Goal: Task Accomplishment & Management: Use online tool/utility

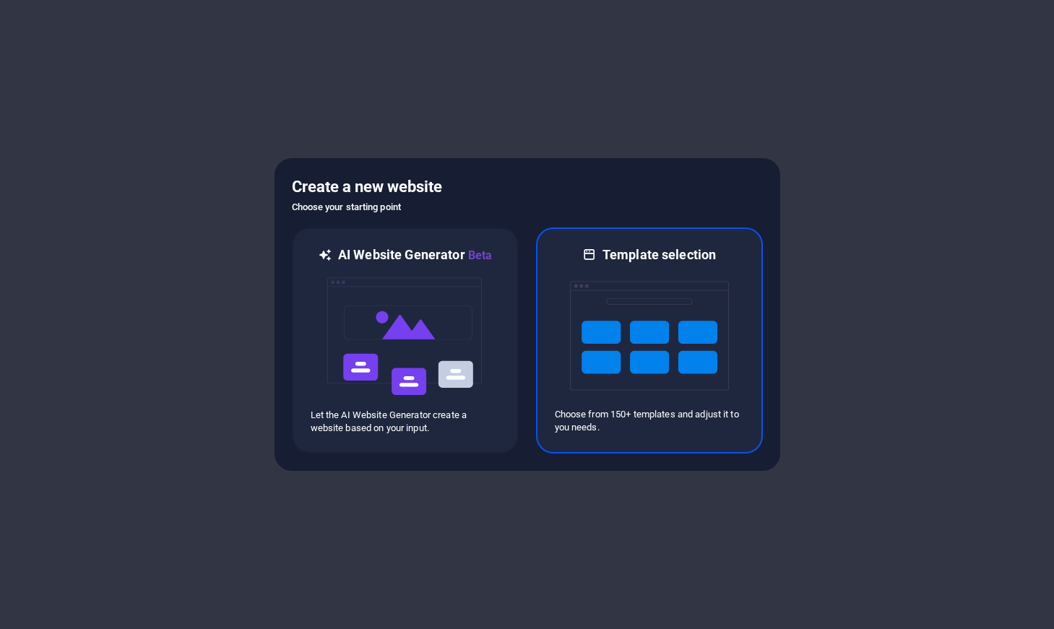
click at [560, 314] on div at bounding box center [649, 336] width 189 height 145
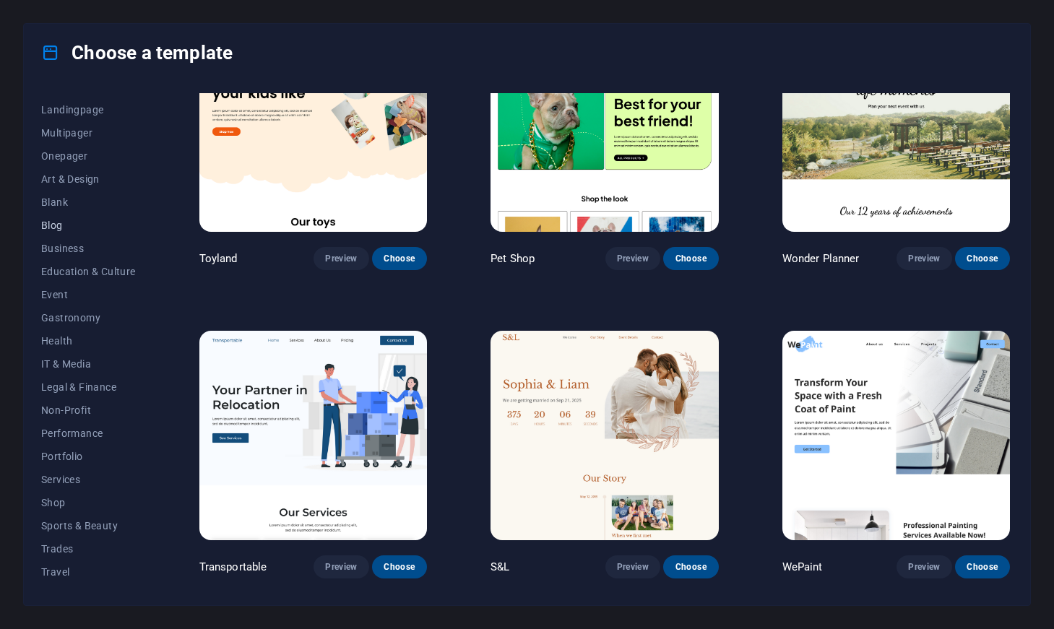
scroll to position [106, 0]
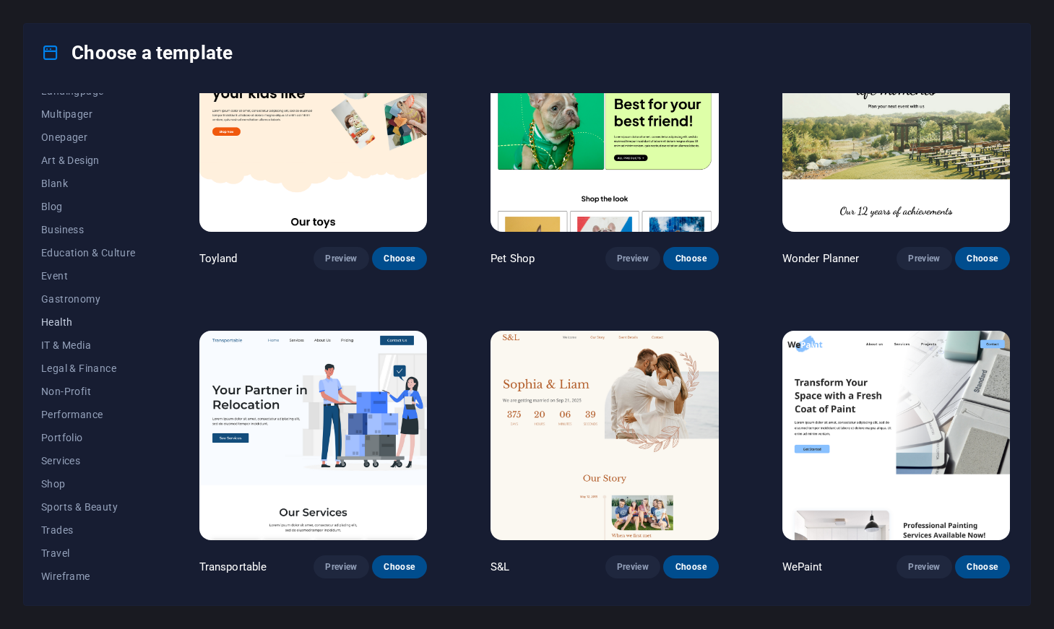
click at [65, 319] on span "Health" at bounding box center [88, 323] width 95 height 12
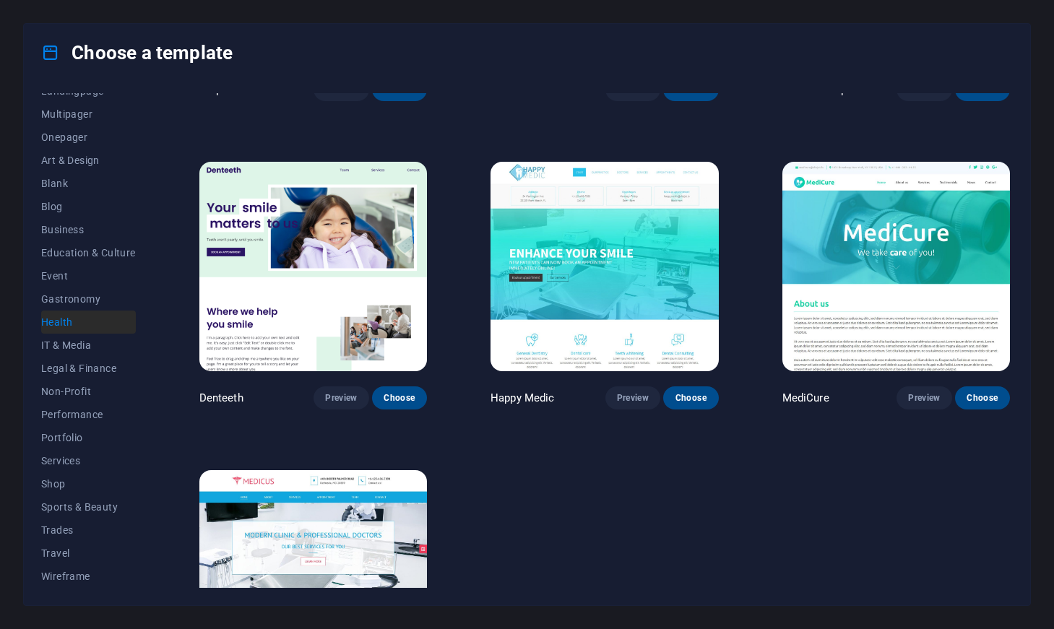
scroll to position [364, 0]
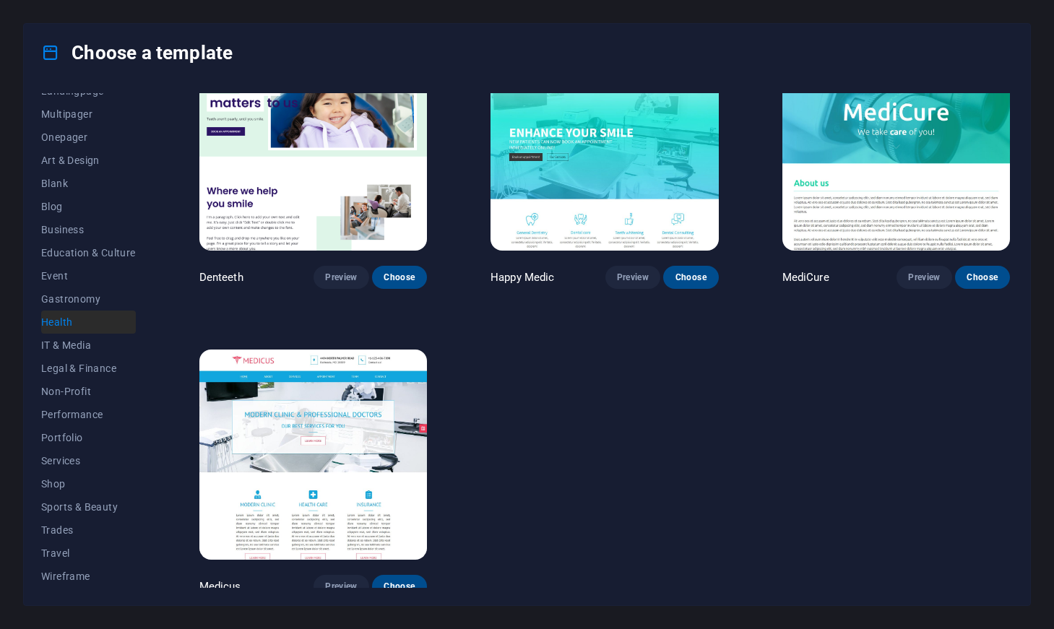
click at [356, 404] on img at bounding box center [313, 455] width 228 height 210
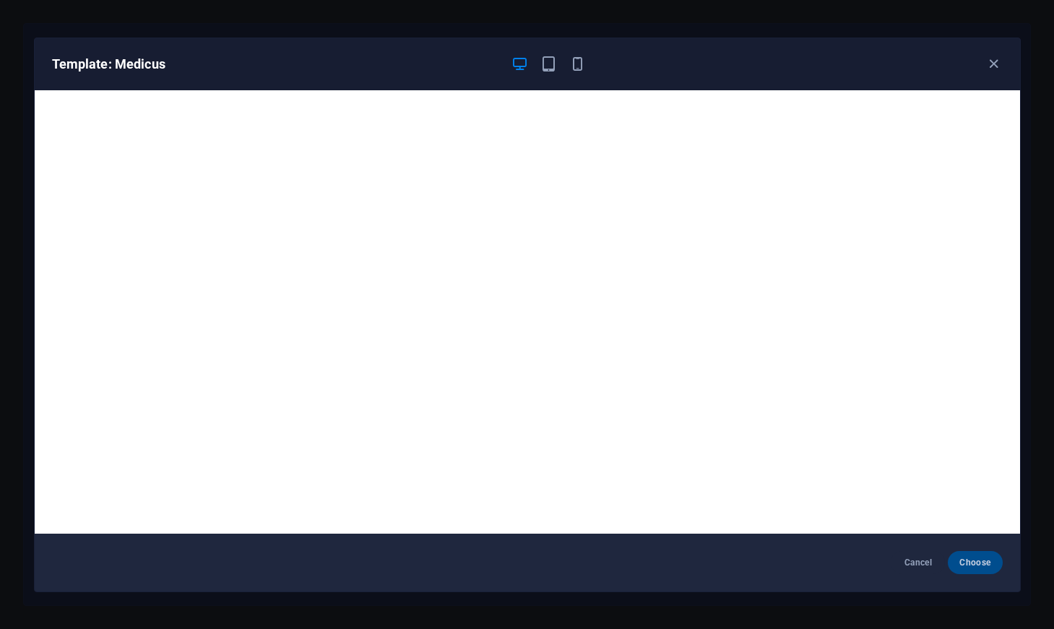
click at [980, 561] on span "Choose" at bounding box center [975, 563] width 31 height 12
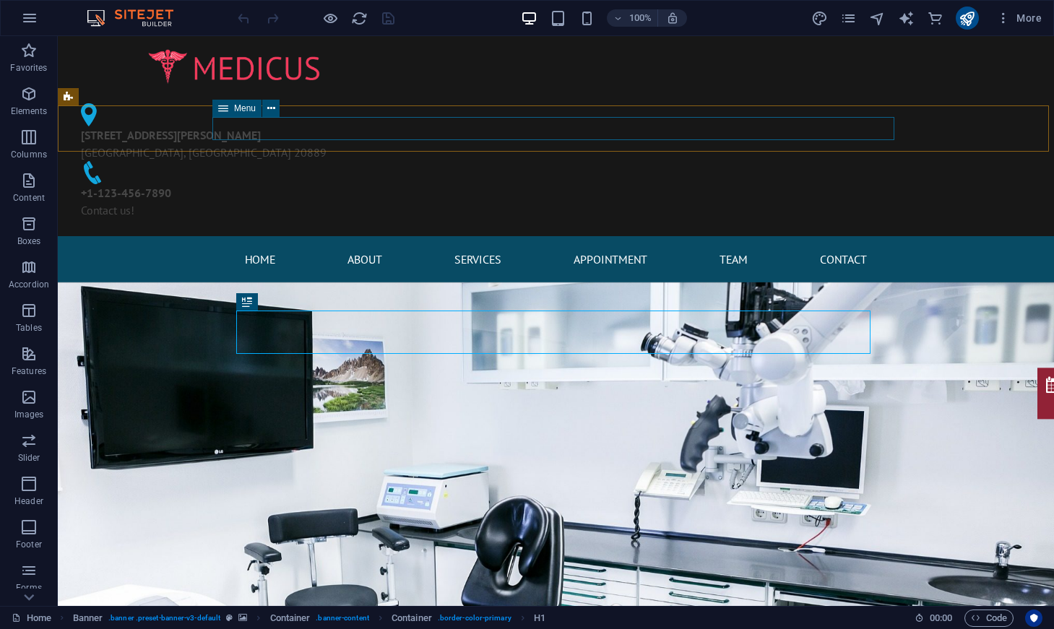
click at [227, 108] on icon at bounding box center [223, 108] width 10 height 17
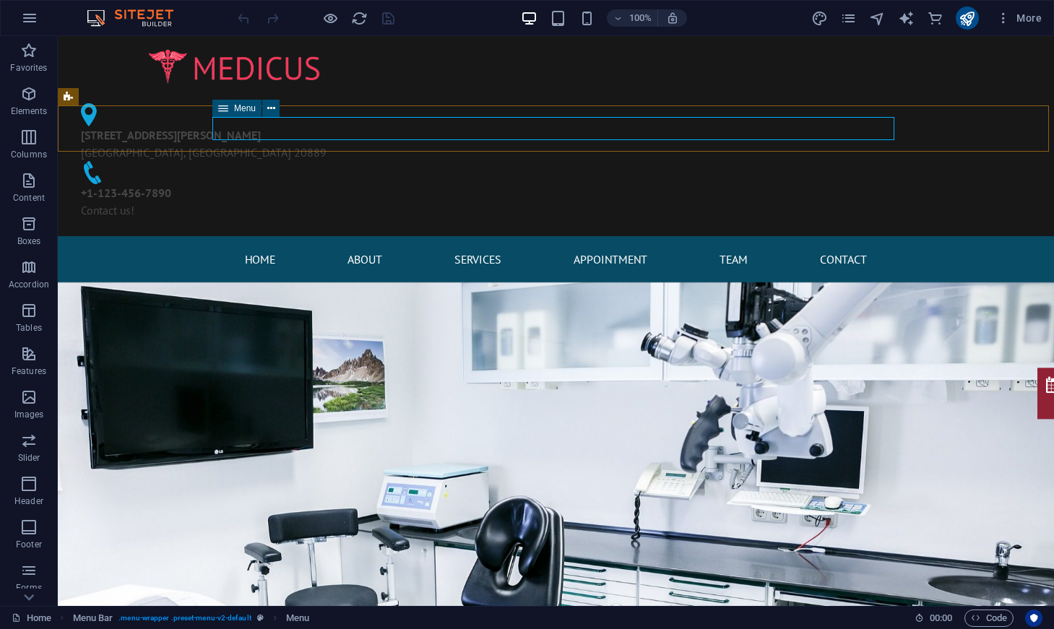
click at [270, 108] on icon at bounding box center [271, 108] width 8 height 15
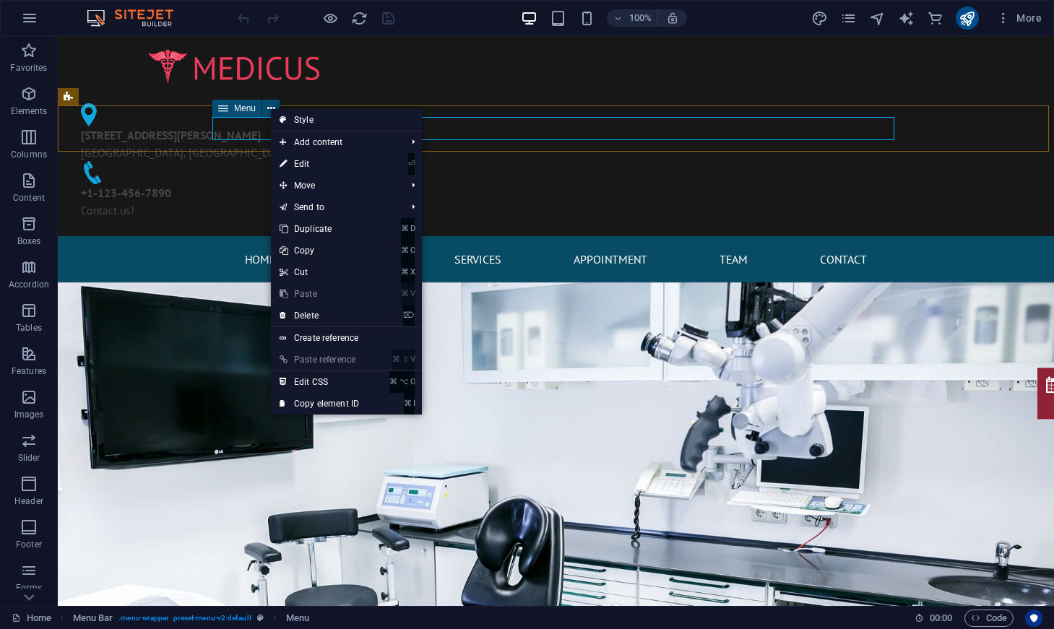
click at [239, 102] on div "Menu" at bounding box center [236, 108] width 49 height 17
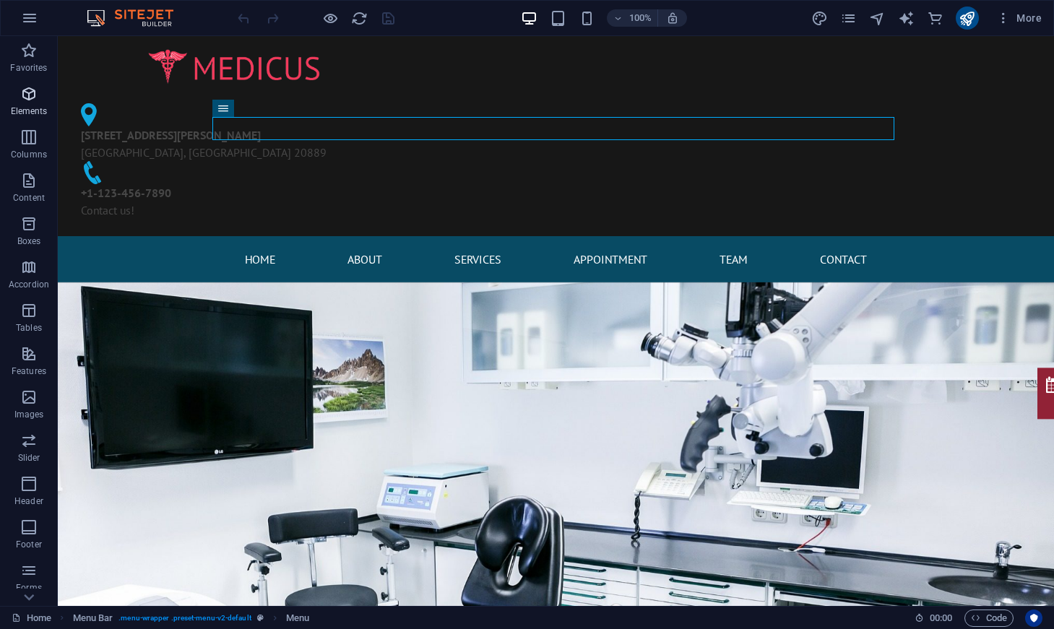
click at [27, 90] on icon "button" at bounding box center [28, 93] width 17 height 17
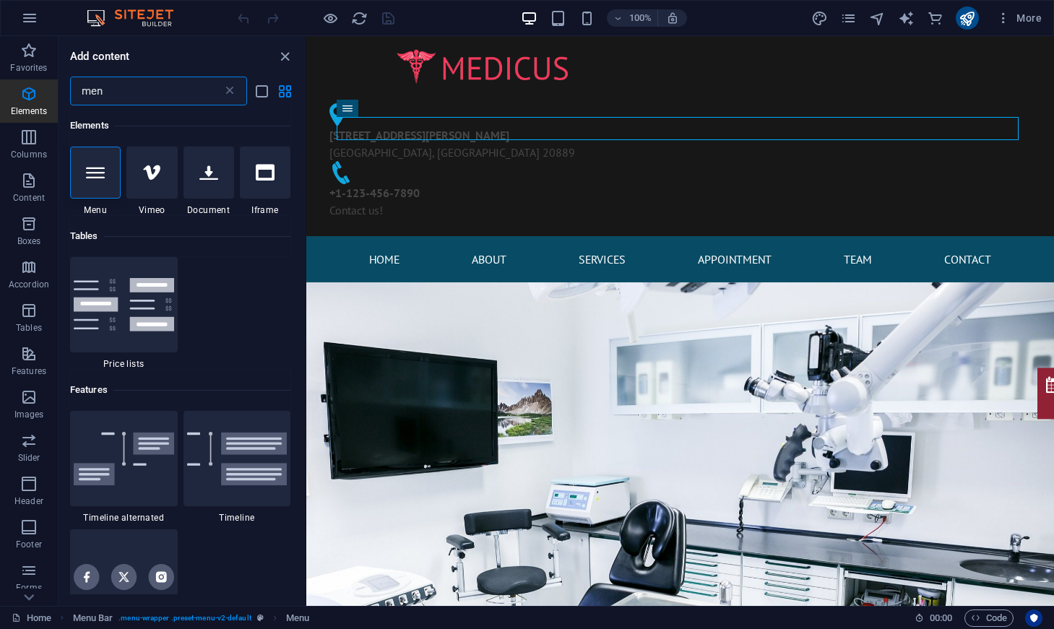
type input "menu"
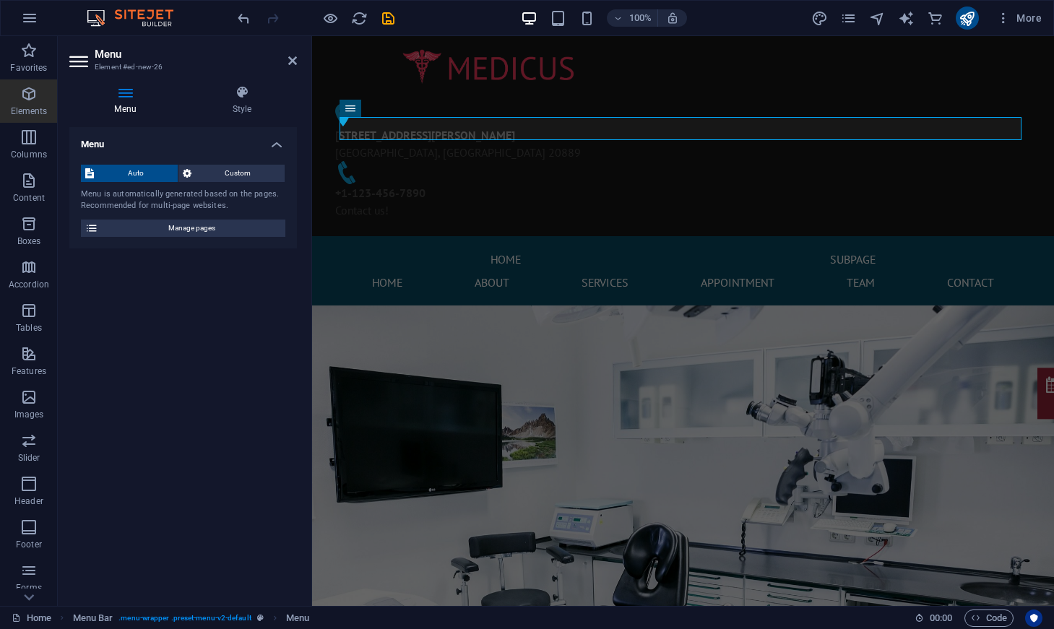
click at [204, 171] on span "Custom" at bounding box center [238, 173] width 85 height 17
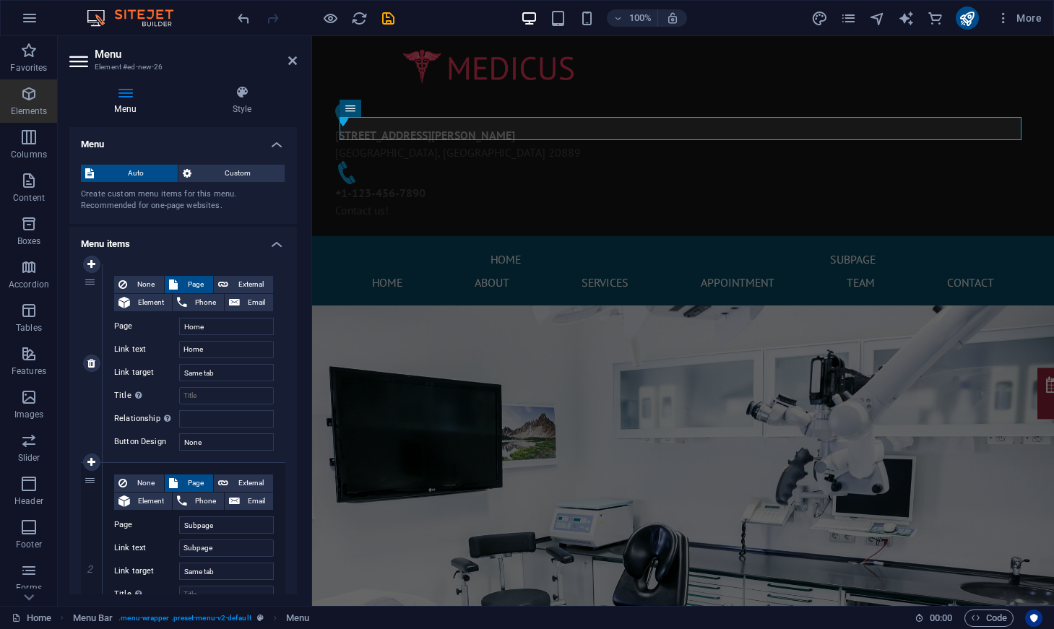
scroll to position [107, 0]
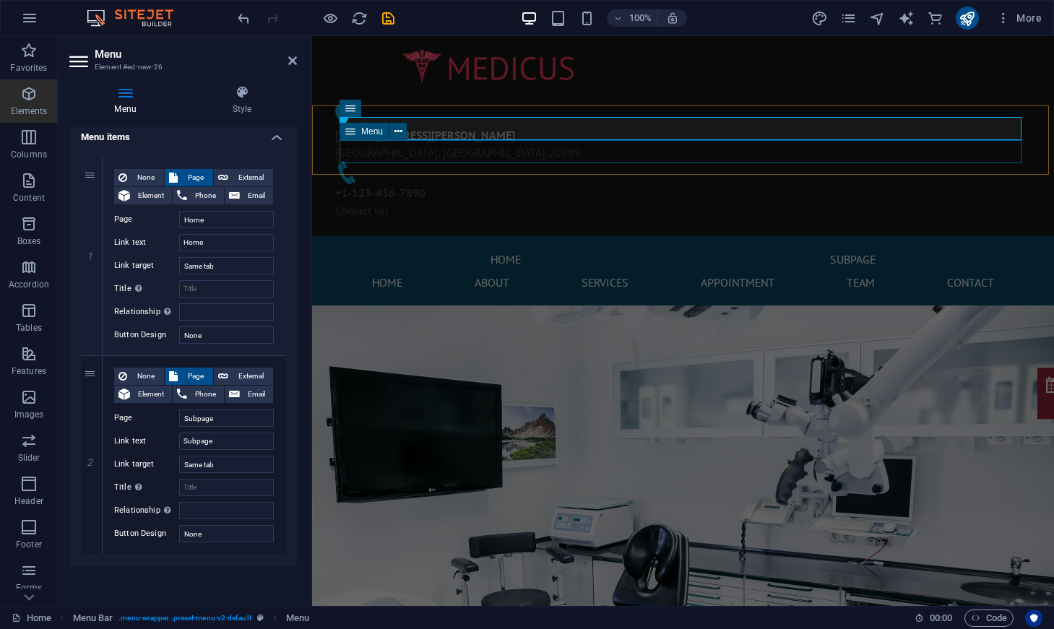
click at [897, 271] on nav "Home About Services Appointment Team Contact" at bounding box center [684, 282] width 682 height 23
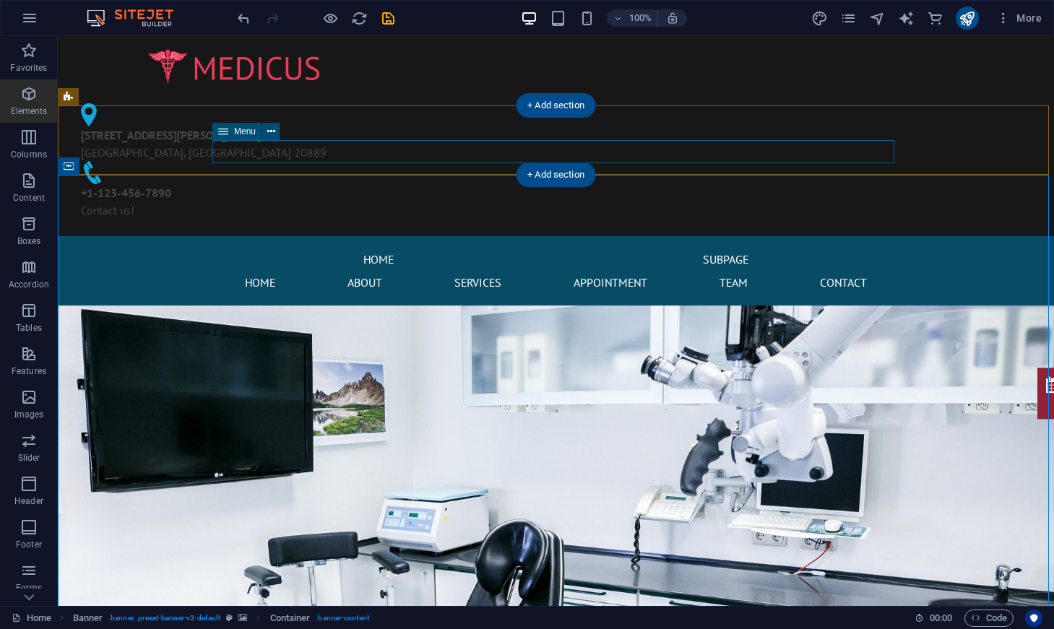
click at [434, 271] on nav "Home About Services Appointment Team Contact" at bounding box center [556, 282] width 682 height 23
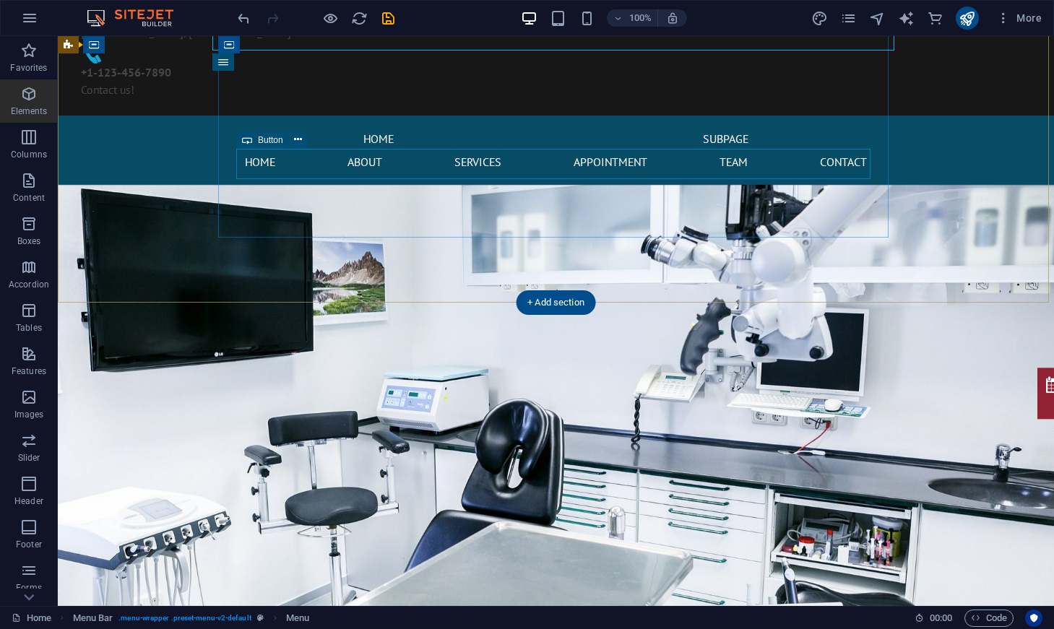
scroll to position [0, 0]
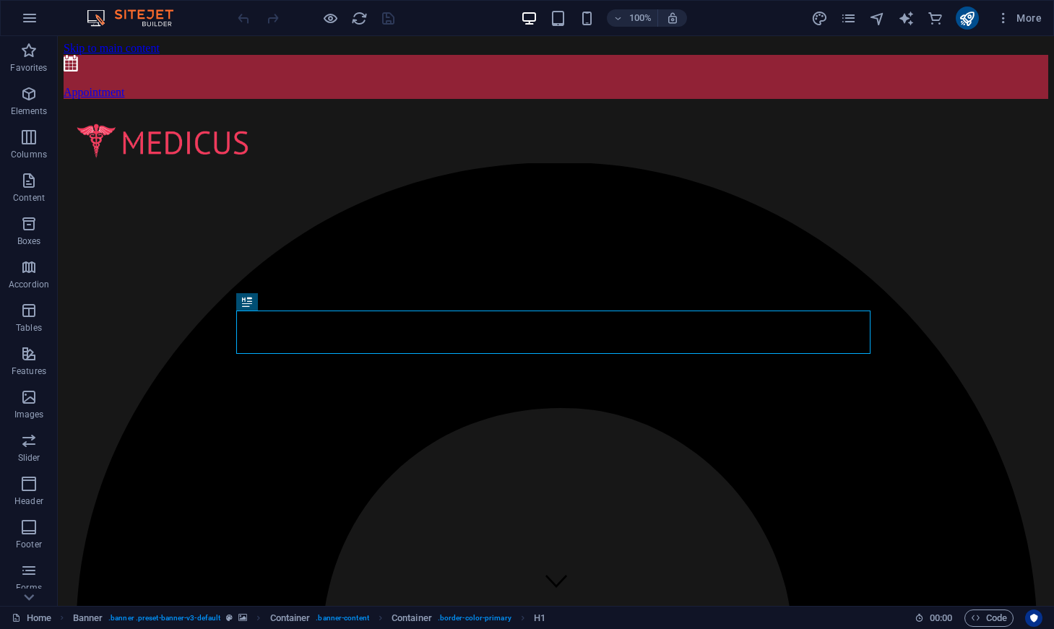
click at [125, 20] on img at bounding box center [137, 17] width 108 height 17
click at [235, 21] on div at bounding box center [316, 18] width 162 height 23
click at [247, 19] on div at bounding box center [316, 18] width 162 height 23
click at [27, 17] on icon "button" at bounding box center [29, 17] width 17 height 17
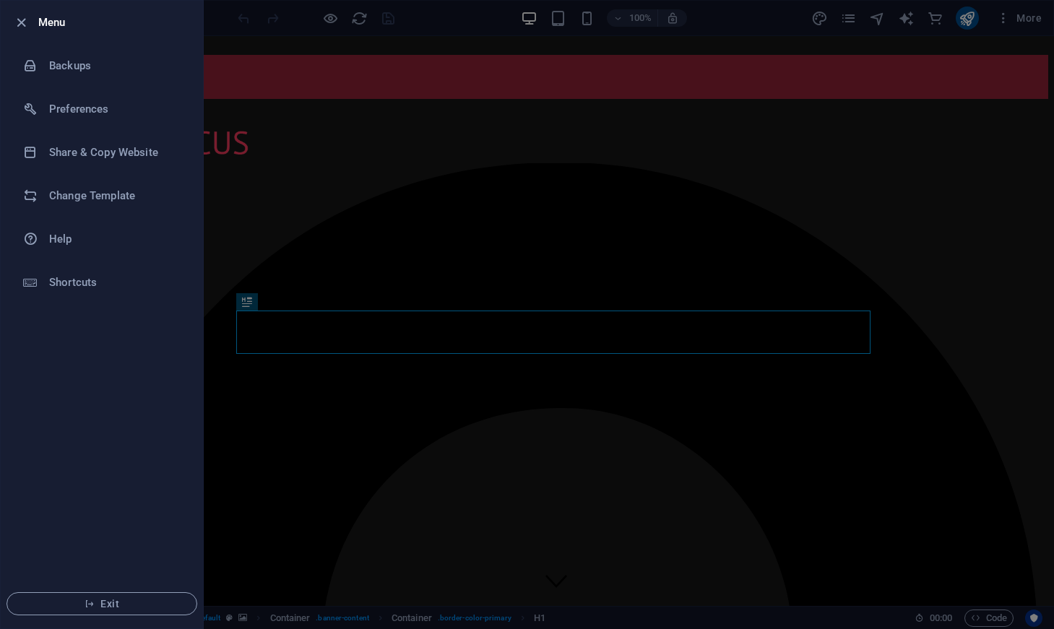
click at [27, 17] on icon "button" at bounding box center [21, 22] width 17 height 17
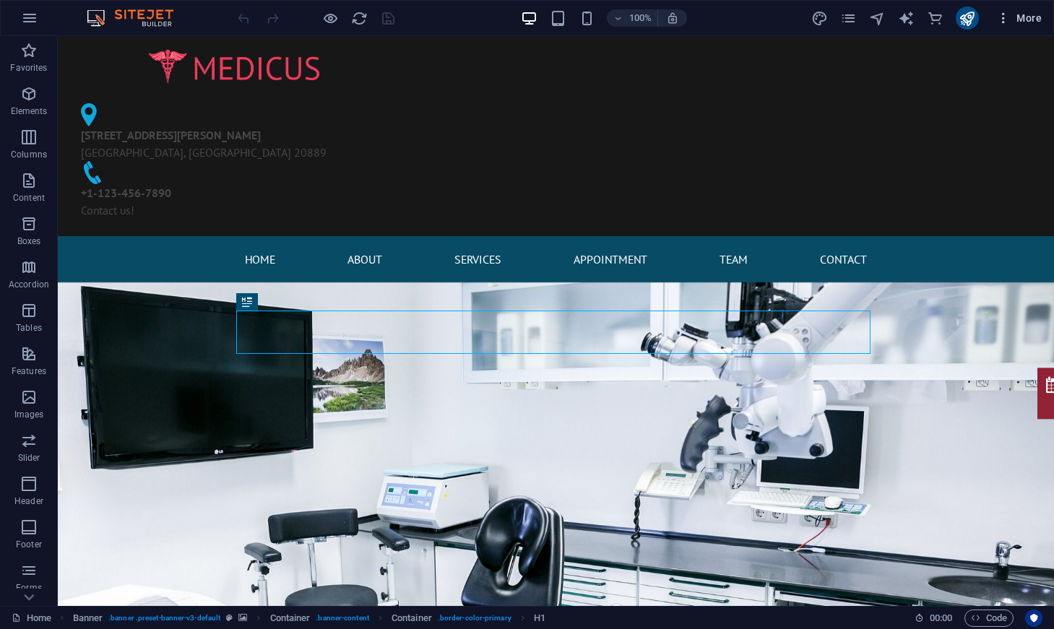
click at [997, 17] on icon "button" at bounding box center [1003, 18] width 14 height 14
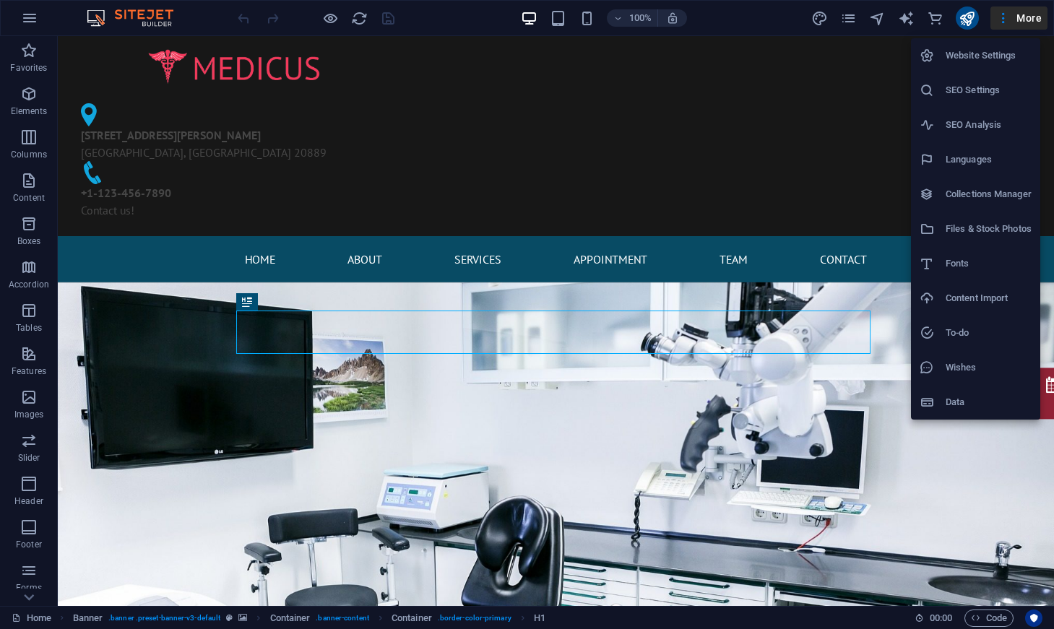
click at [847, 27] on div at bounding box center [527, 314] width 1054 height 629
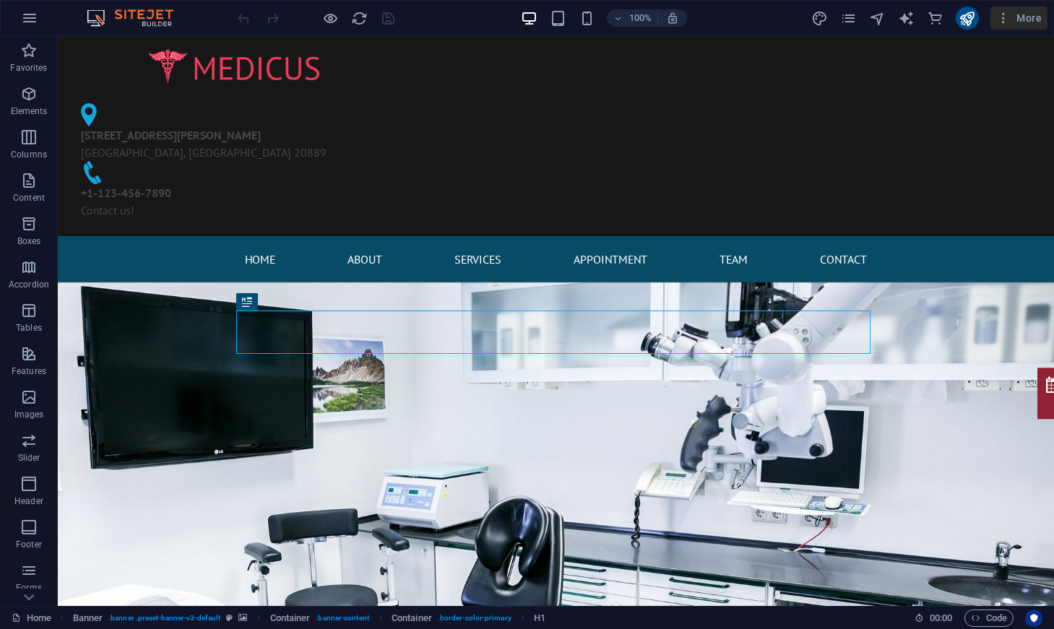
click at [845, 21] on icon "pages" at bounding box center [848, 18] width 17 height 17
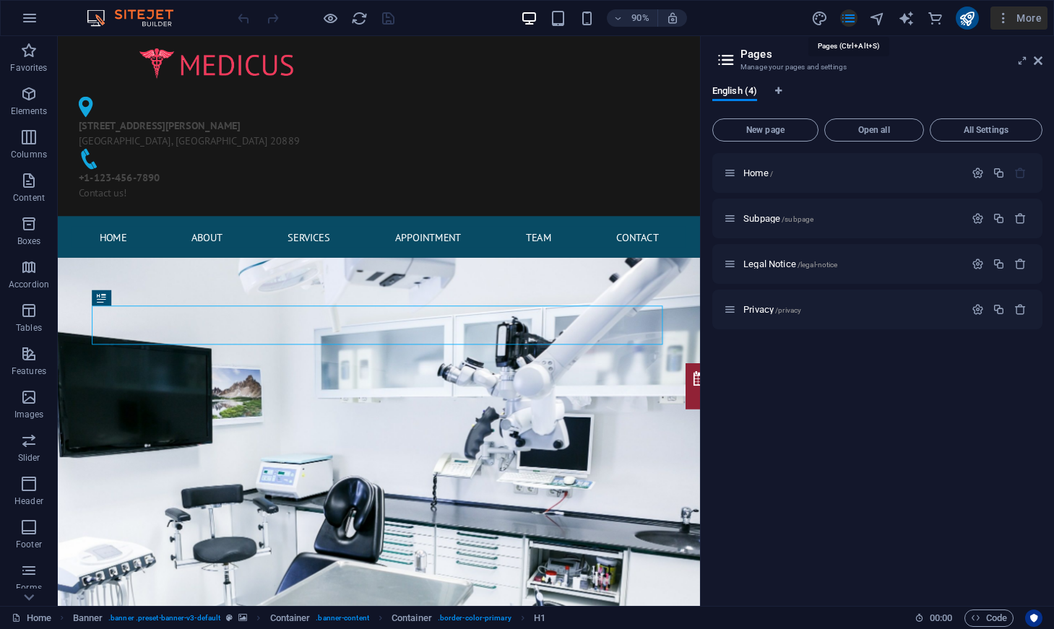
click at [845, 21] on icon "pages" at bounding box center [848, 18] width 17 height 17
click at [15, 183] on span "Content" at bounding box center [29, 189] width 58 height 35
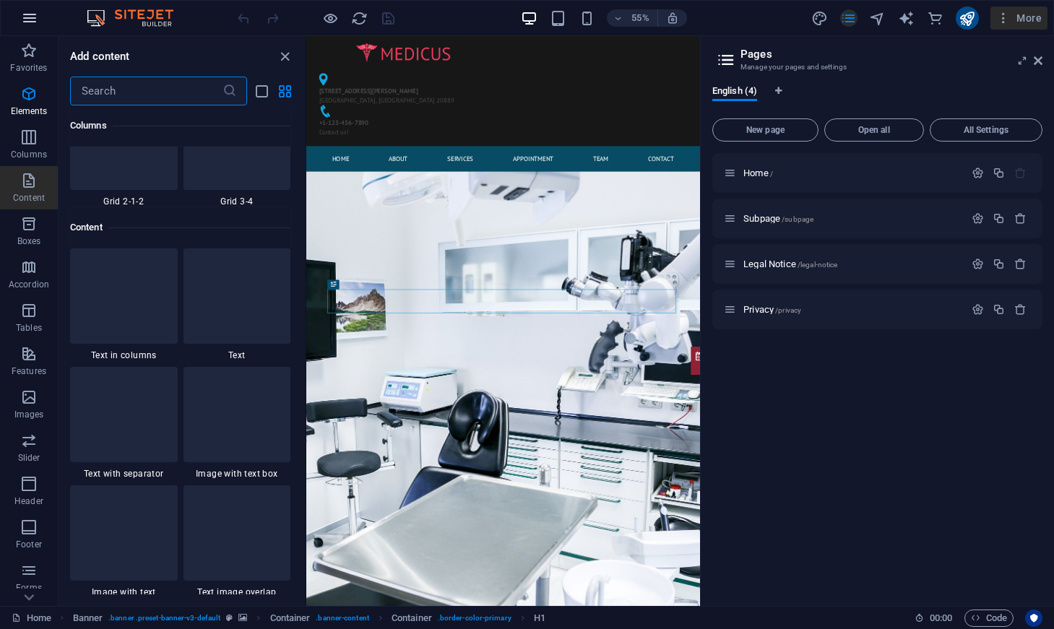
scroll to position [2528, 0]
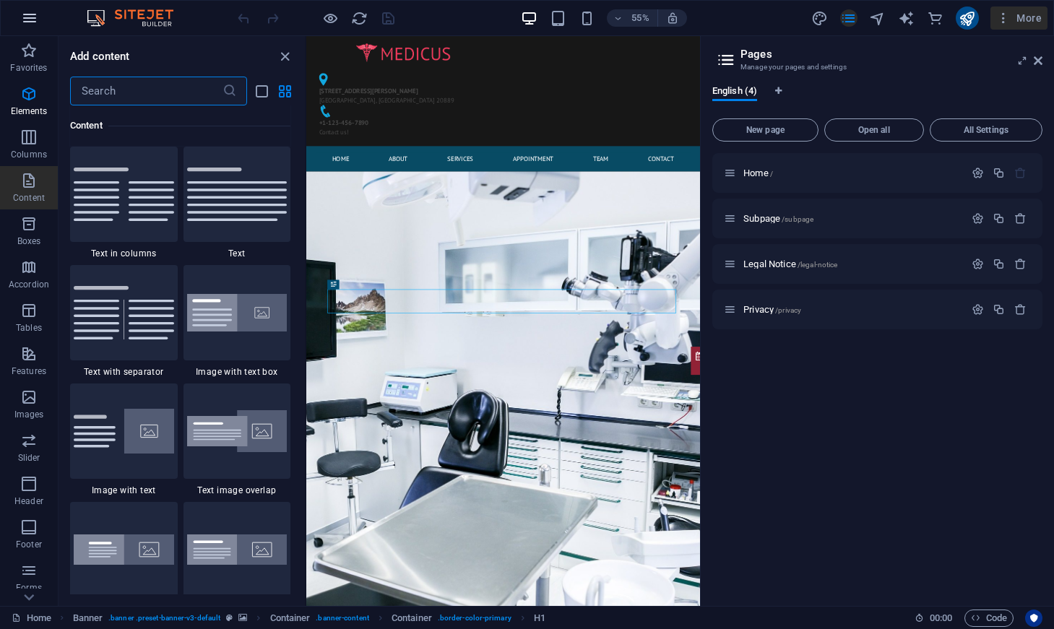
click at [20, 25] on button "button" at bounding box center [29, 18] width 35 height 35
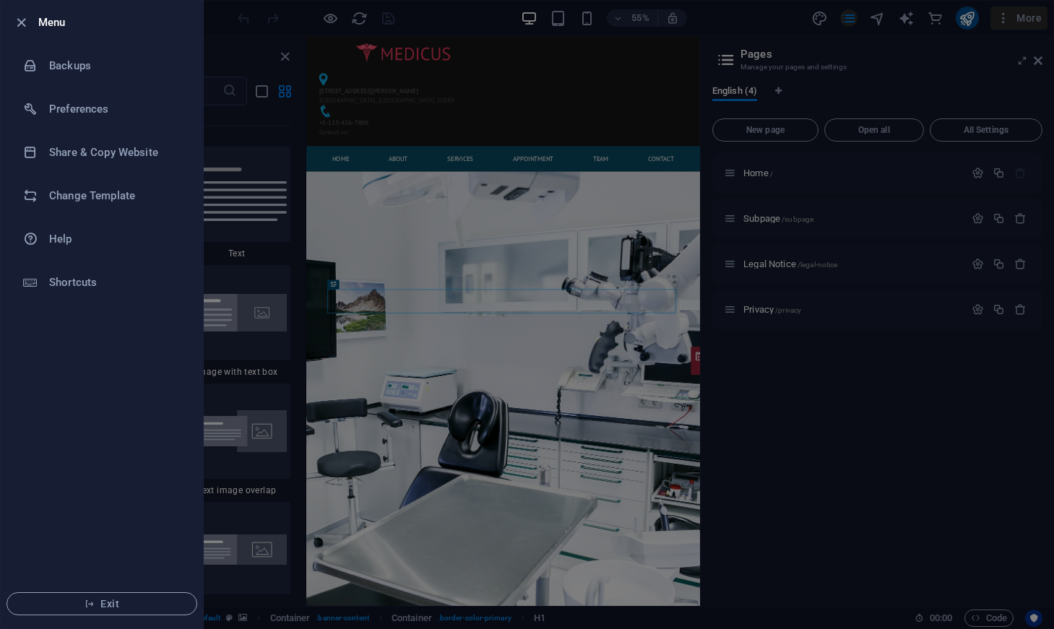
click at [308, 405] on div at bounding box center [527, 314] width 1054 height 629
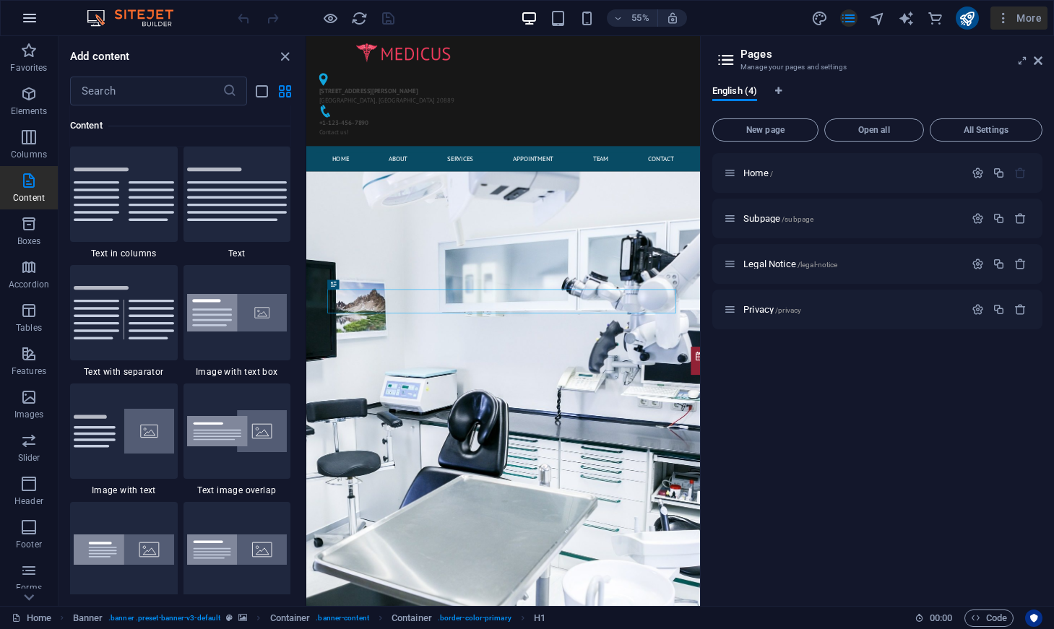
click at [35, 14] on icon "button" at bounding box center [29, 17] width 17 height 17
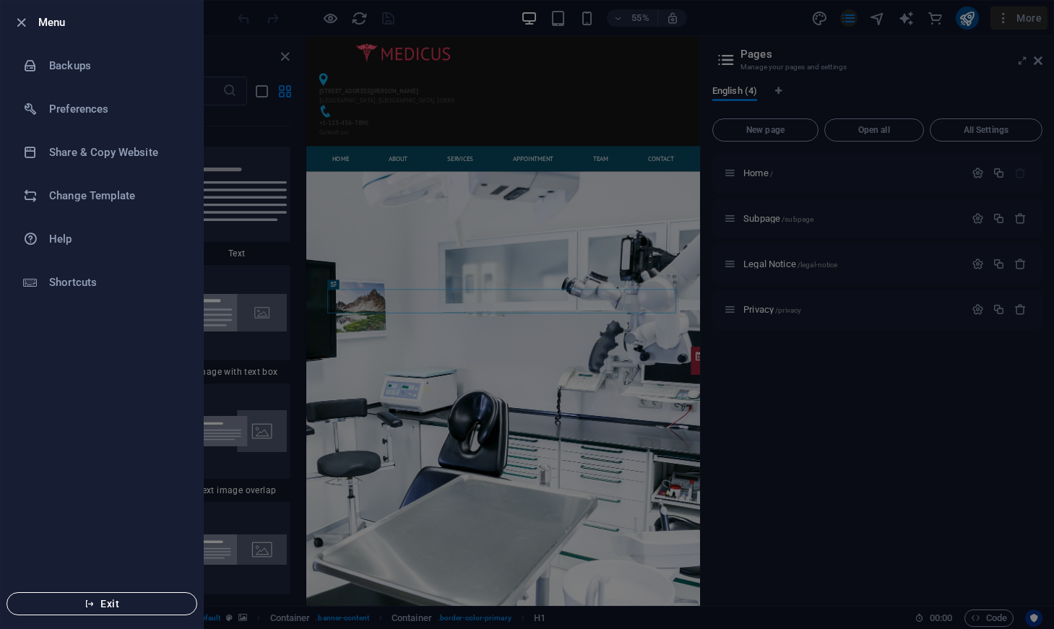
click at [95, 593] on button "Exit" at bounding box center [102, 604] width 191 height 23
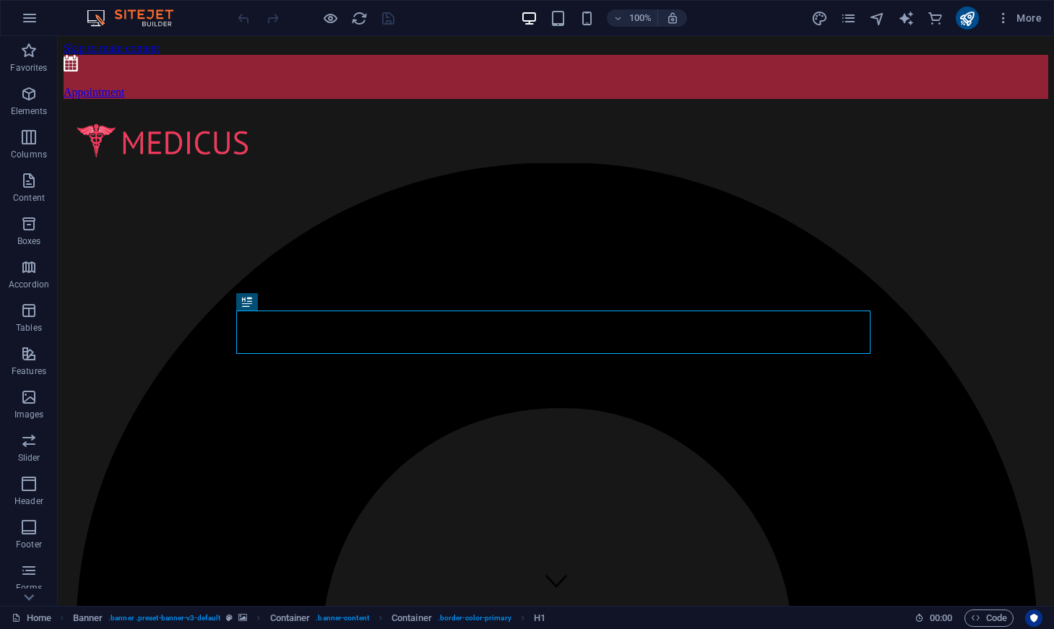
click at [93, 22] on img at bounding box center [137, 17] width 108 height 17
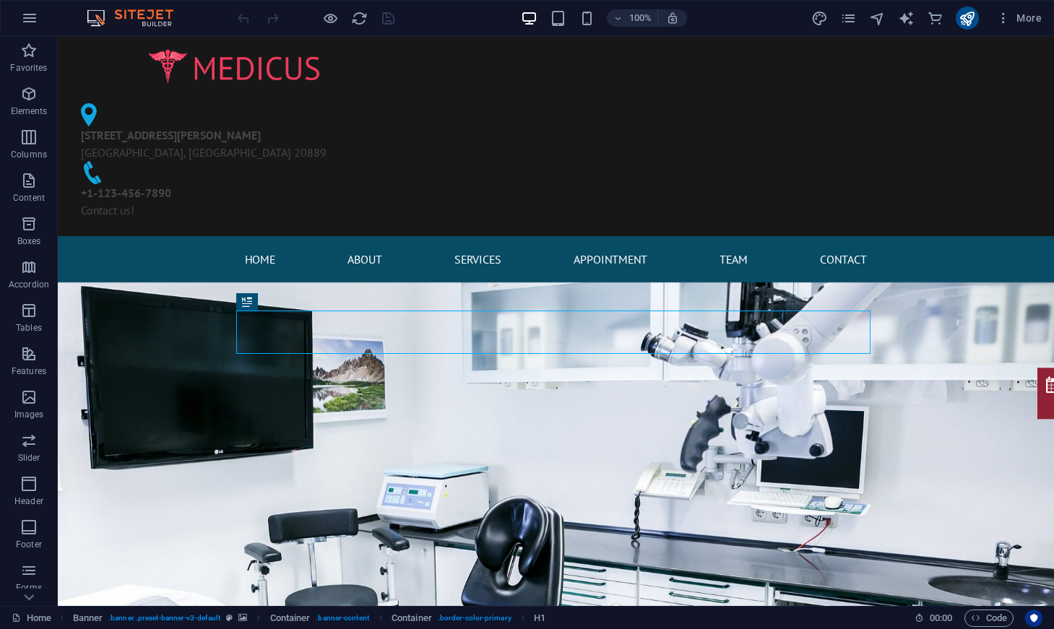
click at [111, 17] on img at bounding box center [137, 17] width 108 height 17
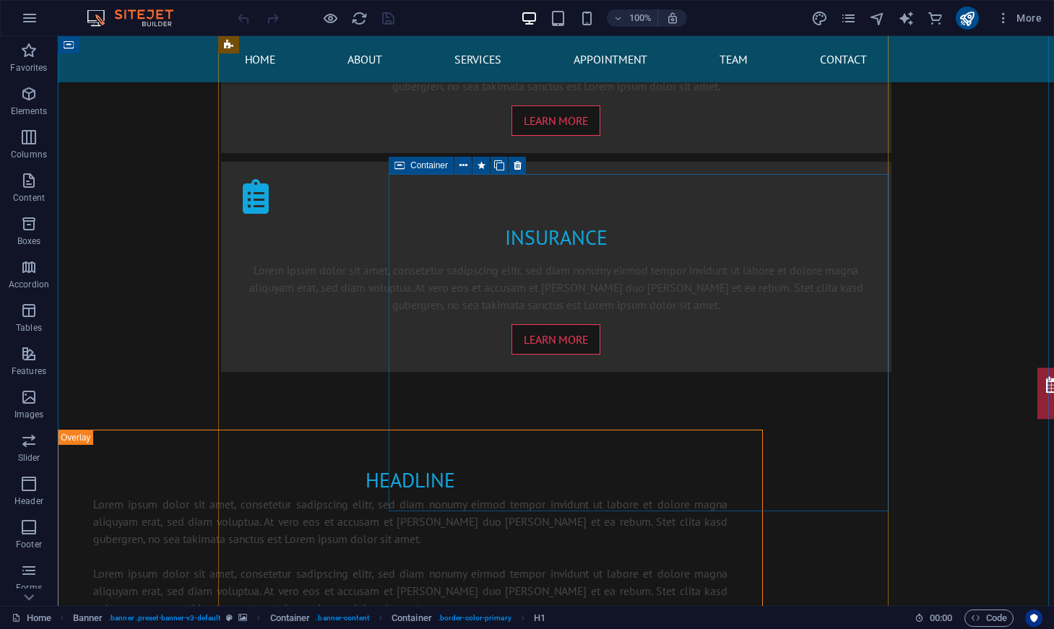
scroll to position [1447, 0]
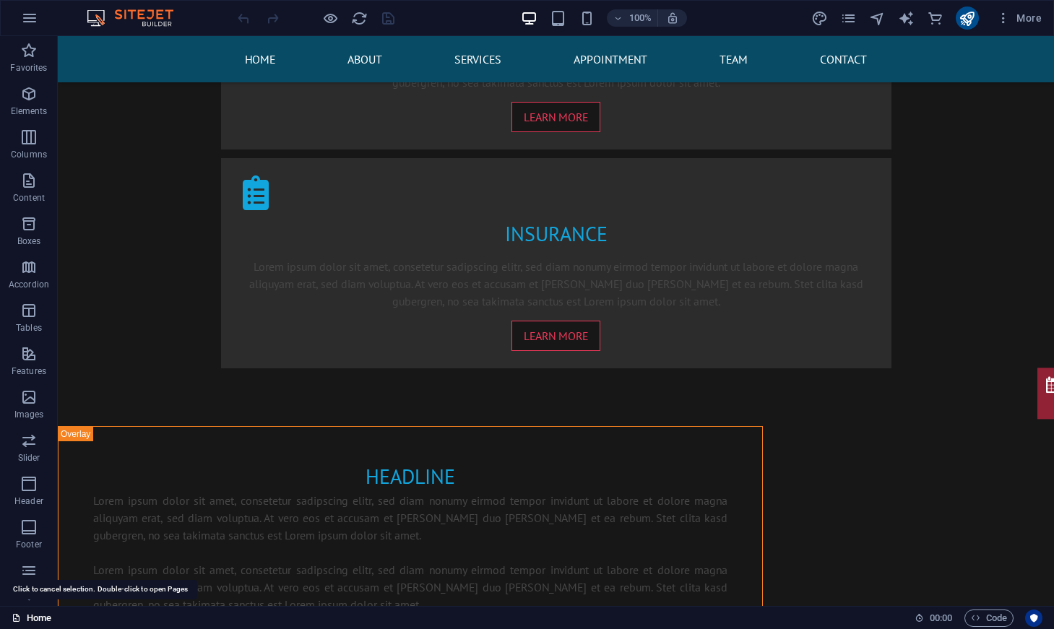
click at [28, 621] on link "Home" at bounding box center [32, 618] width 40 height 17
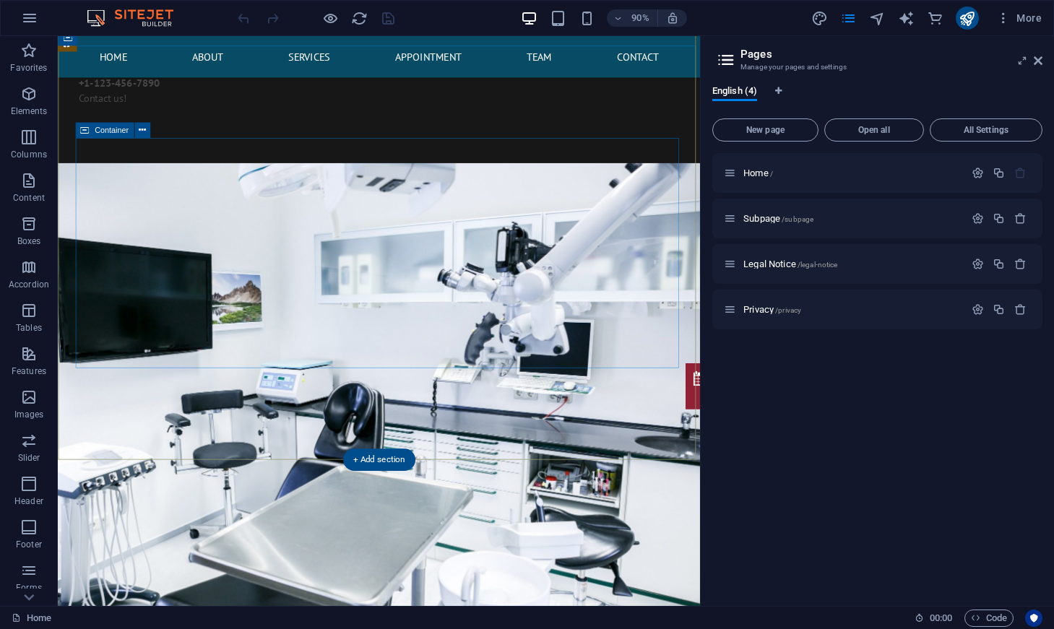
scroll to position [0, 0]
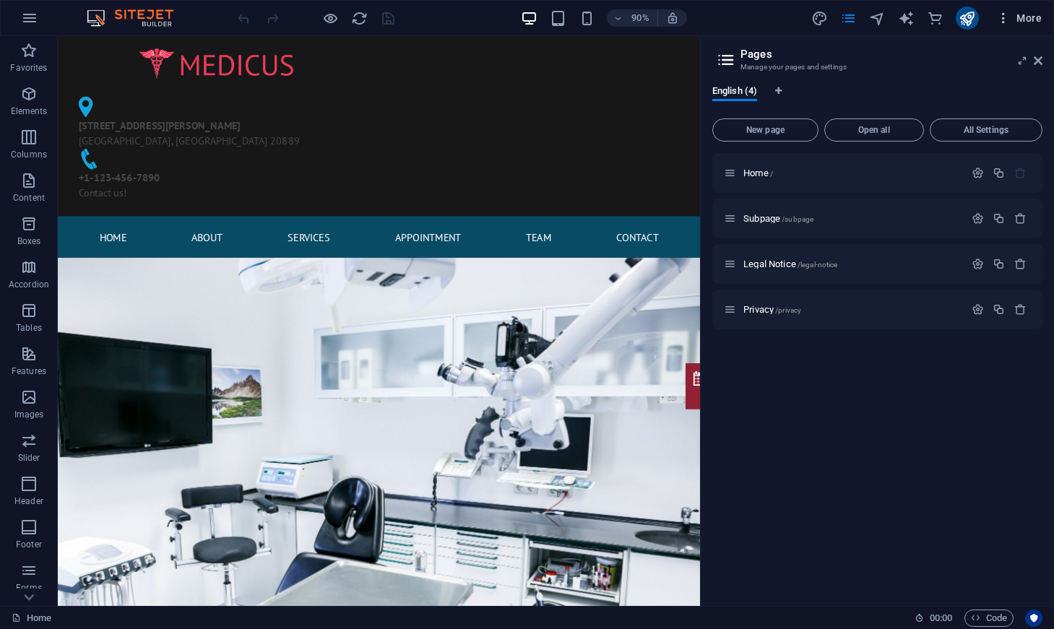
click at [1030, 14] on span "More" at bounding box center [1019, 18] width 46 height 14
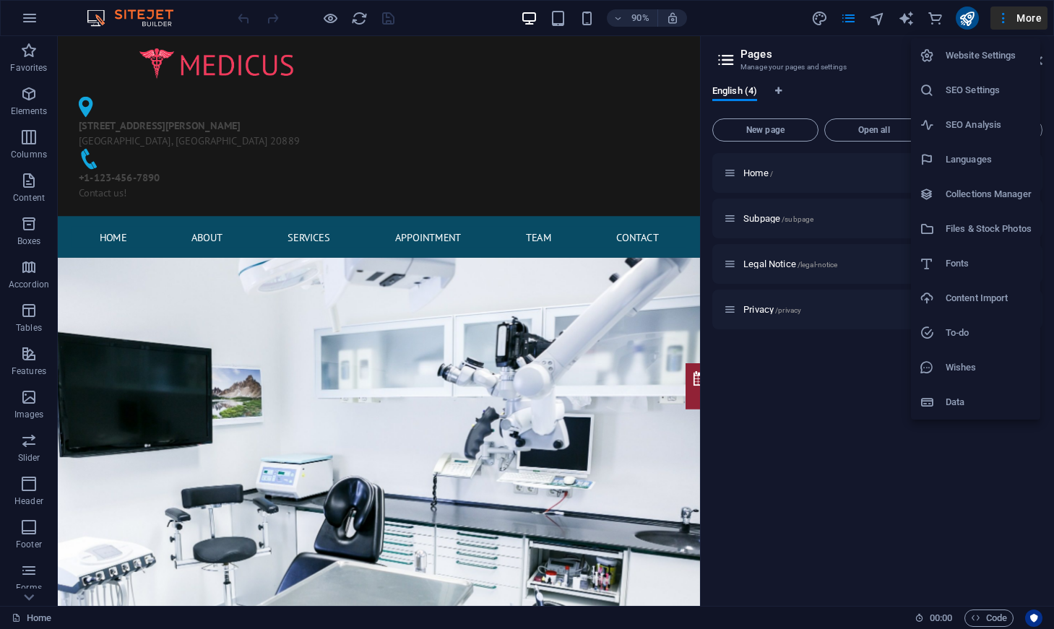
click at [851, 20] on div at bounding box center [527, 314] width 1054 height 629
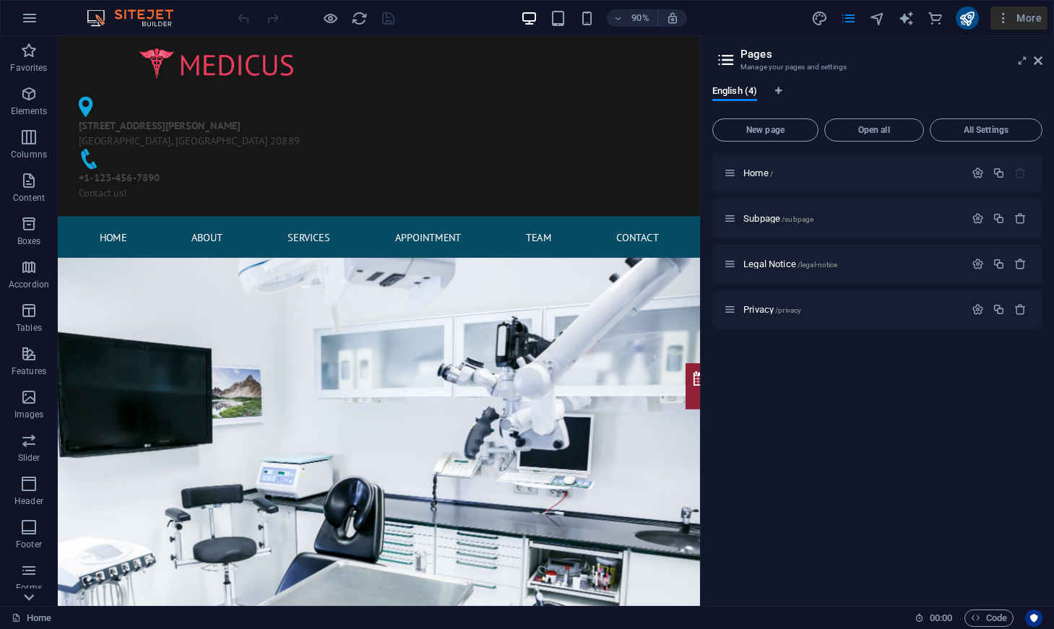
click at [34, 598] on icon at bounding box center [29, 597] width 20 height 20
click at [28, 19] on icon "button" at bounding box center [29, 17] width 17 height 17
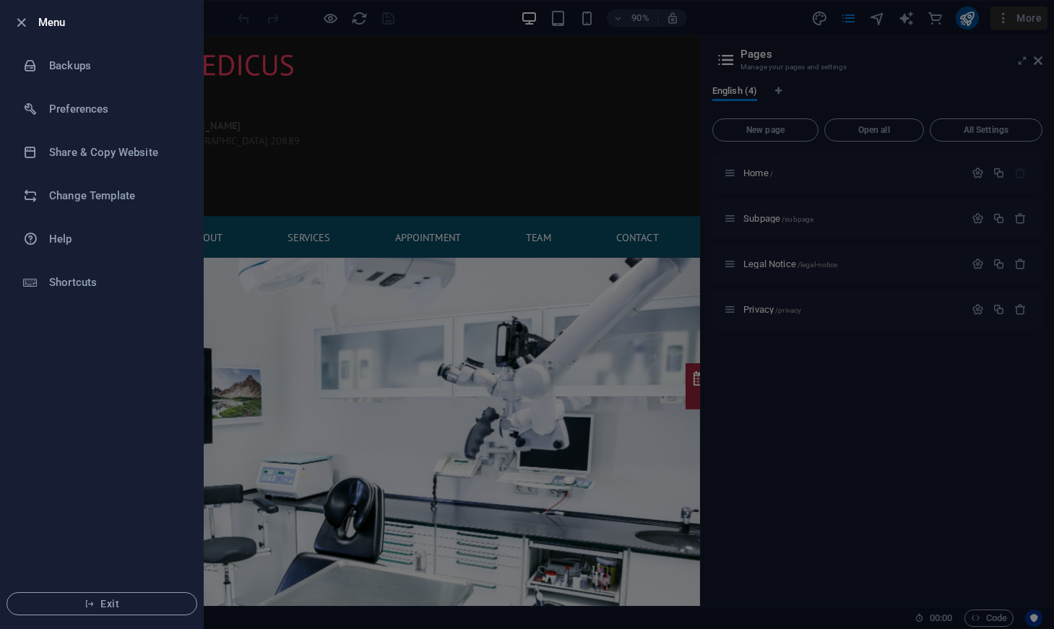
click at [366, 87] on div at bounding box center [527, 314] width 1054 height 629
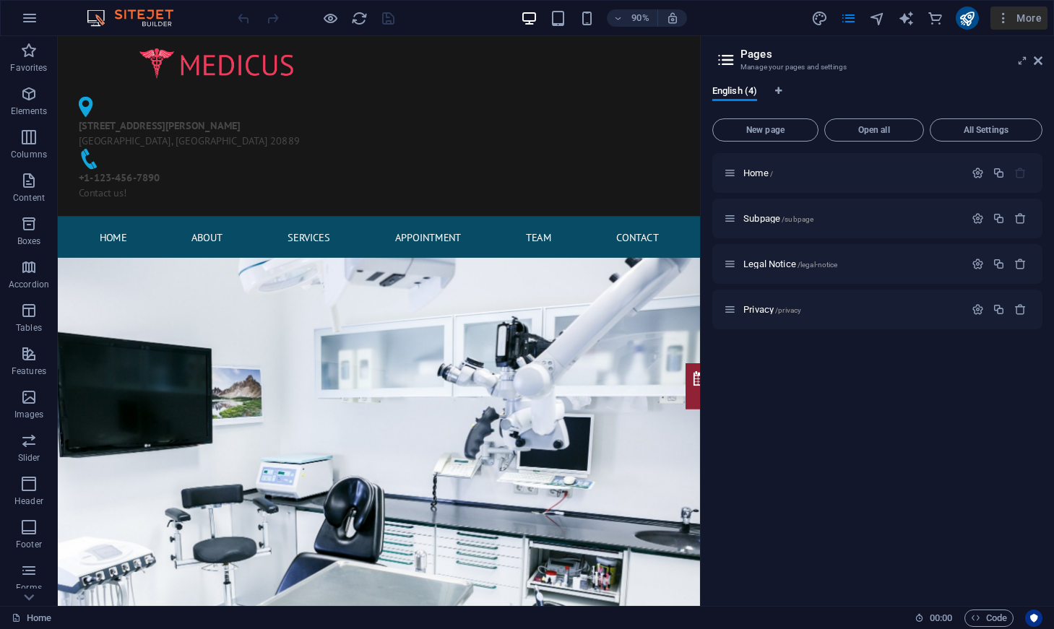
click at [941, 446] on div "Home / Subpage /subpage Legal Notice /legal-notice Privacy /privacy" at bounding box center [877, 374] width 330 height 442
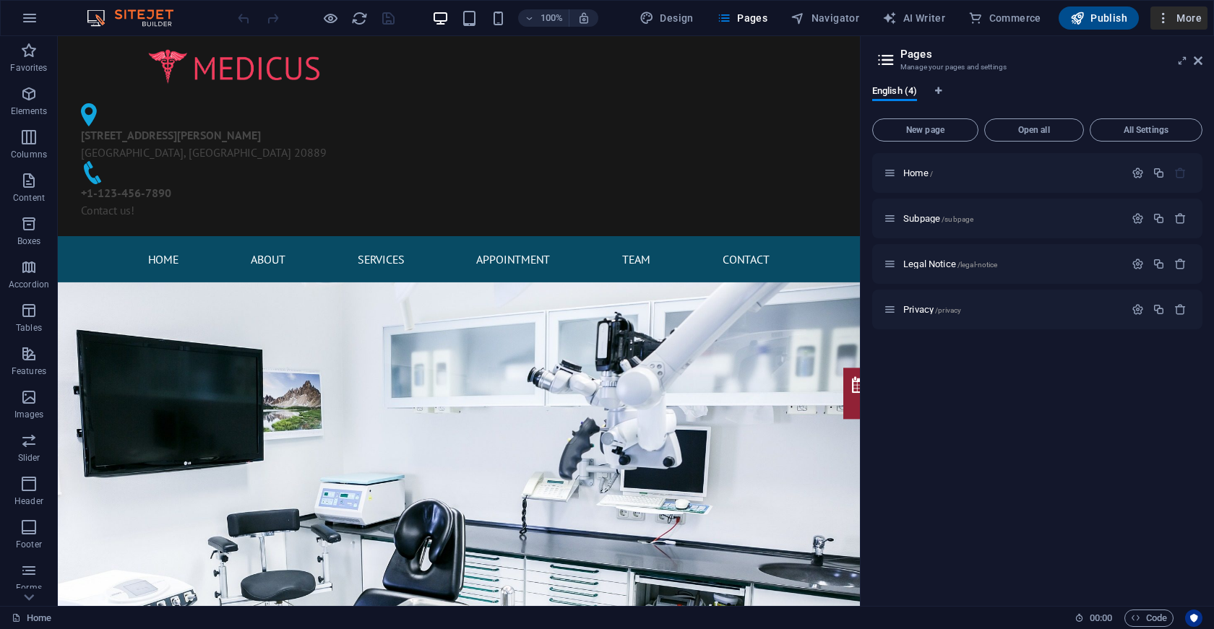
click at [1054, 14] on span "More" at bounding box center [1179, 18] width 46 height 14
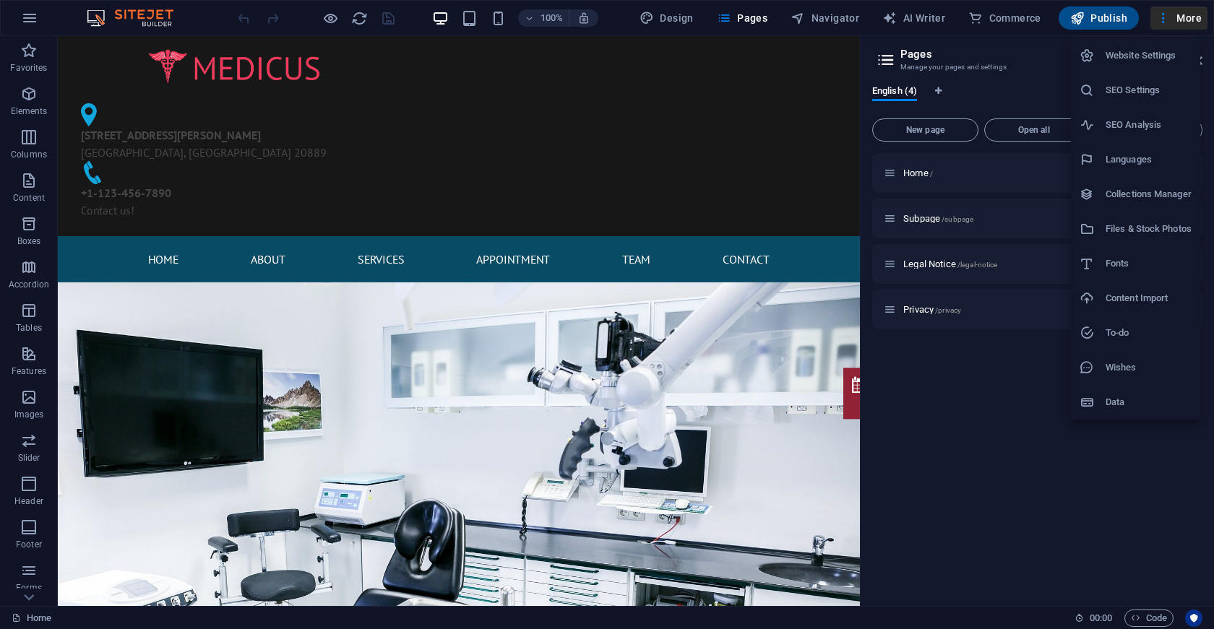
click at [1054, 61] on h6 "Website Settings" at bounding box center [1149, 55] width 86 height 17
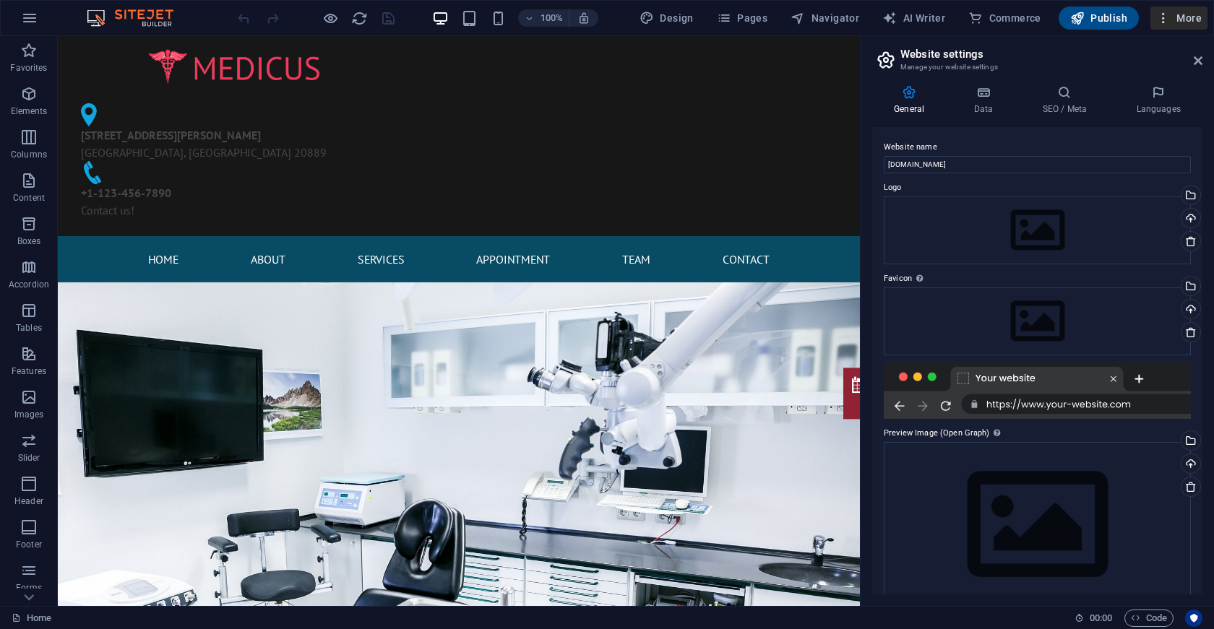
click at [1054, 10] on button "More" at bounding box center [1178, 18] width 57 height 23
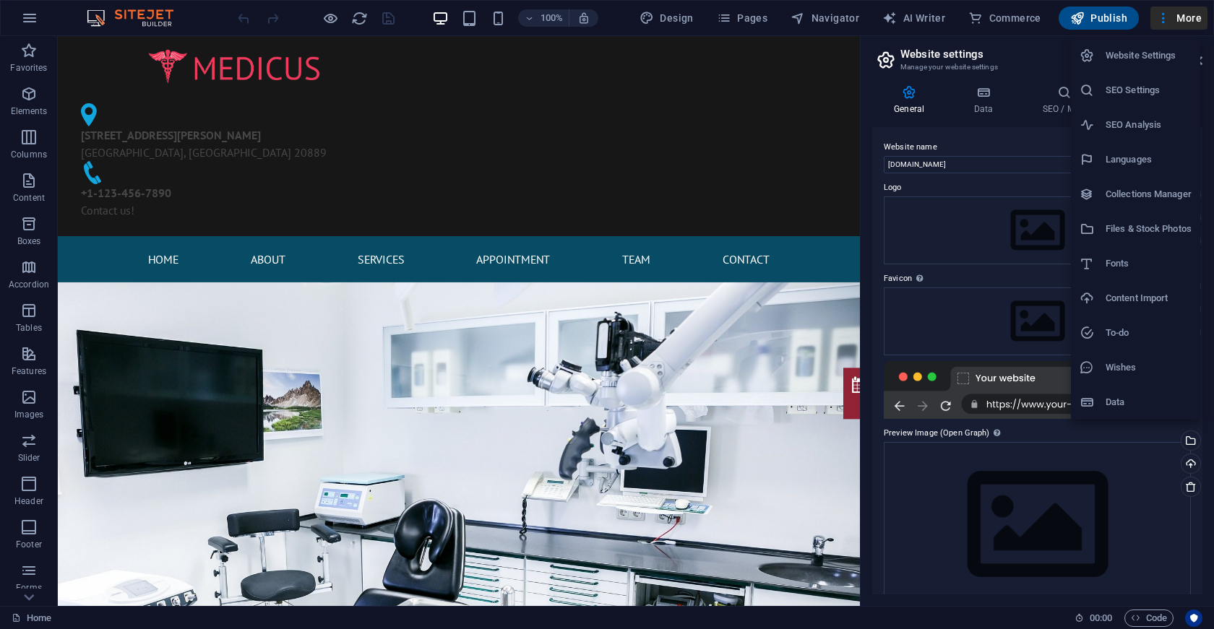
click at [626, 207] on div at bounding box center [607, 314] width 1214 height 629
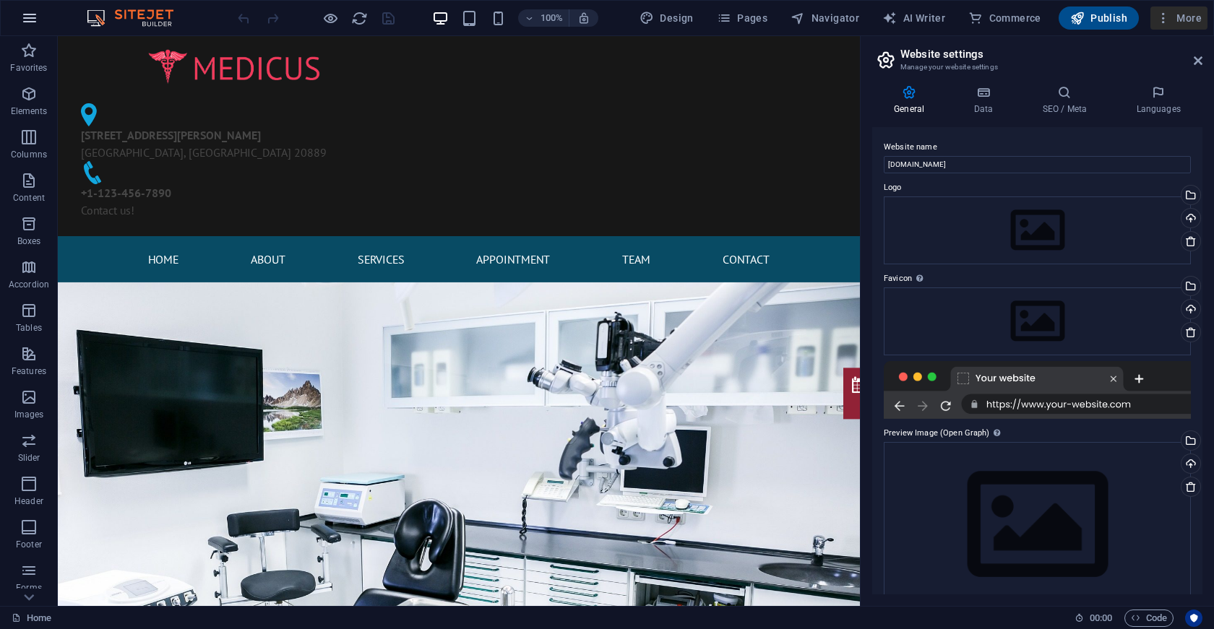
click at [27, 23] on icon "button" at bounding box center [29, 17] width 17 height 17
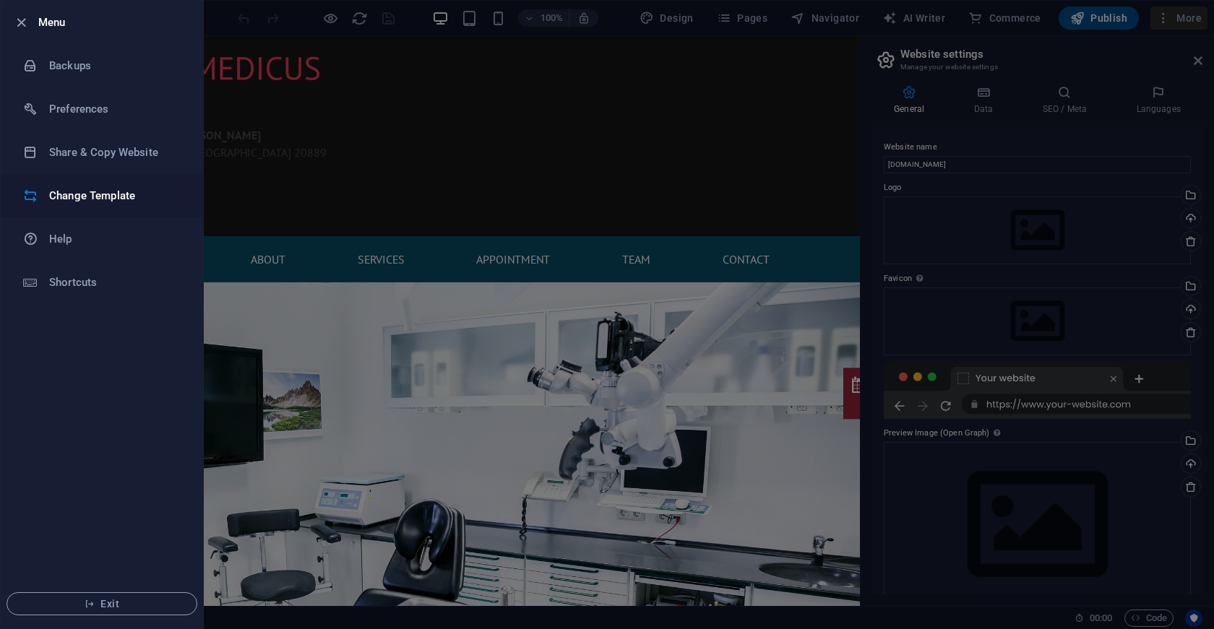
click at [72, 197] on h6 "Change Template" at bounding box center [116, 195] width 134 height 17
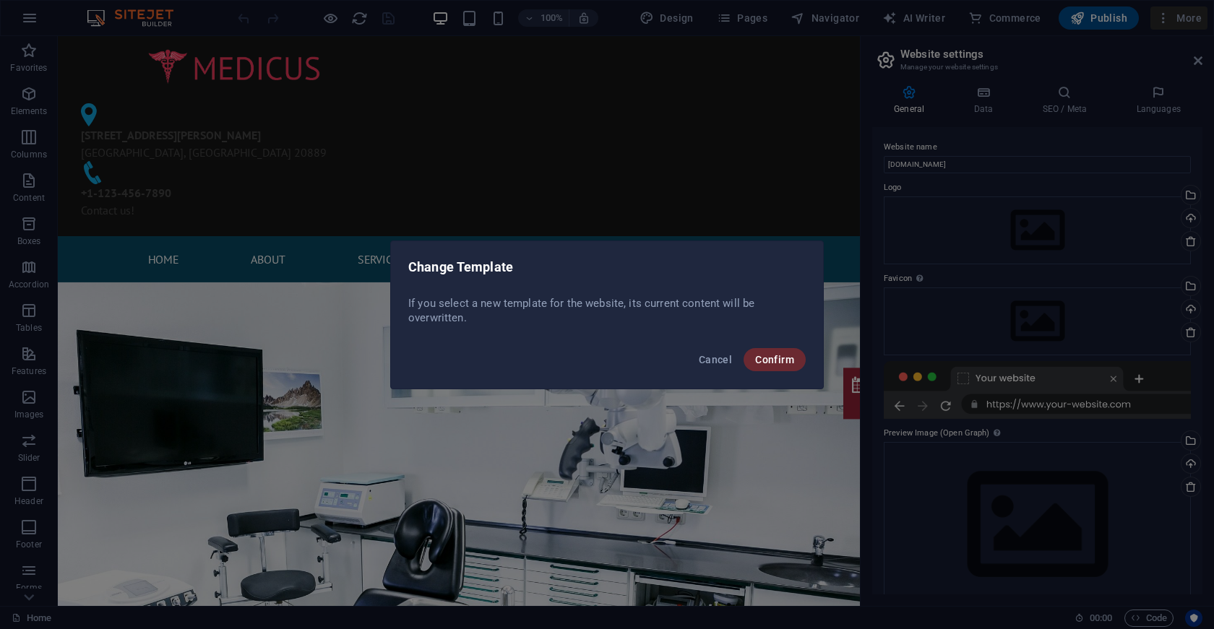
click at [784, 358] on span "Confirm" at bounding box center [774, 360] width 39 height 12
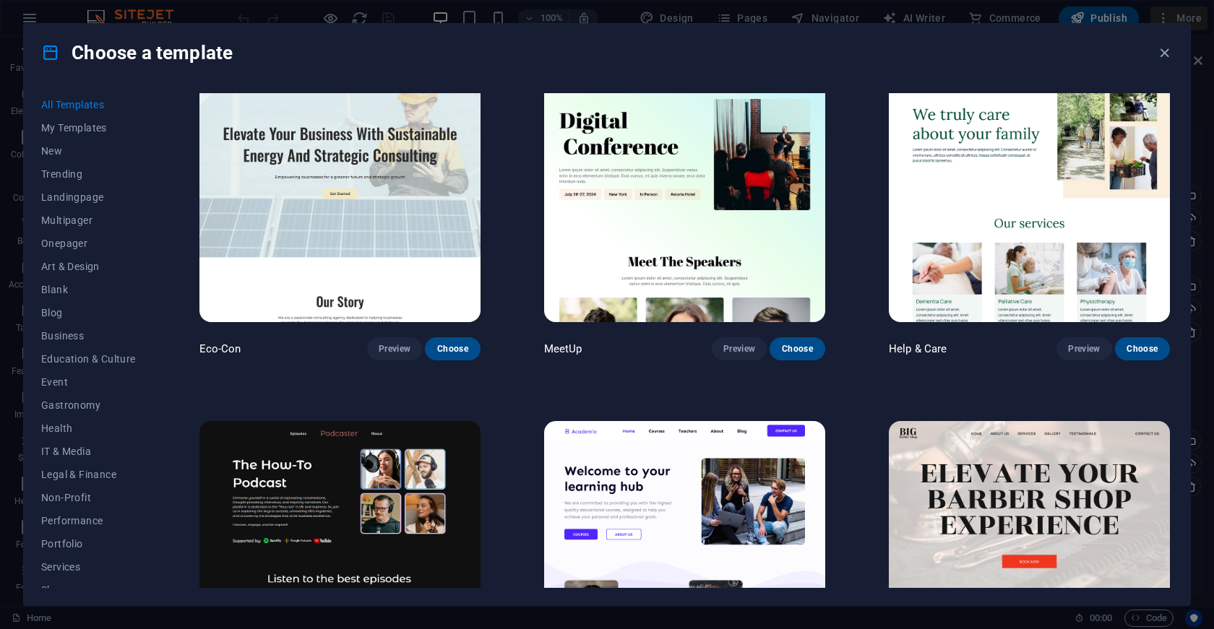
scroll to position [2000, 0]
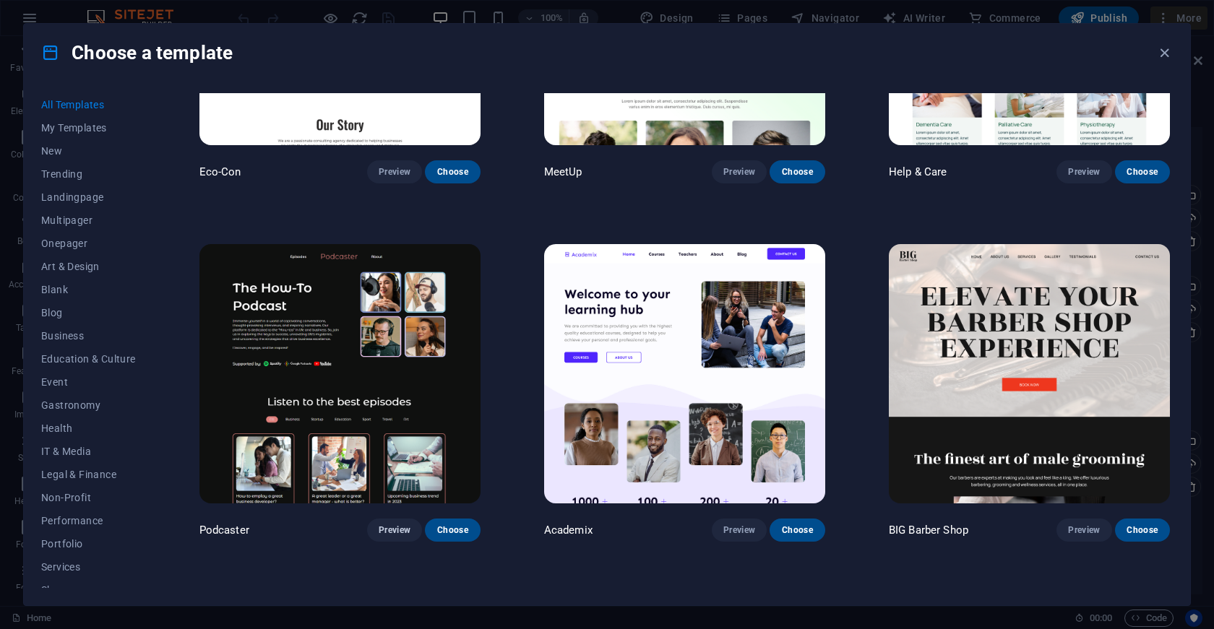
click at [394, 525] on span "Preview" at bounding box center [395, 531] width 32 height 12
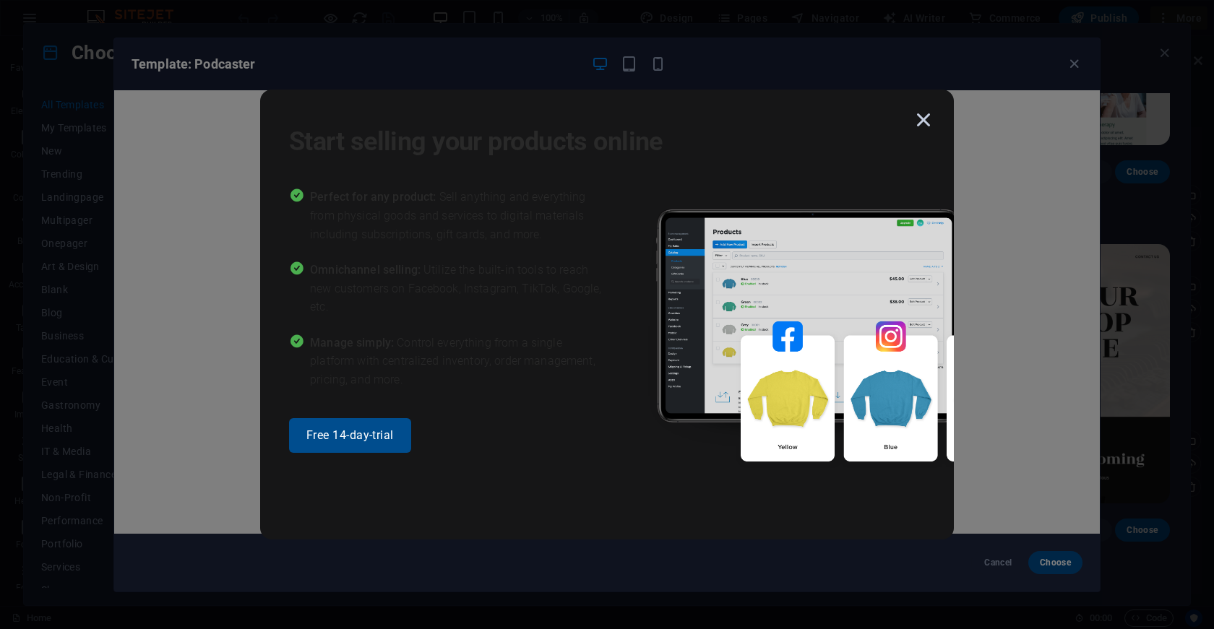
click at [921, 124] on icon "button" at bounding box center [923, 120] width 26 height 26
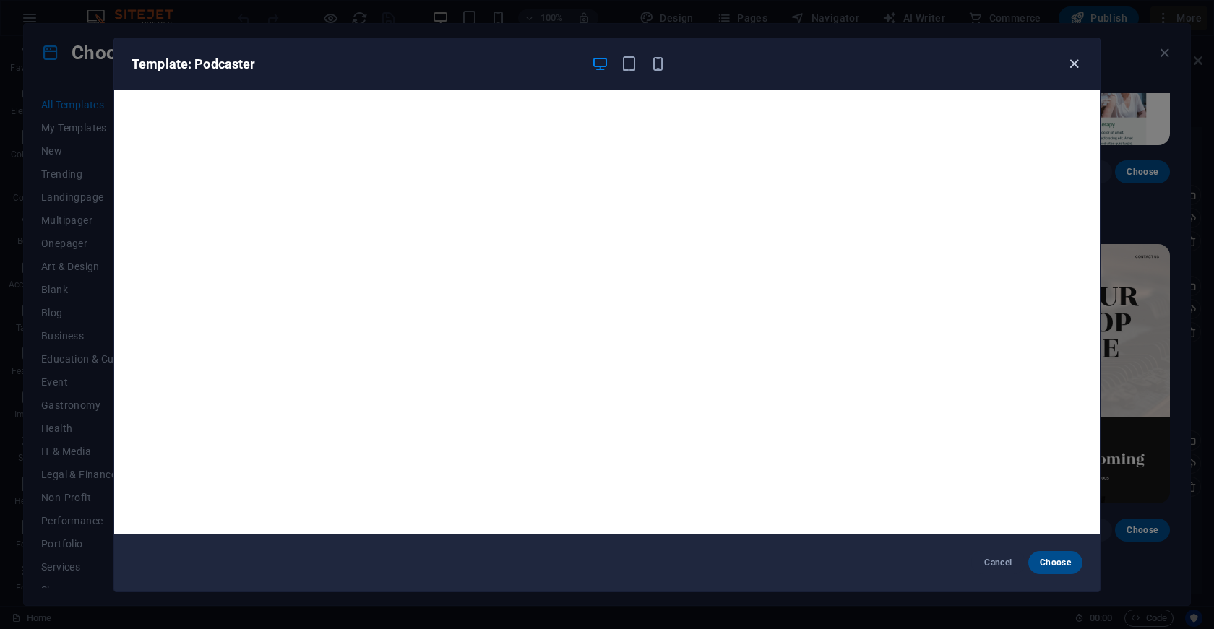
click at [1054, 69] on icon "button" at bounding box center [1074, 64] width 17 height 17
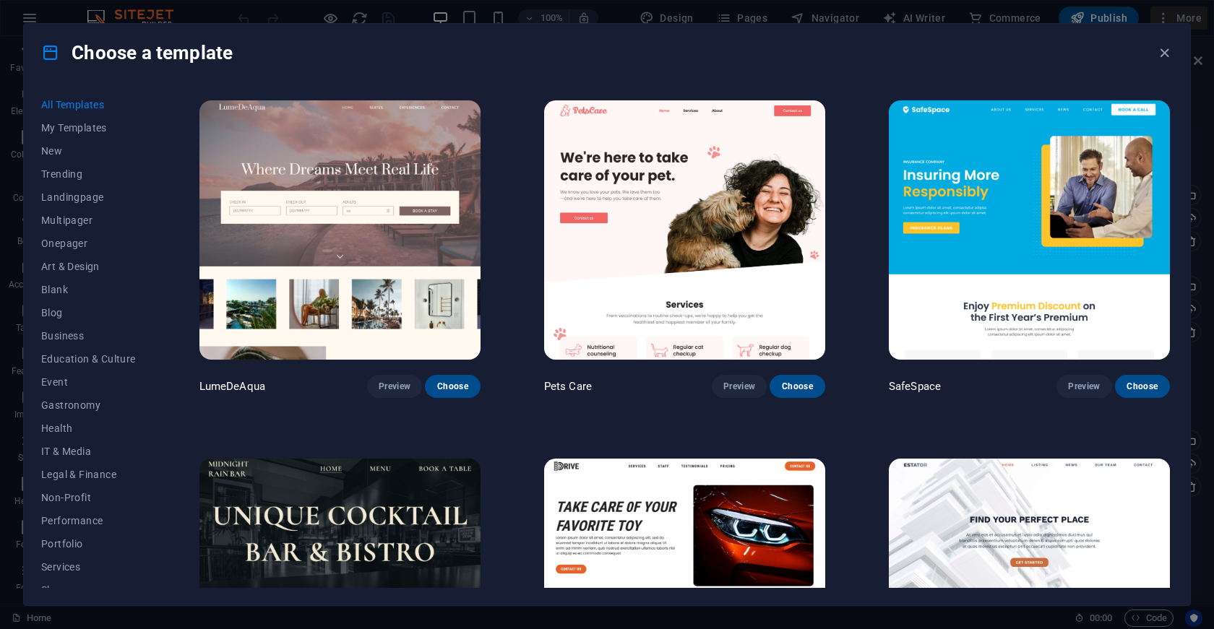
scroll to position [3568, 0]
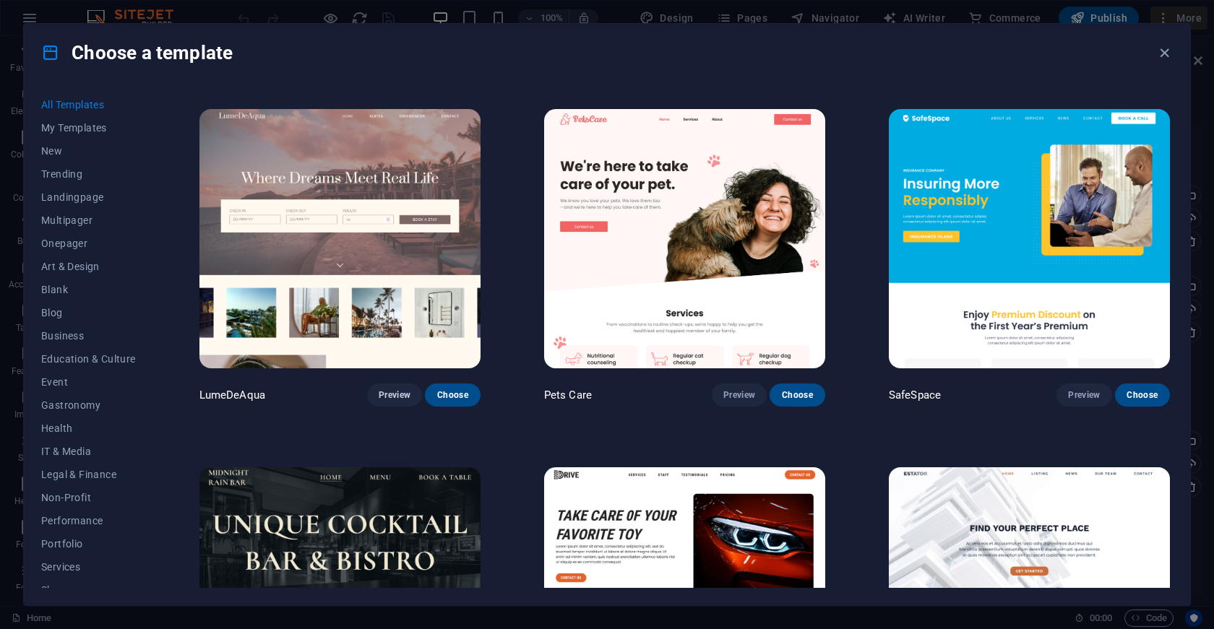
click at [387, 389] on span "Preview" at bounding box center [395, 395] width 32 height 12
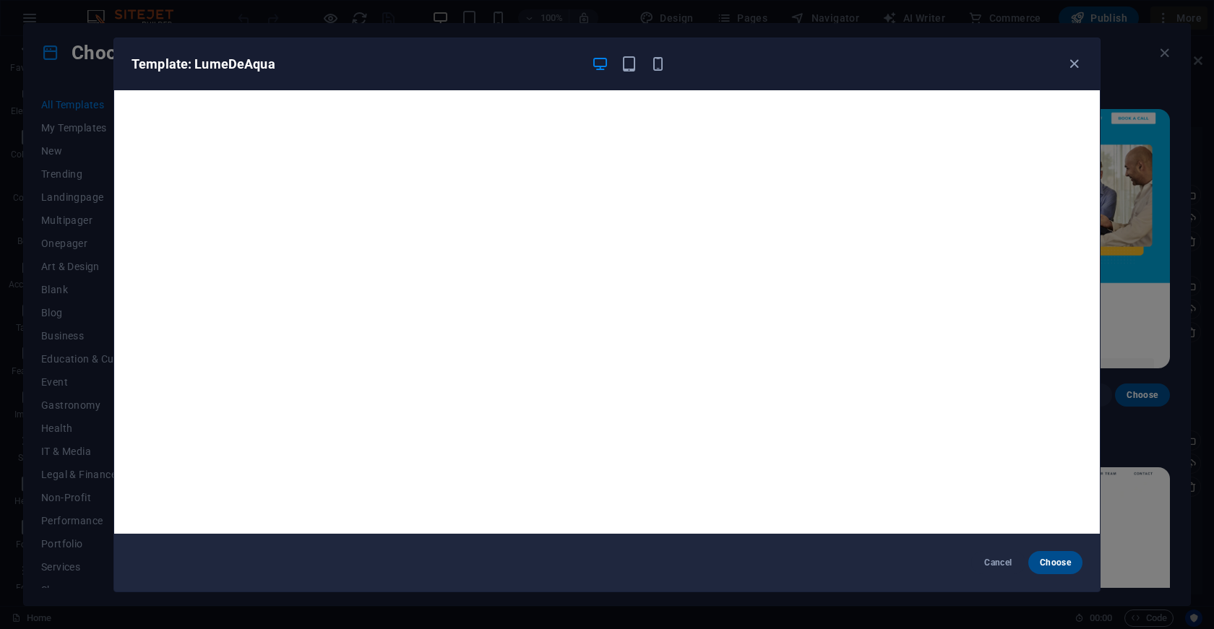
click at [1054, 124] on div "Template: LumeDeAqua Cancel Choose" at bounding box center [607, 314] width 1214 height 629
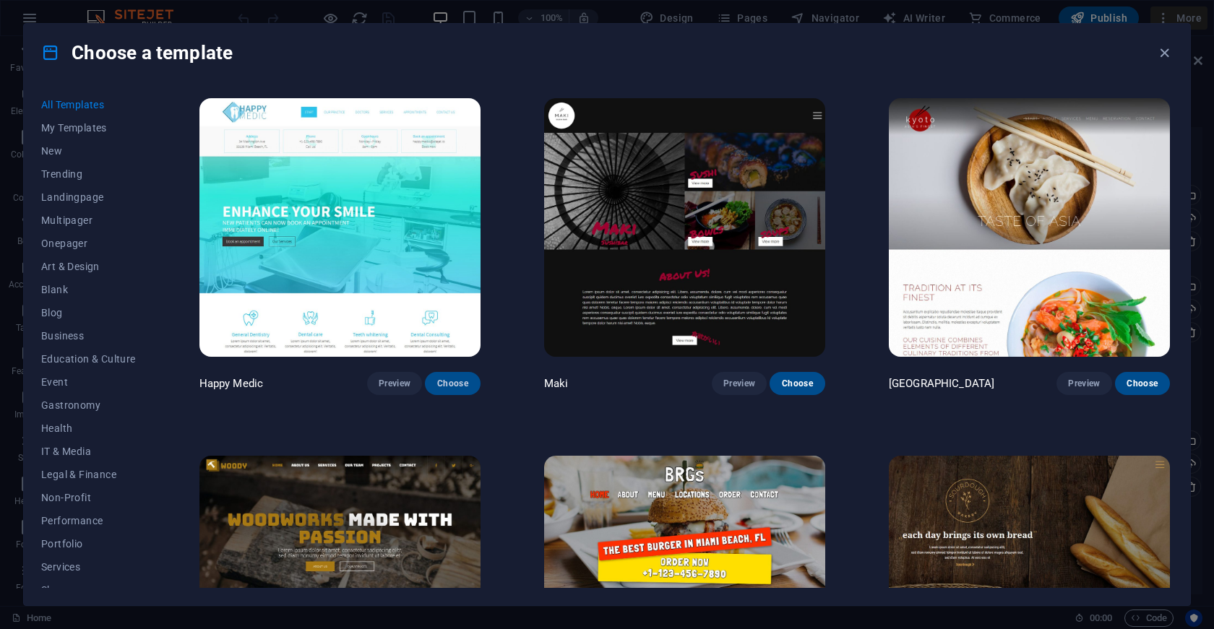
scroll to position [8952, 0]
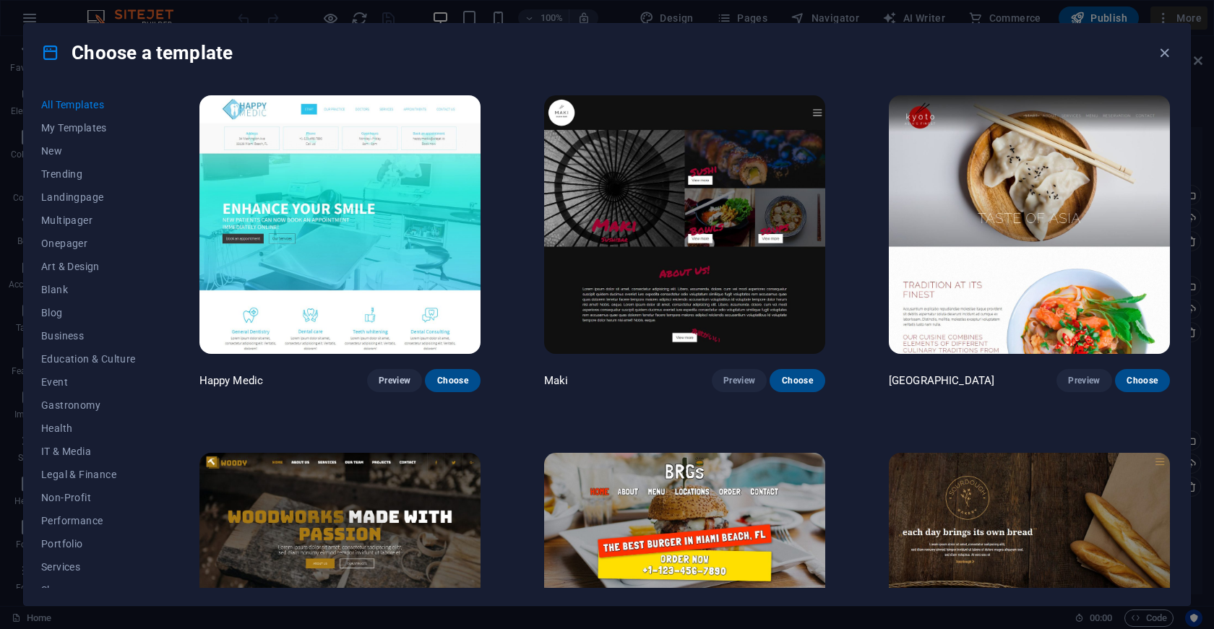
click at [389, 369] on button "Preview" at bounding box center [394, 380] width 55 height 23
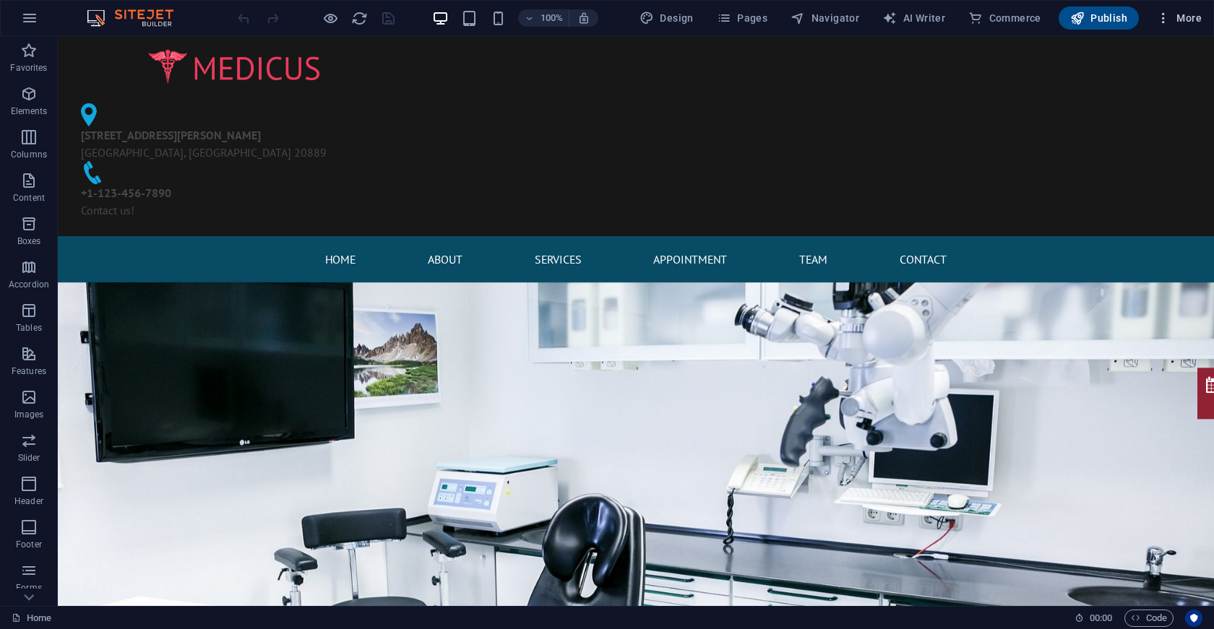
click at [1185, 20] on span "More" at bounding box center [1179, 18] width 46 height 14
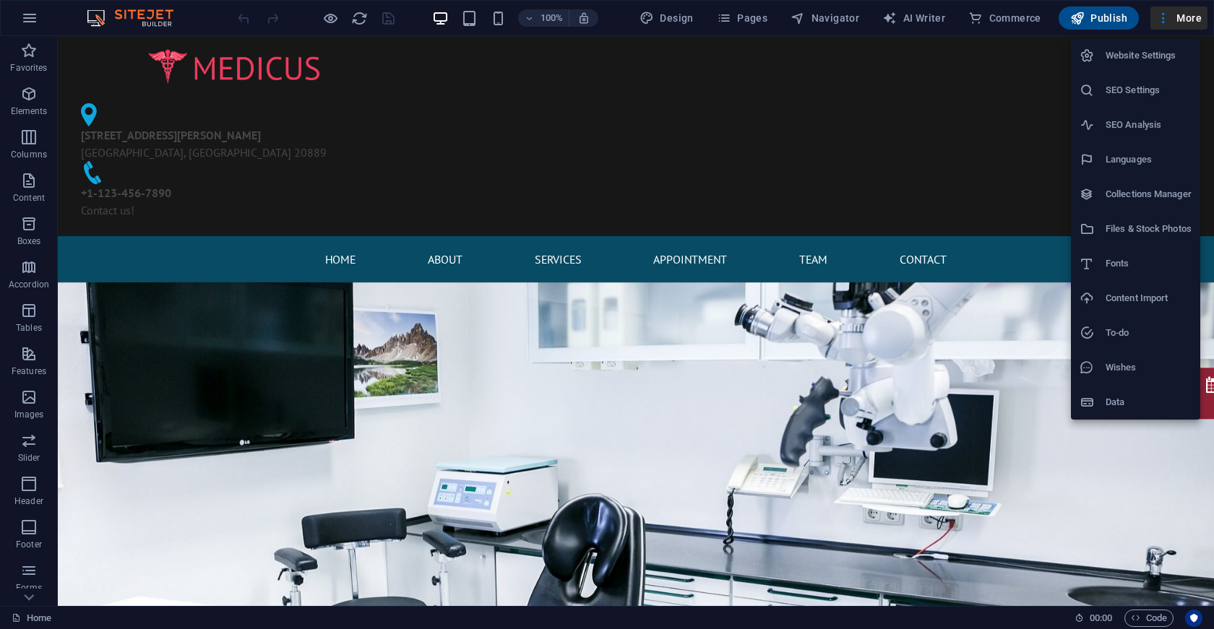
click at [1013, 18] on div at bounding box center [607, 314] width 1214 height 629
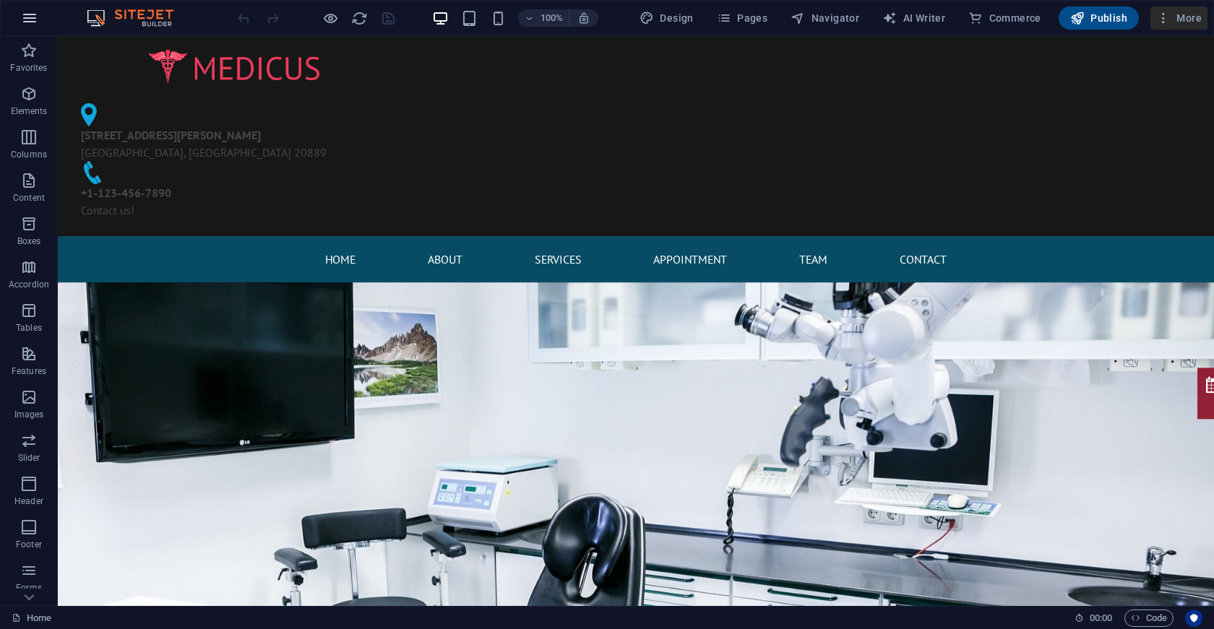
click at [31, 10] on icon "button" at bounding box center [29, 17] width 17 height 17
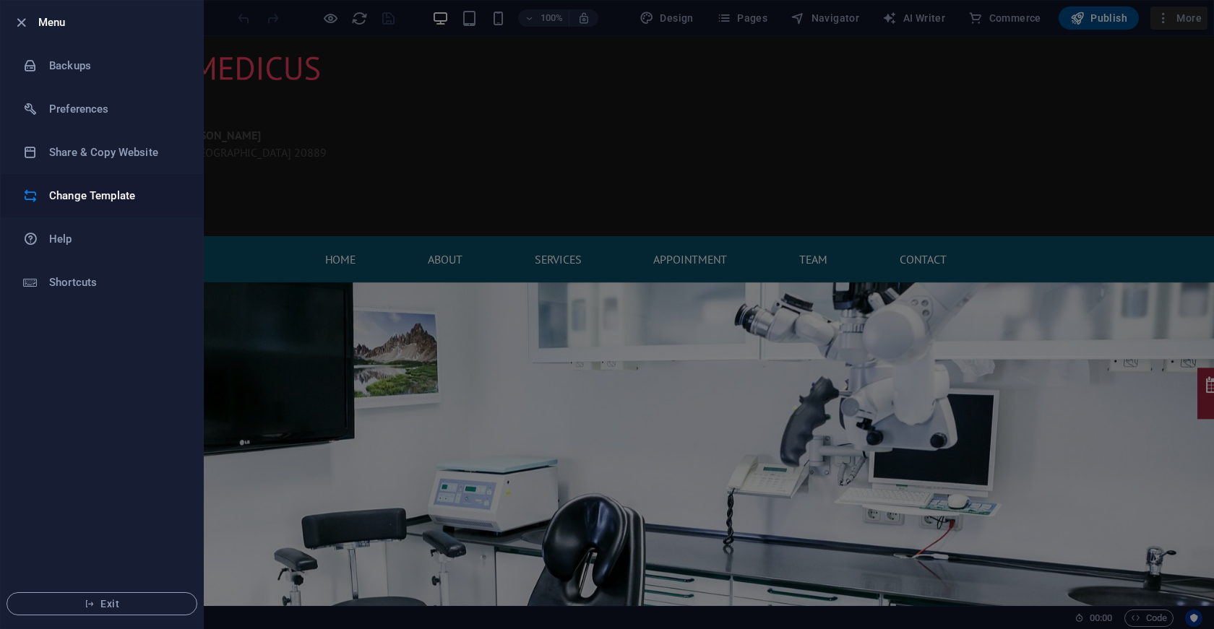
click at [80, 186] on li "Change Template" at bounding box center [102, 195] width 202 height 43
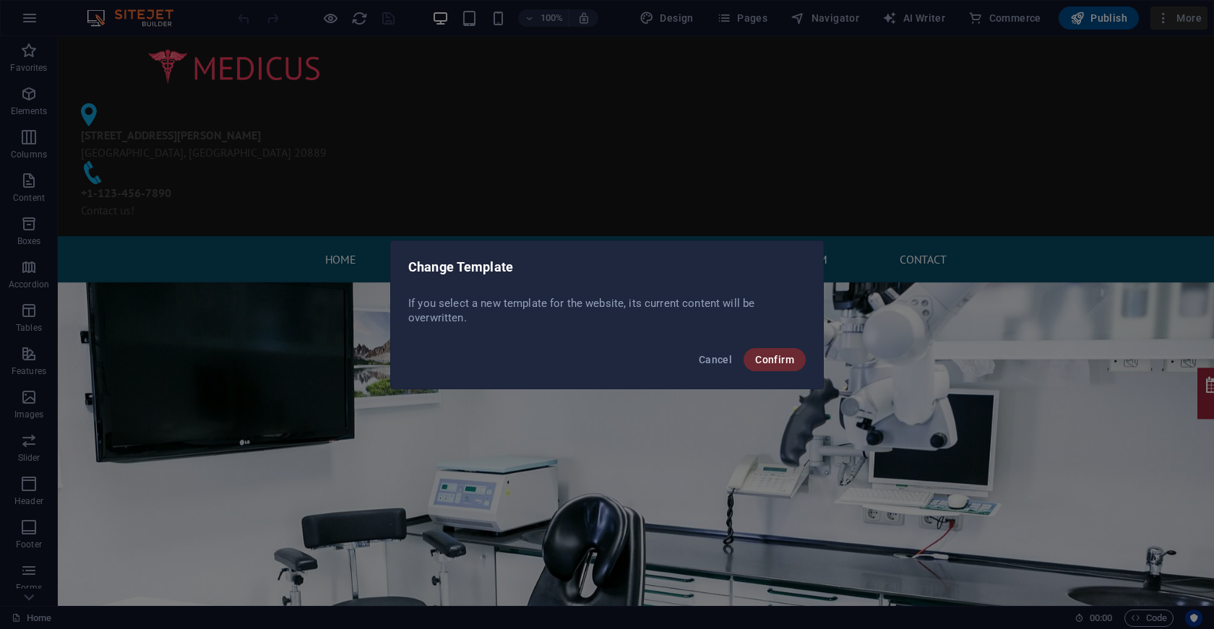
click at [761, 359] on span "Confirm" at bounding box center [774, 360] width 39 height 12
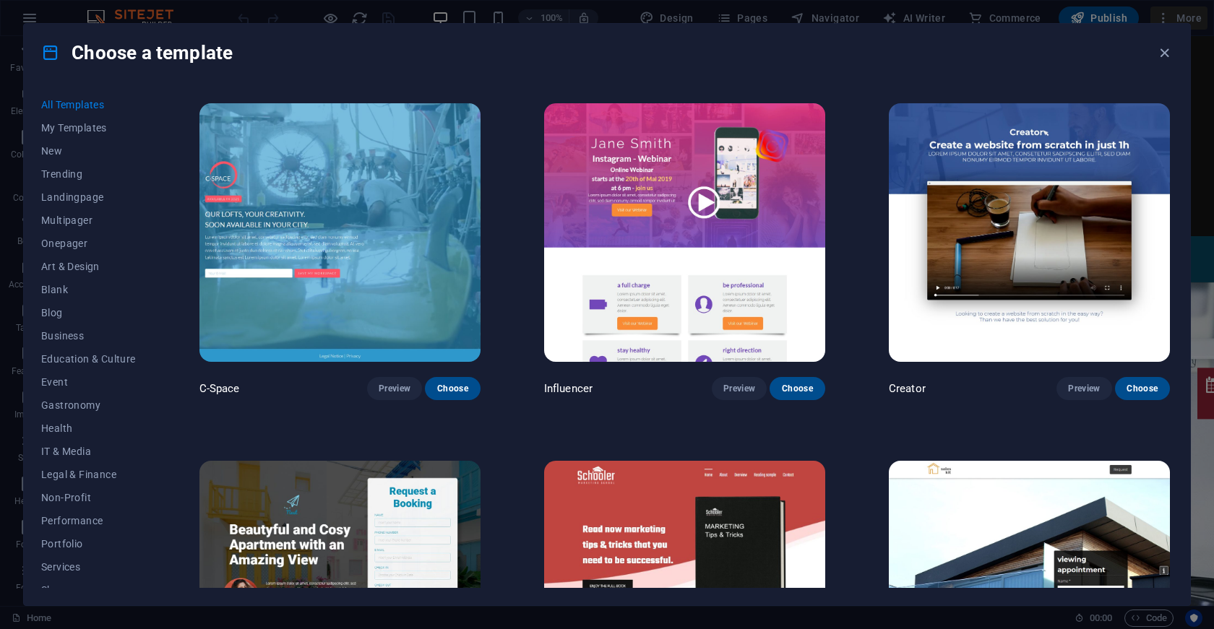
scroll to position [12697, 0]
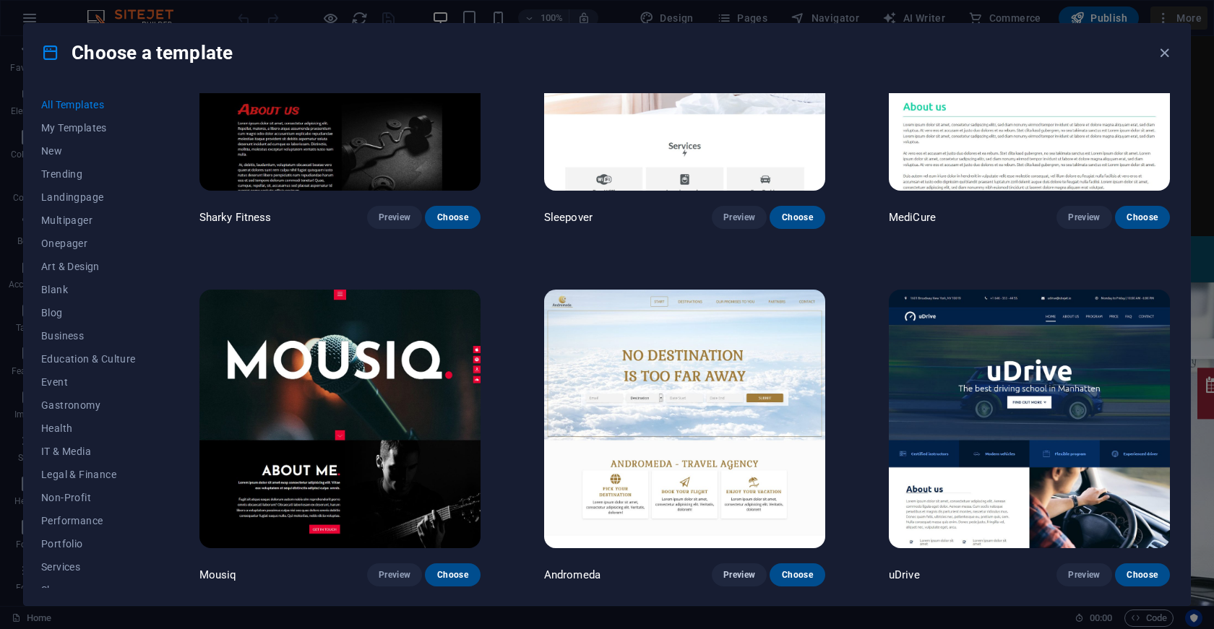
click at [737, 569] on span "Preview" at bounding box center [739, 575] width 32 height 12
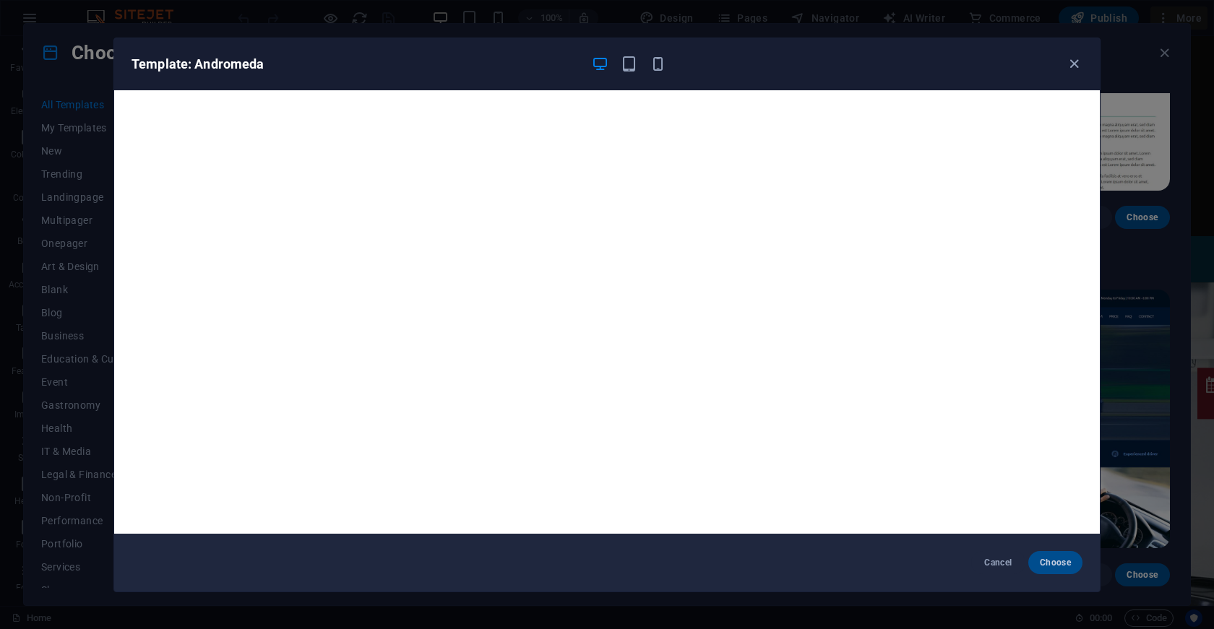
click at [1066, 559] on span "Choose" at bounding box center [1055, 563] width 31 height 12
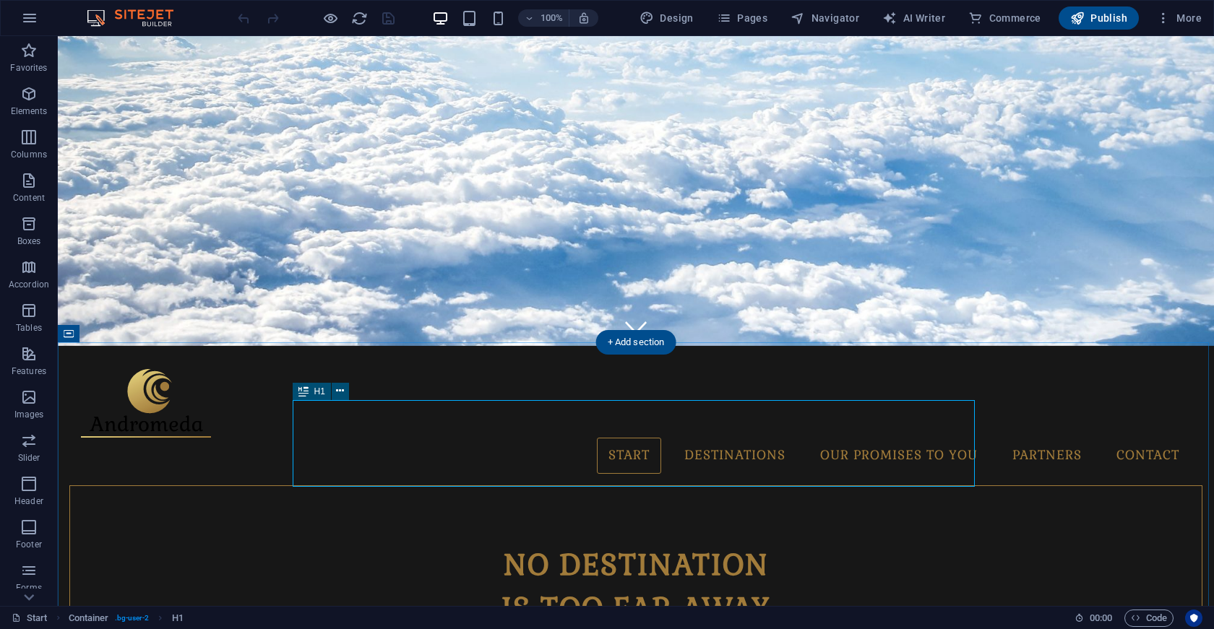
scroll to position [263, 0]
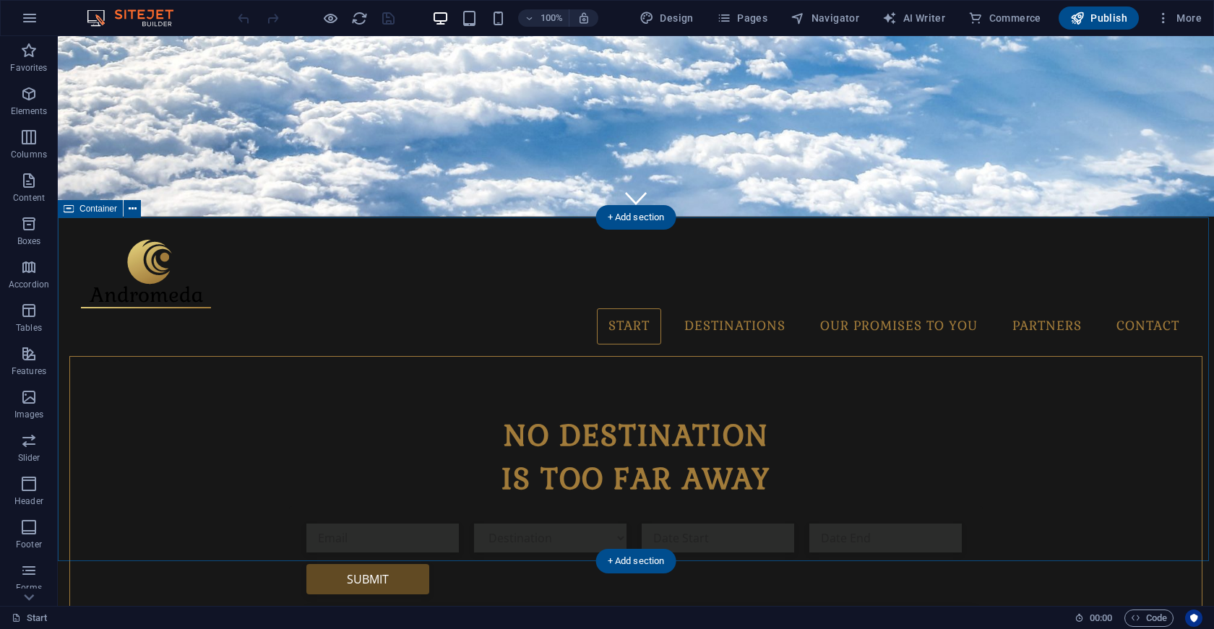
scroll to position [389, 0]
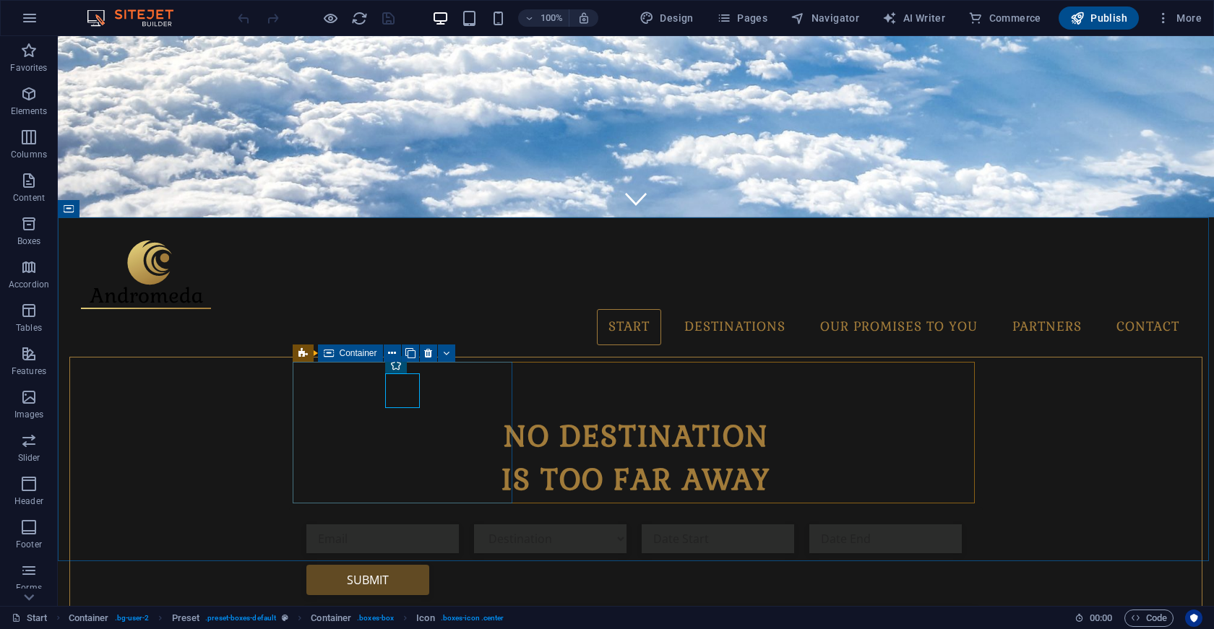
click at [389, 348] on icon at bounding box center [392, 353] width 8 height 15
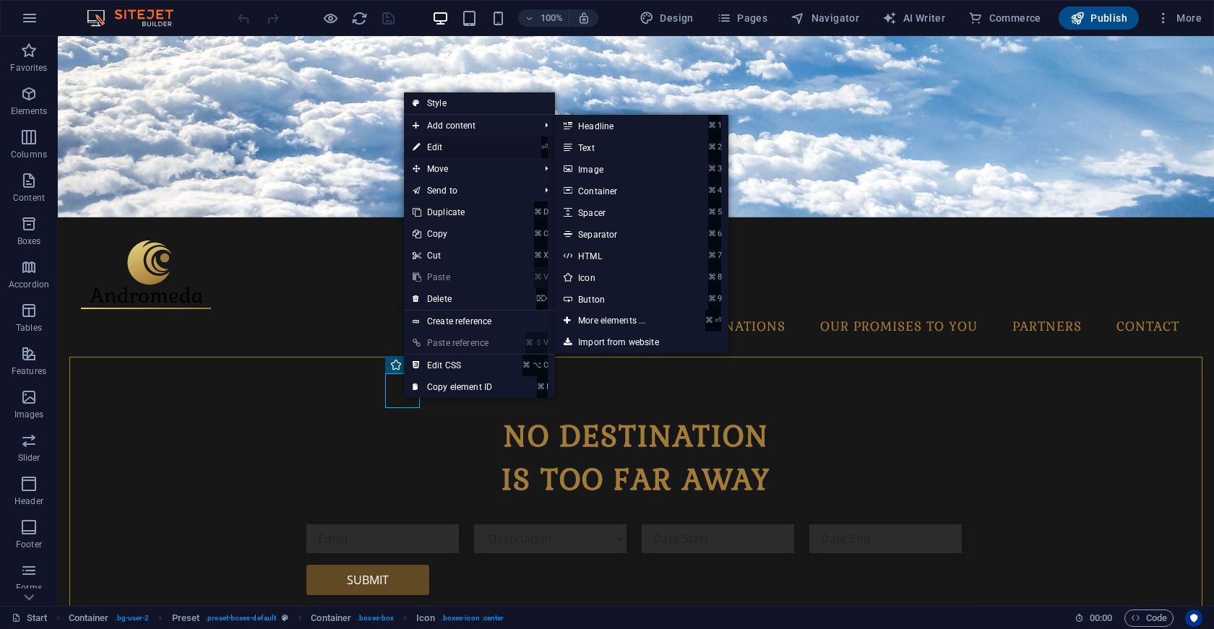
click at [493, 145] on link "⏎ Edit" at bounding box center [452, 148] width 97 height 22
select select "xMidYMid"
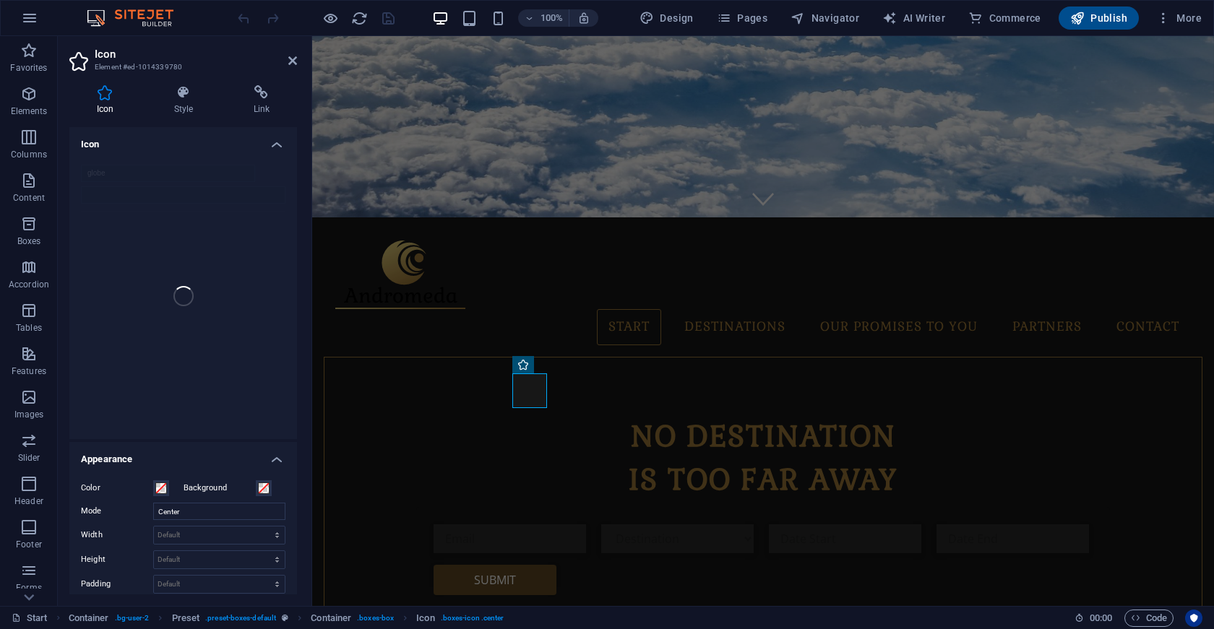
click at [93, 486] on label "Color" at bounding box center [117, 488] width 72 height 17
click at [153, 486] on button "Color" at bounding box center [161, 489] width 16 height 16
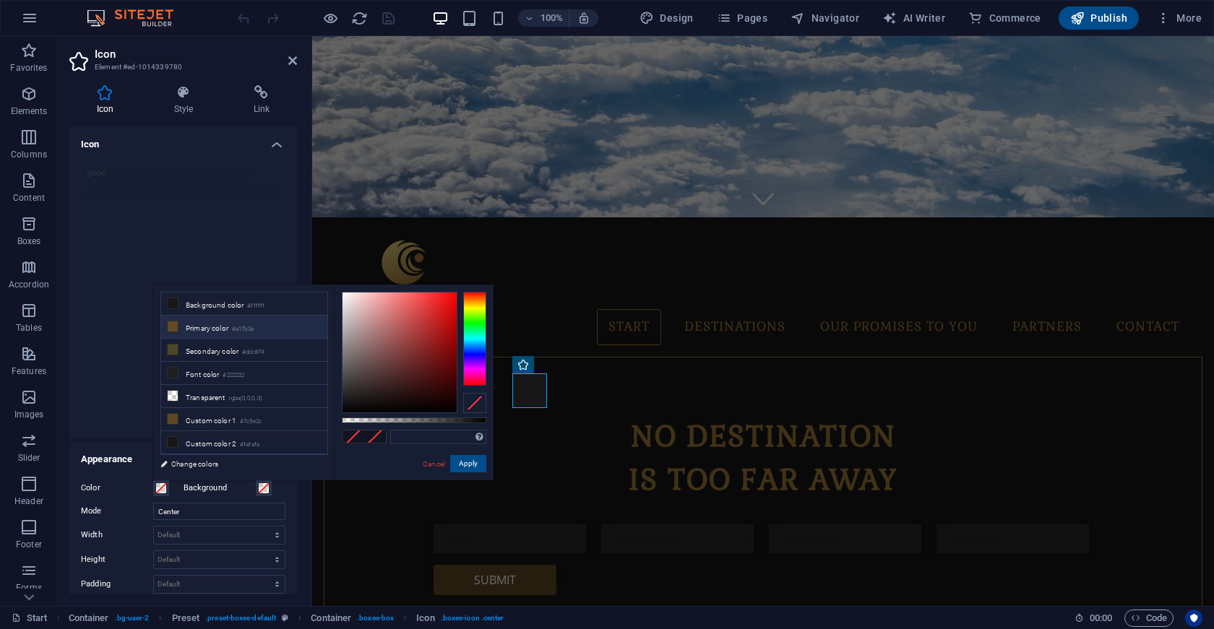
click at [212, 330] on li "Primary color #a17b3a" at bounding box center [244, 327] width 166 height 23
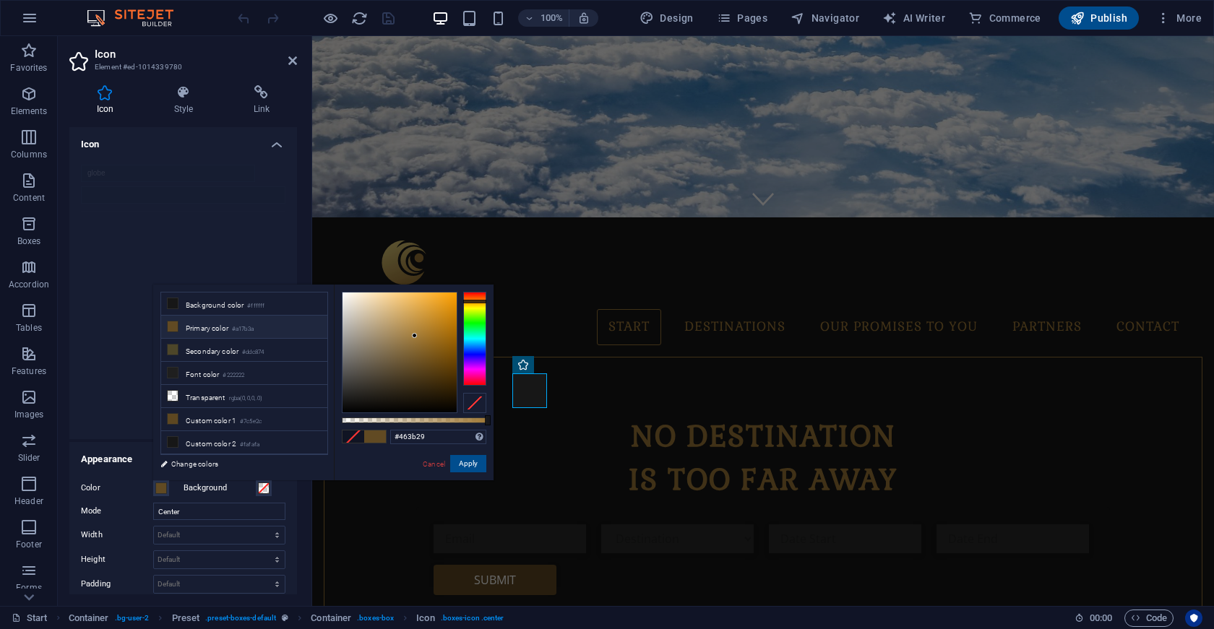
click at [389, 379] on div at bounding box center [400, 353] width 114 height 120
click at [341, 379] on div "#463b29 Supported formats #0852ed rgb(8, 82, 237) rgba(8, 82, 237, 90%) hsv(221…" at bounding box center [414, 487] width 160 height 405
type input "#beab8a"
click at [373, 322] on div at bounding box center [400, 353] width 114 height 120
click at [427, 459] on link "Cancel" at bounding box center [433, 464] width 25 height 11
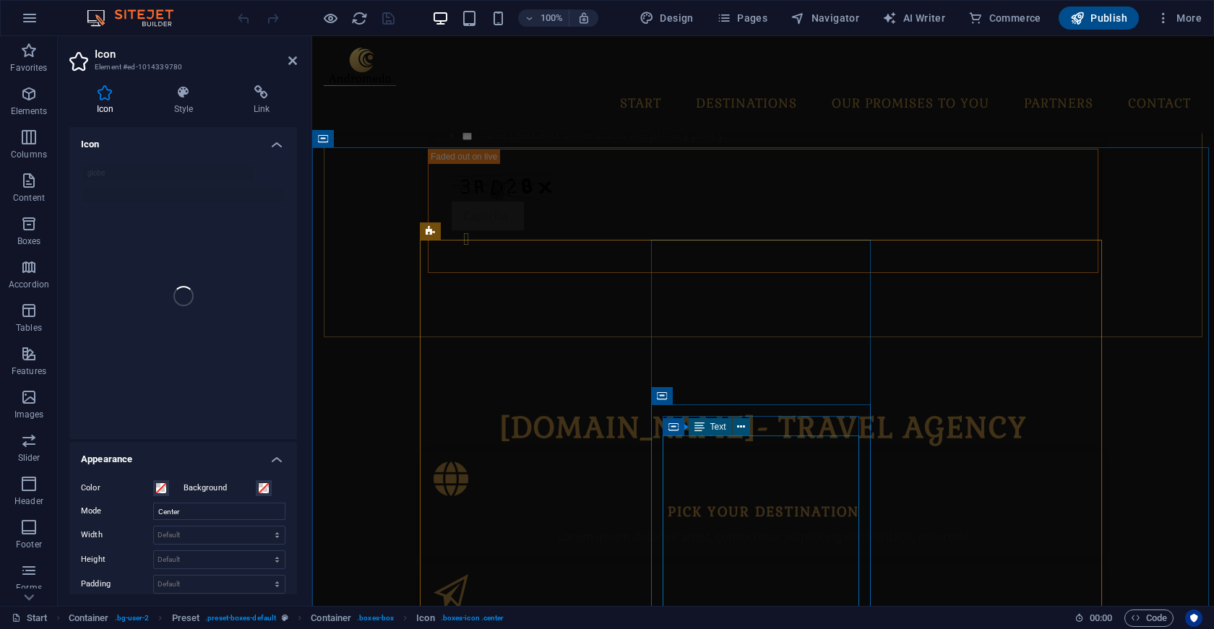
scroll to position [803, 0]
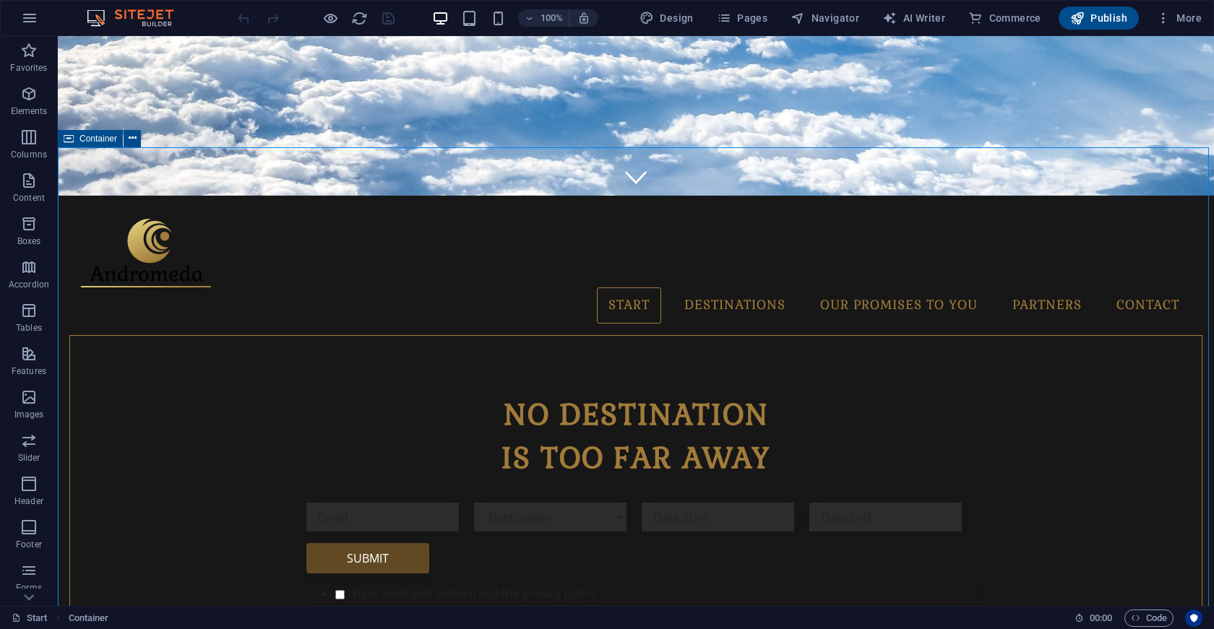
scroll to position [0, 0]
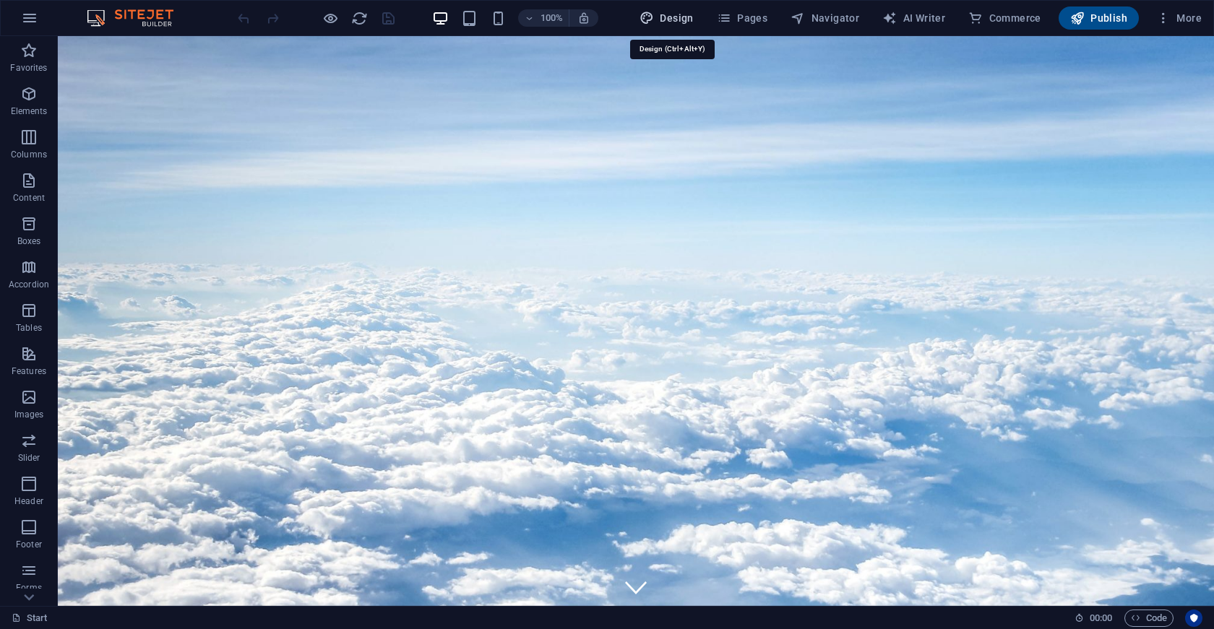
click at [666, 22] on span "Design" at bounding box center [667, 18] width 54 height 14
select select "px"
select select "300"
select select "px"
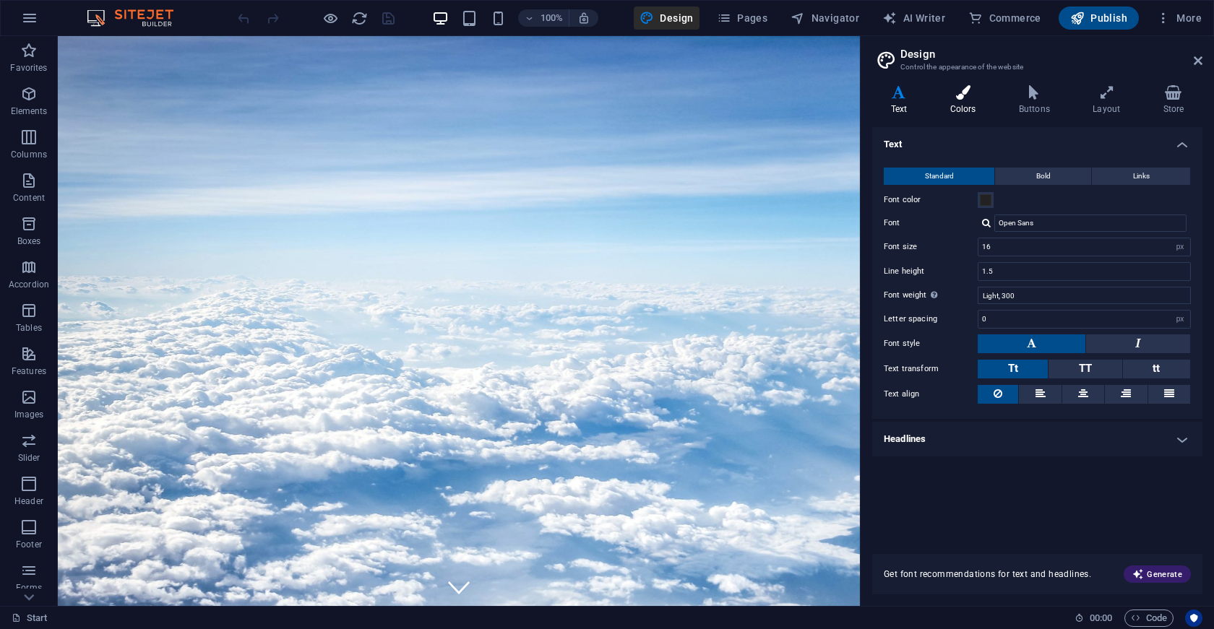
click at [981, 101] on h4 "Colors" at bounding box center [965, 100] width 69 height 30
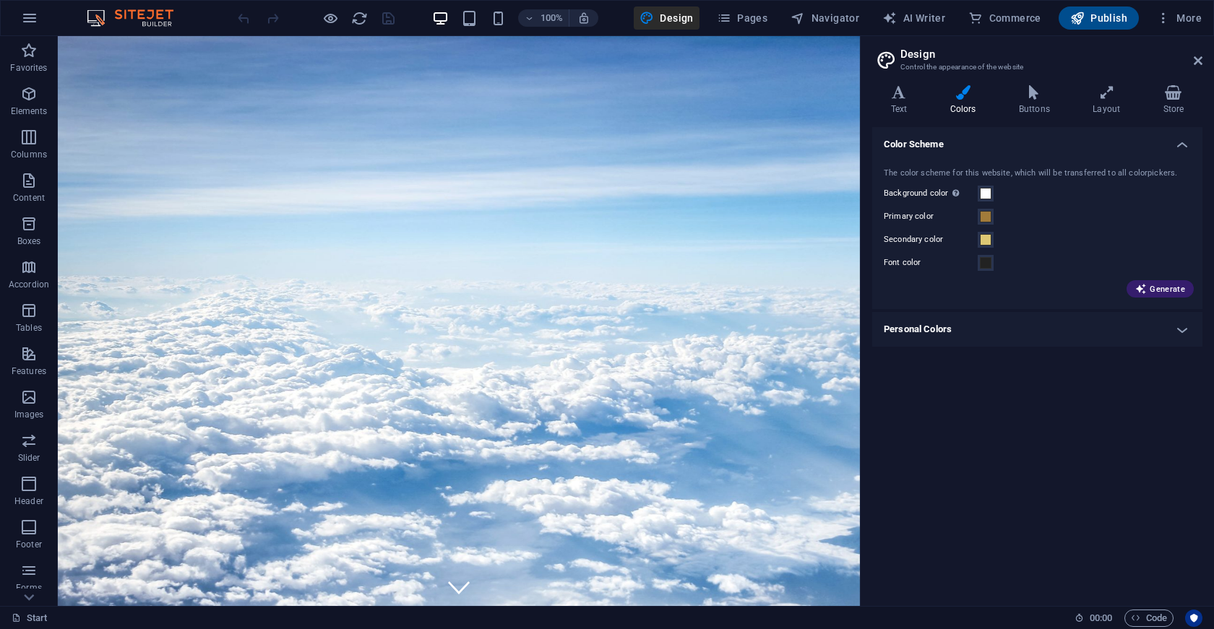
click at [985, 221] on span at bounding box center [986, 217] width 12 height 12
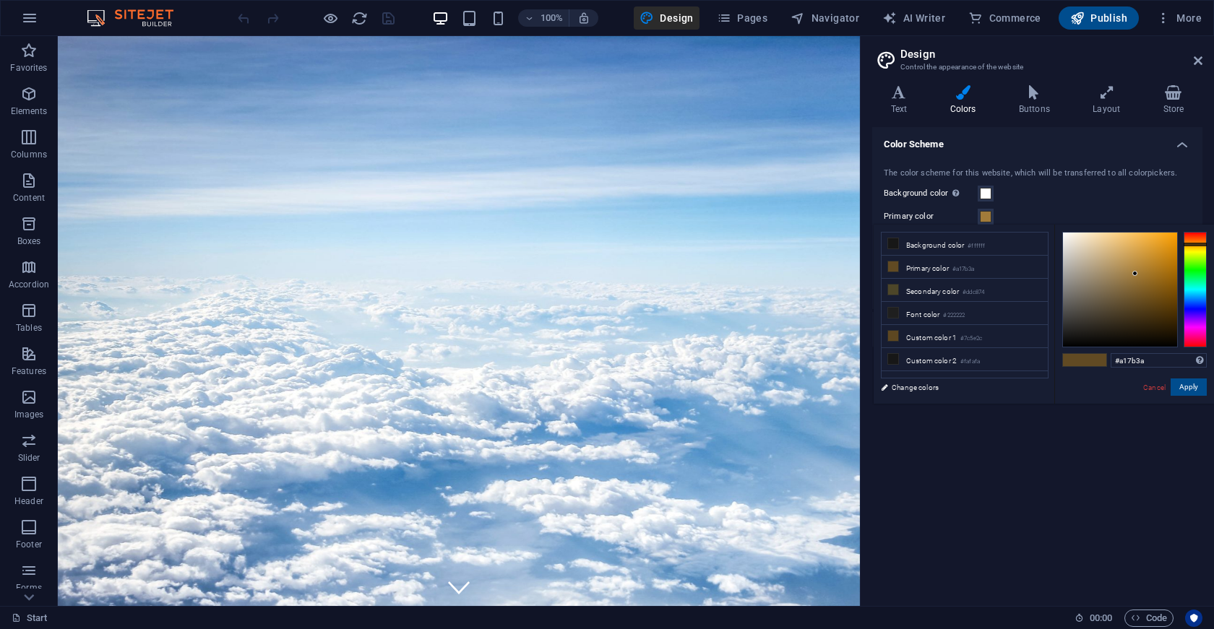
type input "#3c3aa1"
click at [1194, 309] on div at bounding box center [1195, 290] width 23 height 116
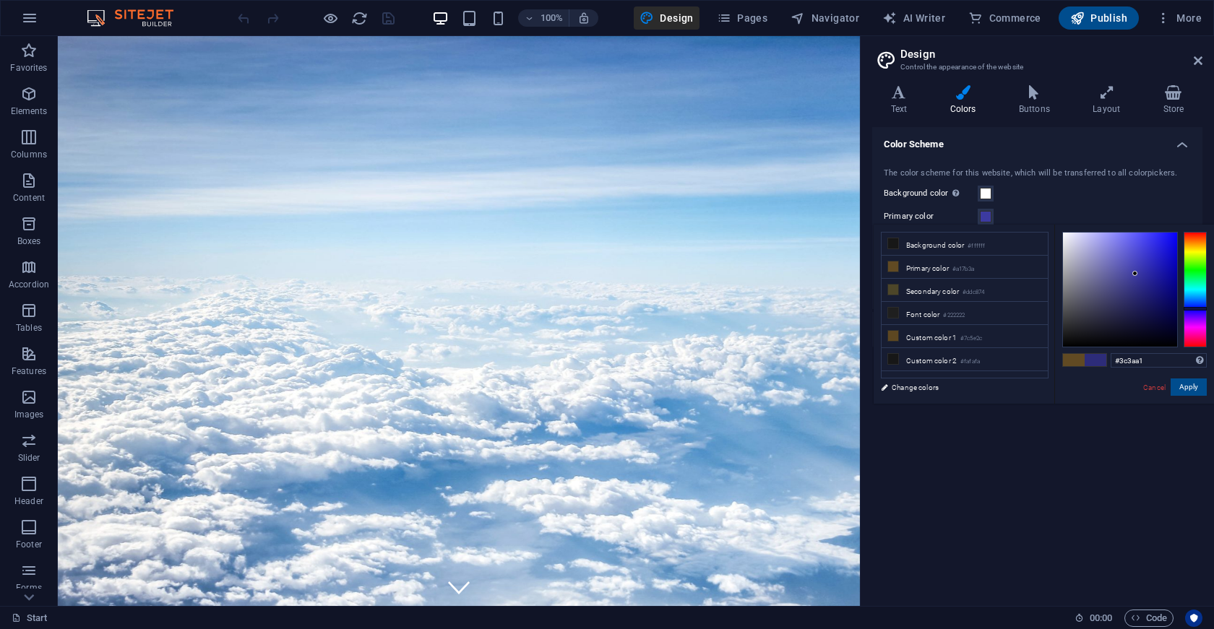
click at [1185, 395] on button "Apply" at bounding box center [1189, 387] width 36 height 17
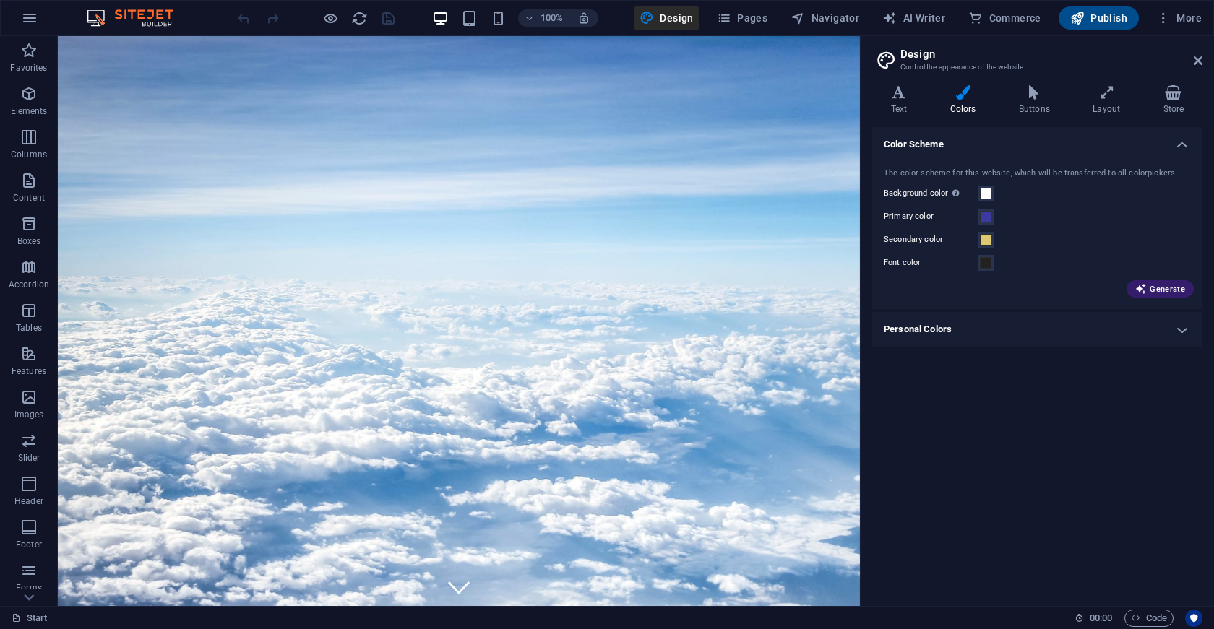
click at [988, 243] on span at bounding box center [986, 240] width 12 height 12
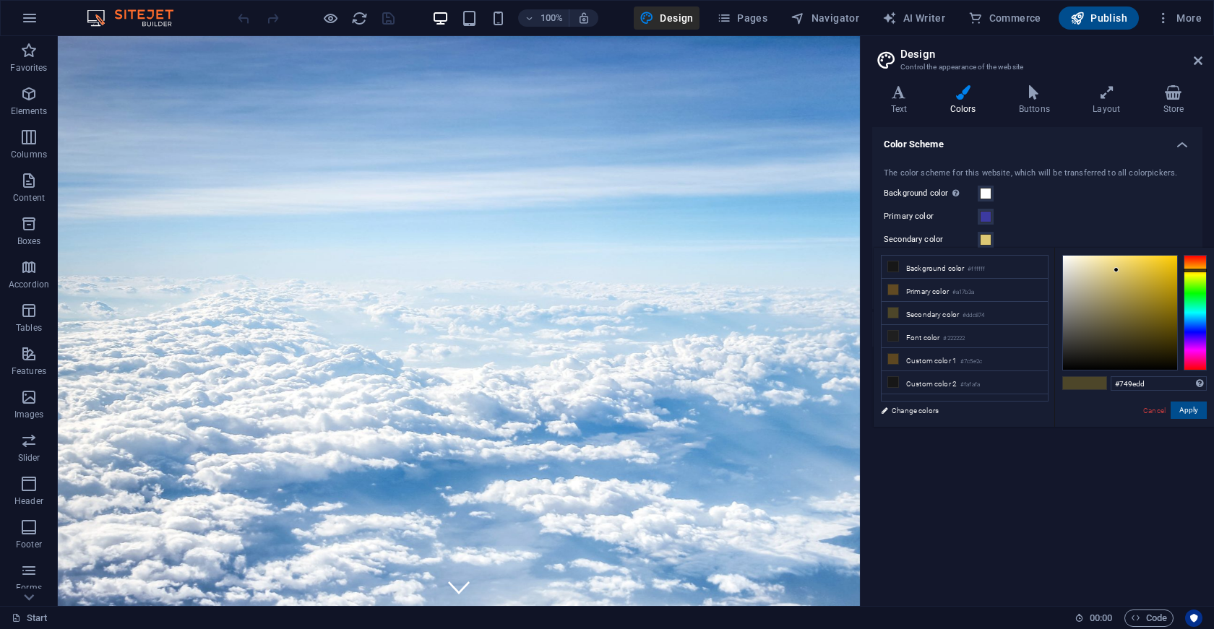
click at [1187, 324] on div at bounding box center [1195, 313] width 23 height 116
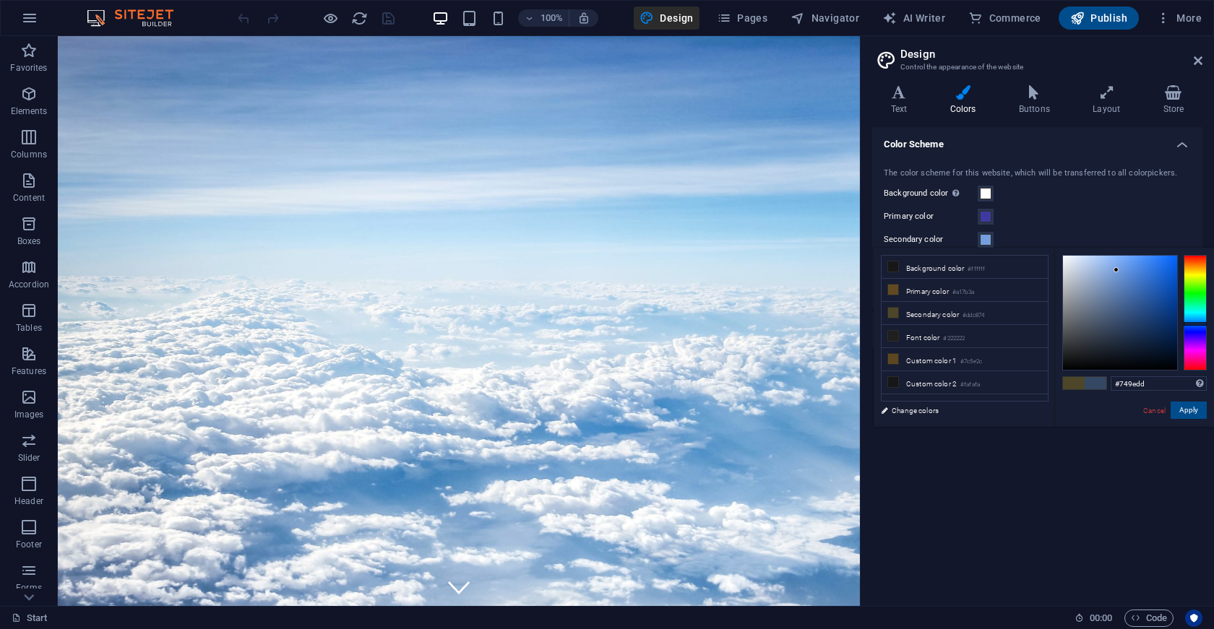
type input "#74ddd9"
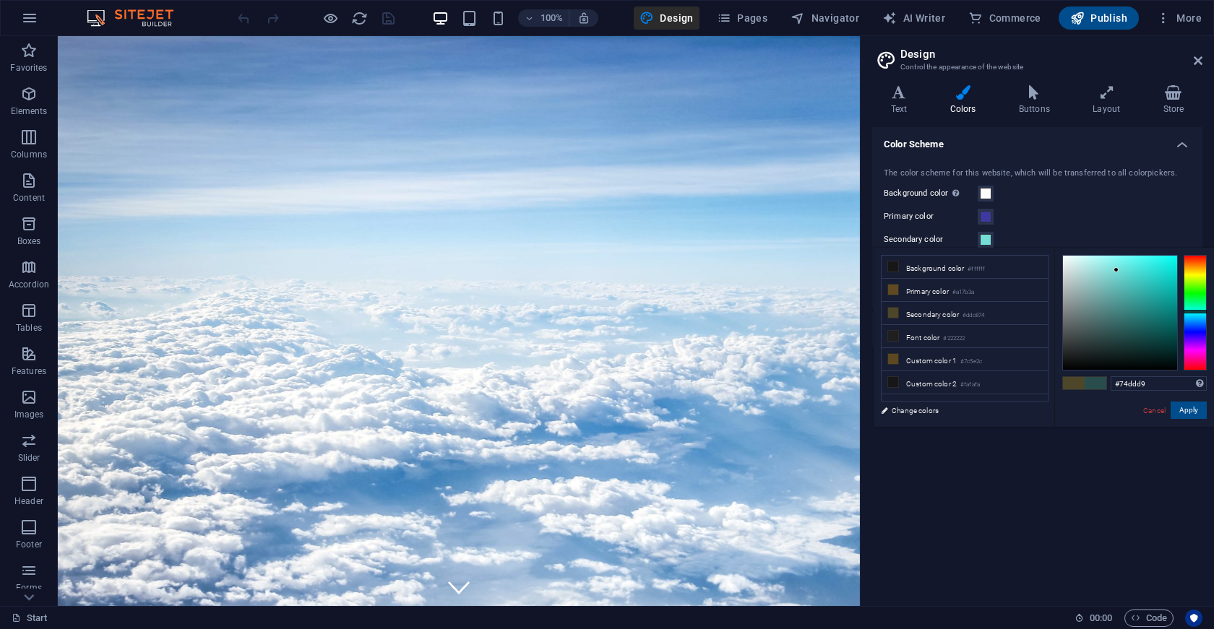
click at [1194, 311] on div at bounding box center [1195, 313] width 23 height 116
click at [1192, 408] on button "Apply" at bounding box center [1189, 410] width 36 height 17
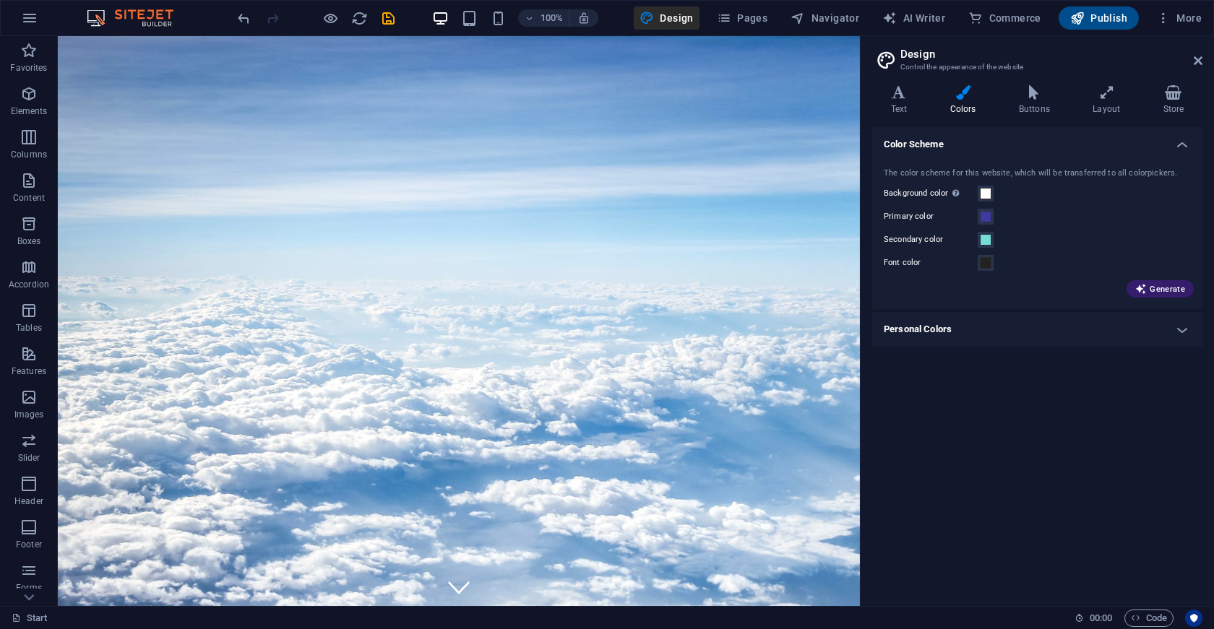
click at [1155, 334] on h4 "Personal Colors" at bounding box center [1037, 329] width 330 height 35
click at [991, 363] on span at bounding box center [986, 362] width 12 height 12
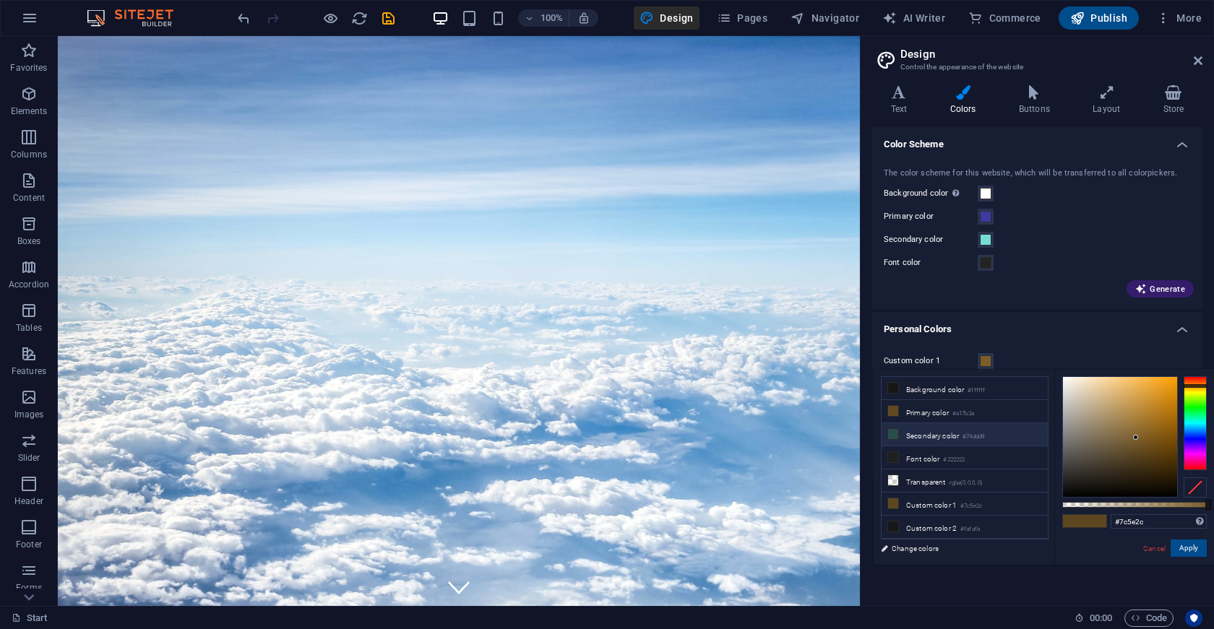
click at [930, 438] on li "Secondary color #74ddd9" at bounding box center [965, 434] width 166 height 23
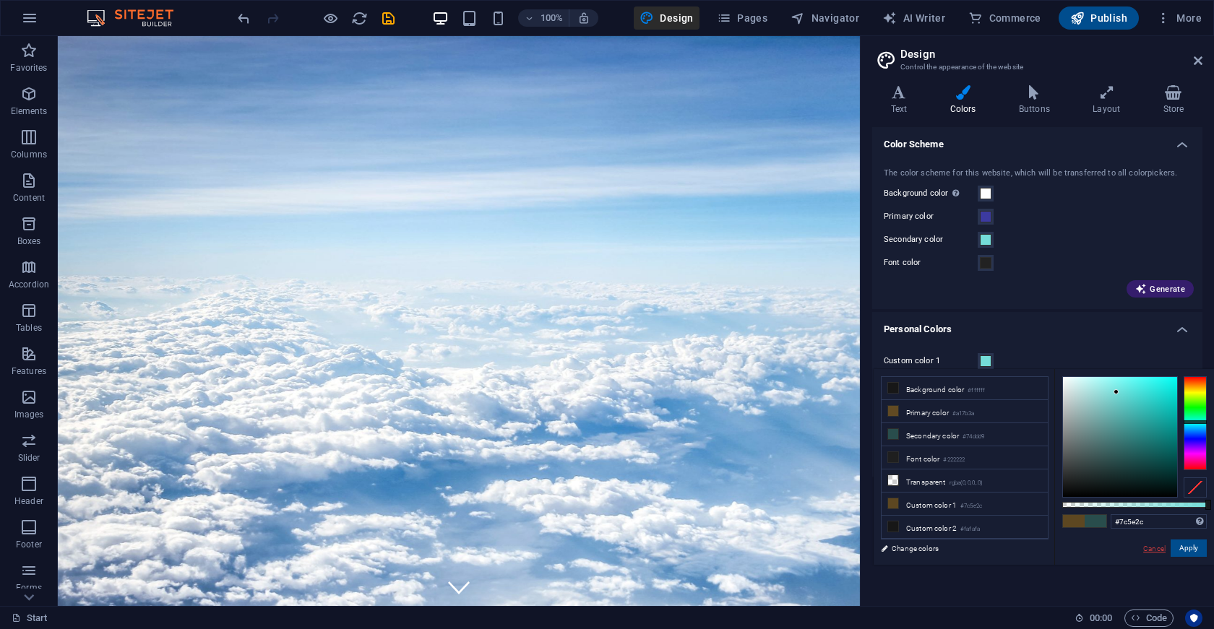
type input "#74ddd9"
click at [1183, 547] on button "Apply" at bounding box center [1189, 548] width 36 height 17
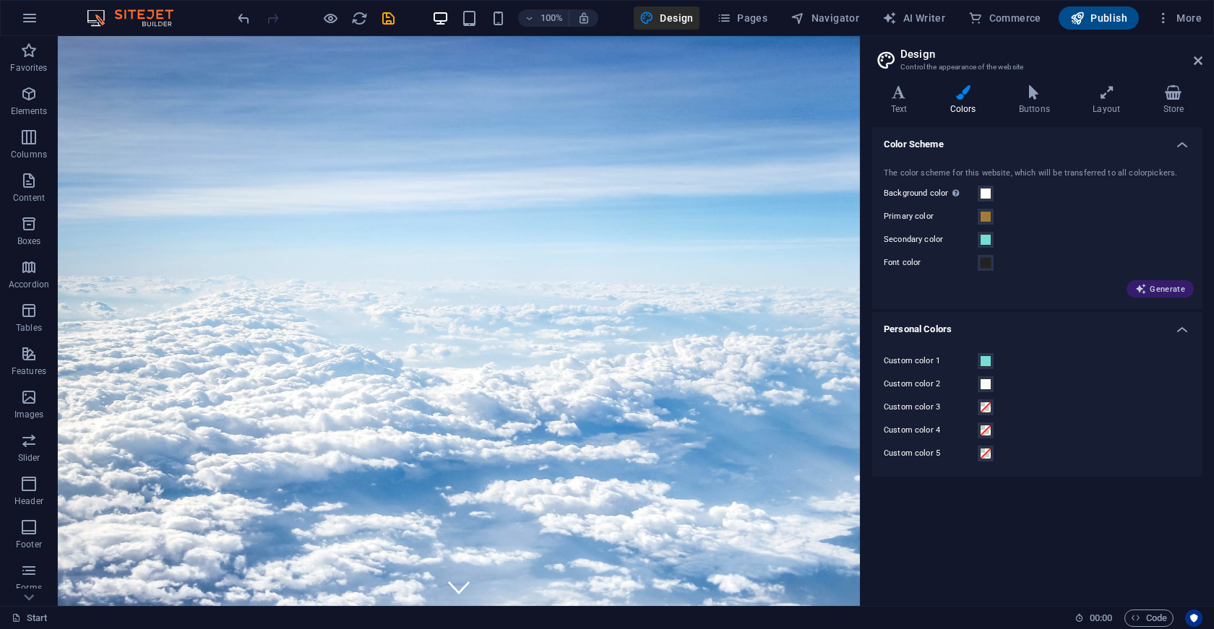
click at [1176, 292] on span "Generate" at bounding box center [1160, 289] width 50 height 12
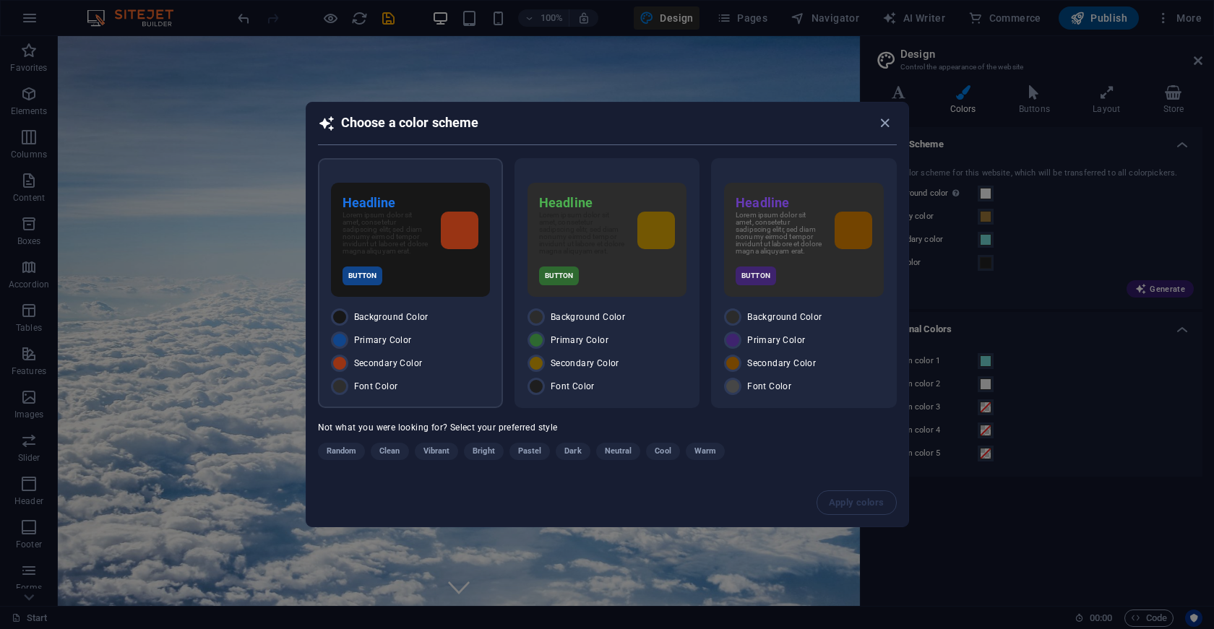
click at [370, 341] on span "Primary Color" at bounding box center [383, 341] width 58 height 12
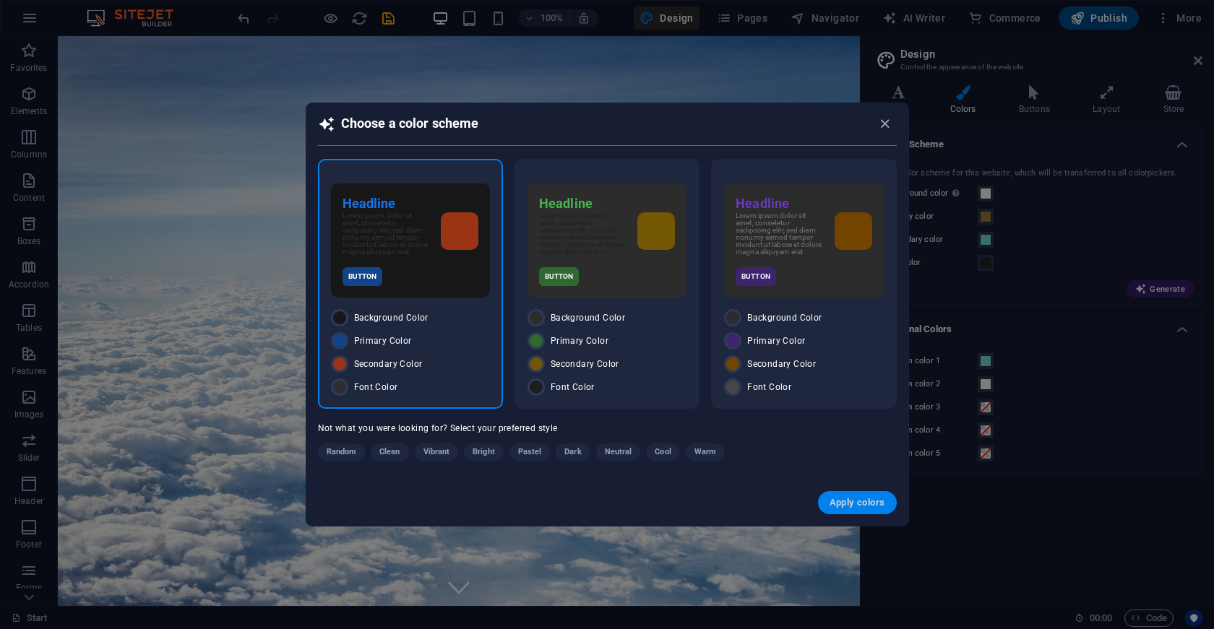
click at [868, 504] on span "Apply colors" at bounding box center [858, 503] width 56 height 12
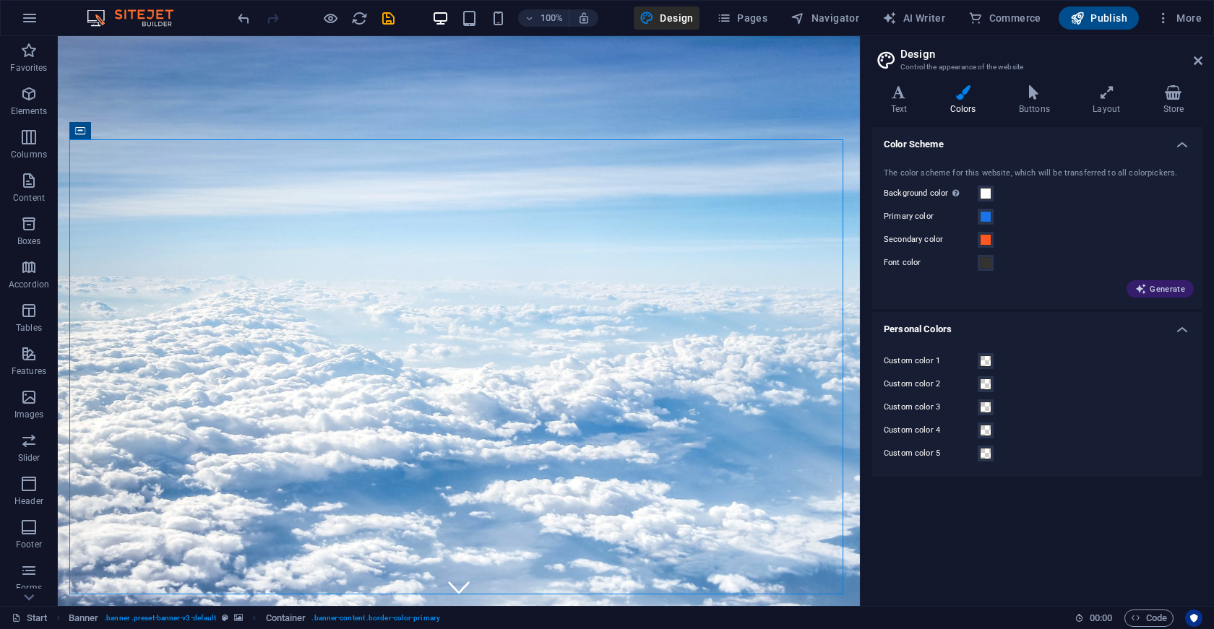
click at [1155, 284] on span "Generate" at bounding box center [1160, 289] width 50 height 12
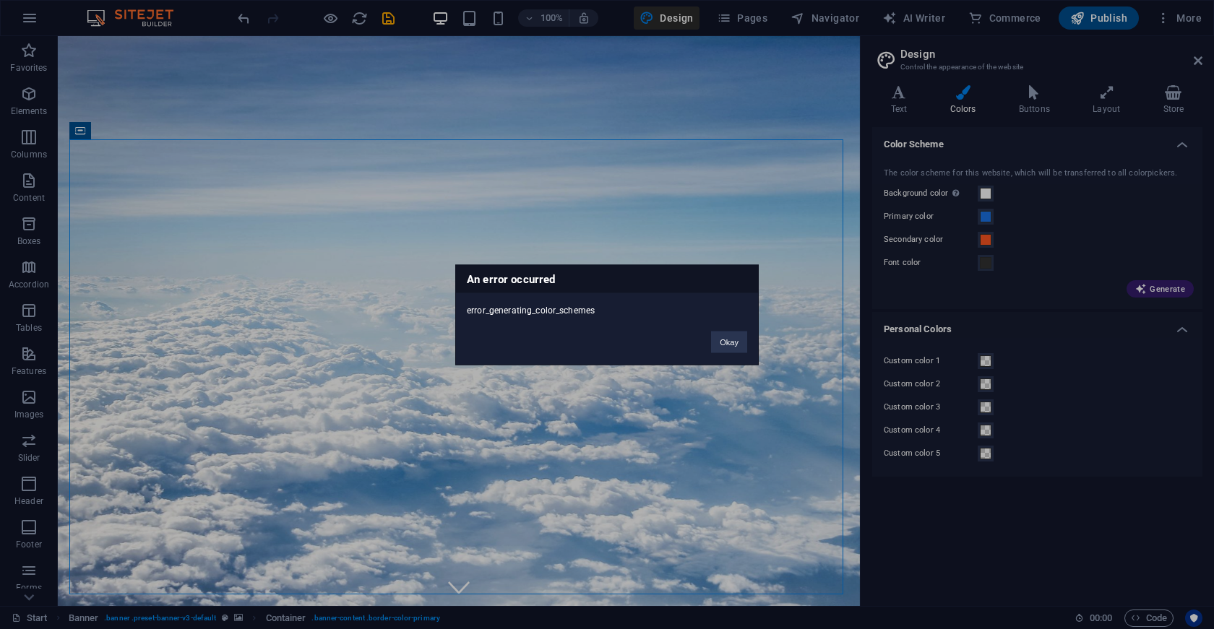
click at [882, 124] on div "An error occurred error_generating_color_schemes Okay" at bounding box center [607, 314] width 1214 height 629
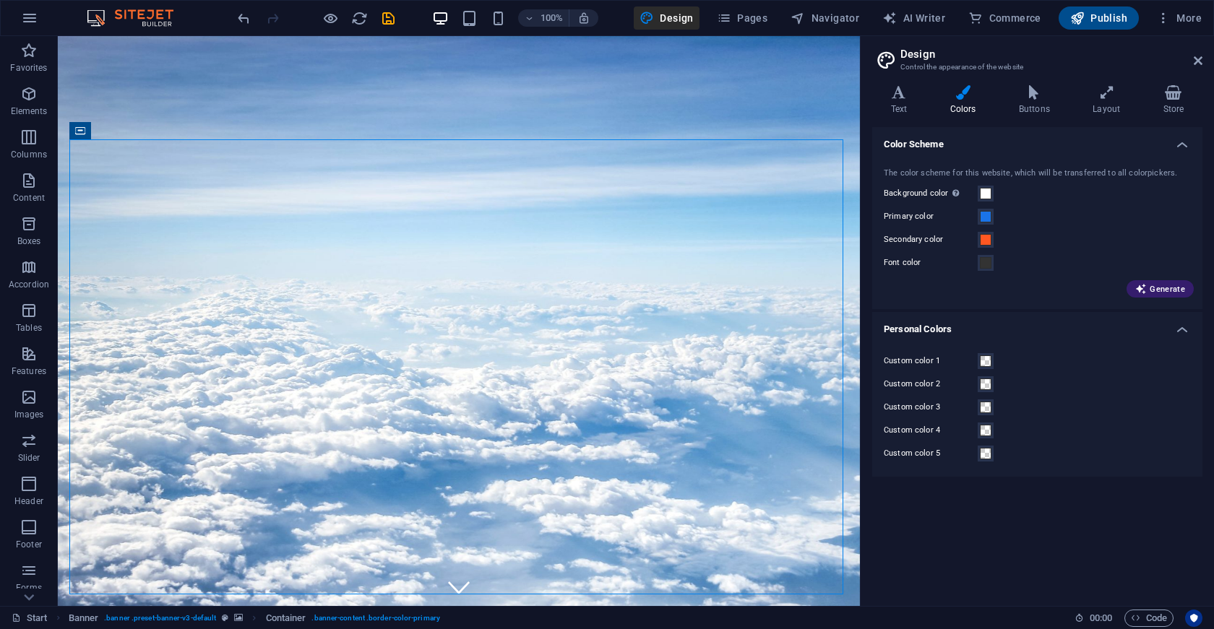
click at [987, 239] on span at bounding box center [986, 240] width 12 height 12
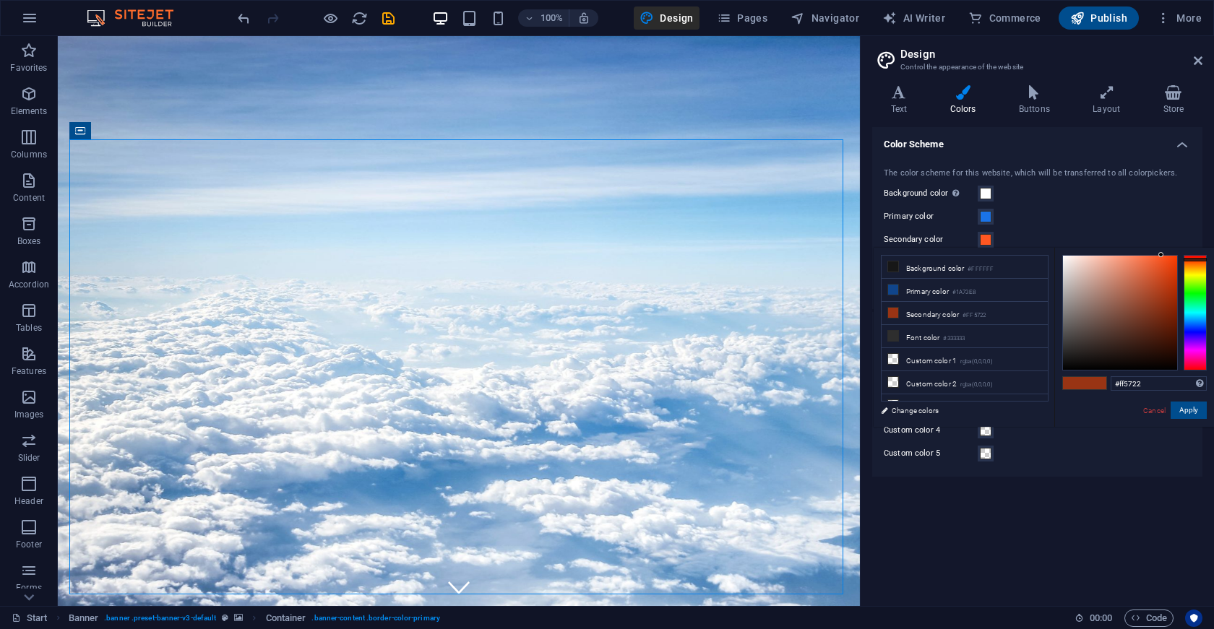
type input "#22ff5f"
click at [1194, 298] on div at bounding box center [1195, 313] width 23 height 116
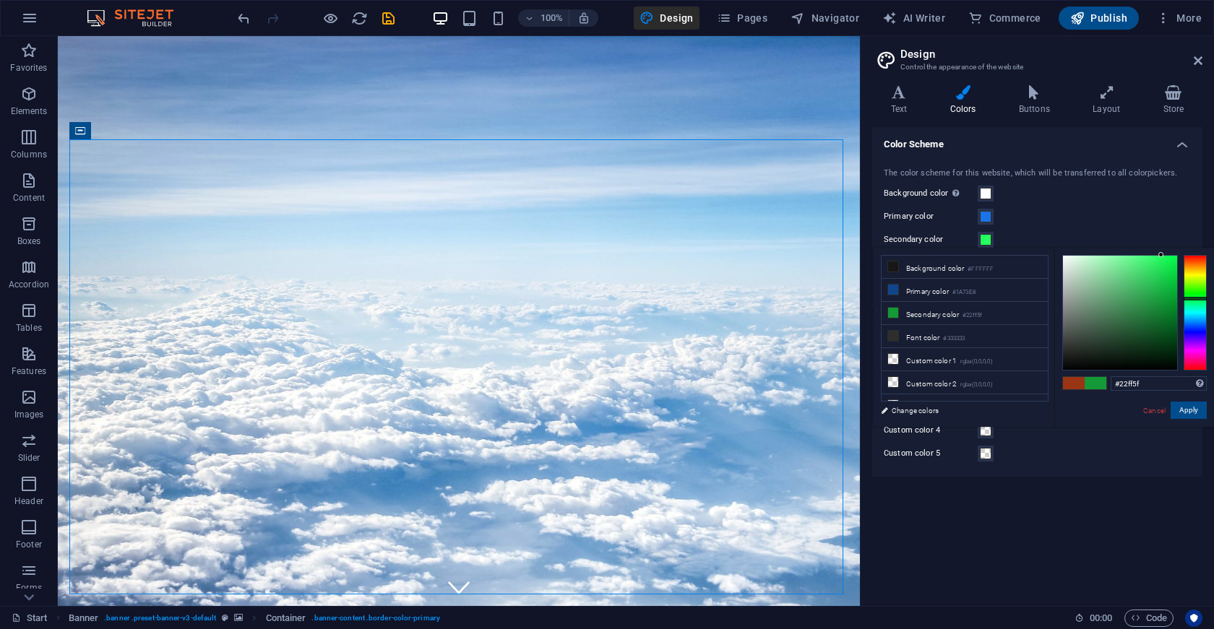
click at [1194, 412] on button "Apply" at bounding box center [1189, 410] width 36 height 17
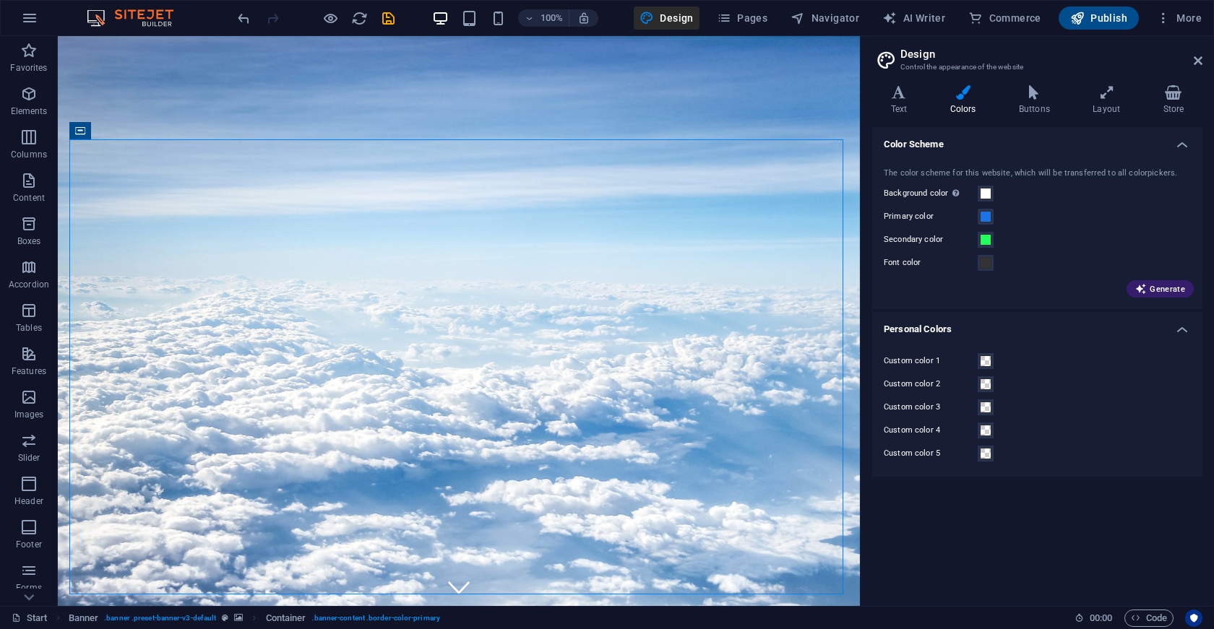
click at [989, 266] on span at bounding box center [986, 263] width 12 height 12
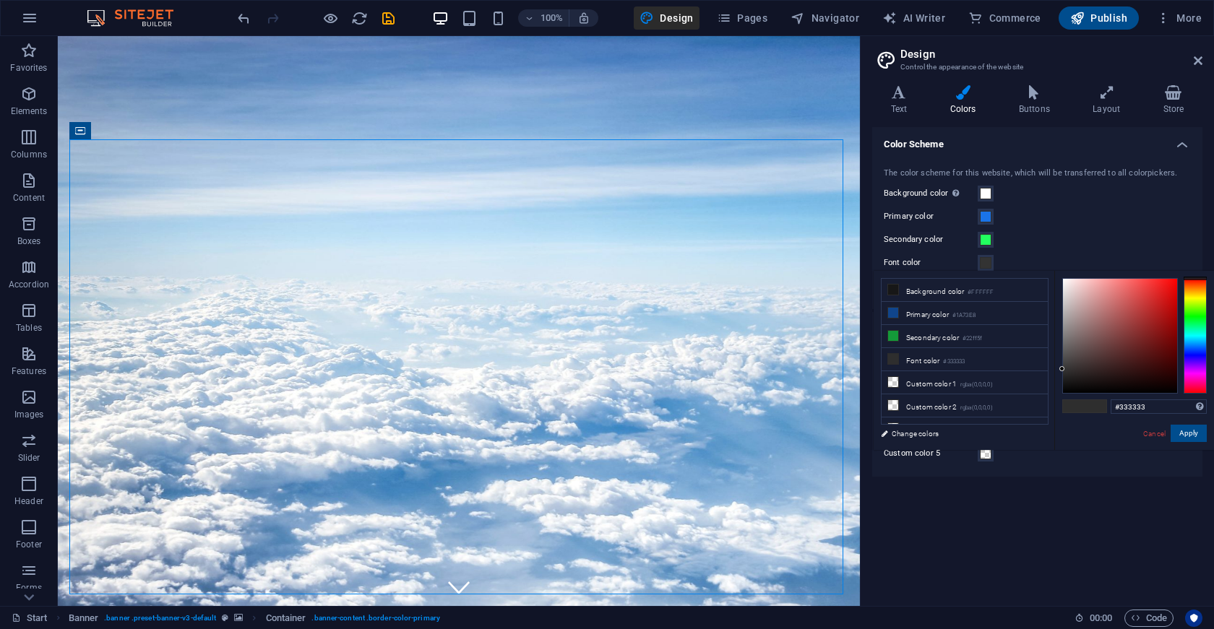
click at [1184, 322] on div at bounding box center [1195, 336] width 23 height 116
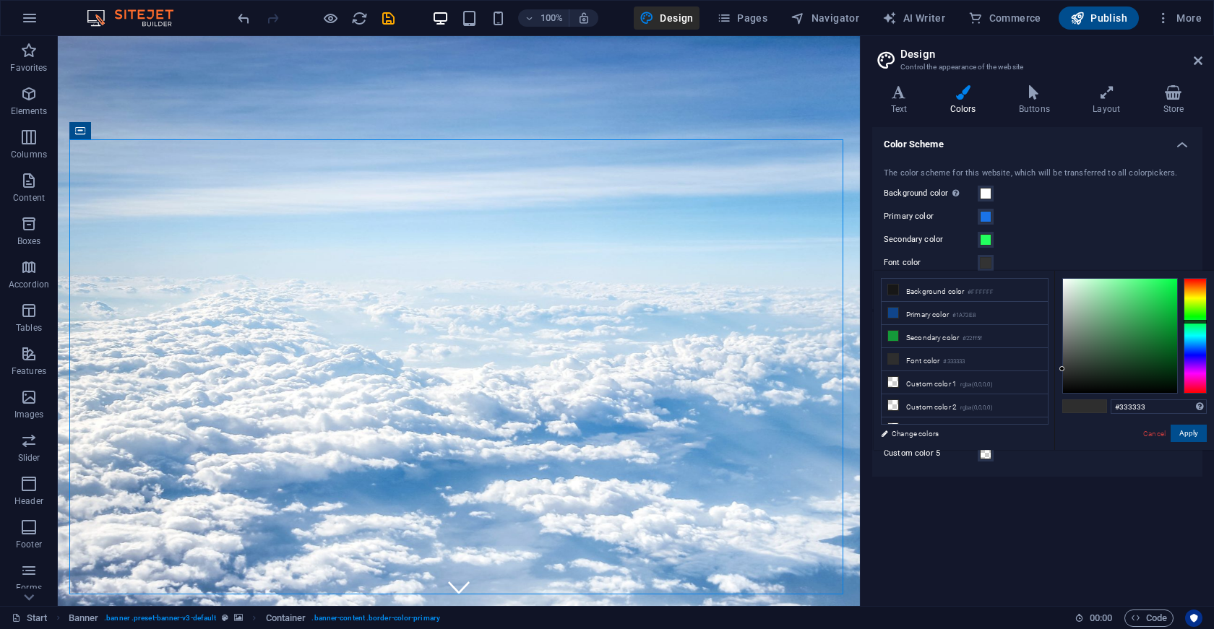
click at [1185, 446] on div "#333333 Supported formats #0852ed rgb(8, 82, 237) rgba(8, 82, 237, 90%) hsv(221…" at bounding box center [1134, 465] width 160 height 389
click at [1185, 436] on button "Apply" at bounding box center [1189, 433] width 36 height 17
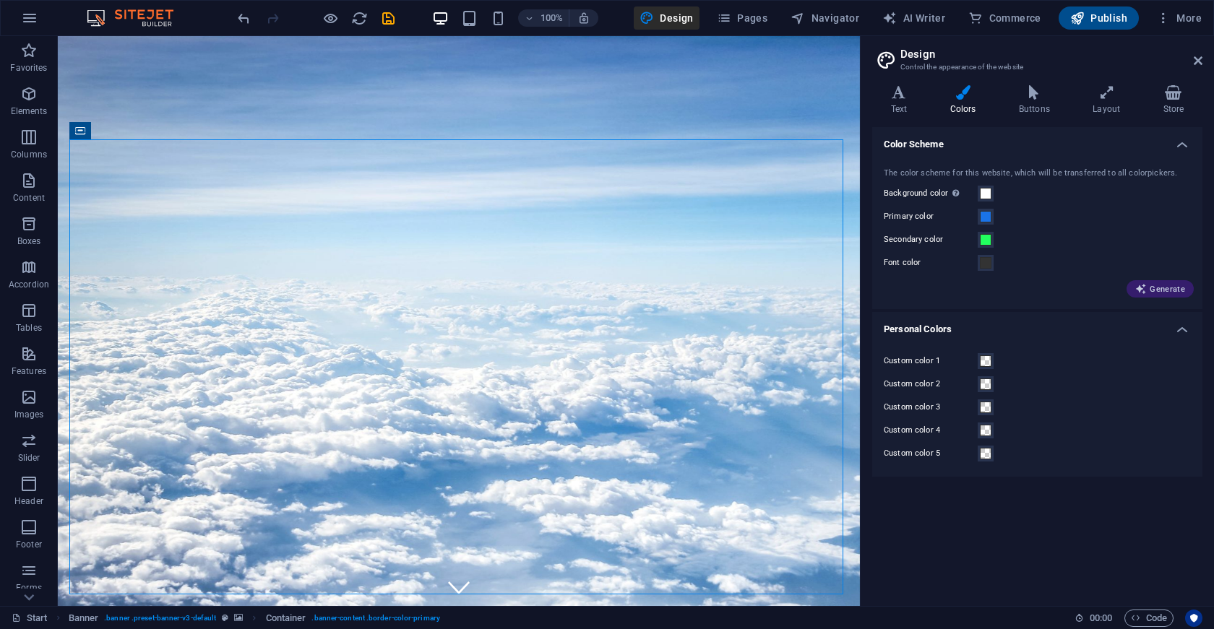
click at [1164, 289] on span "Generate" at bounding box center [1160, 289] width 50 height 12
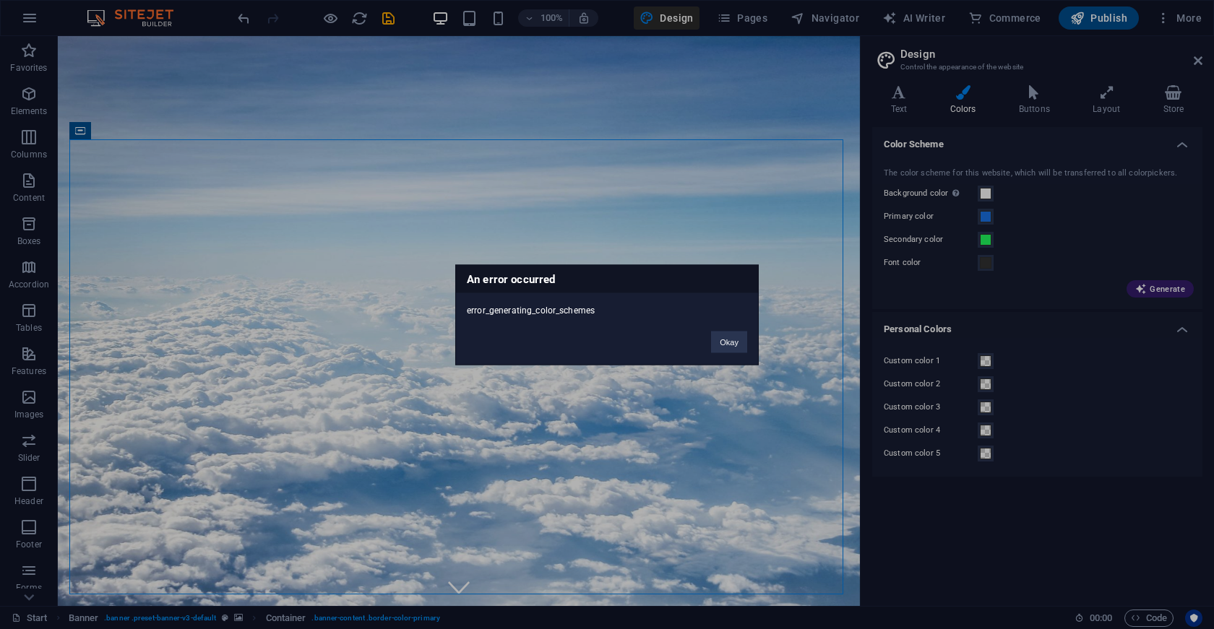
click at [724, 339] on button "Okay" at bounding box center [729, 342] width 36 height 22
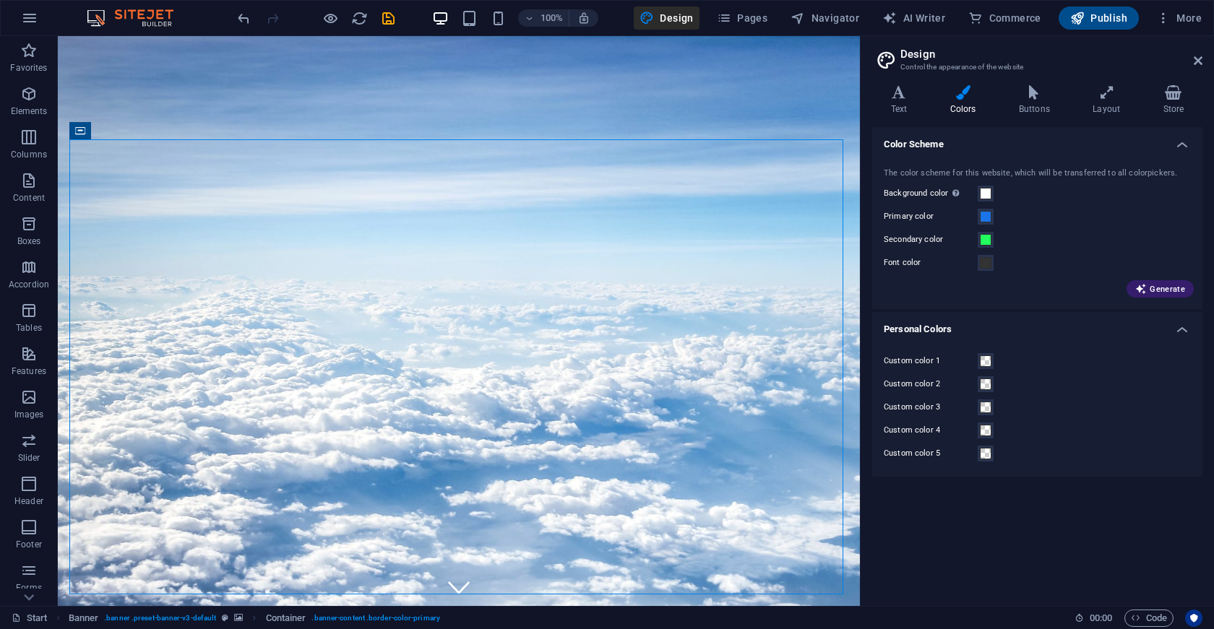
click at [984, 262] on span at bounding box center [986, 263] width 12 height 12
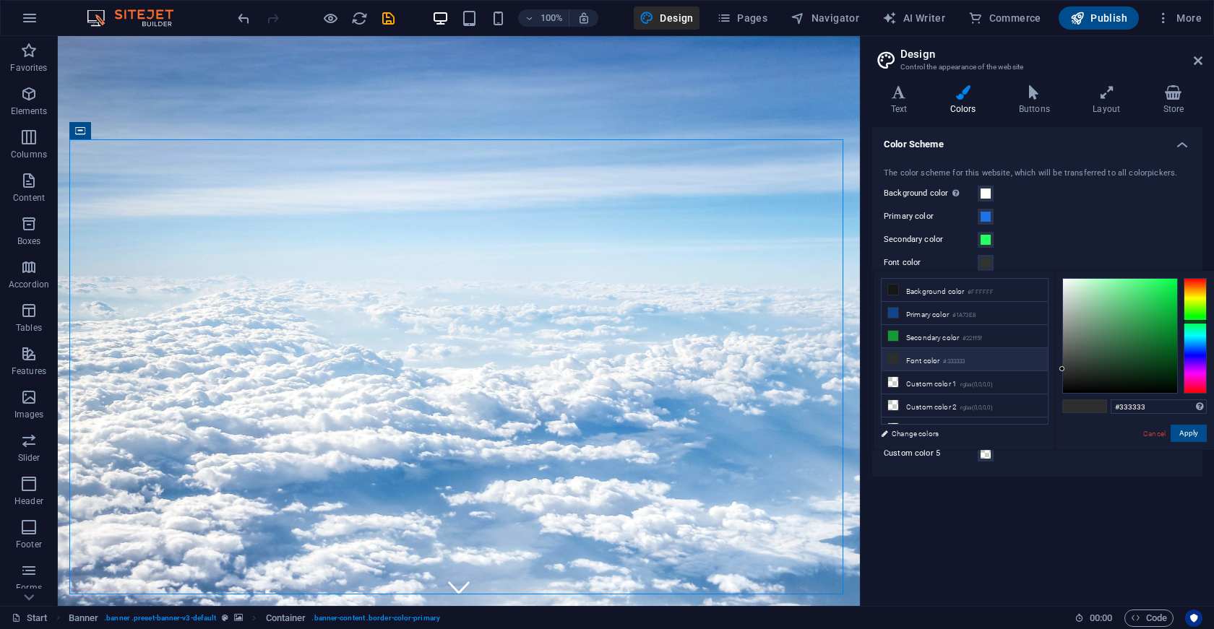
click at [928, 357] on li "Font color #333333" at bounding box center [965, 359] width 166 height 23
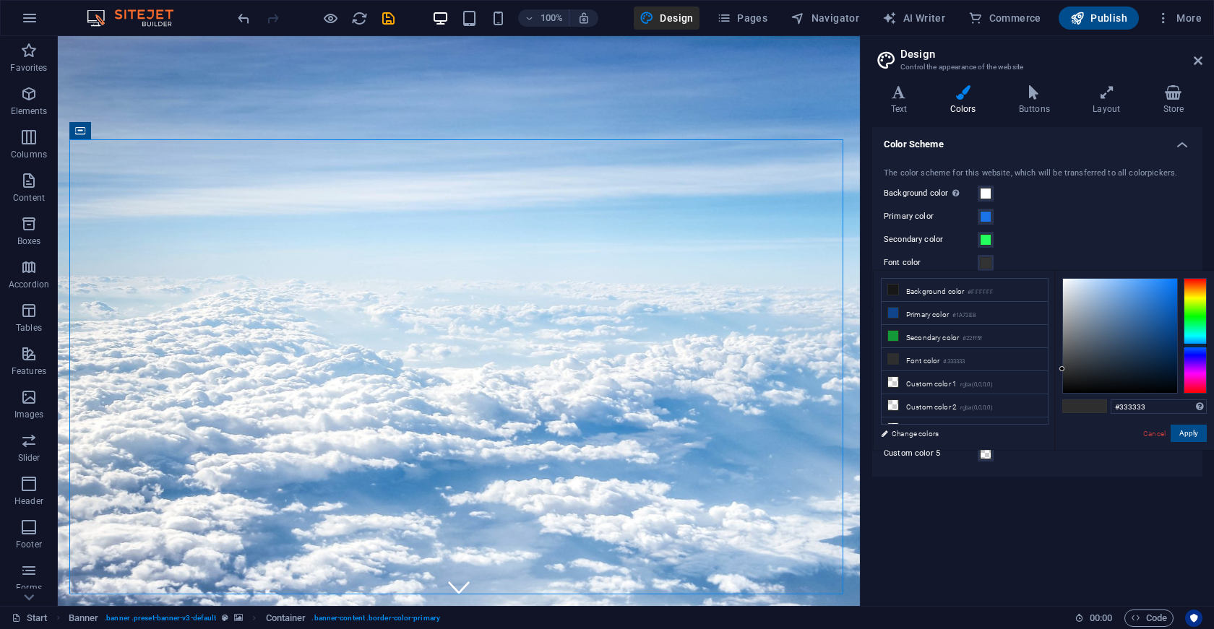
click at [1200, 345] on div at bounding box center [1195, 336] width 23 height 116
click at [1192, 430] on button "Apply" at bounding box center [1189, 433] width 36 height 17
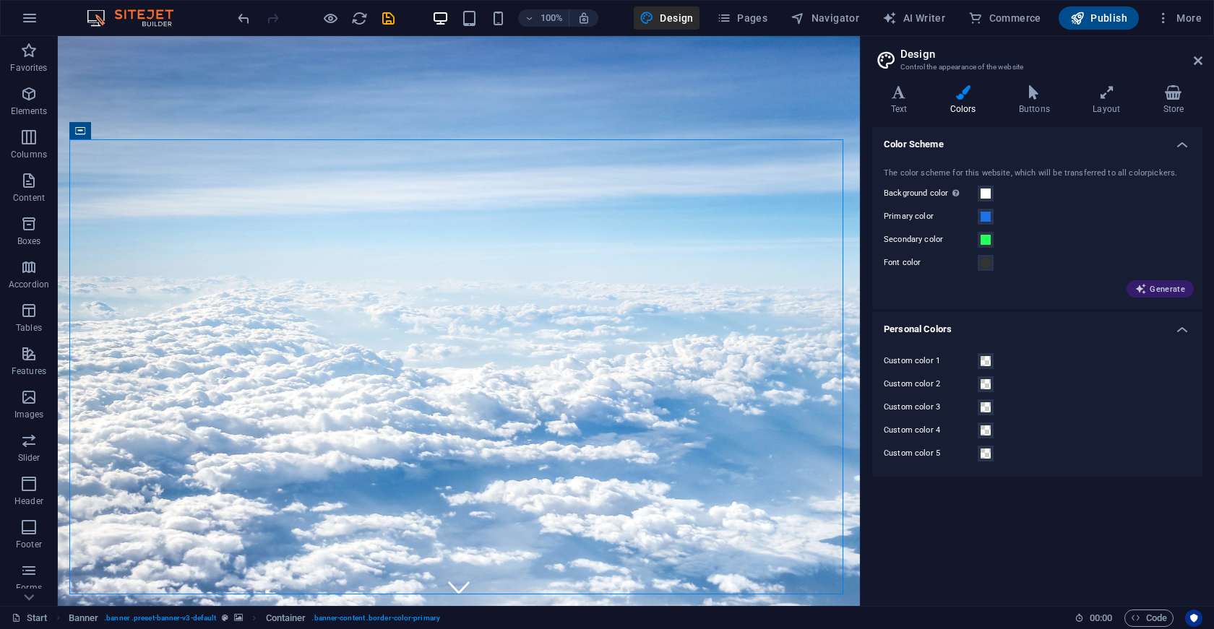
click at [1148, 288] on span "Generate" at bounding box center [1160, 289] width 50 height 12
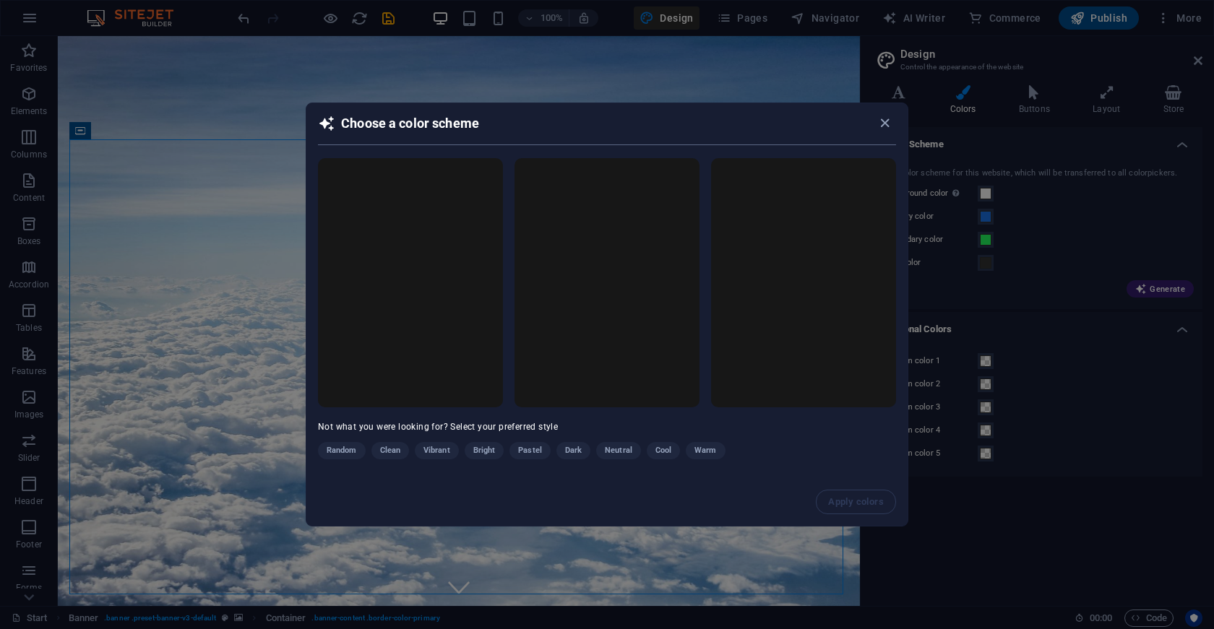
click at [392, 455] on div "Random Clean Vibrant Bright Pastel Dark Neutral Cool Warm" at bounding box center [571, 453] width 506 height 23
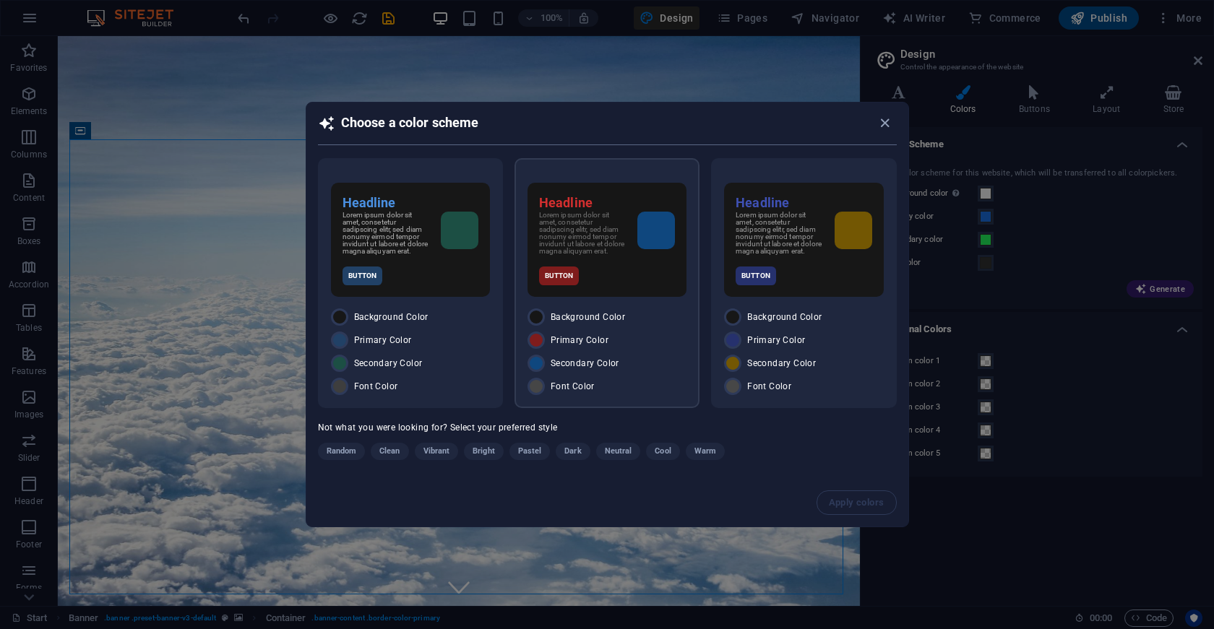
click at [577, 338] on span "Primary Color" at bounding box center [580, 341] width 58 height 12
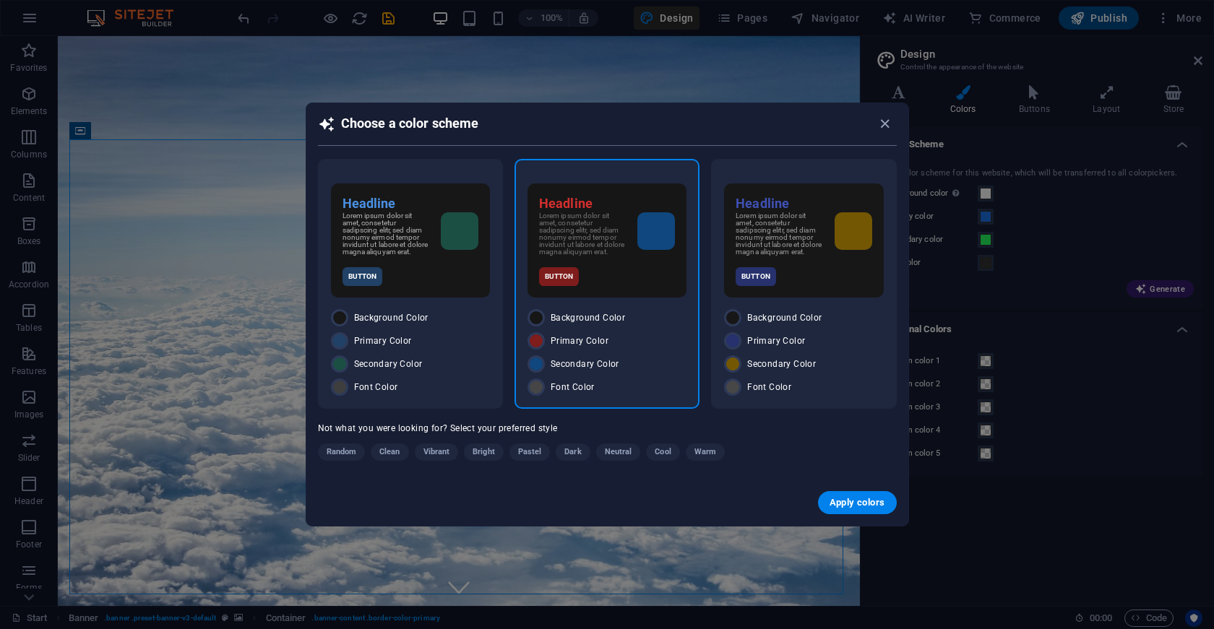
click at [615, 281] on div "Button" at bounding box center [607, 276] width 136 height 19
click at [651, 372] on div "Secondary Color" at bounding box center [607, 364] width 159 height 17
click at [857, 506] on span "Apply colors" at bounding box center [858, 503] width 56 height 12
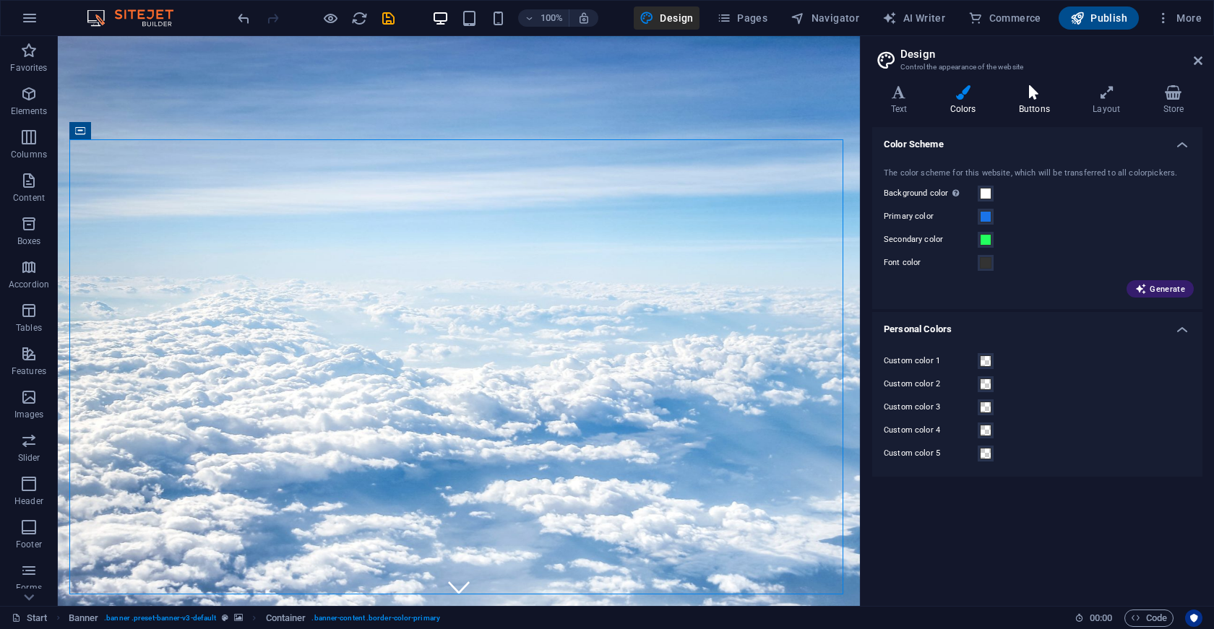
click at [1044, 100] on h4 "Buttons" at bounding box center [1037, 100] width 74 height 30
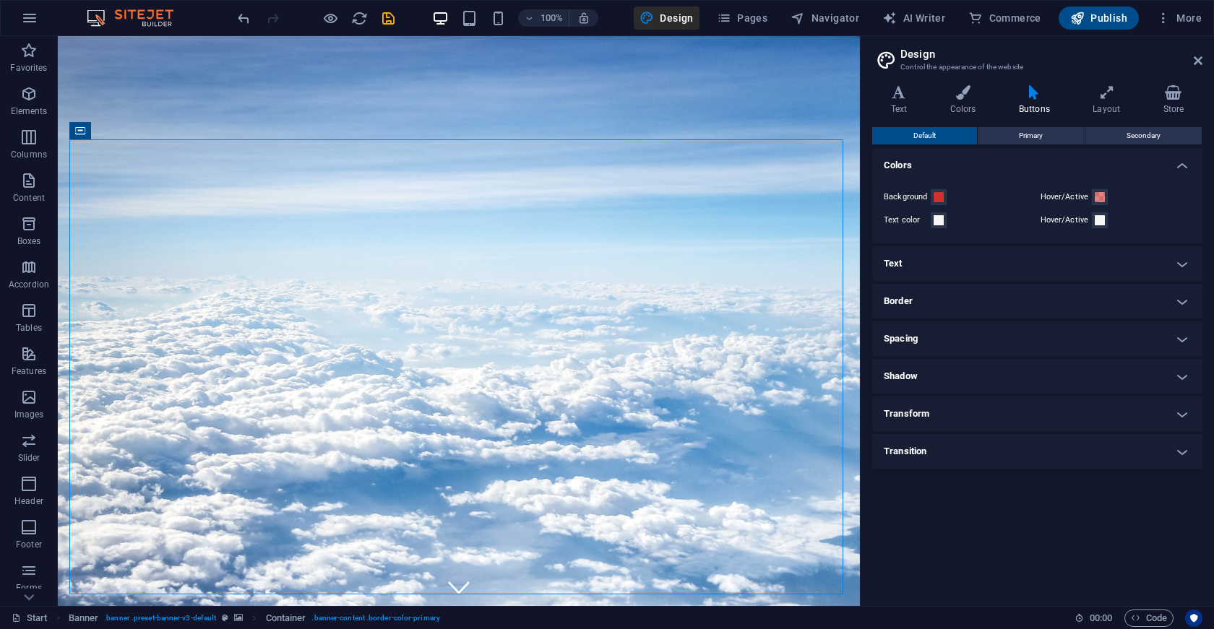
click at [939, 199] on span at bounding box center [939, 197] width 12 height 12
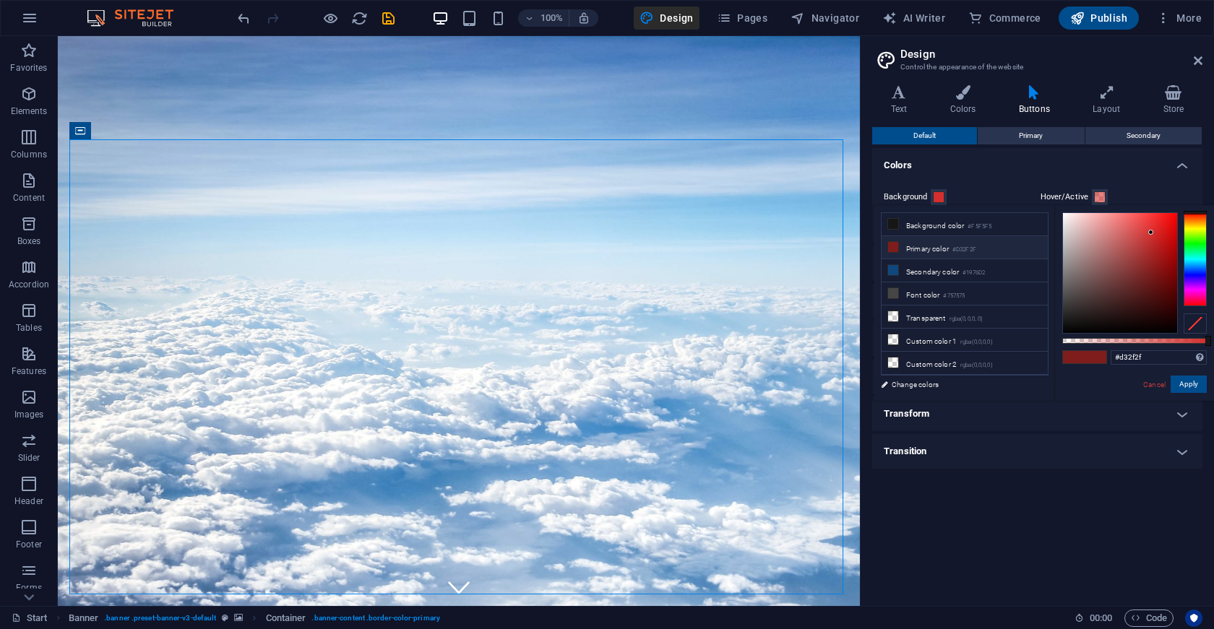
type input "#6c2fd3"
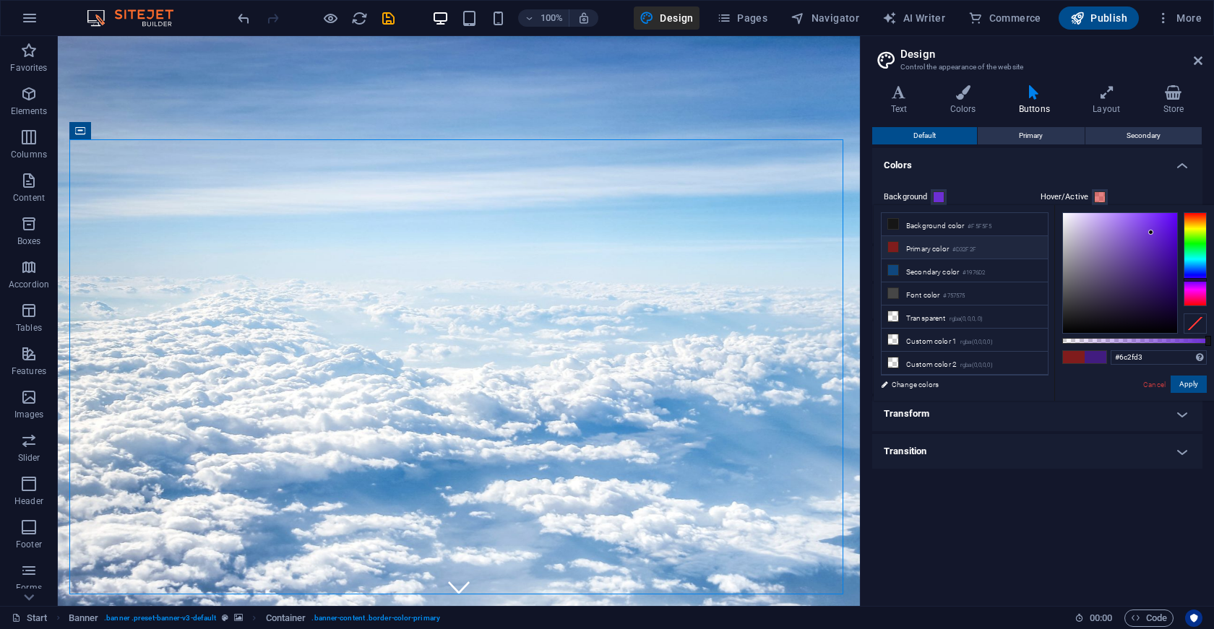
click at [1194, 280] on div at bounding box center [1195, 259] width 23 height 94
click at [1121, 181] on div "Background Hover/Active Text color Hover/Active" at bounding box center [1037, 208] width 336 height 69
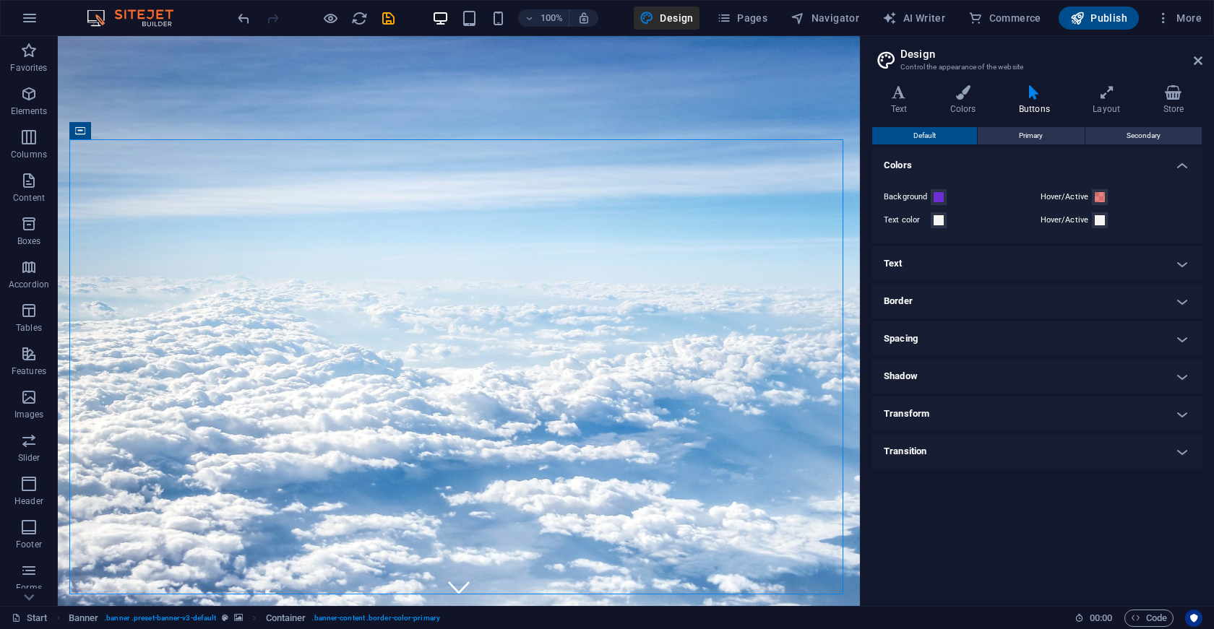
click at [1100, 198] on span at bounding box center [1100, 197] width 12 height 12
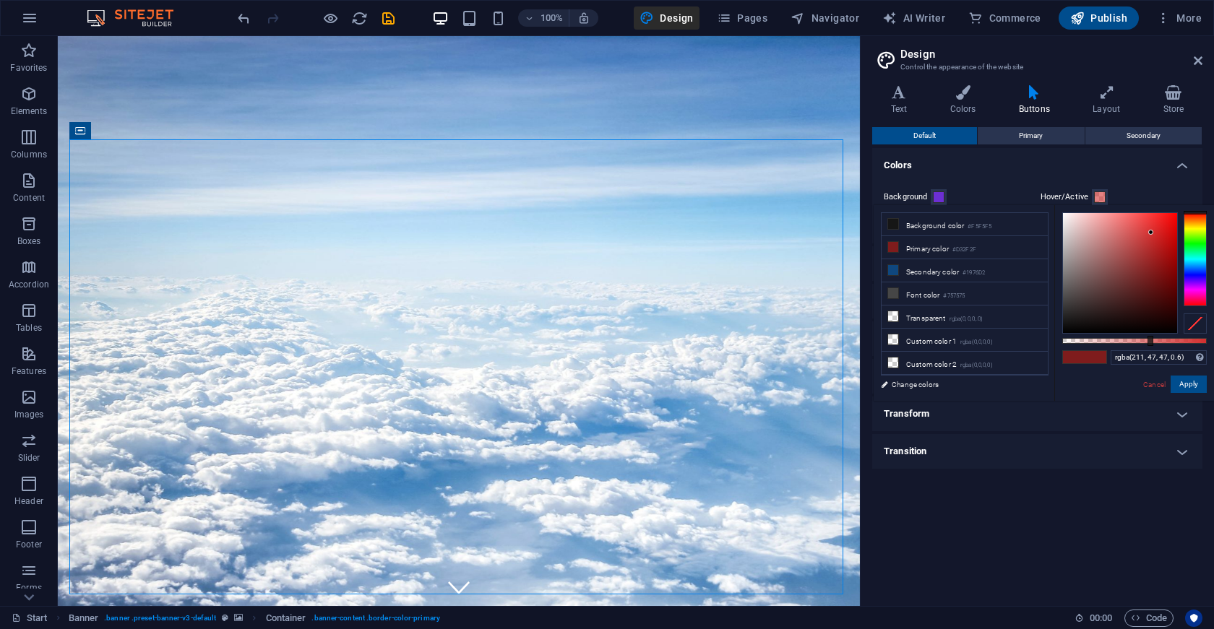
type input "rgba(62, 47, 211, 0.6)"
click at [1193, 275] on div at bounding box center [1195, 259] width 23 height 94
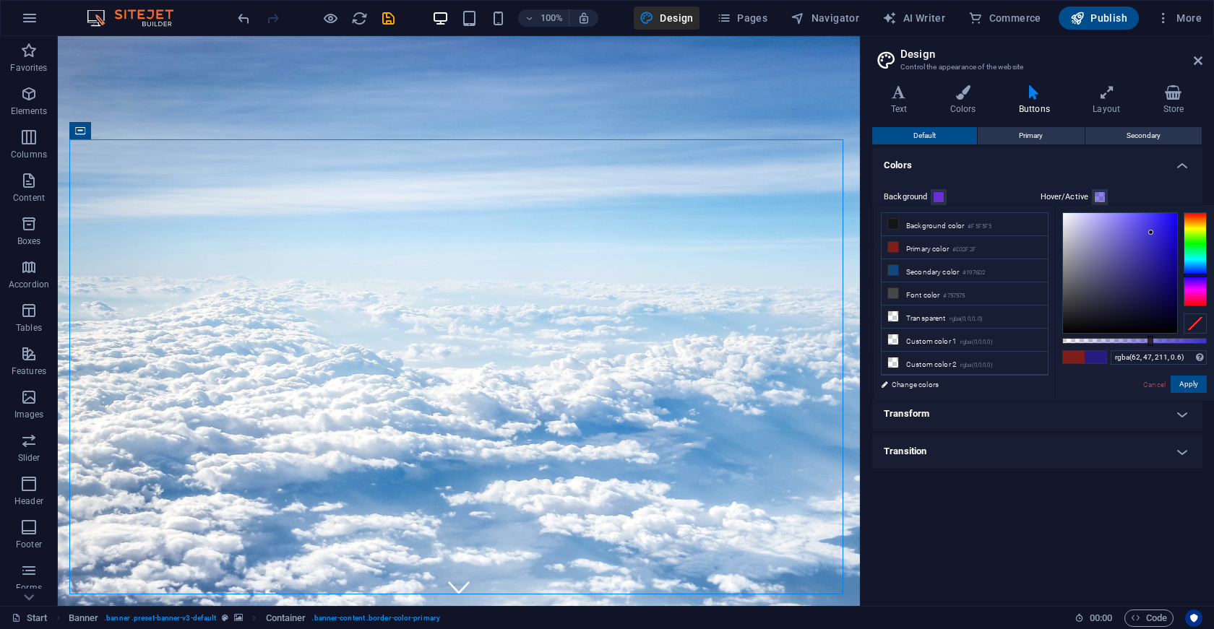
click at [1170, 193] on div "Hover/Active" at bounding box center [1116, 197] width 151 height 17
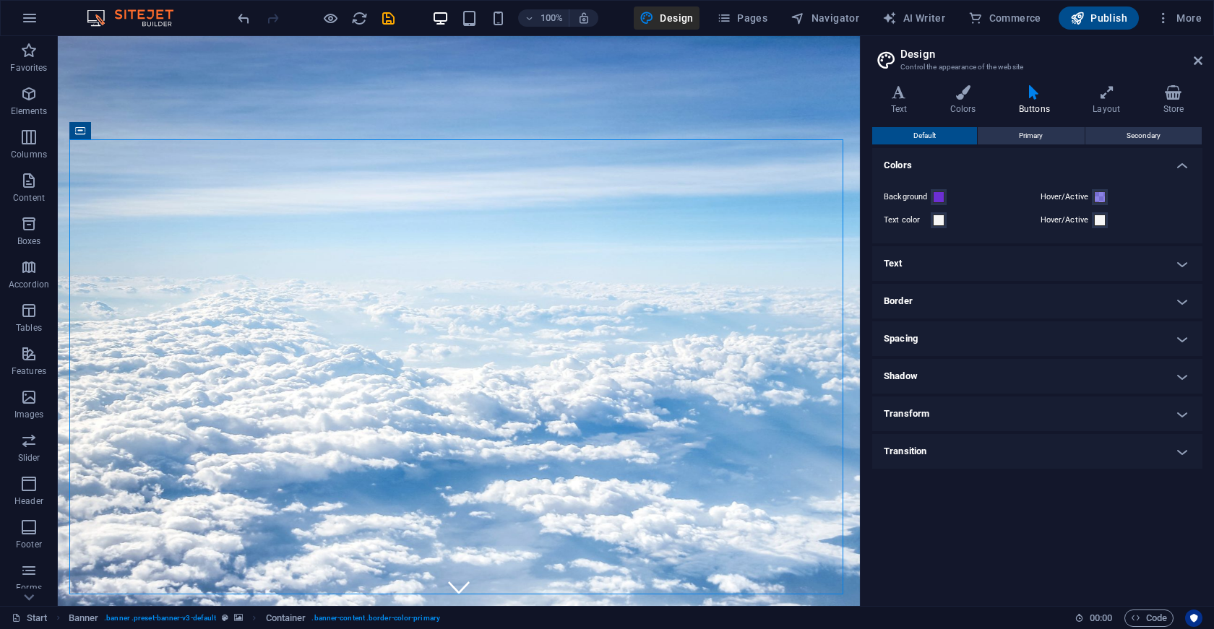
click at [923, 461] on h4 "Transition" at bounding box center [1037, 451] width 330 height 35
click at [926, 413] on h4 "Transform" at bounding box center [1037, 414] width 330 height 35
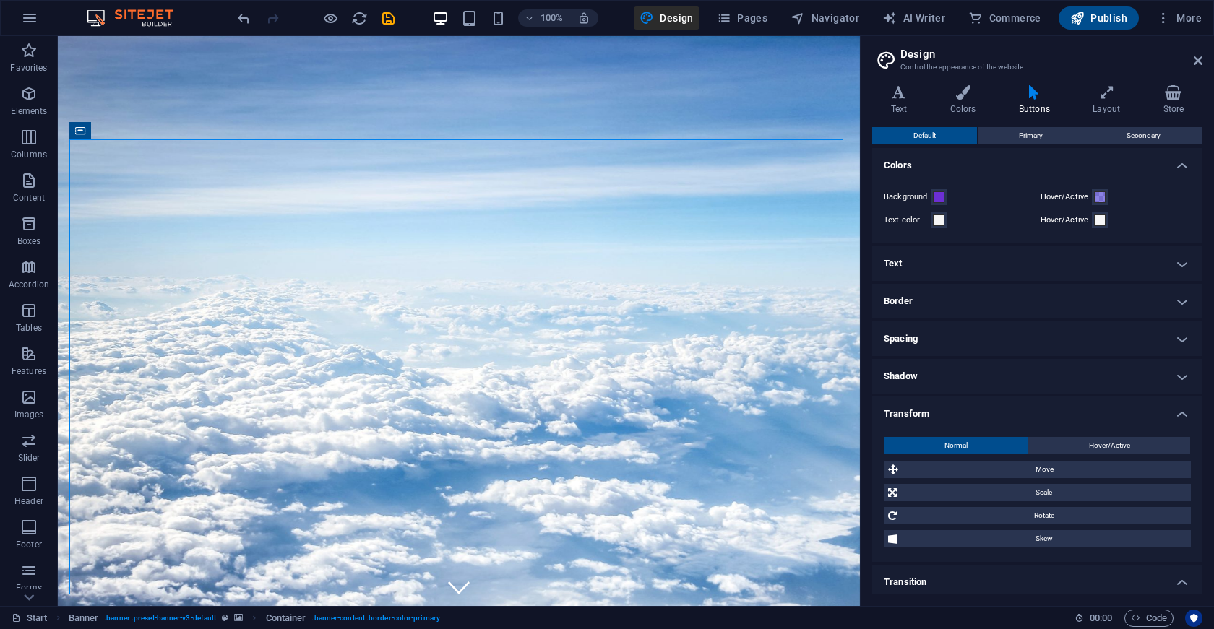
click at [939, 372] on h4 "Shadow" at bounding box center [1037, 376] width 330 height 35
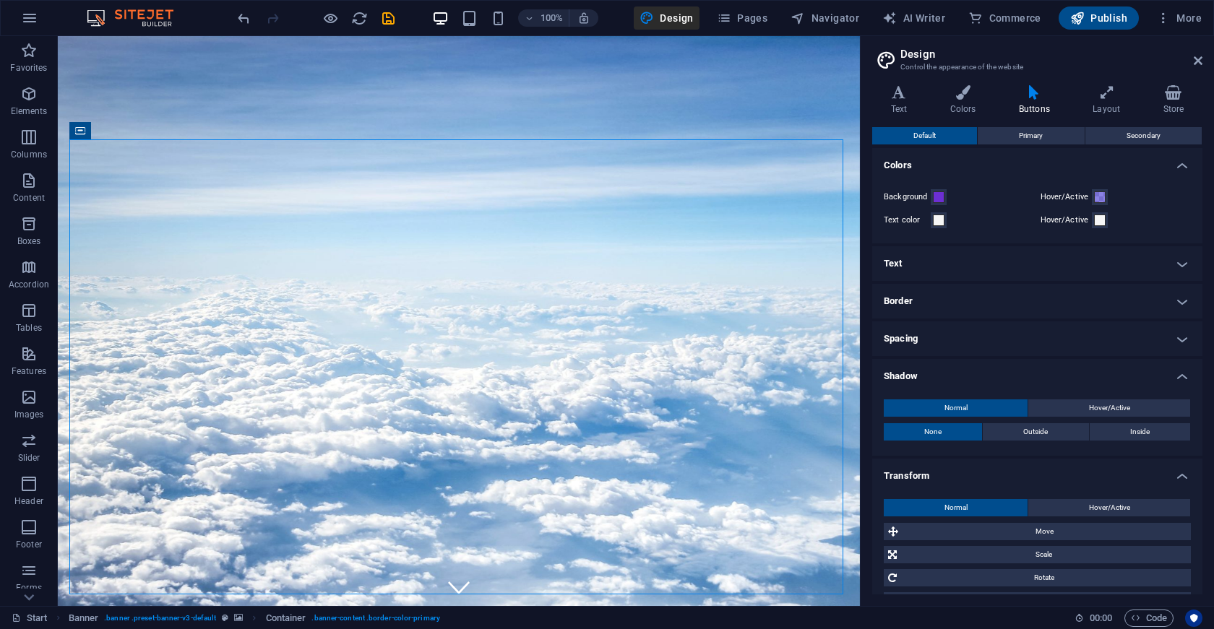
click at [953, 332] on h4 "Spacing" at bounding box center [1037, 339] width 330 height 35
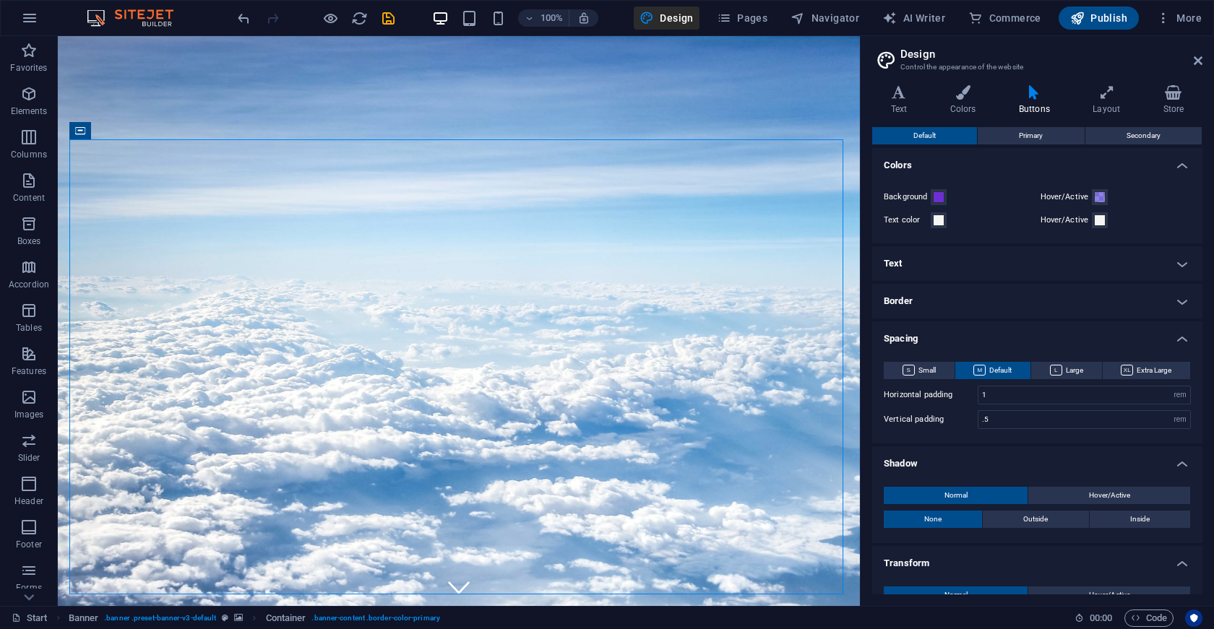
click at [957, 298] on h4 "Border" at bounding box center [1037, 301] width 330 height 35
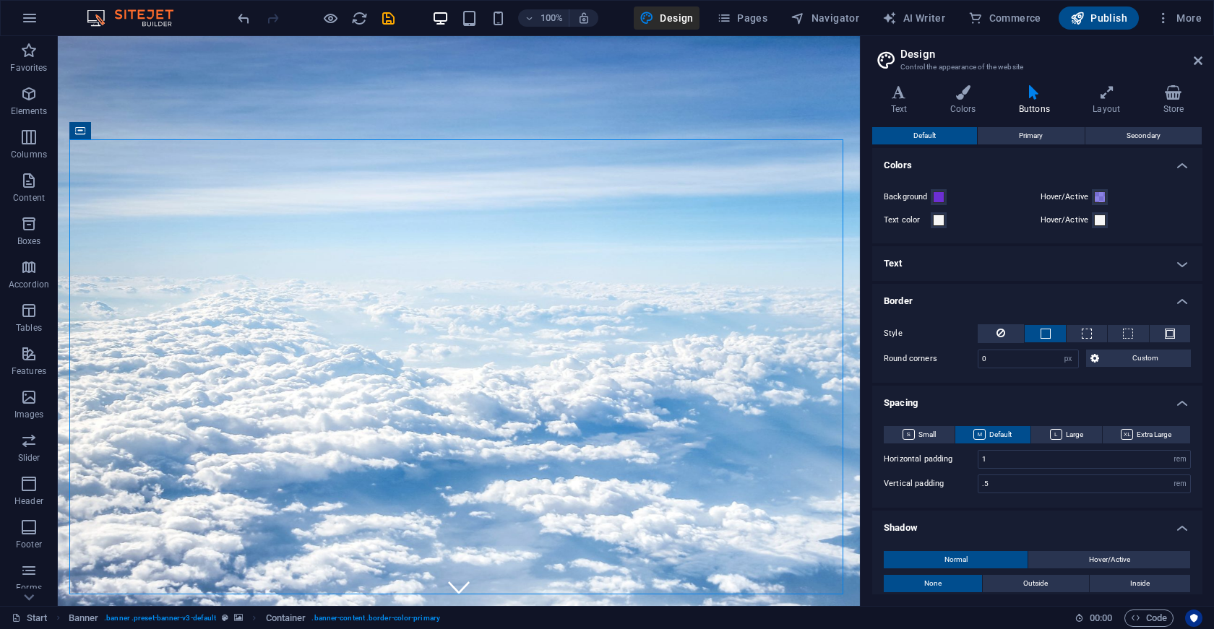
click at [1042, 152] on h4 "Colors" at bounding box center [1037, 161] width 330 height 26
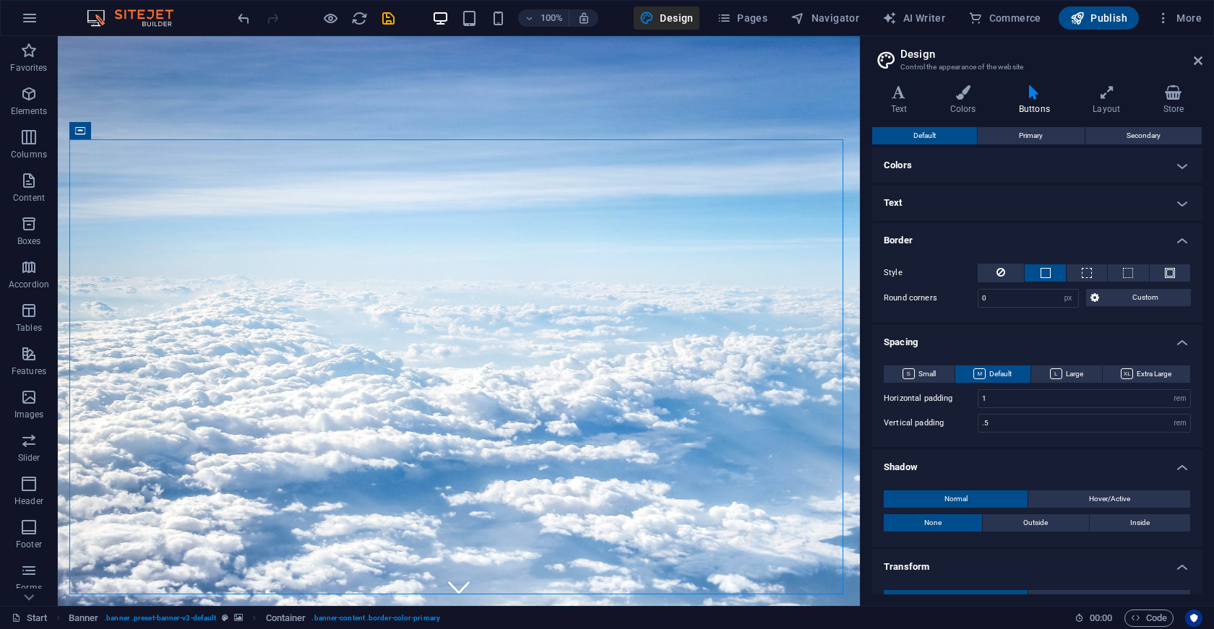
click at [1021, 140] on span "Primary" at bounding box center [1031, 135] width 24 height 17
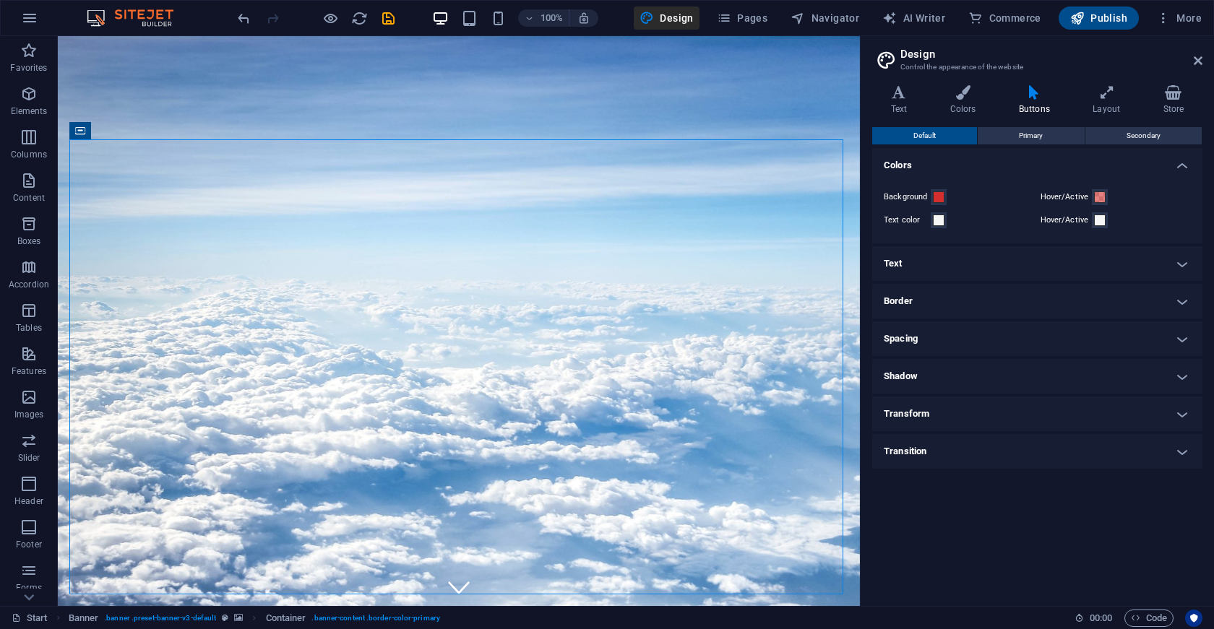
click at [937, 193] on span at bounding box center [939, 197] width 12 height 12
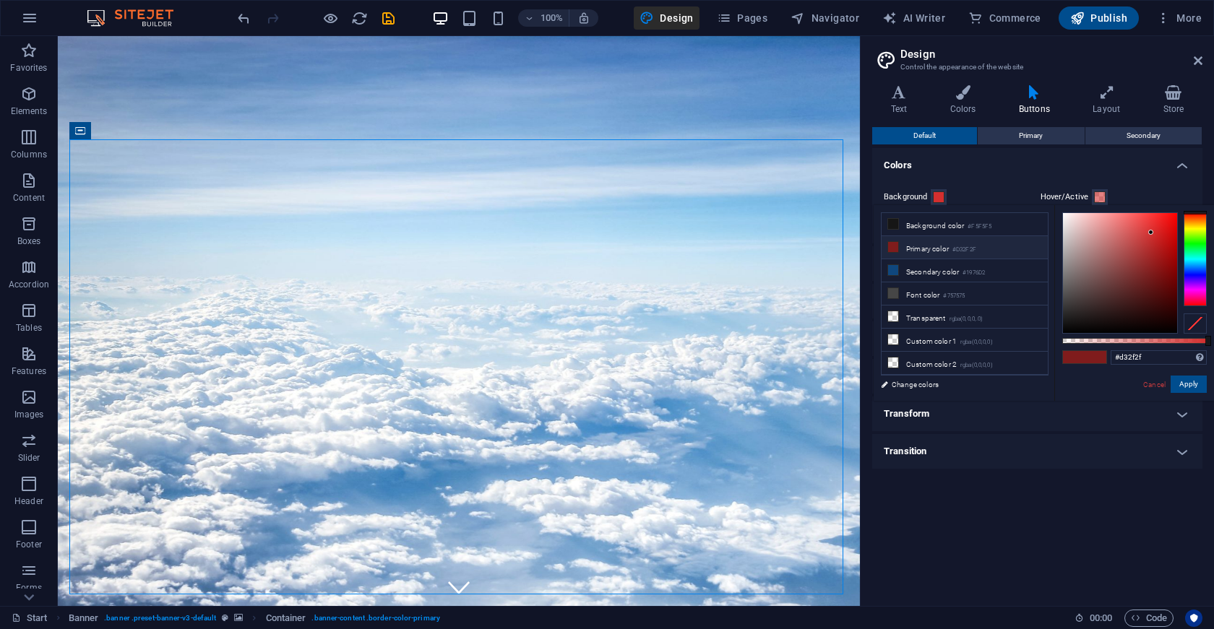
type input "#2f46d3"
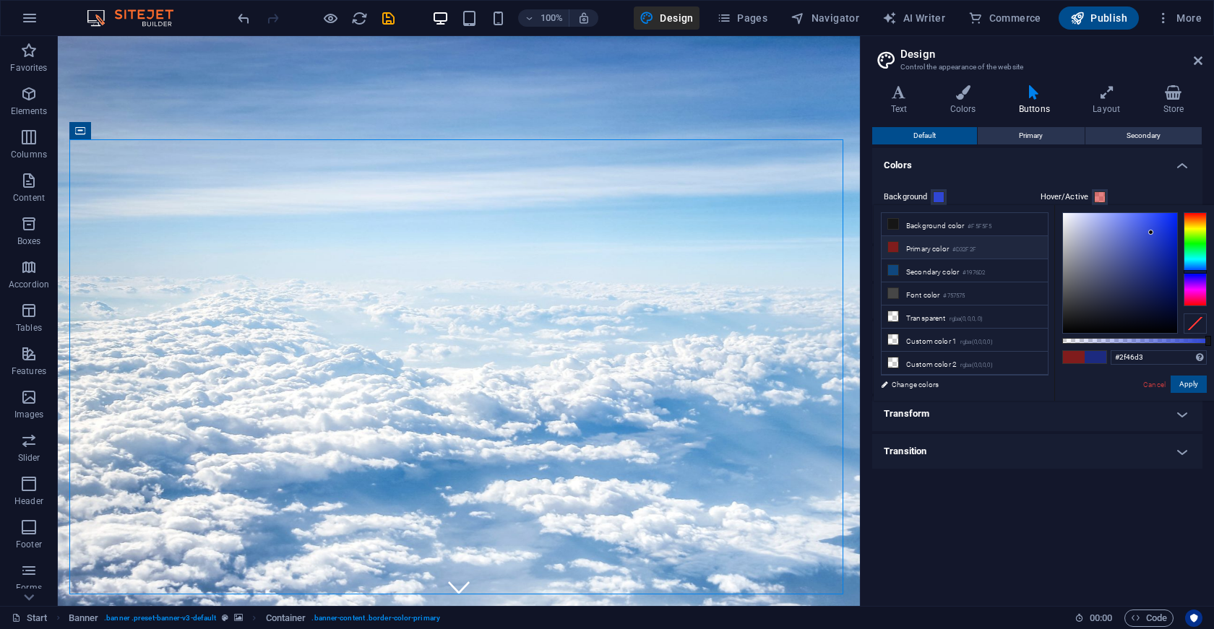
click at [1196, 272] on div at bounding box center [1195, 259] width 23 height 94
click at [1132, 185] on div "Background Hover/Active Text color Hover/Active" at bounding box center [1037, 208] width 336 height 69
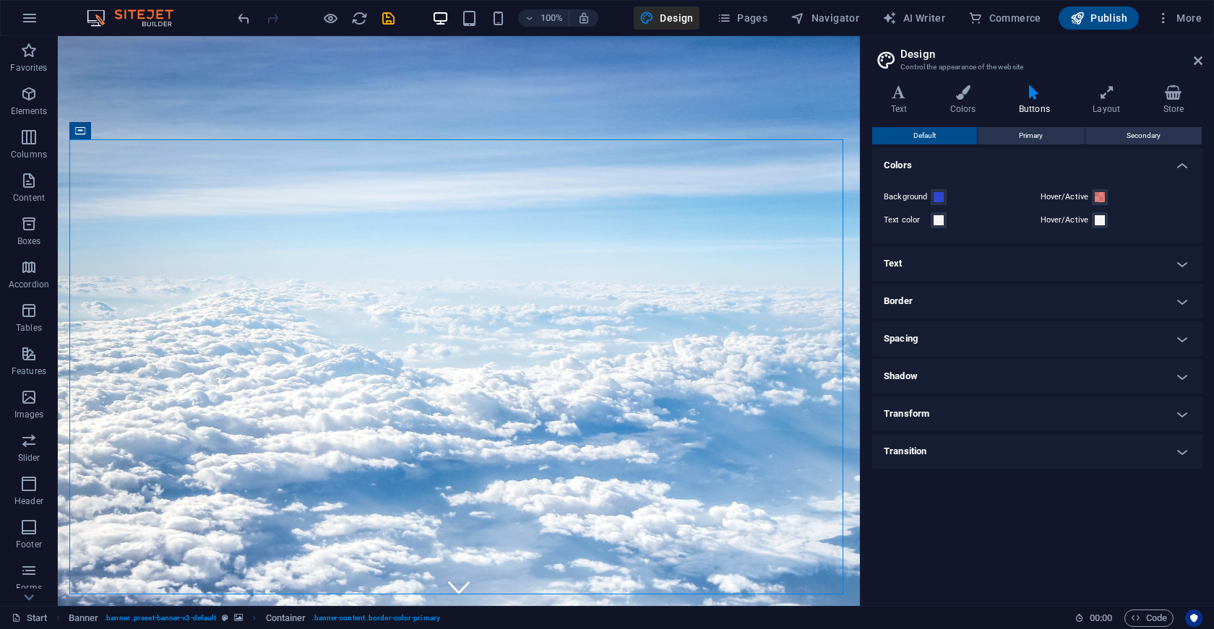
click at [1064, 139] on button "Primary" at bounding box center [1031, 135] width 106 height 17
click at [1145, 129] on span "Secondary" at bounding box center [1144, 135] width 34 height 17
click at [1134, 140] on span "Secondary" at bounding box center [1144, 135] width 34 height 17
click at [1008, 141] on button "Primary" at bounding box center [1031, 135] width 106 height 17
click at [926, 133] on span "Default" at bounding box center [924, 135] width 22 height 17
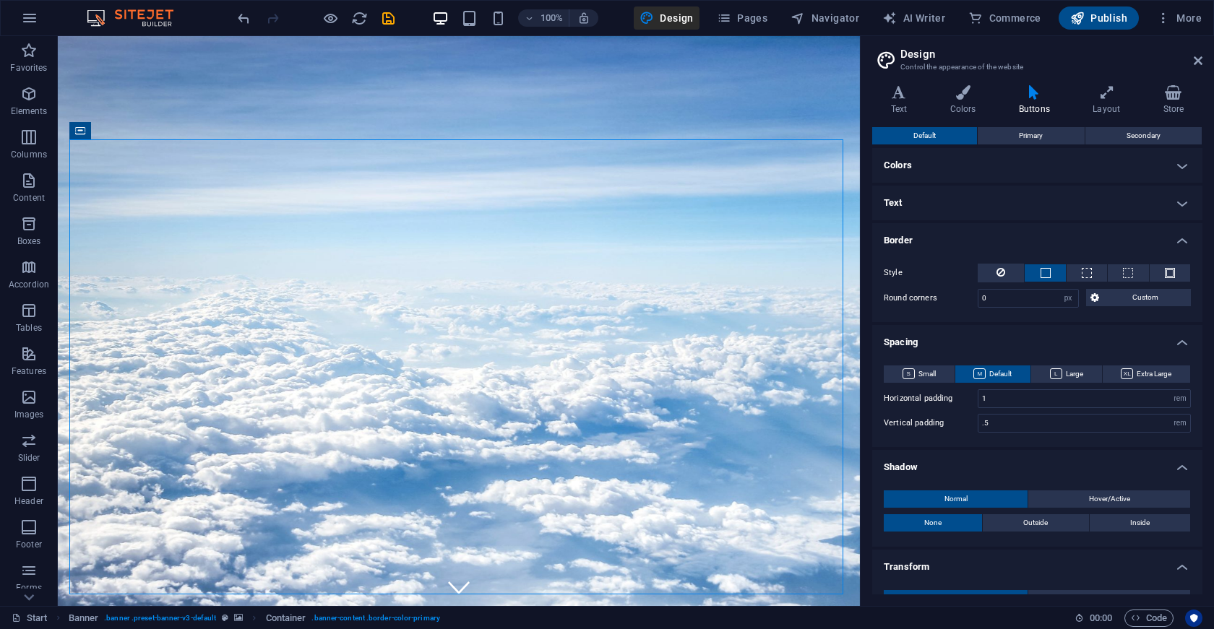
click at [997, 178] on h4 "Colors" at bounding box center [1037, 165] width 330 height 35
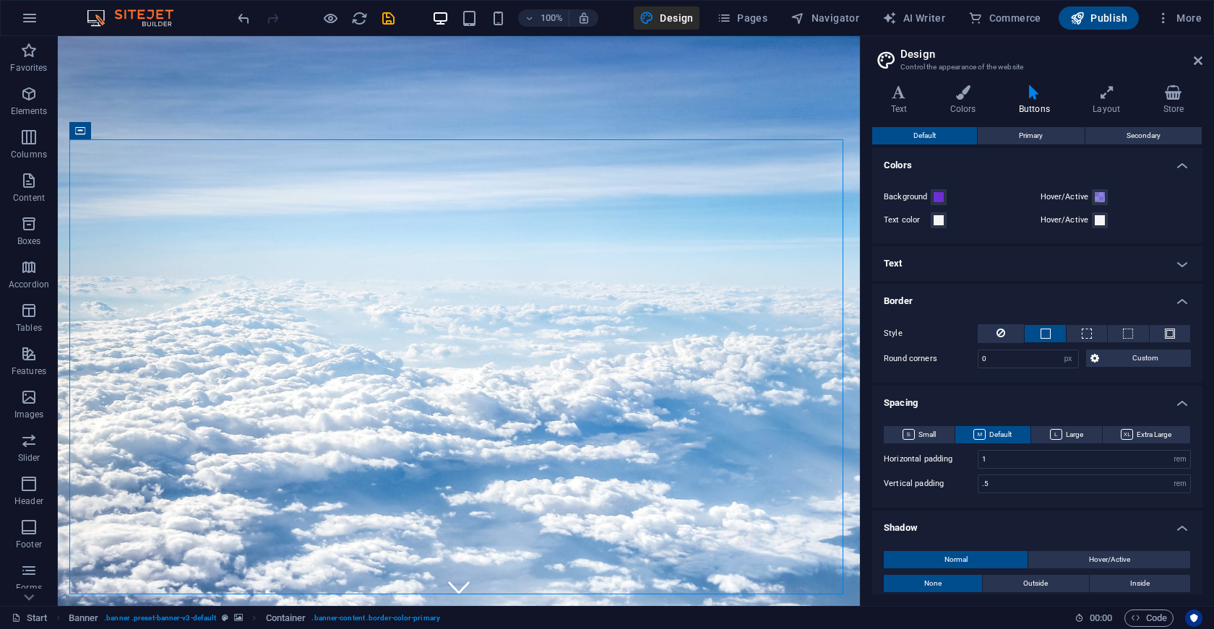
click at [942, 131] on button "Default" at bounding box center [924, 135] width 105 height 17
click at [1192, 59] on h2 "Design" at bounding box center [1051, 54] width 302 height 13
click at [1200, 53] on h2 "Design" at bounding box center [1051, 54] width 302 height 13
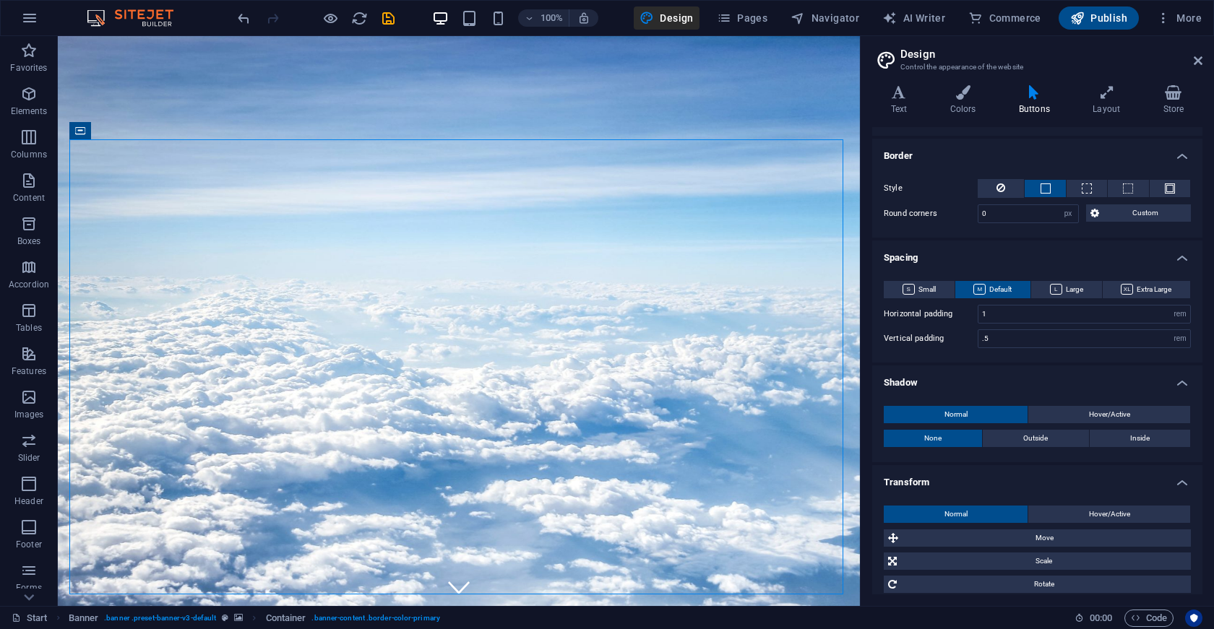
scroll to position [280, 0]
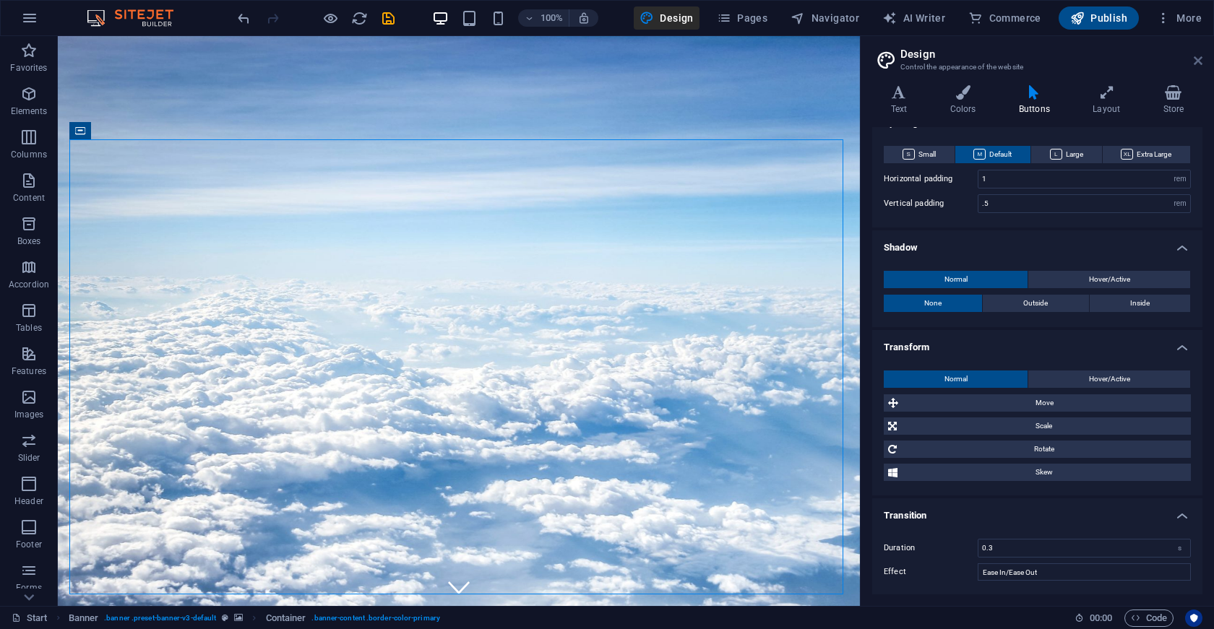
click at [1197, 59] on icon at bounding box center [1198, 61] width 9 height 12
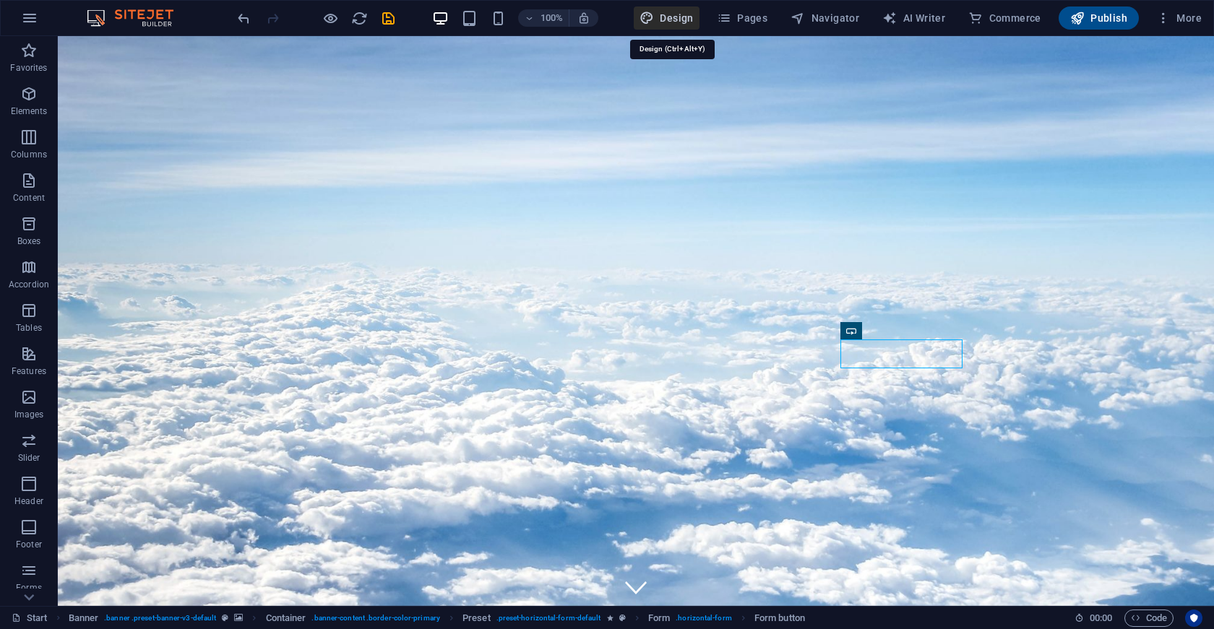
click at [686, 22] on span "Design" at bounding box center [667, 18] width 54 height 14
select select "px"
select select "rem"
select select "ease-in-out"
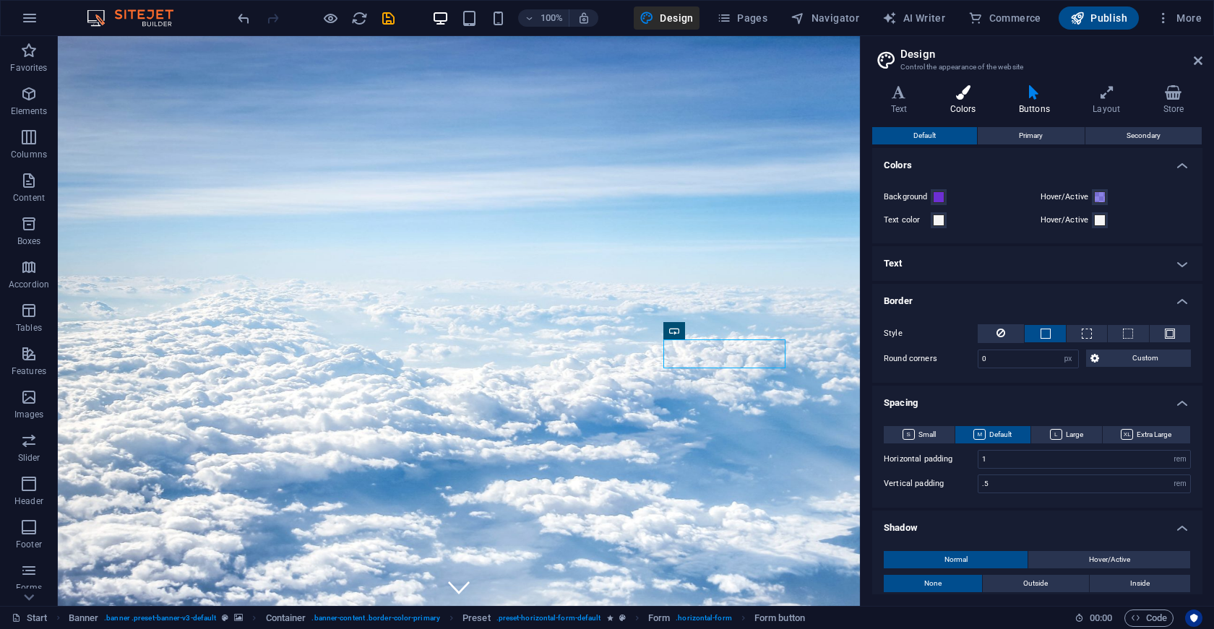
click at [961, 98] on icon at bounding box center [962, 92] width 63 height 14
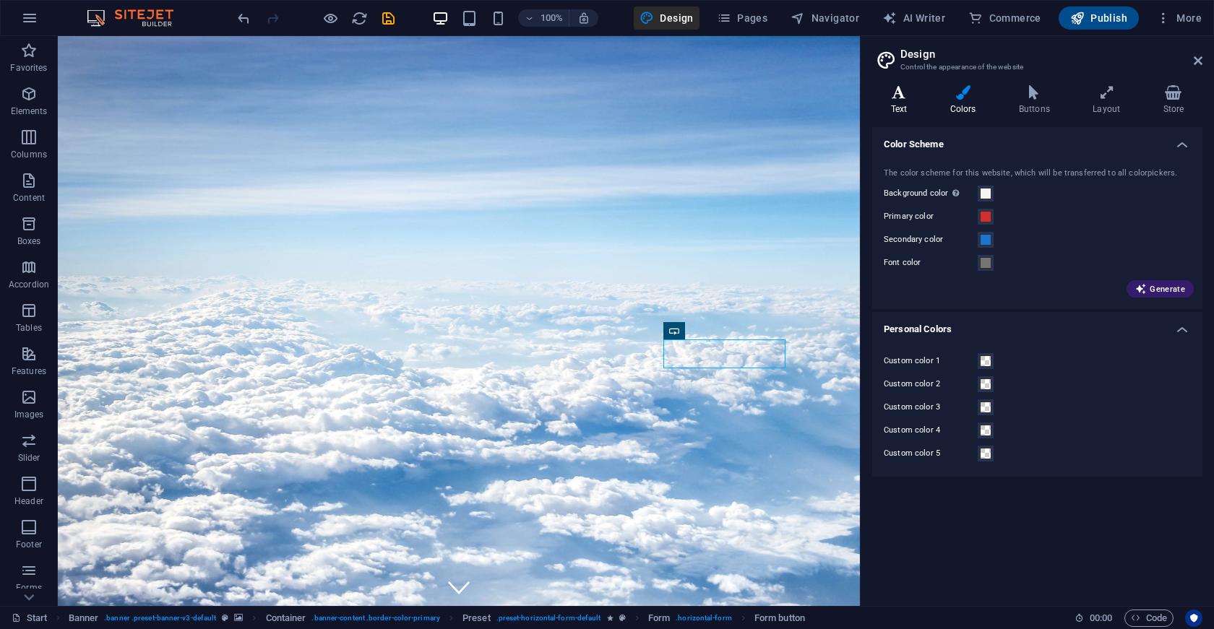
click at [898, 106] on h4 "Text" at bounding box center [901, 100] width 59 height 30
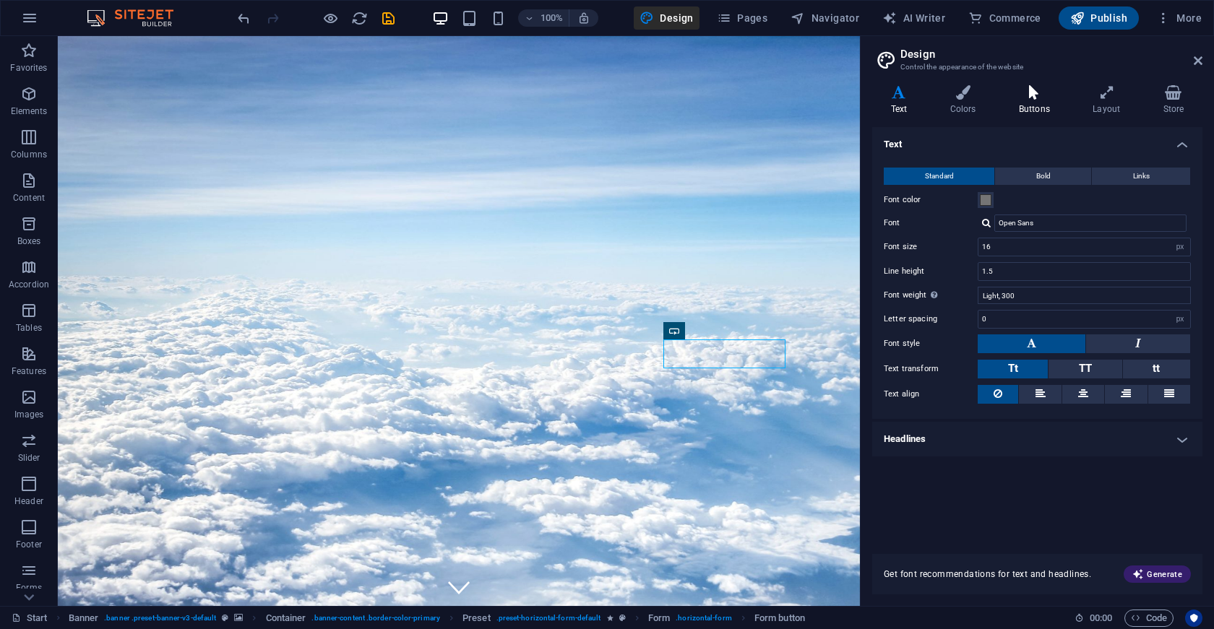
click at [1024, 96] on icon at bounding box center [1034, 92] width 68 height 14
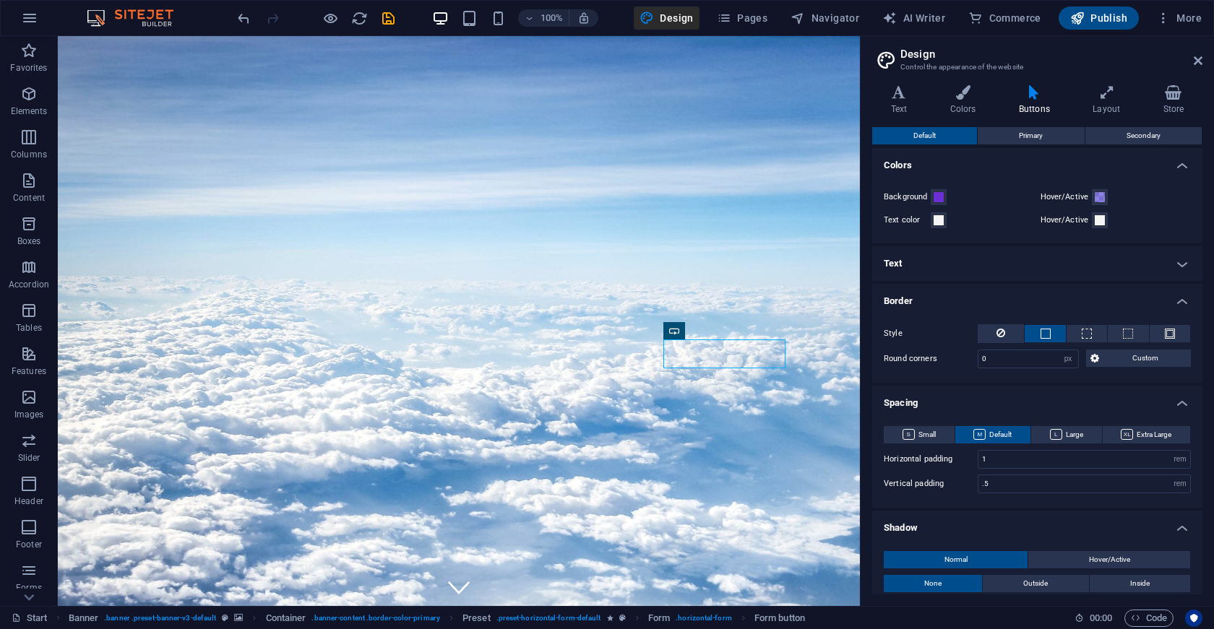
click at [939, 429] on button "Small" at bounding box center [919, 434] width 71 height 17
click at [999, 430] on span "Default" at bounding box center [992, 434] width 38 height 17
click at [919, 441] on span "Small" at bounding box center [919, 434] width 33 height 17
click at [983, 437] on span "Default" at bounding box center [992, 434] width 38 height 17
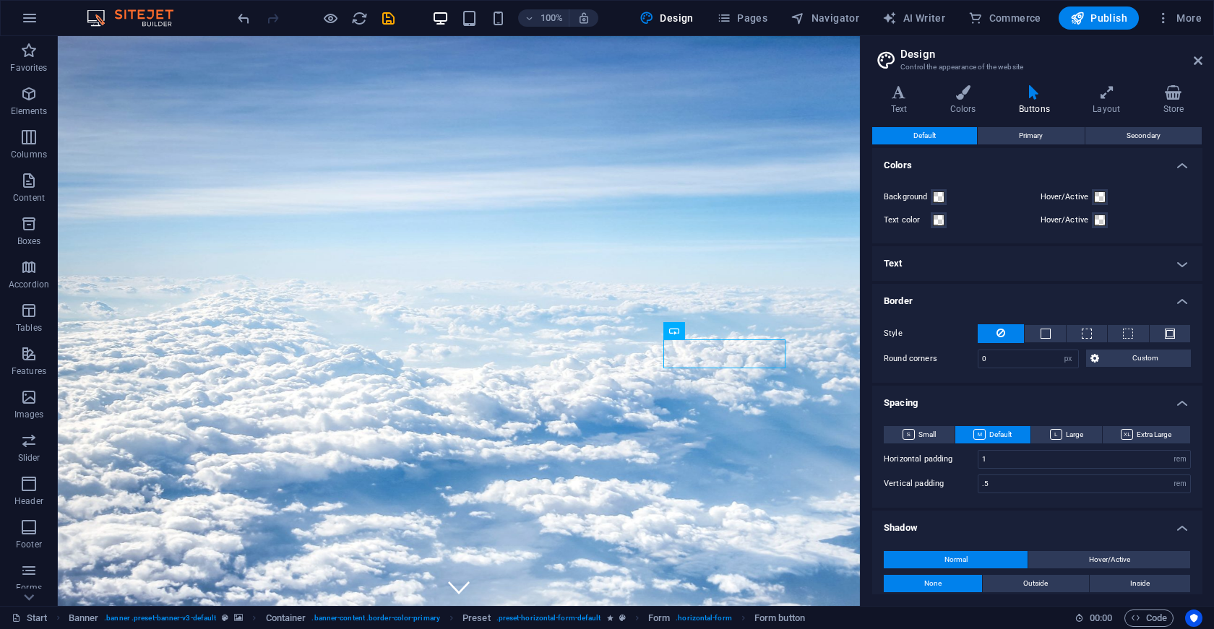
click at [963, 118] on div "Text Colors Buttons Layout Store Text Standard Bold Links Font color Font Open …" at bounding box center [1037, 339] width 330 height 509
click at [960, 100] on h4 "Colors" at bounding box center [965, 100] width 69 height 30
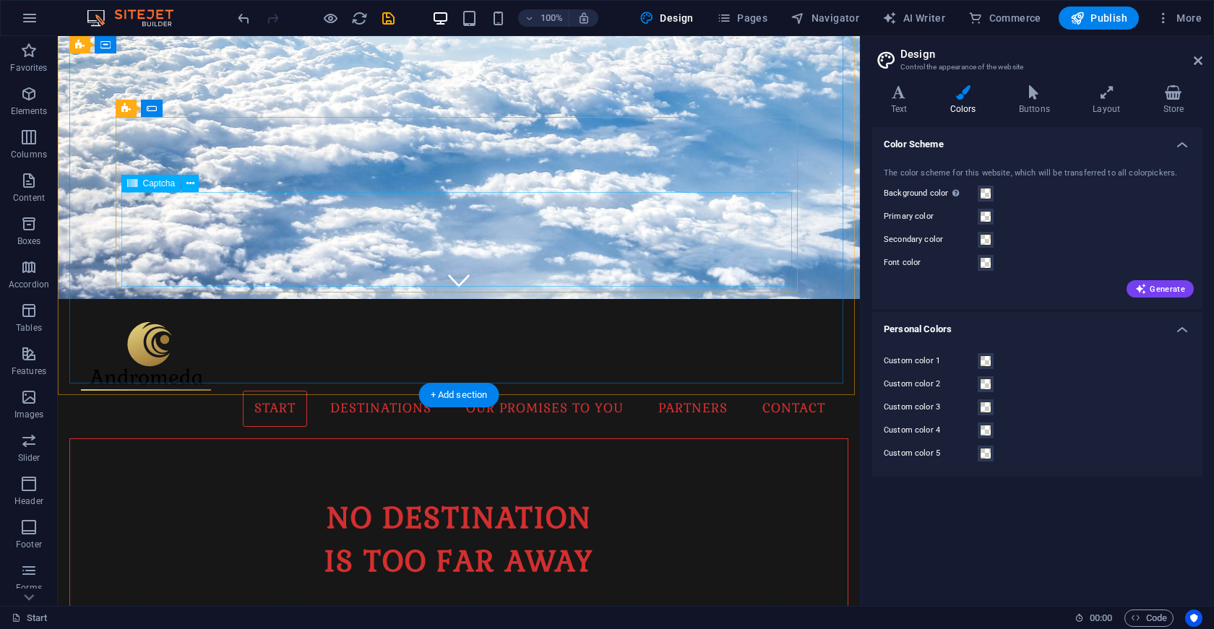
scroll to position [211, 0]
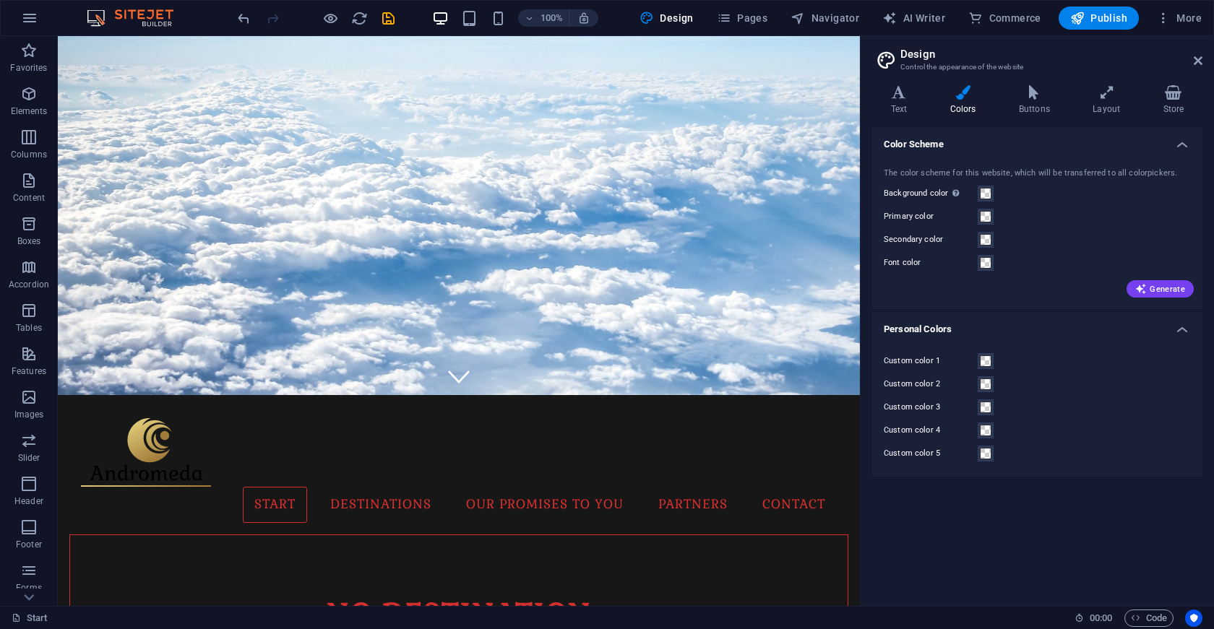
click at [900, 82] on div "Variants Text Colors Buttons Layout Store Text Standard Bold Links Font color F…" at bounding box center [1037, 340] width 353 height 533
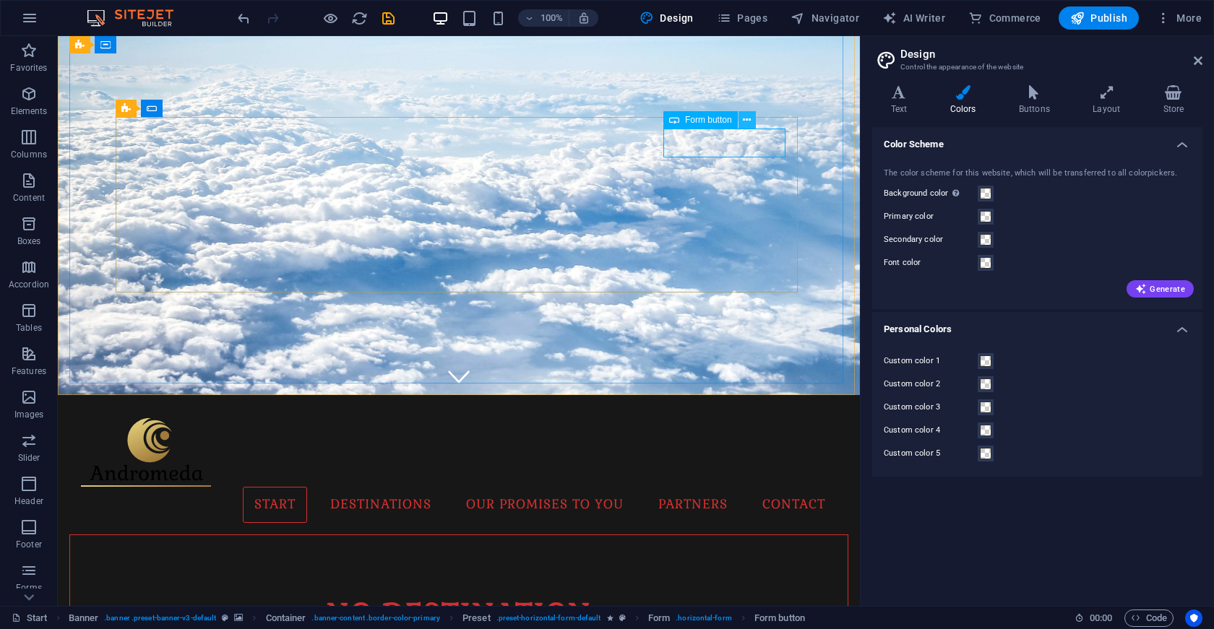
click at [747, 124] on icon at bounding box center [747, 120] width 8 height 15
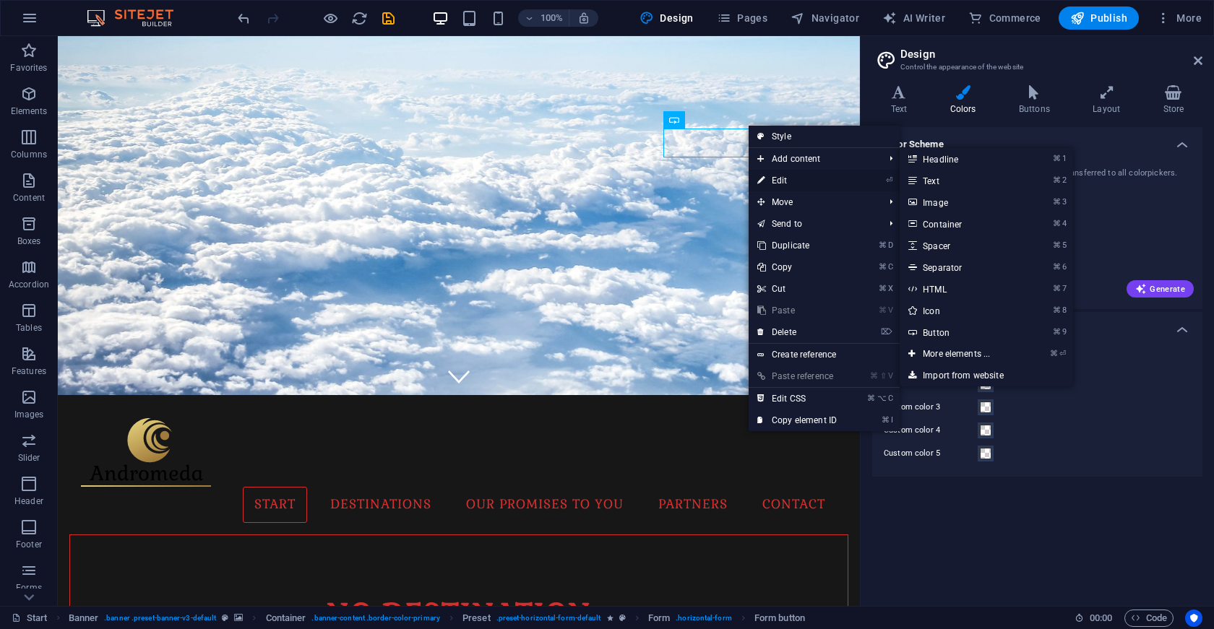
click at [807, 176] on link "⏎ Edit" at bounding box center [797, 181] width 97 height 22
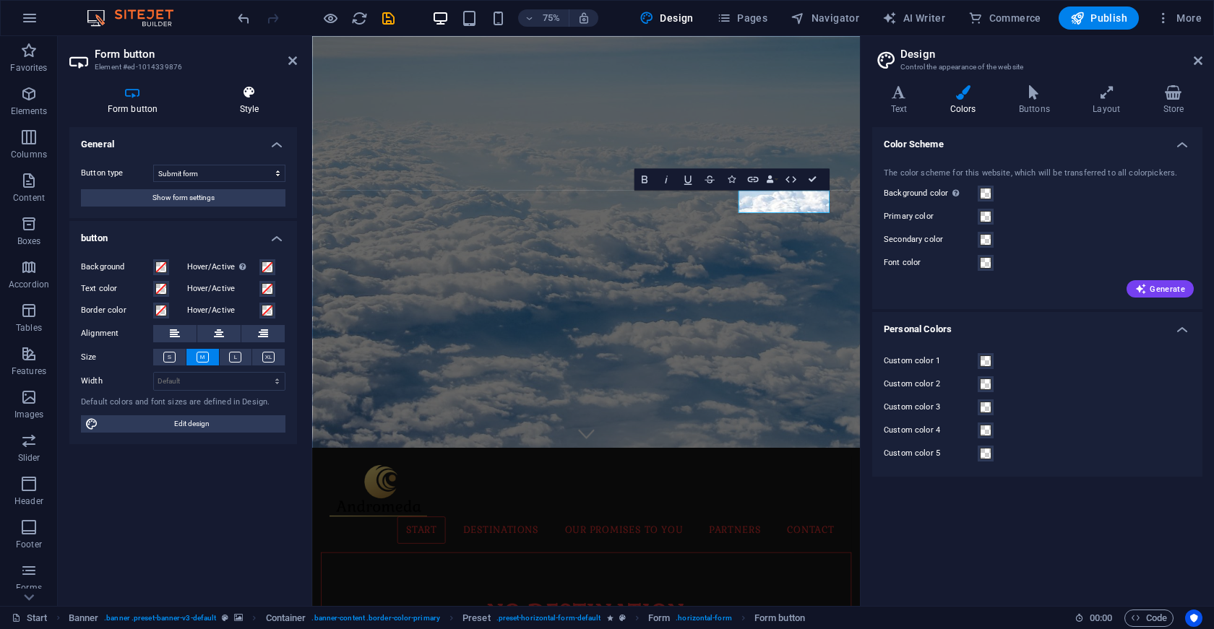
click at [233, 113] on h4 "Style" at bounding box center [249, 100] width 95 height 30
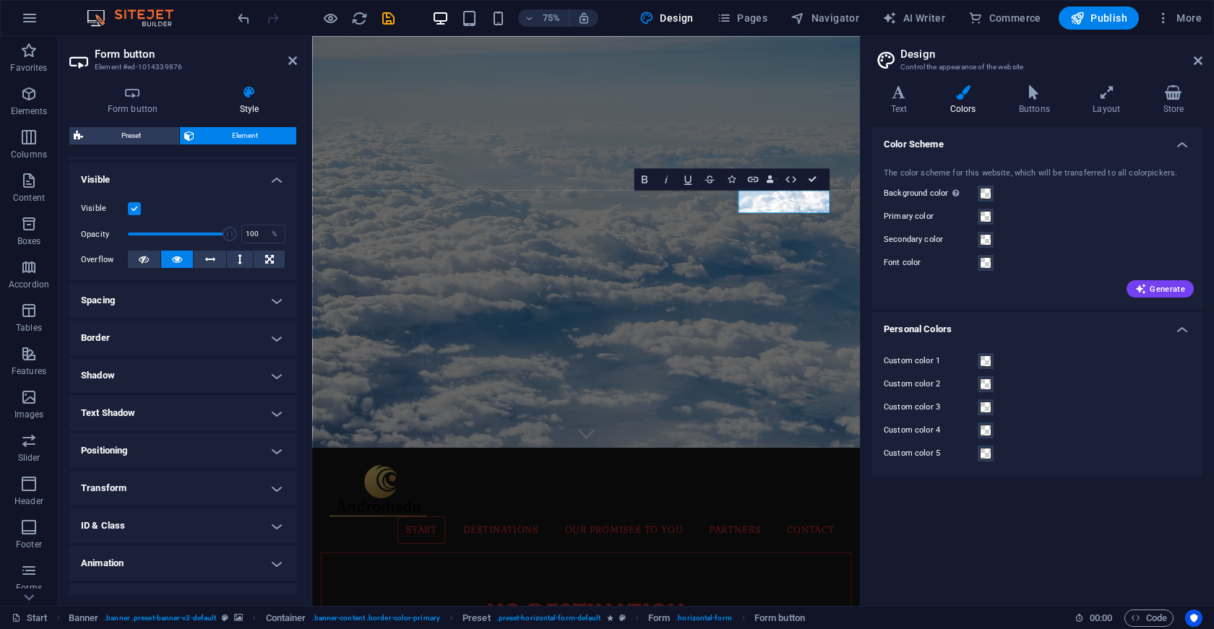
scroll to position [173, 0]
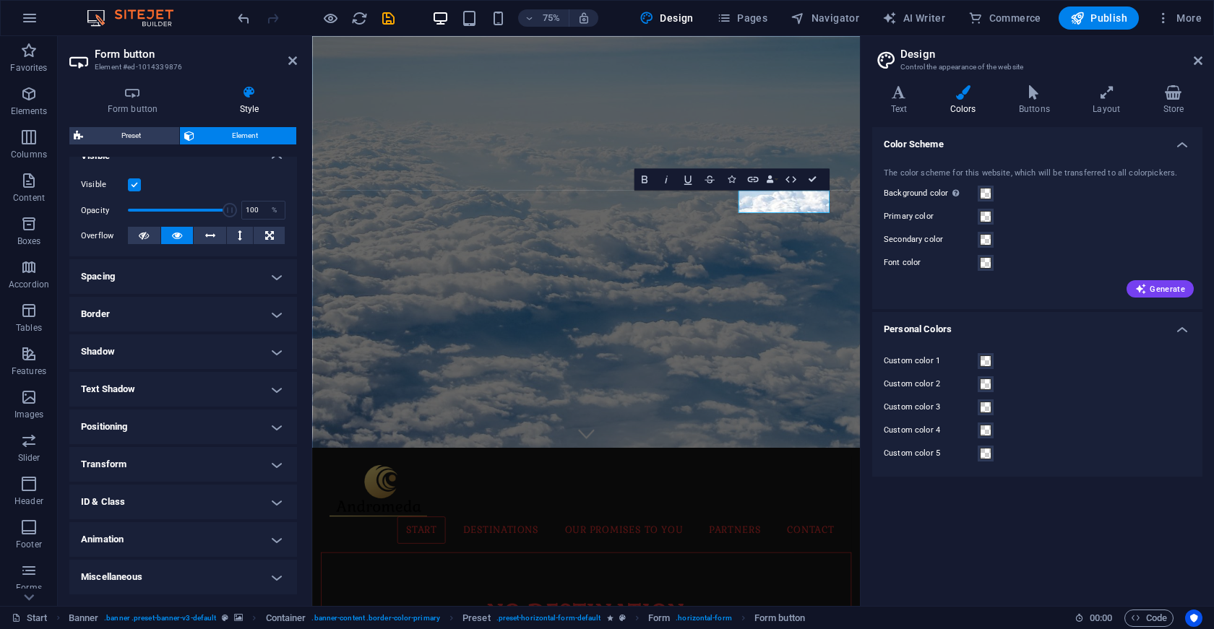
click at [113, 288] on h4 "Spacing" at bounding box center [183, 276] width 228 height 35
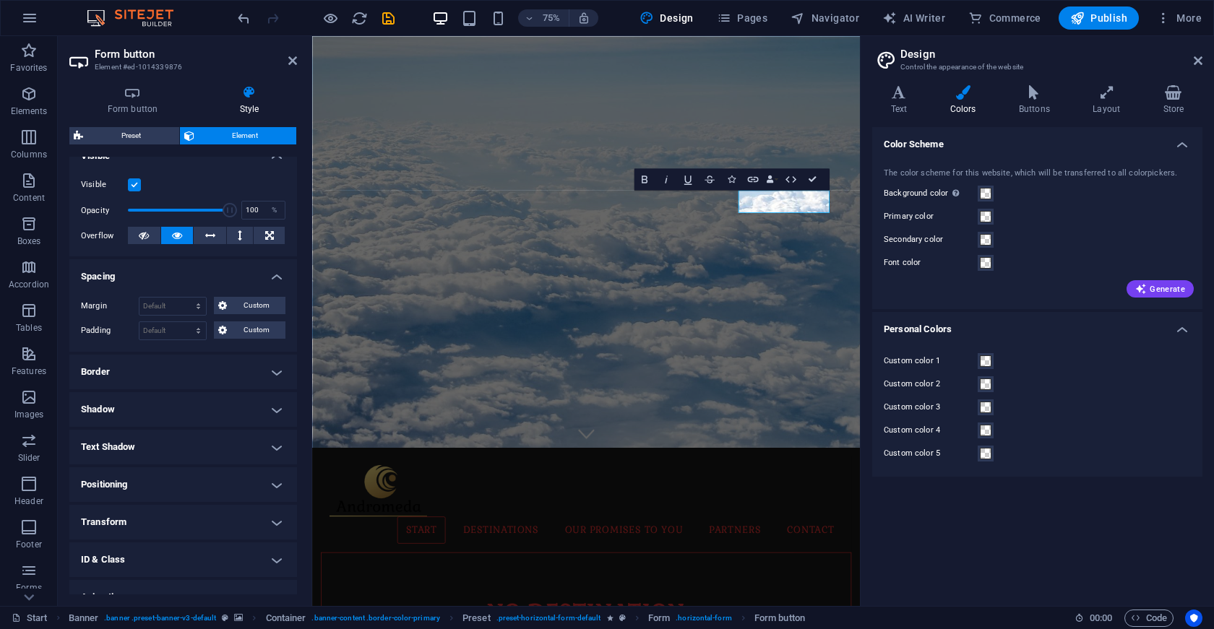
click at [113, 288] on div "Margin Default auto px % rem vw vh Custom Custom auto px % rem vw vh auto px % …" at bounding box center [183, 318] width 228 height 66
click at [107, 292] on div "Margin Default auto px % rem vw vh Custom Custom auto px % rem vw vh auto px % …" at bounding box center [183, 318] width 228 height 66
click at [262, 267] on h4 "Spacing" at bounding box center [183, 272] width 228 height 26
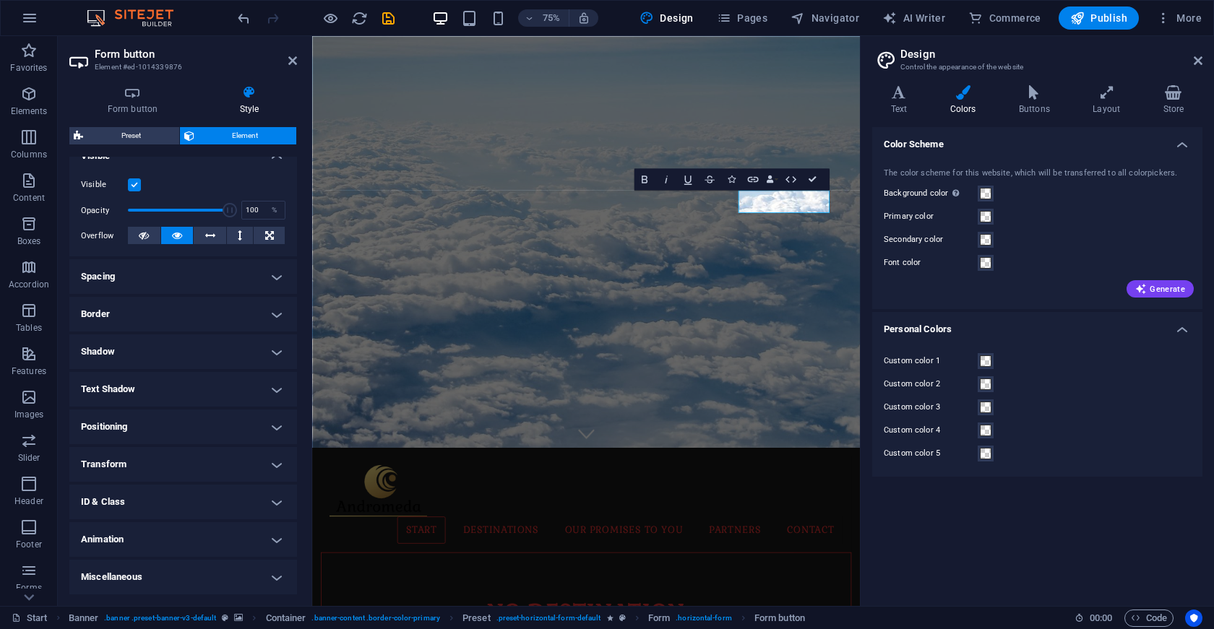
click at [251, 332] on ul "Layout How this element expands within the layout (Flexbox). Size Default auto …" at bounding box center [183, 289] width 228 height 611
click at [275, 310] on h4 "Border" at bounding box center [183, 314] width 228 height 35
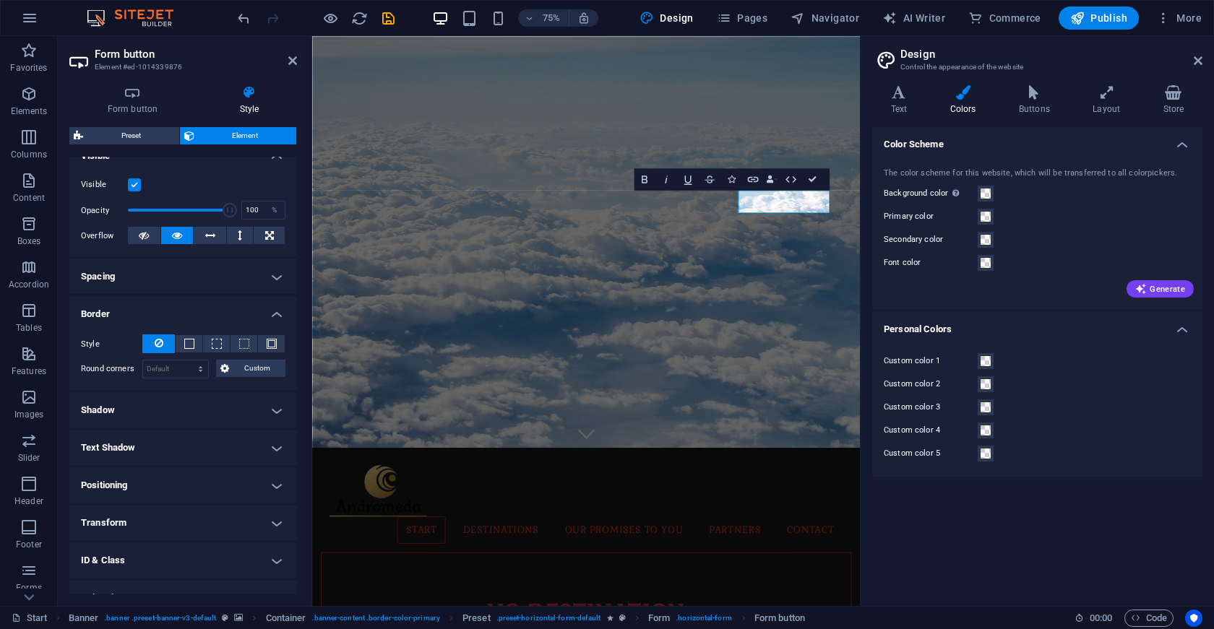
click at [275, 310] on h4 "Border" at bounding box center [183, 310] width 228 height 26
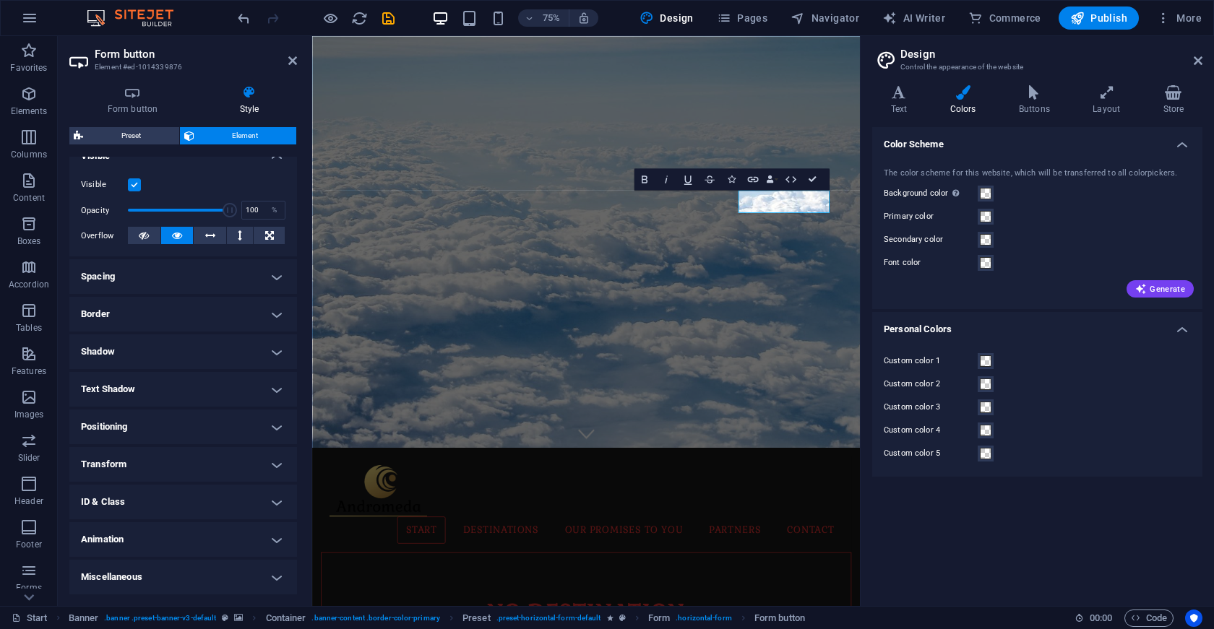
click at [267, 360] on h4 "Shadow" at bounding box center [183, 352] width 228 height 35
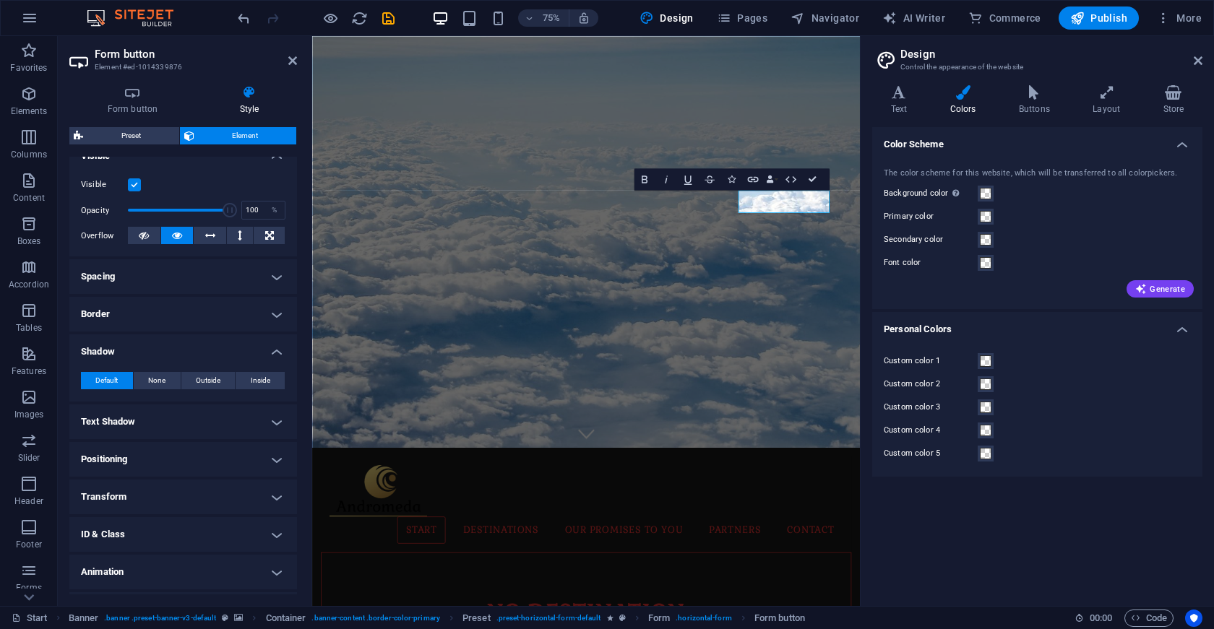
click at [267, 360] on h4 "Shadow" at bounding box center [183, 348] width 228 height 26
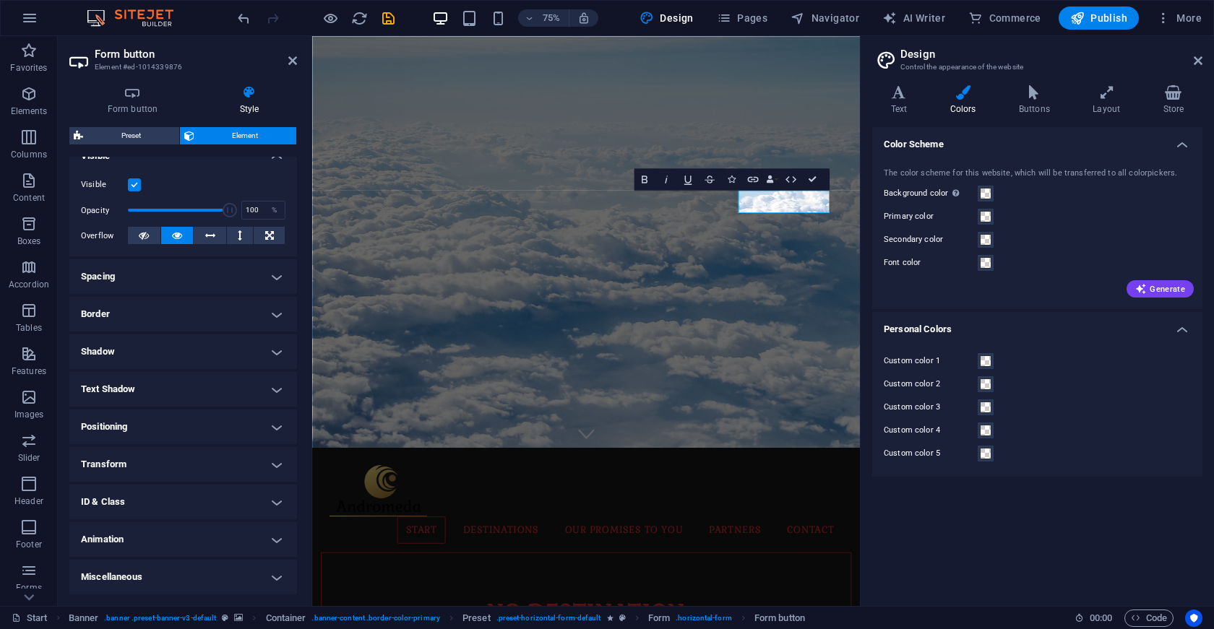
click at [262, 413] on h4 "Positioning" at bounding box center [183, 427] width 228 height 35
click at [262, 413] on h4 "Positioning" at bounding box center [183, 423] width 228 height 26
click at [258, 529] on h4 "Animation" at bounding box center [183, 539] width 228 height 35
click at [258, 529] on h4 "Animation" at bounding box center [183, 535] width 228 height 26
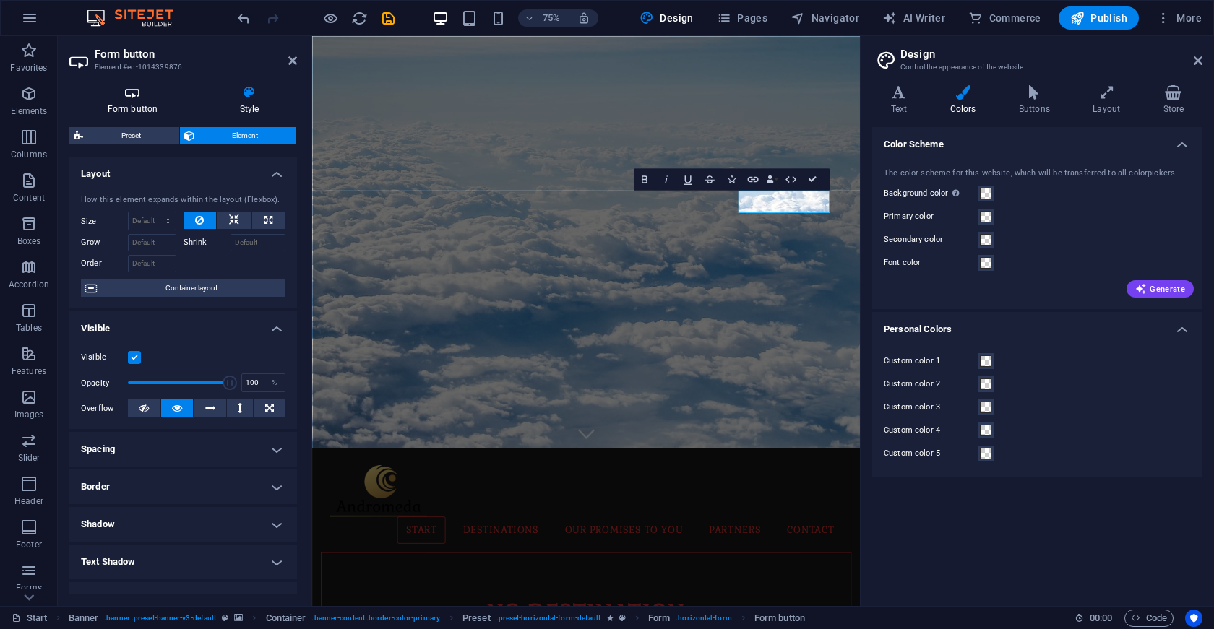
click at [133, 102] on h4 "Form button" at bounding box center [135, 100] width 132 height 30
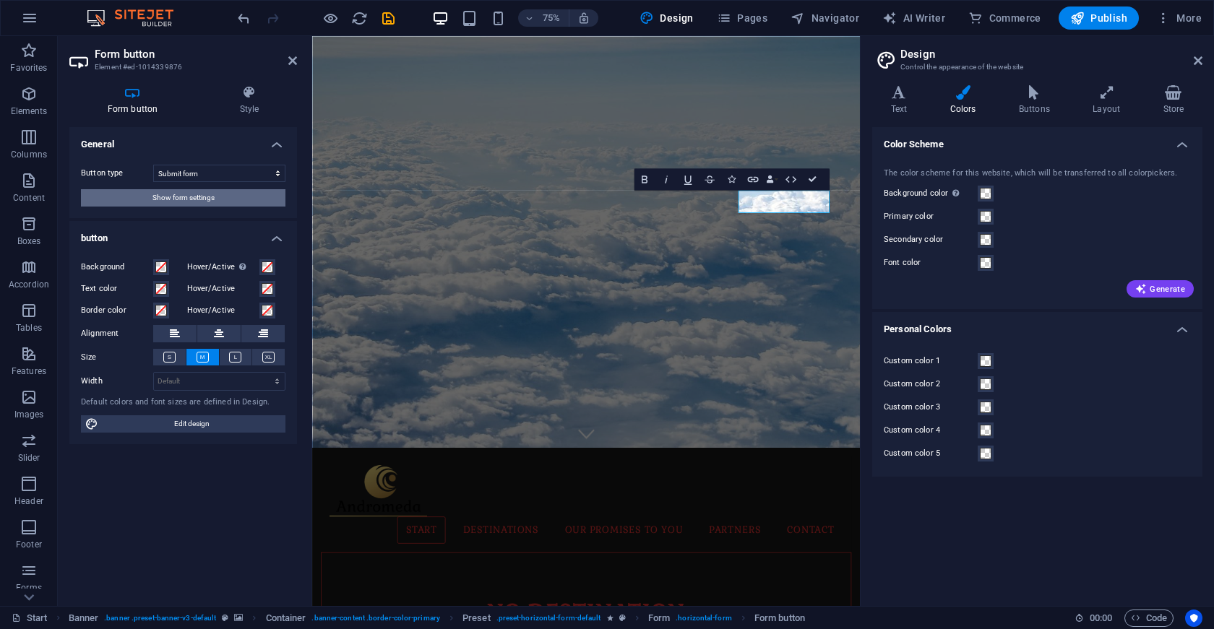
click at [182, 196] on span "Show form settings" at bounding box center [183, 197] width 62 height 17
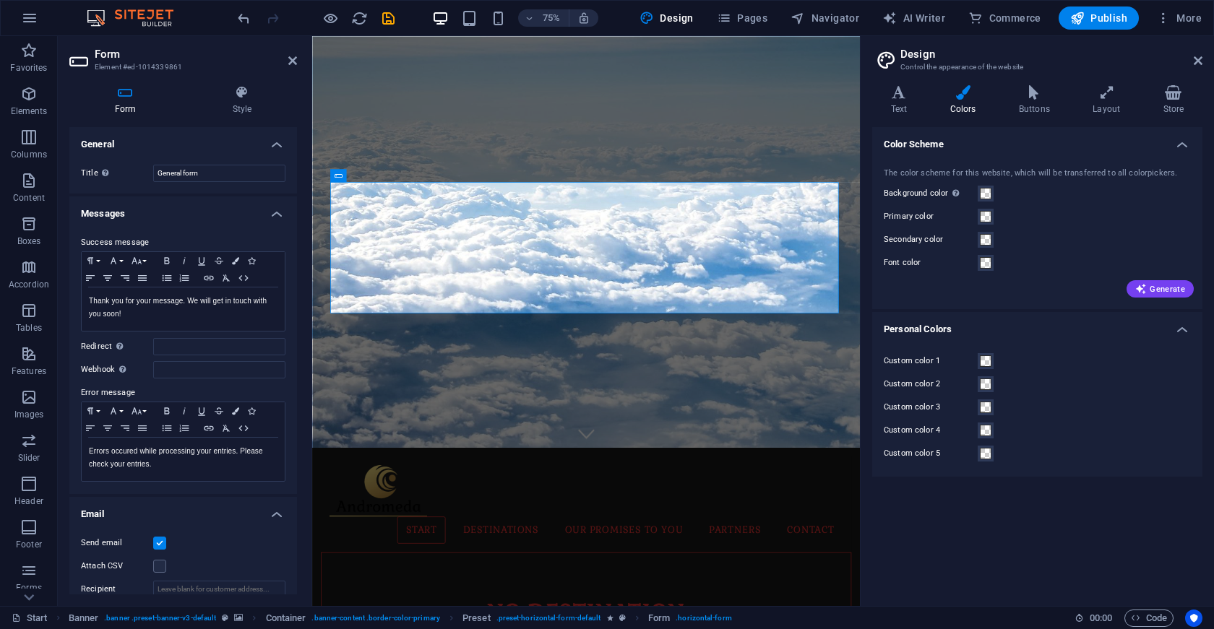
click at [111, 59] on h2 "Form" at bounding box center [196, 54] width 202 height 13
click at [257, 85] on div "Form Style General Title Define a name for the form. General form Messages Succ…" at bounding box center [183, 340] width 251 height 533
click at [250, 95] on icon at bounding box center [242, 92] width 110 height 14
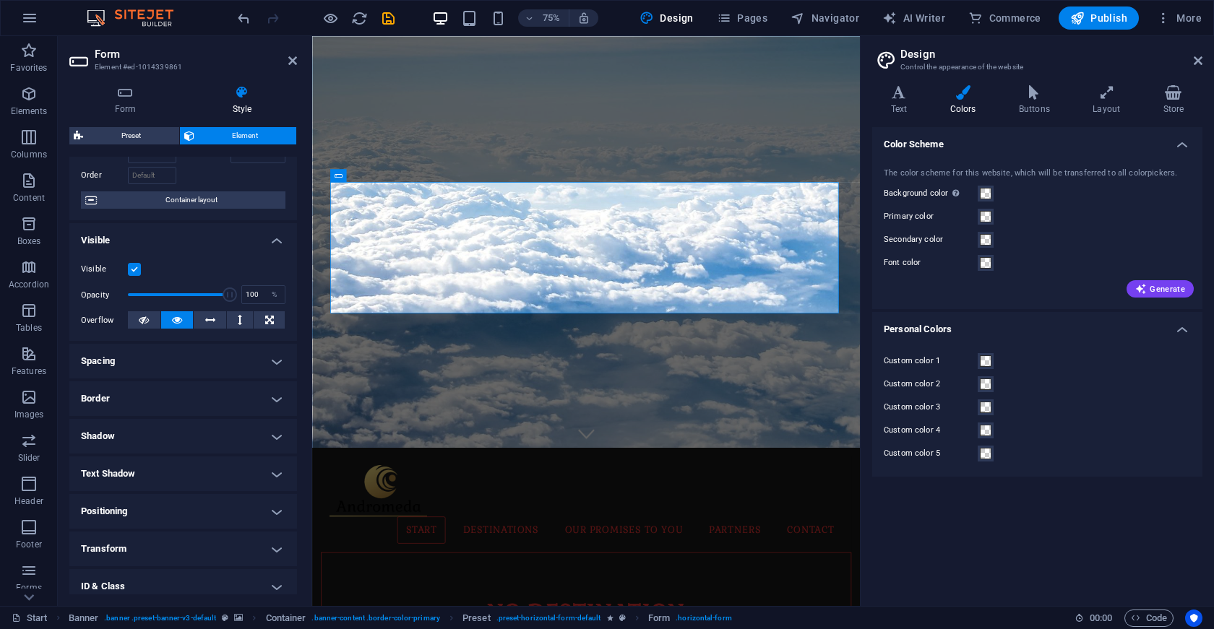
scroll to position [87, 0]
drag, startPoint x: 181, startPoint y: 298, endPoint x: 201, endPoint y: 291, distance: 20.6
click at [201, 291] on span at bounding box center [179, 296] width 102 height 22
drag, startPoint x: 202, startPoint y: 296, endPoint x: 158, endPoint y: 296, distance: 44.1
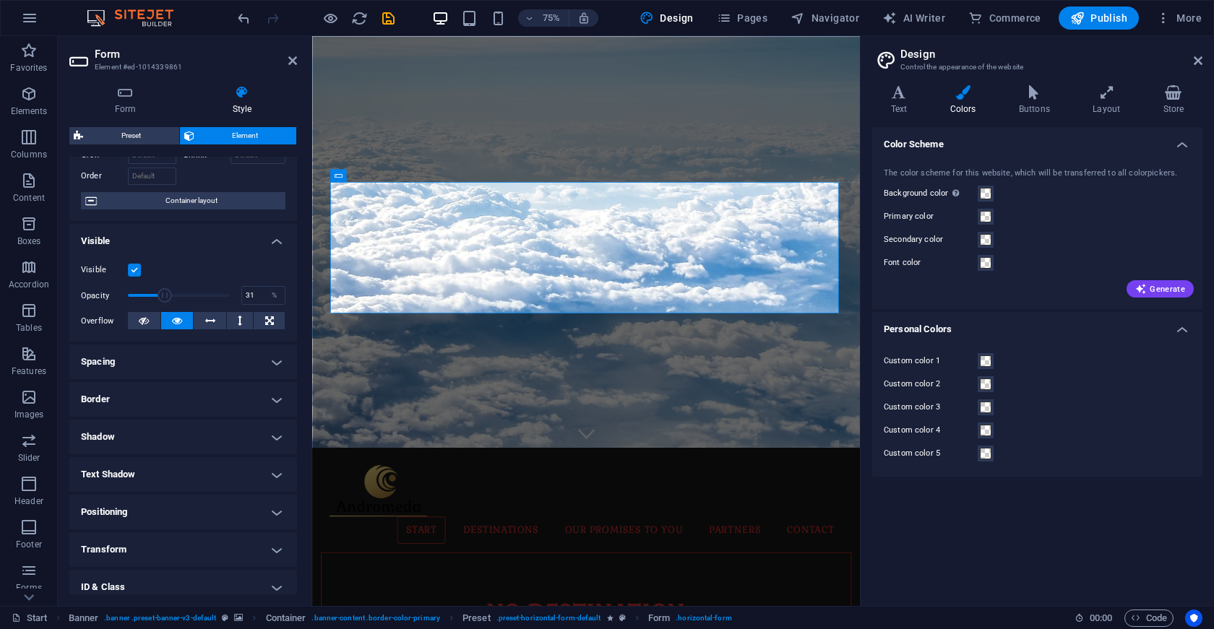
click at [158, 296] on span at bounding box center [165, 295] width 14 height 14
type input "94"
drag, startPoint x: 163, startPoint y: 298, endPoint x: 221, endPoint y: 298, distance: 57.8
click at [221, 298] on span at bounding box center [223, 295] width 14 height 14
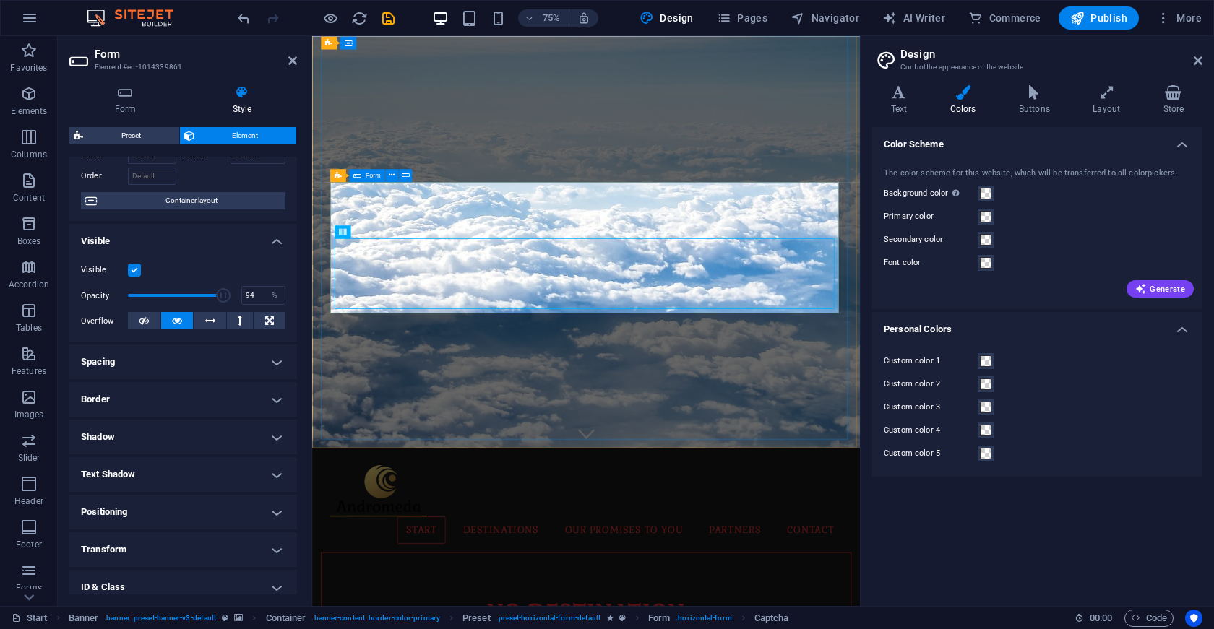
click at [258, 92] on icon at bounding box center [242, 92] width 110 height 14
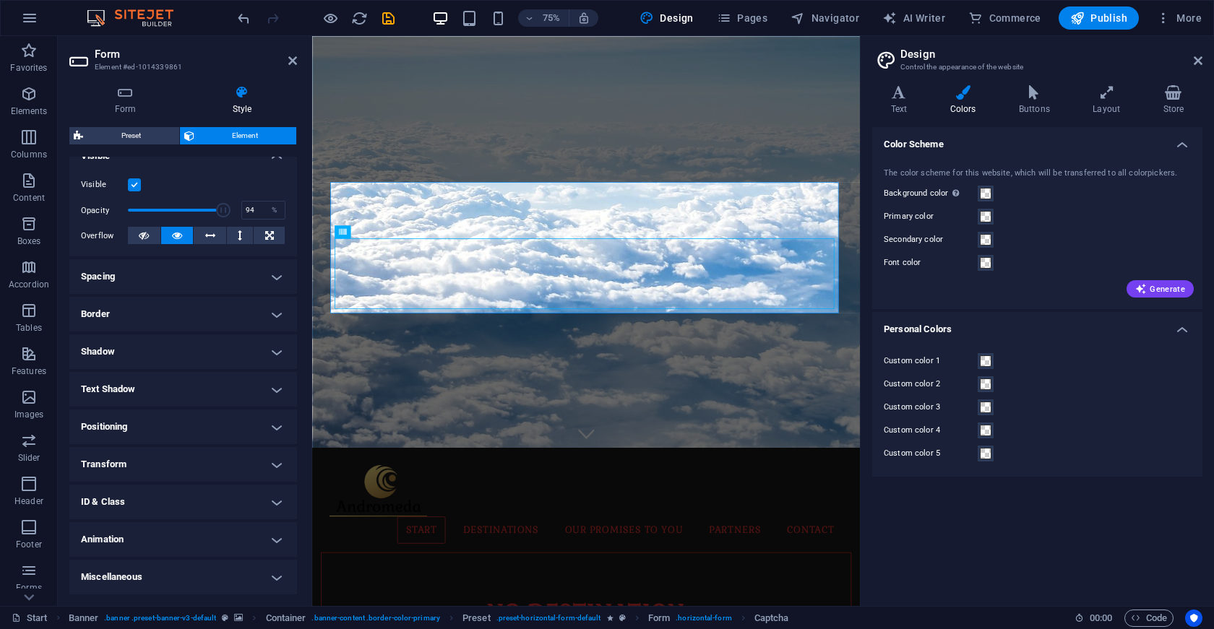
click at [189, 582] on h4 "Miscellaneous" at bounding box center [183, 577] width 228 height 35
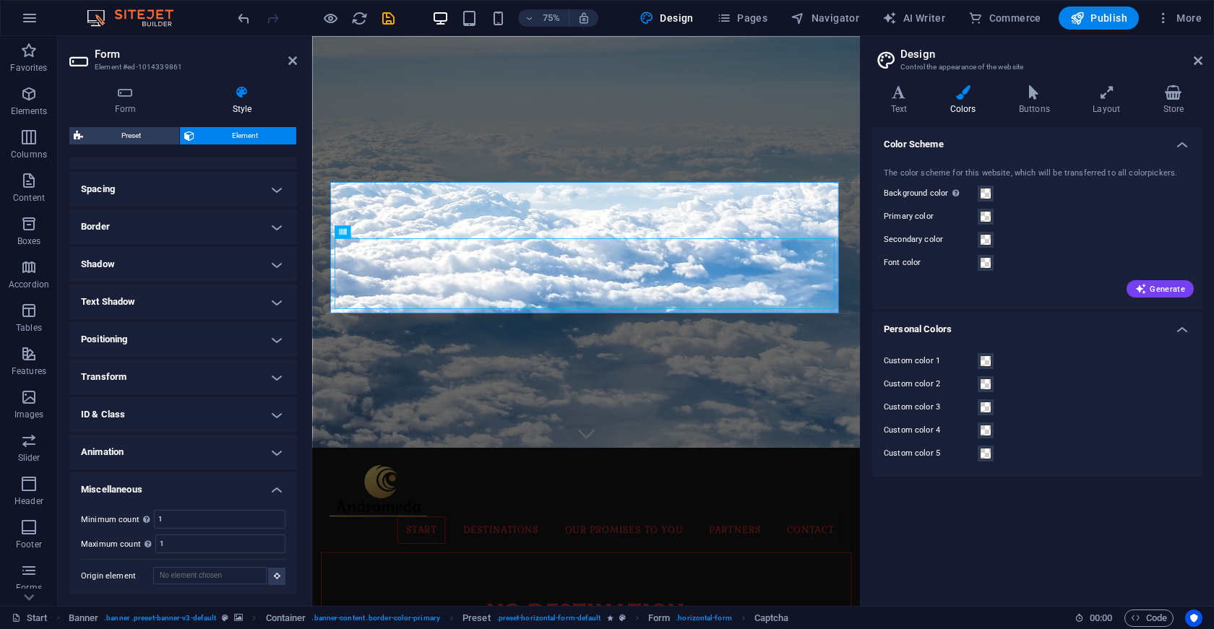
scroll to position [262, 0]
click at [154, 426] on h4 "ID & Class" at bounding box center [183, 412] width 228 height 35
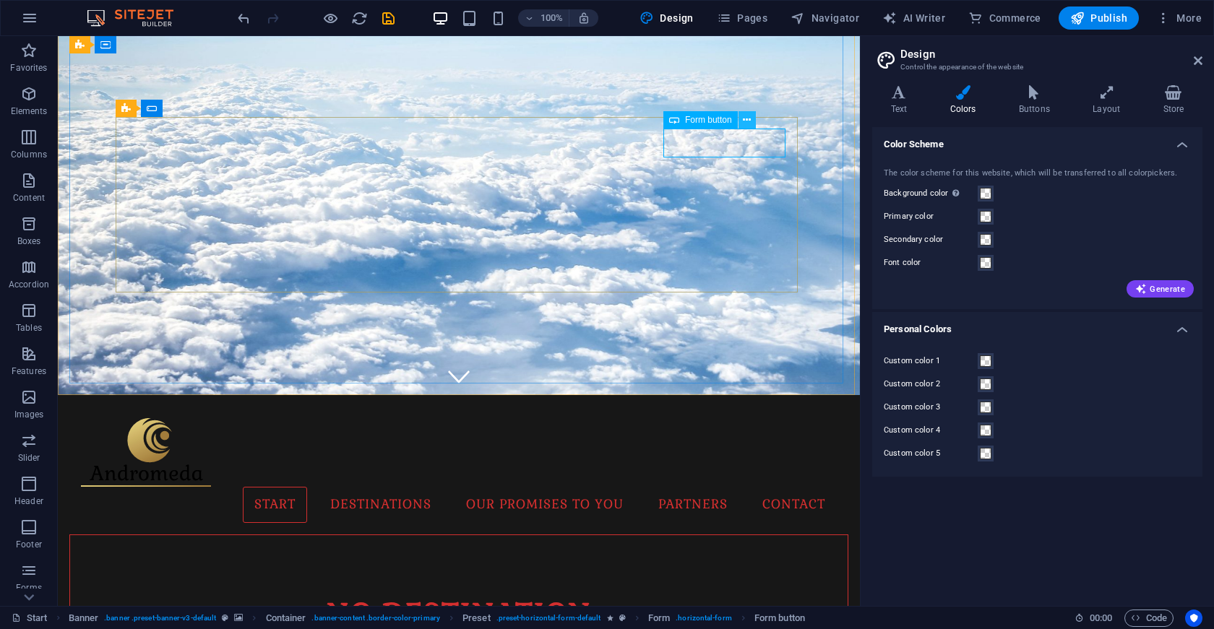
click at [747, 122] on icon at bounding box center [747, 120] width 8 height 15
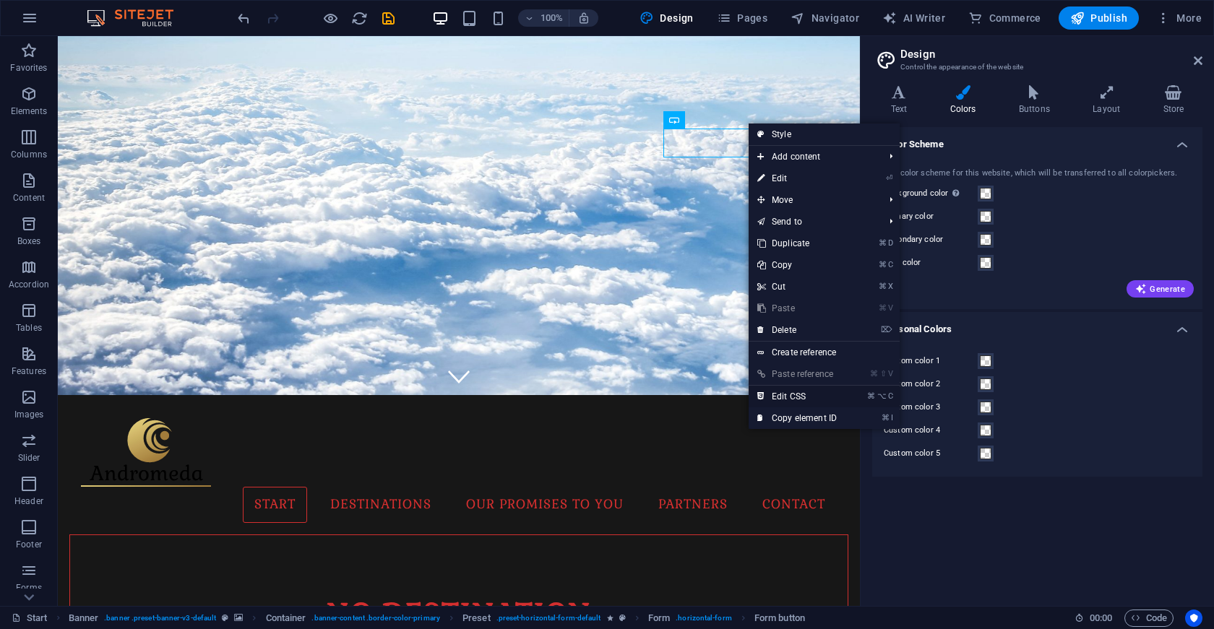
click at [804, 397] on link "⌘ ⌥ C Edit CSS" at bounding box center [797, 397] width 97 height 22
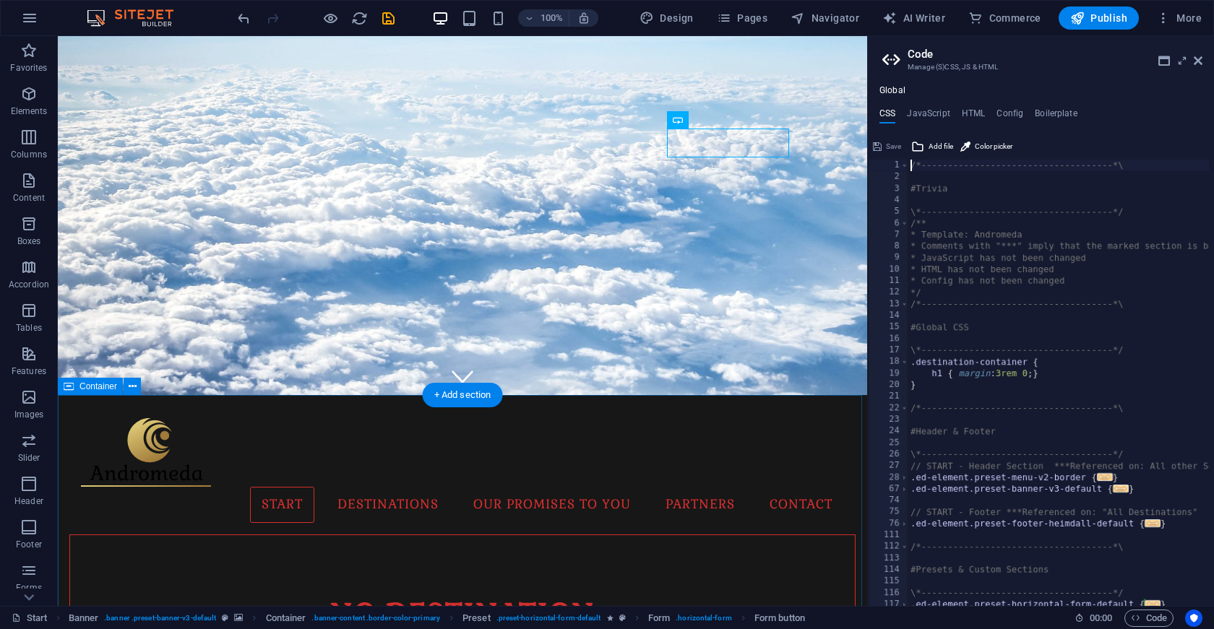
type textarea "> .ed-element { flex-basis: calc(100% - 1rem); }"
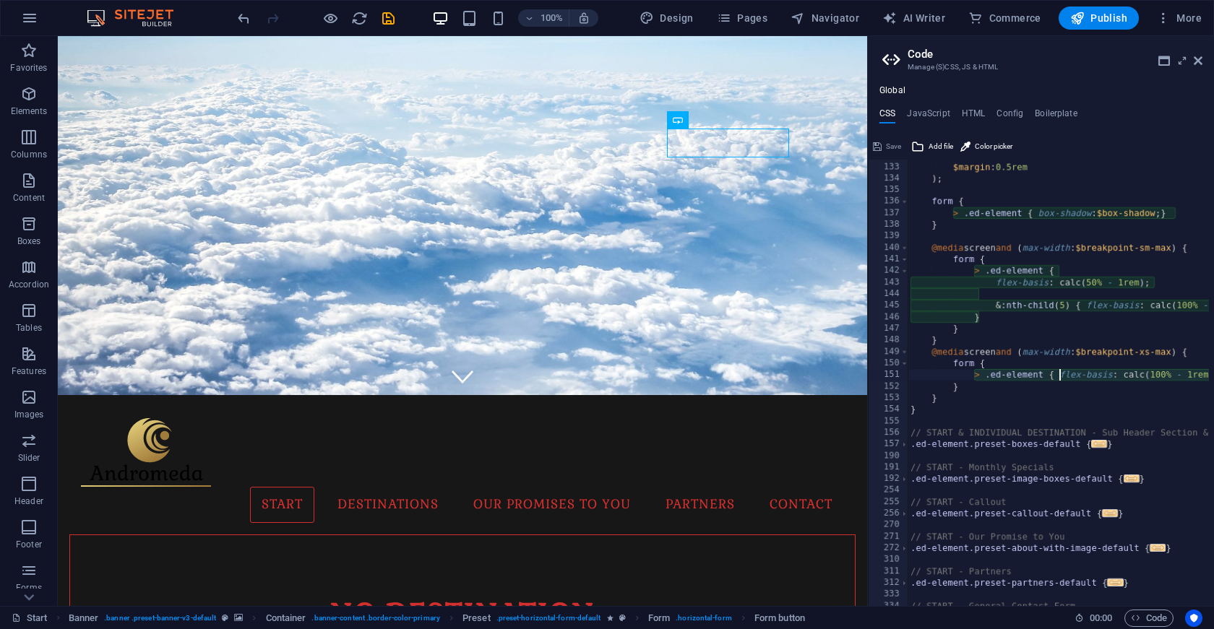
click at [1192, 61] on header "Code Manage (S)CSS, JS & HTML" at bounding box center [1042, 55] width 320 height 38
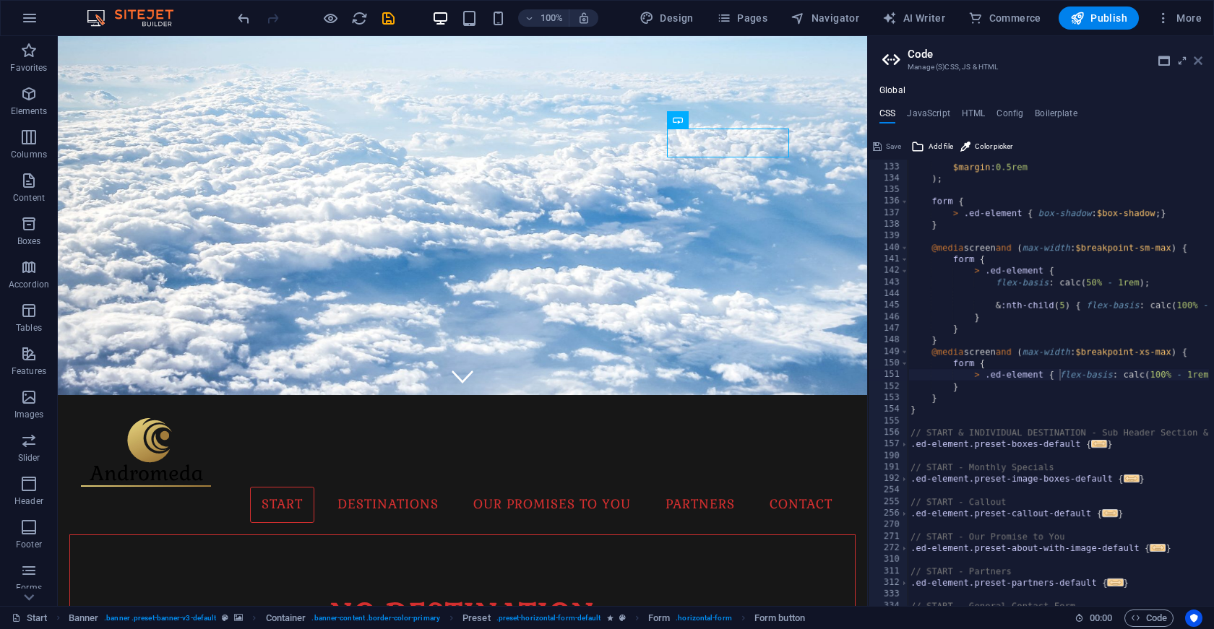
click at [1198, 61] on icon at bounding box center [1198, 61] width 9 height 12
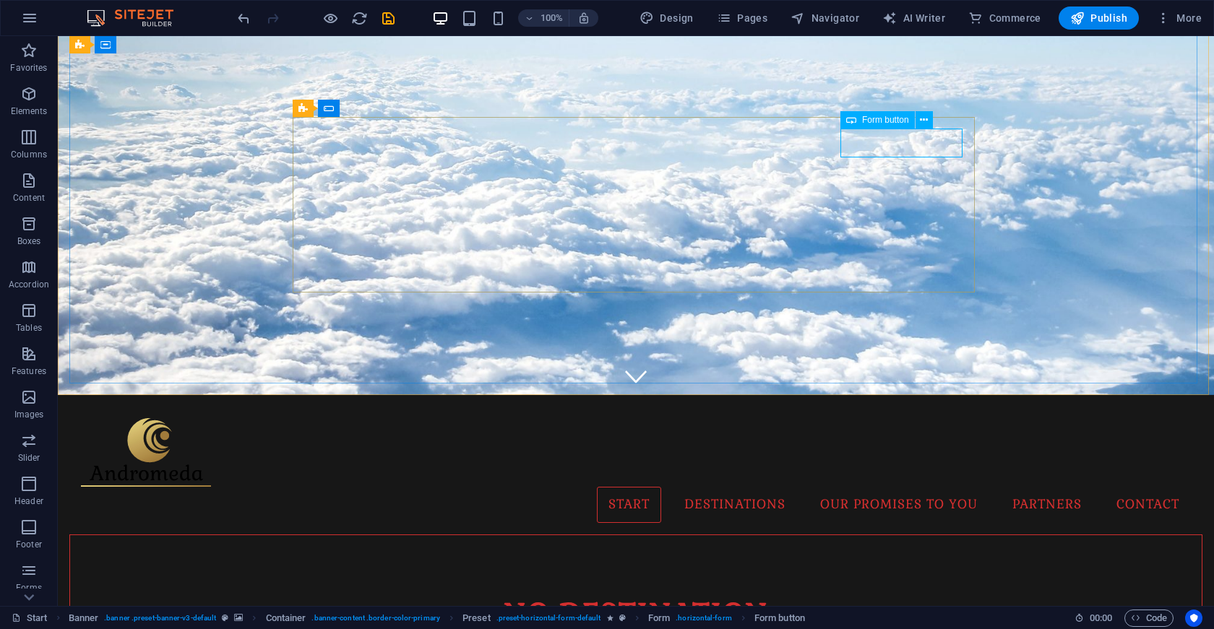
click at [883, 123] on span "Form button" at bounding box center [885, 120] width 47 height 9
click at [912, 123] on div "Form button" at bounding box center [877, 119] width 74 height 17
click at [932, 123] on div "Form button" at bounding box center [891, 120] width 102 height 18
click at [920, 123] on icon at bounding box center [924, 120] width 8 height 15
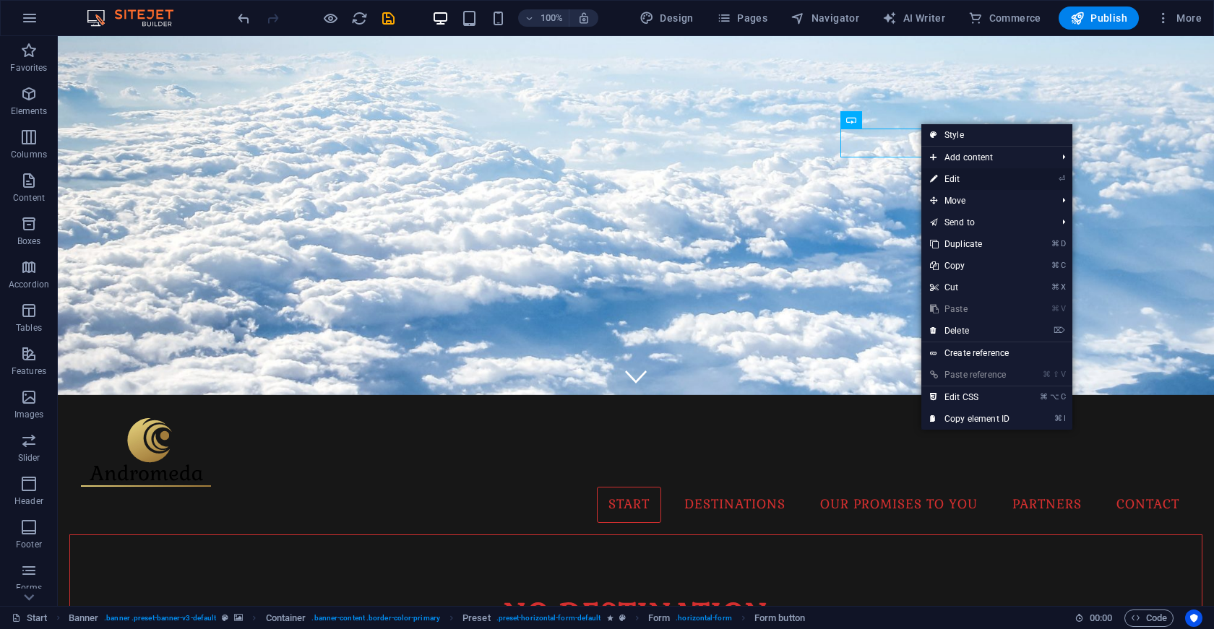
click at [960, 178] on link "⏎ Edit" at bounding box center [969, 179] width 97 height 22
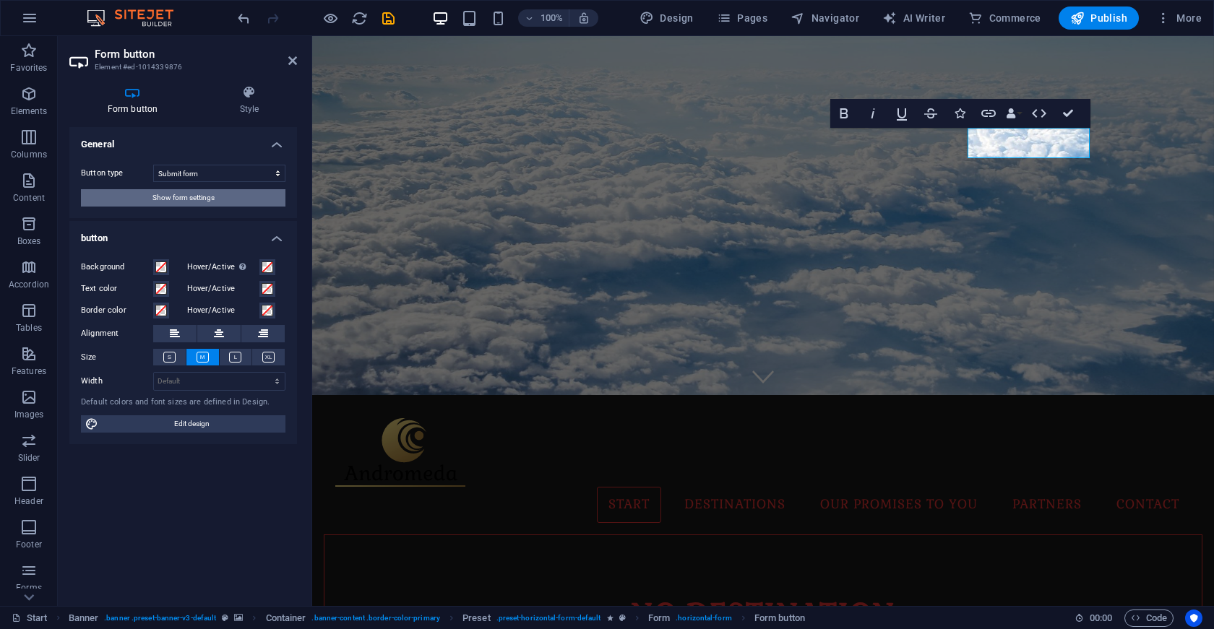
click at [208, 191] on span "Show form settings" at bounding box center [183, 197] width 62 height 17
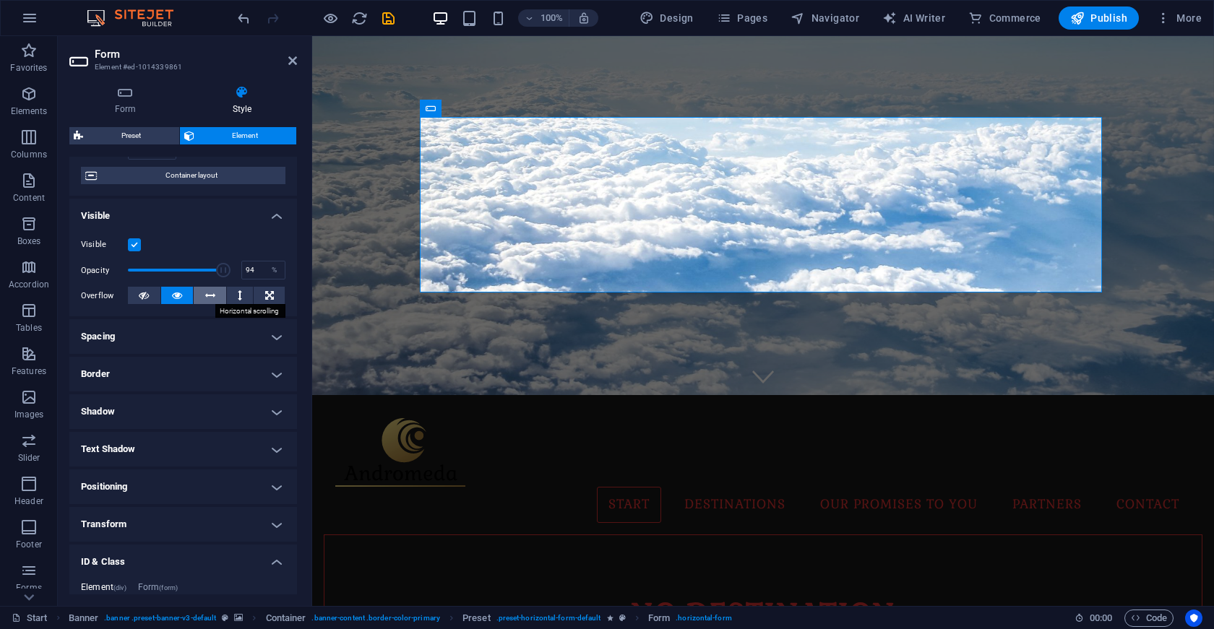
scroll to position [203, 0]
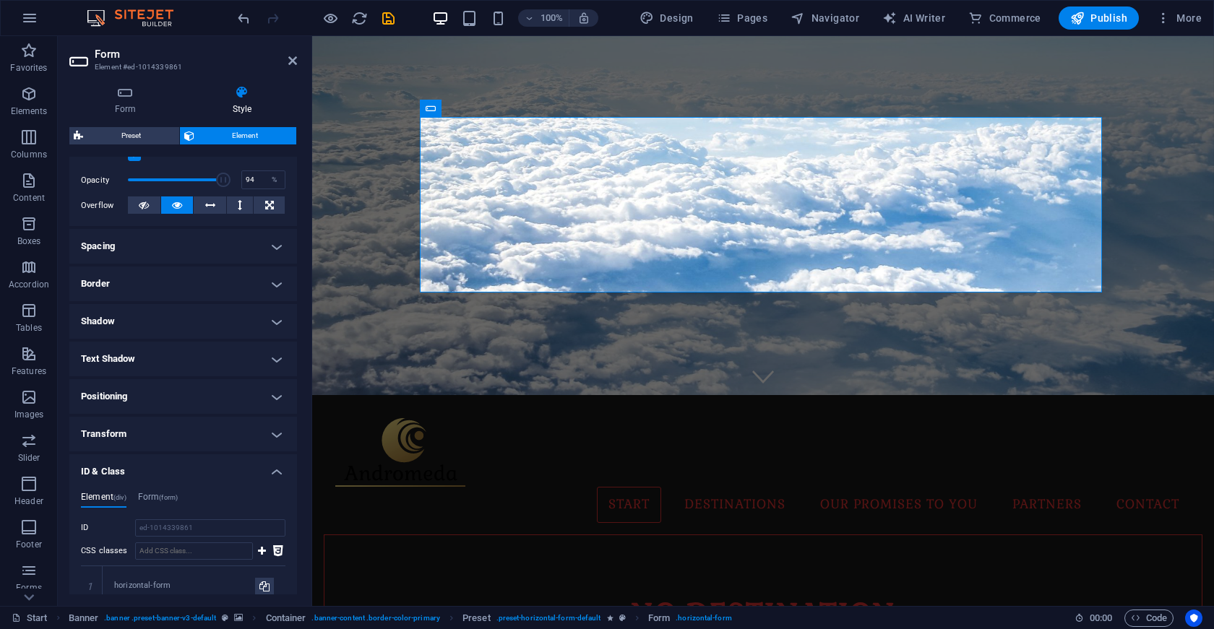
click at [158, 322] on h4 "Shadow" at bounding box center [183, 321] width 228 height 35
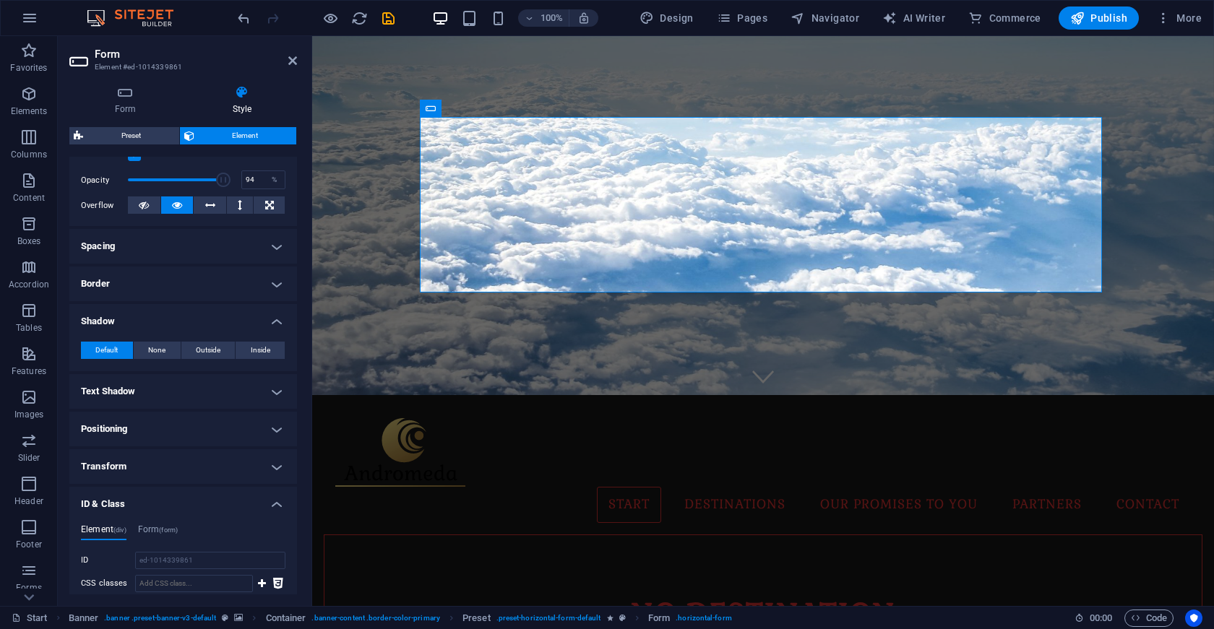
click at [158, 322] on h4 "Shadow" at bounding box center [183, 317] width 228 height 26
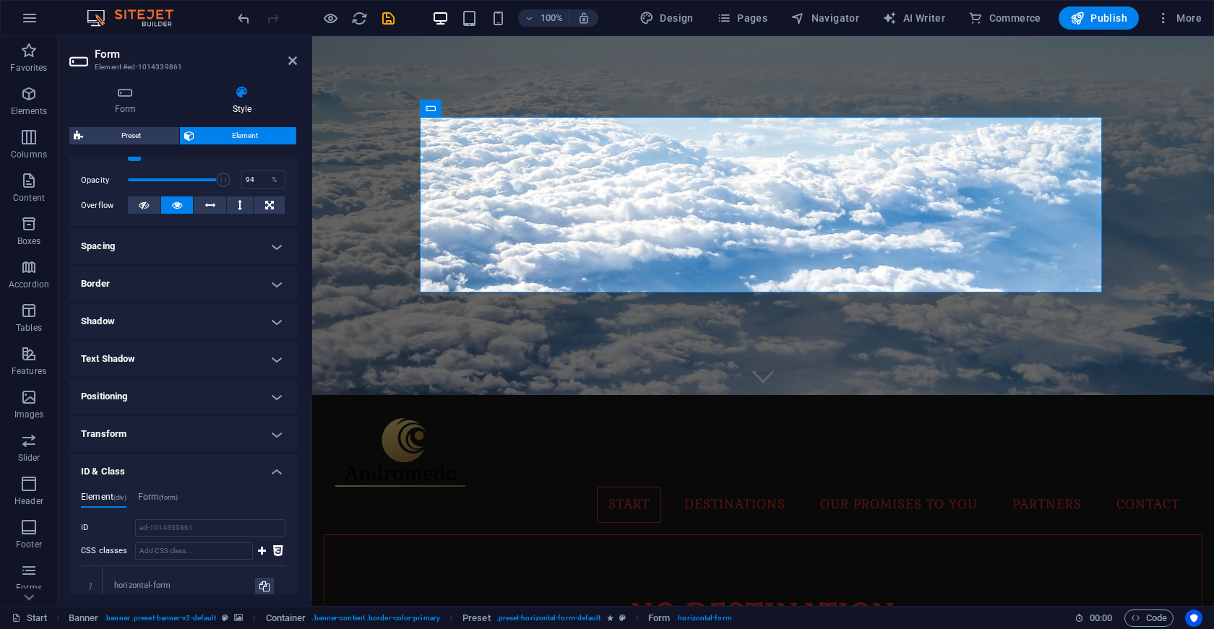
click at [159, 356] on h4 "Text Shadow" at bounding box center [183, 359] width 228 height 35
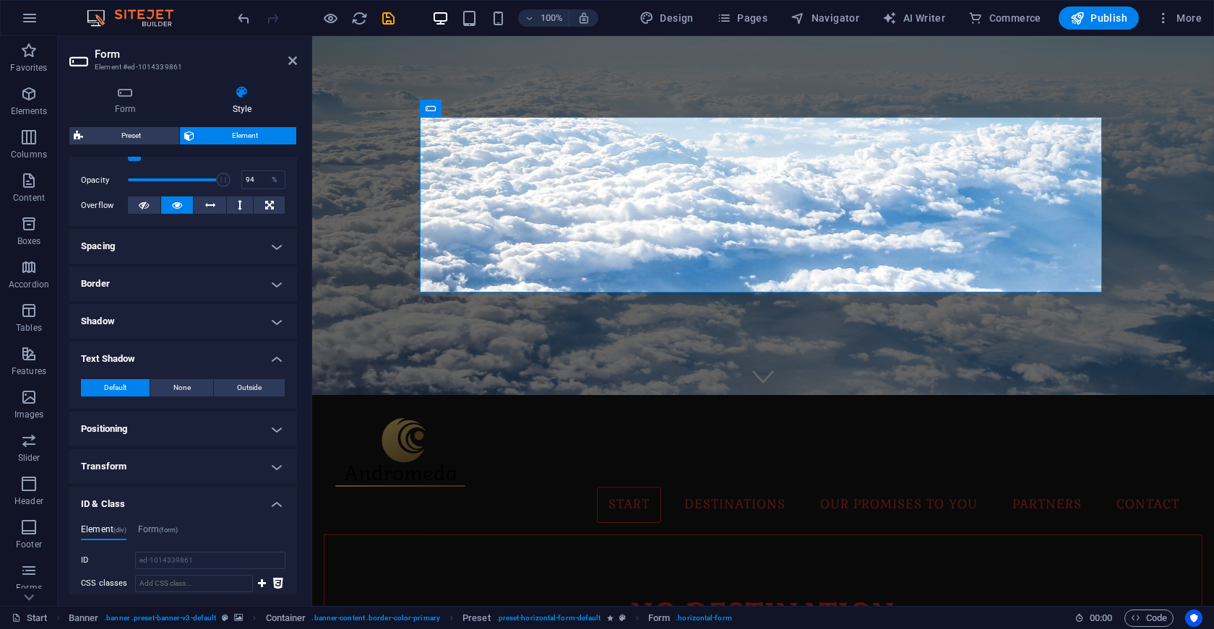
click at [159, 356] on h4 "Text Shadow" at bounding box center [183, 355] width 228 height 26
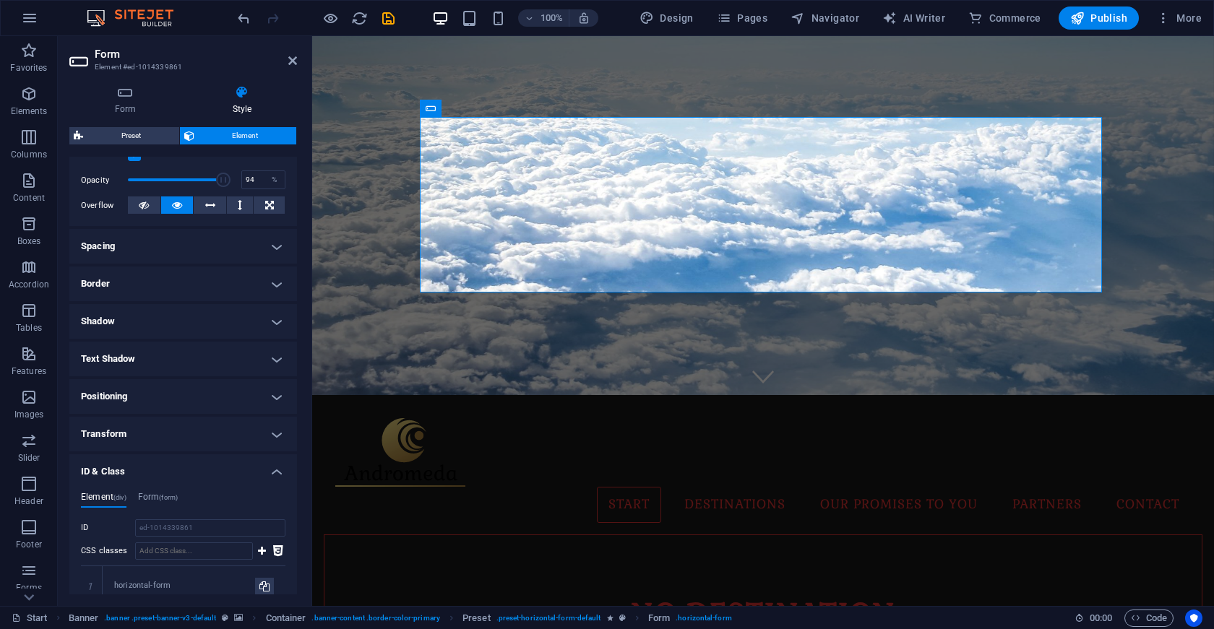
click at [267, 473] on h4 "ID & Class" at bounding box center [183, 468] width 228 height 26
click at [158, 250] on h4 "Spacing" at bounding box center [183, 246] width 228 height 35
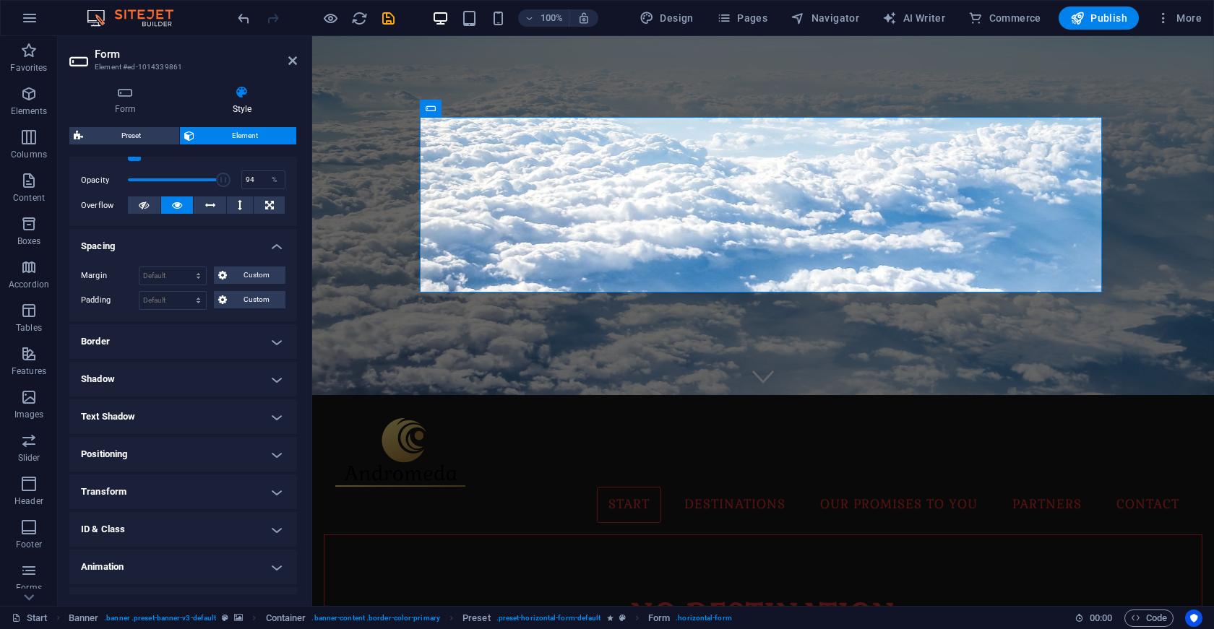
click at [158, 250] on h4 "Spacing" at bounding box center [183, 242] width 228 height 26
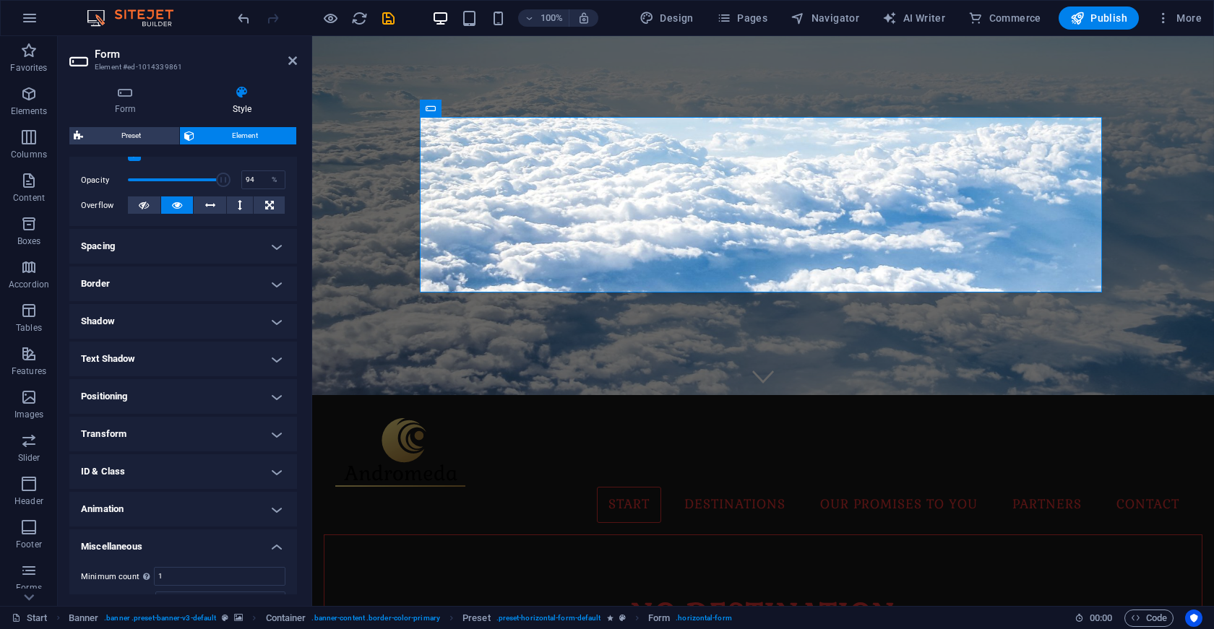
click at [154, 338] on h4 "Shadow" at bounding box center [183, 321] width 228 height 35
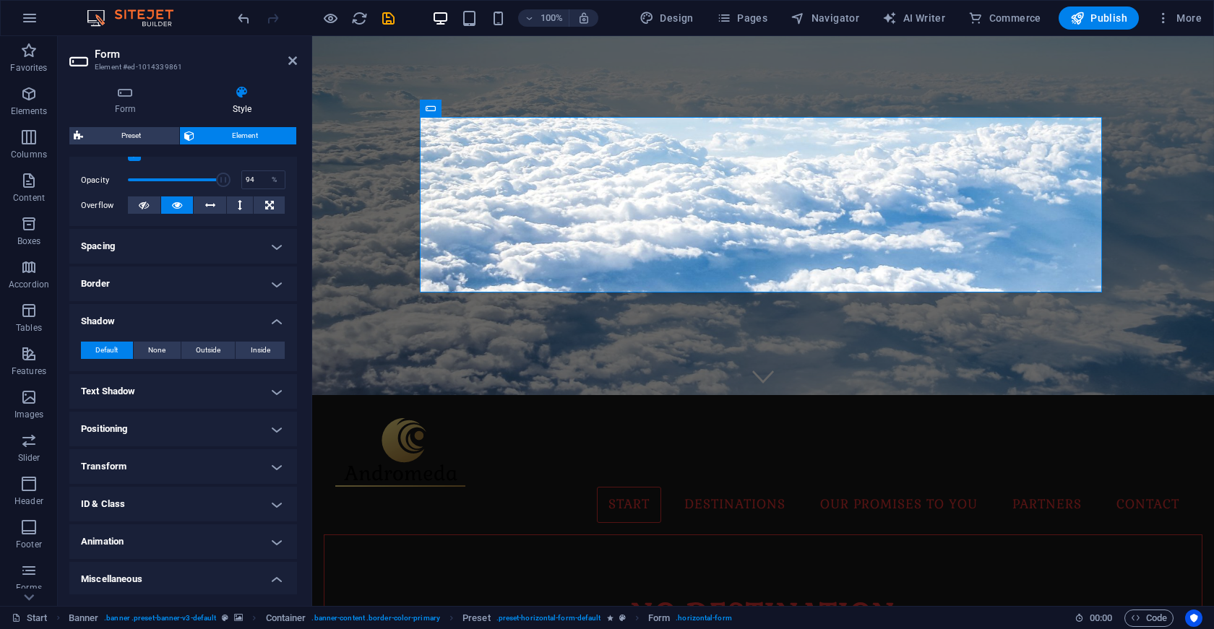
click at [166, 325] on h4 "Shadow" at bounding box center [183, 317] width 228 height 26
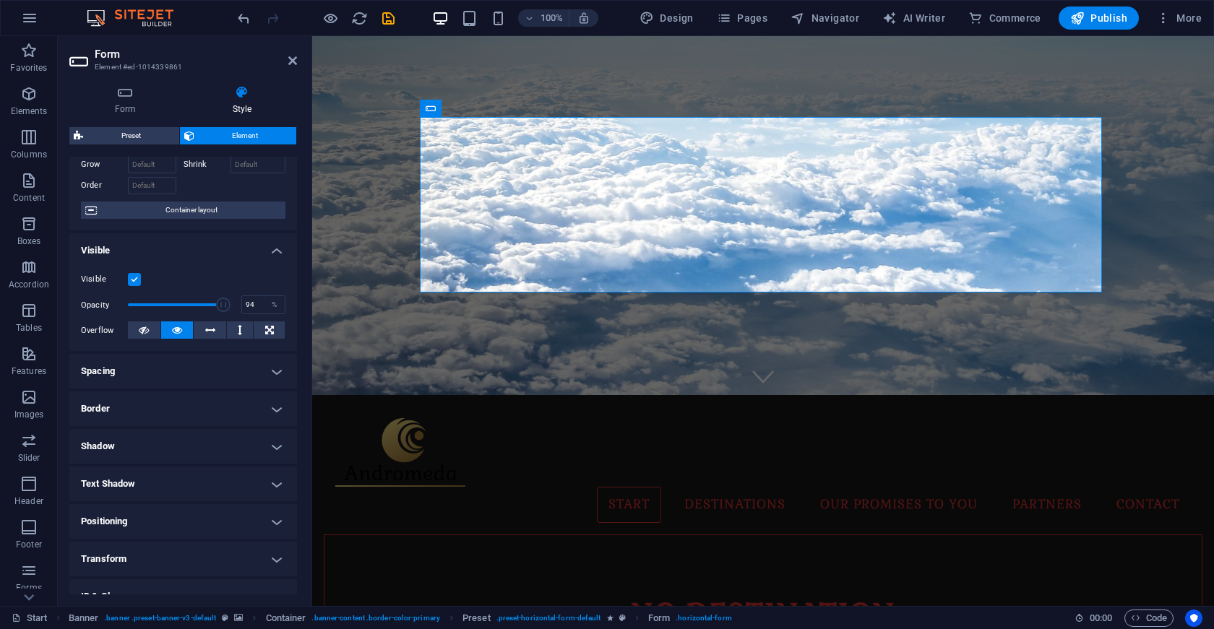
scroll to position [18, 0]
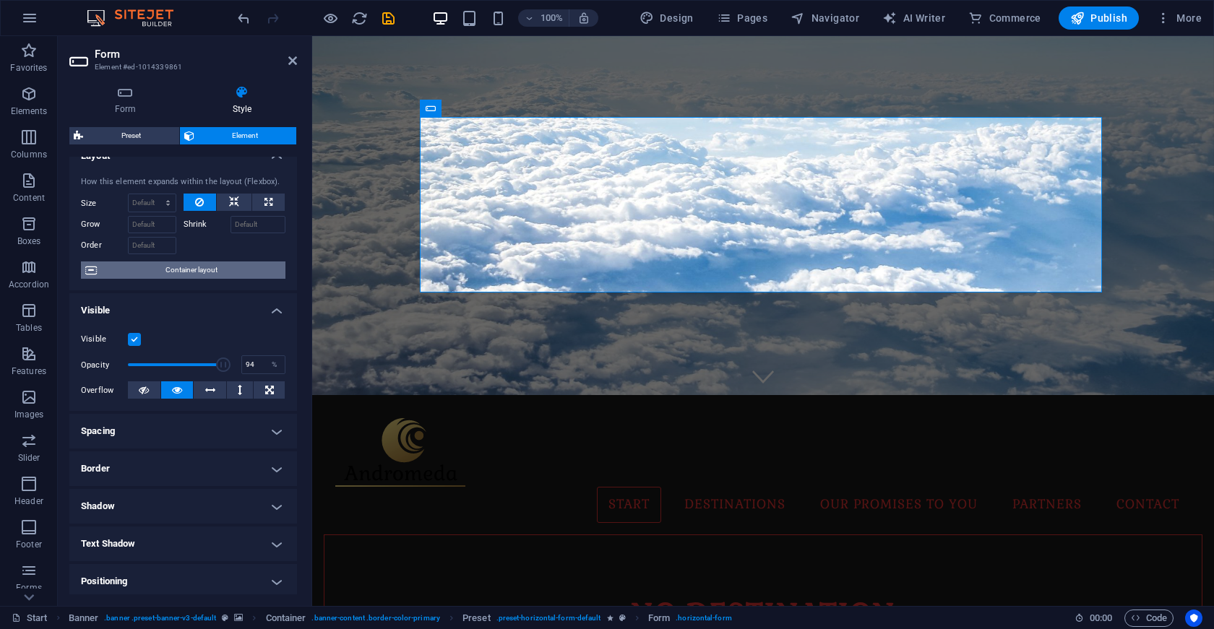
click at [192, 275] on span "Container layout" at bounding box center [191, 270] width 180 height 17
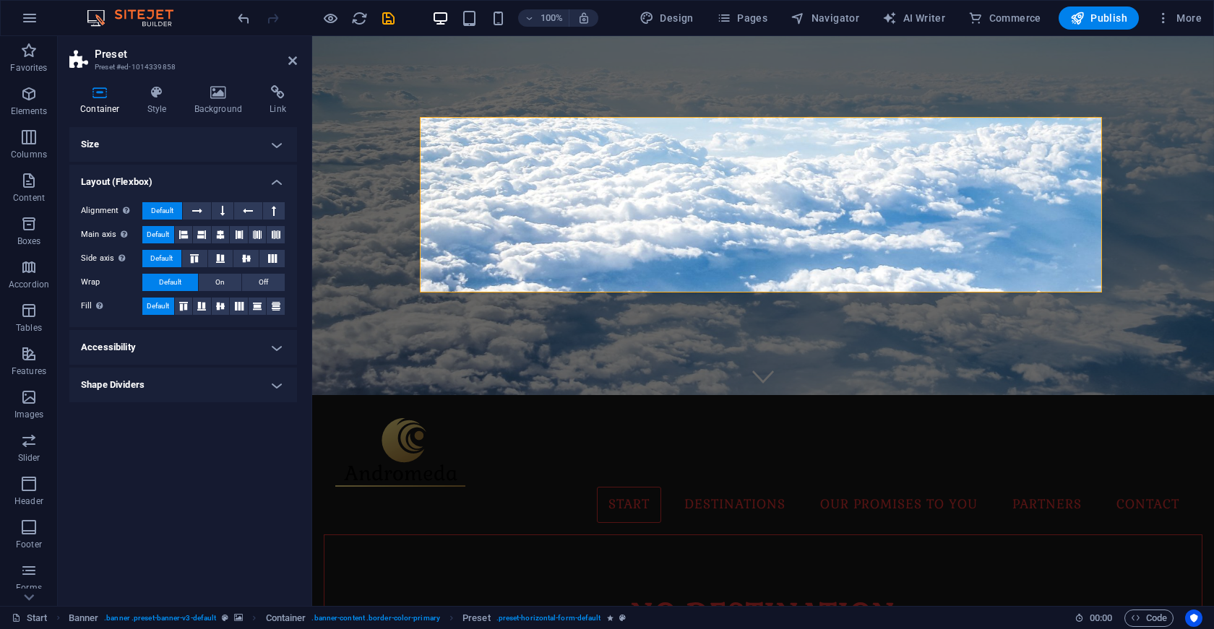
click at [158, 379] on h4 "Shape Dividers" at bounding box center [183, 385] width 228 height 35
click at [158, 379] on h4 "Shape Dividers" at bounding box center [183, 381] width 228 height 26
click at [158, 330] on h4 "Accessibility" at bounding box center [183, 347] width 228 height 35
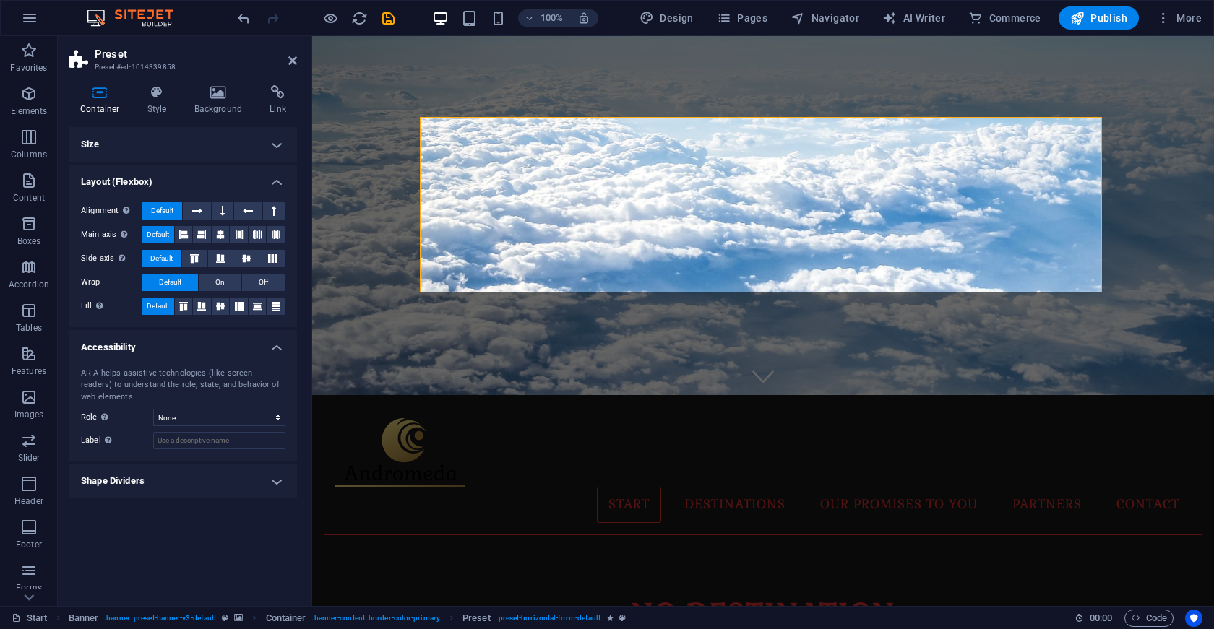
click at [156, 343] on h4 "Accessibility" at bounding box center [183, 343] width 228 height 26
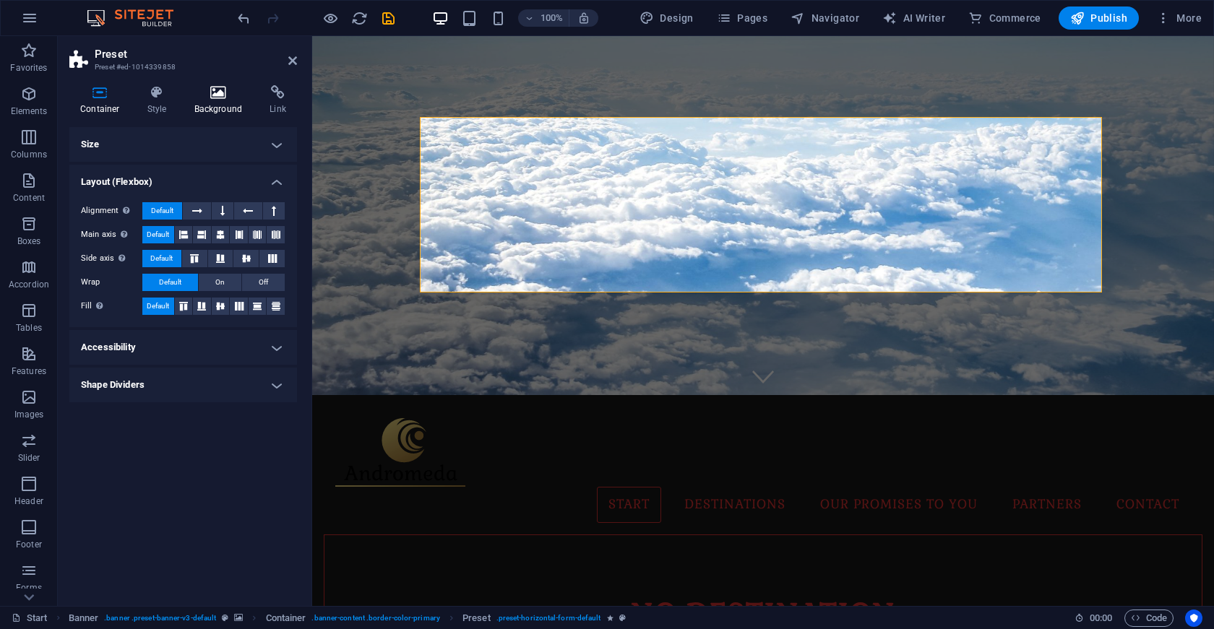
click at [223, 96] on icon at bounding box center [219, 92] width 70 height 14
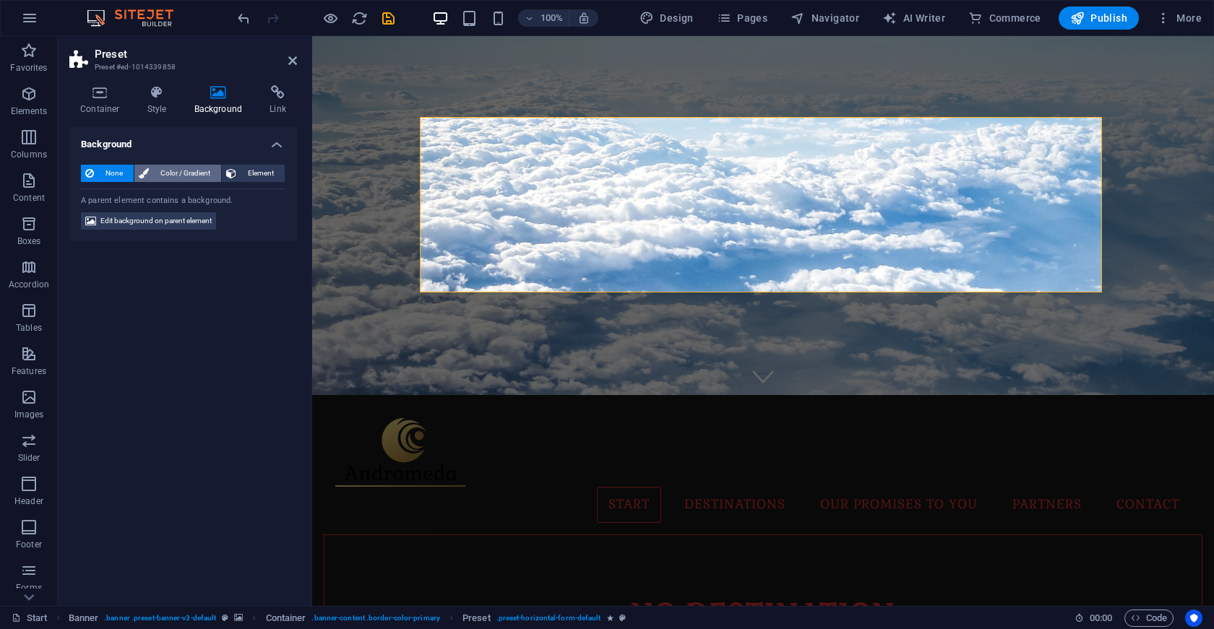
click at [191, 178] on span "Color / Gradient" at bounding box center [185, 173] width 64 height 17
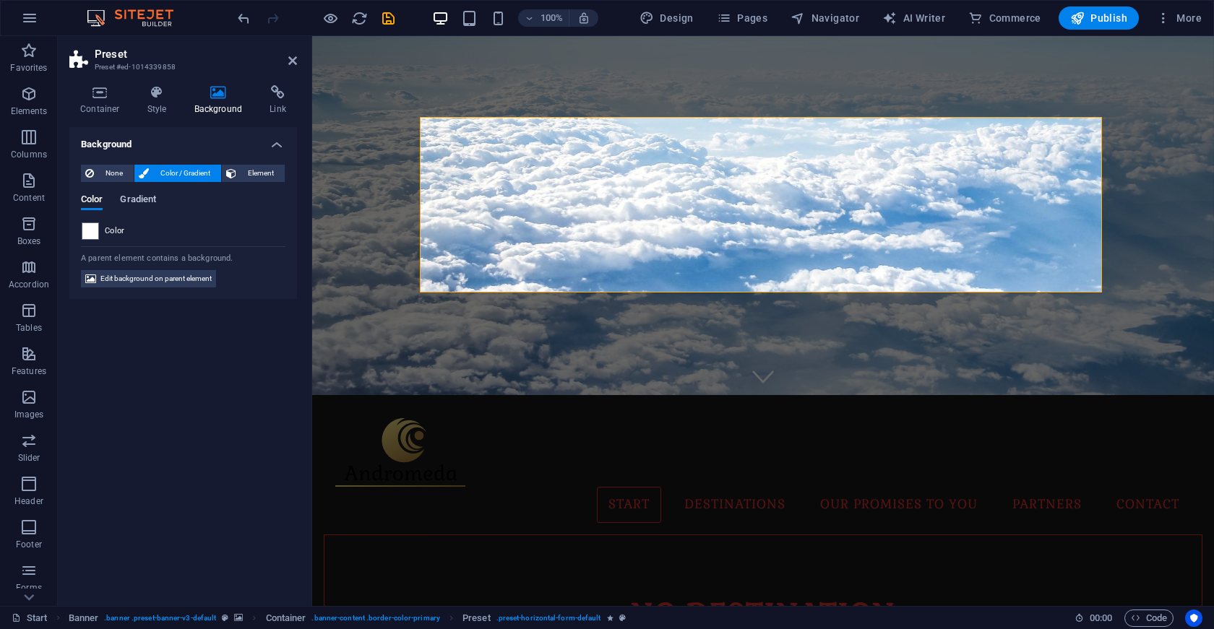
click at [137, 199] on span "Gradient" at bounding box center [138, 201] width 36 height 20
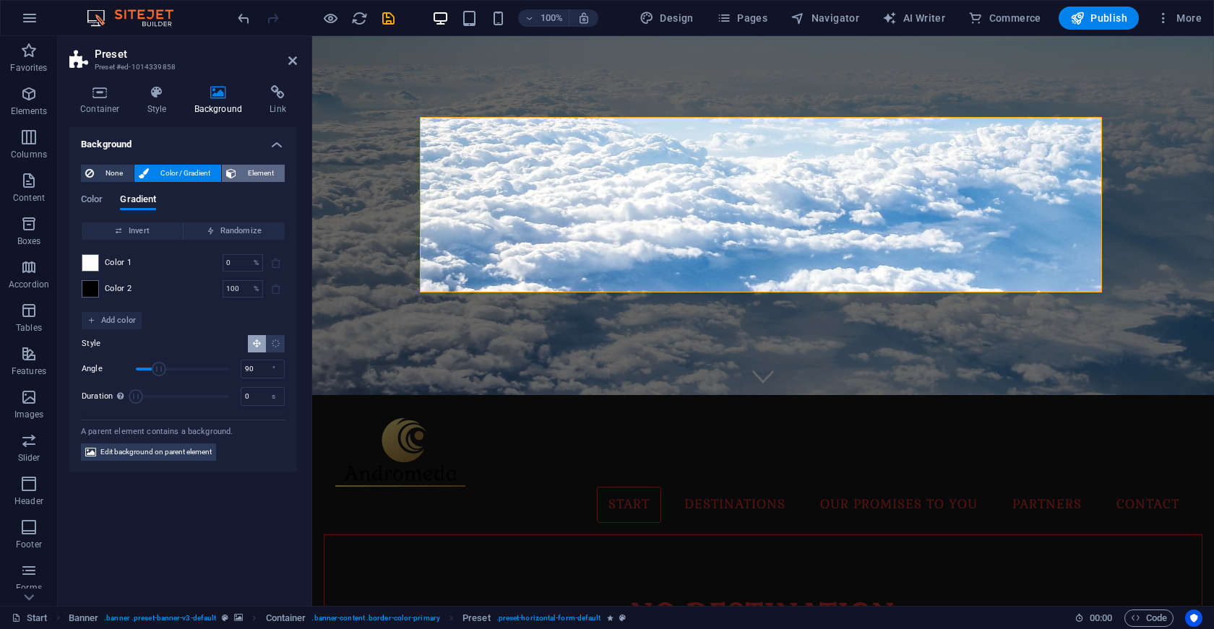
click at [237, 172] on button "Element" at bounding box center [253, 173] width 63 height 17
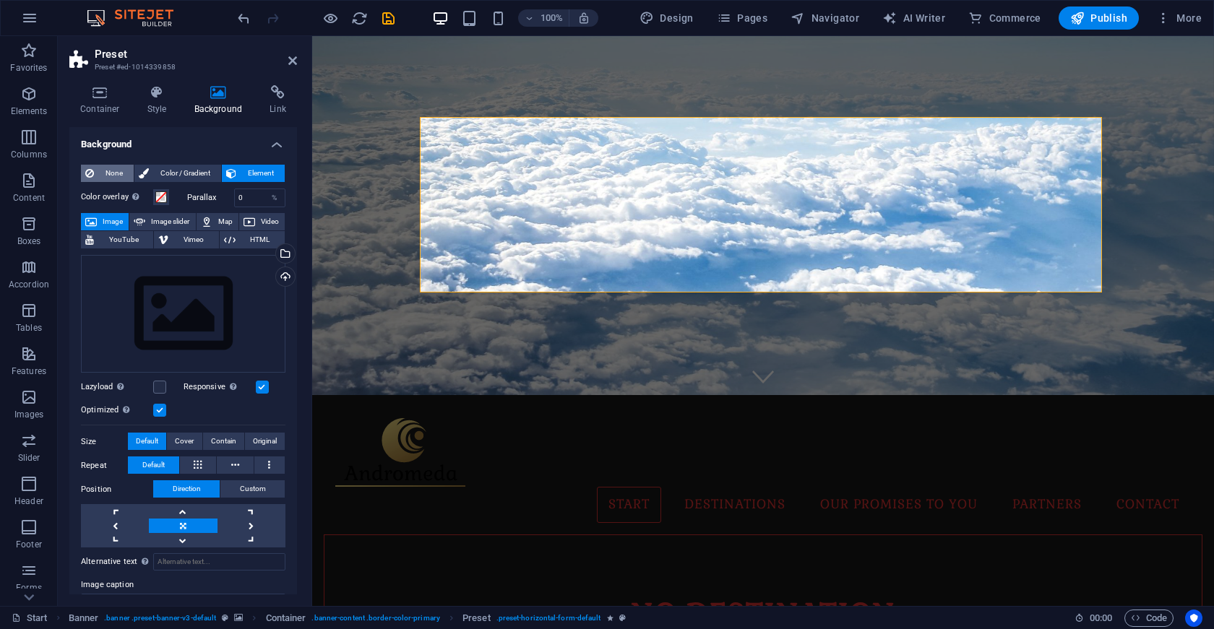
click at [103, 172] on span "None" at bounding box center [113, 173] width 31 height 17
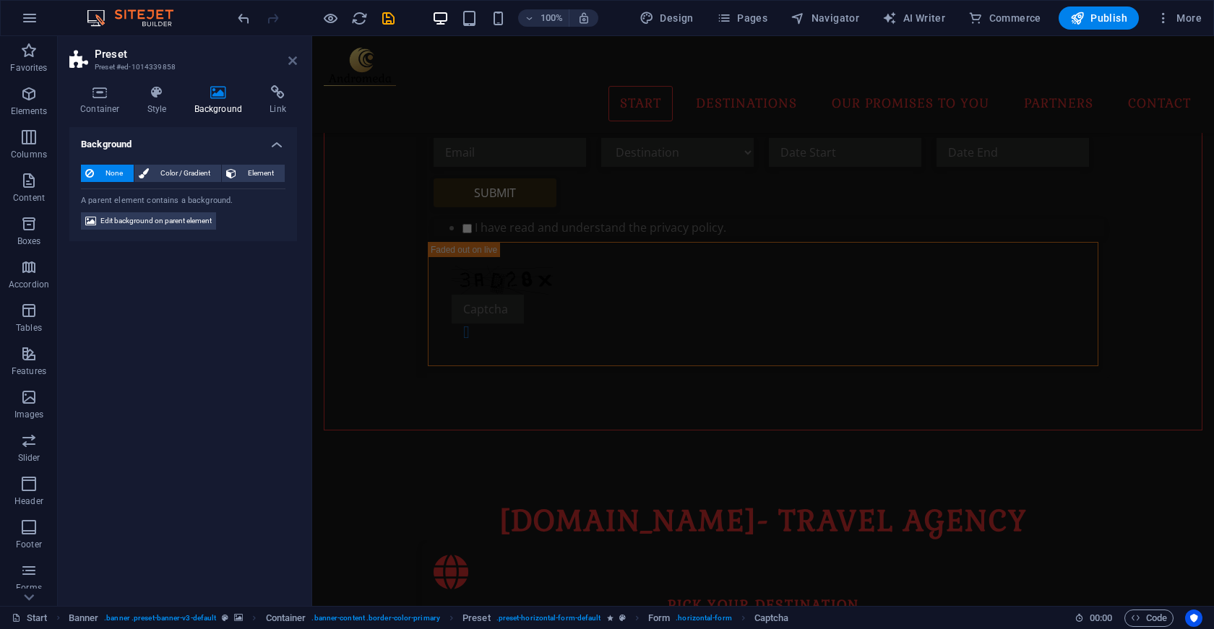
click at [293, 61] on icon at bounding box center [292, 61] width 9 height 12
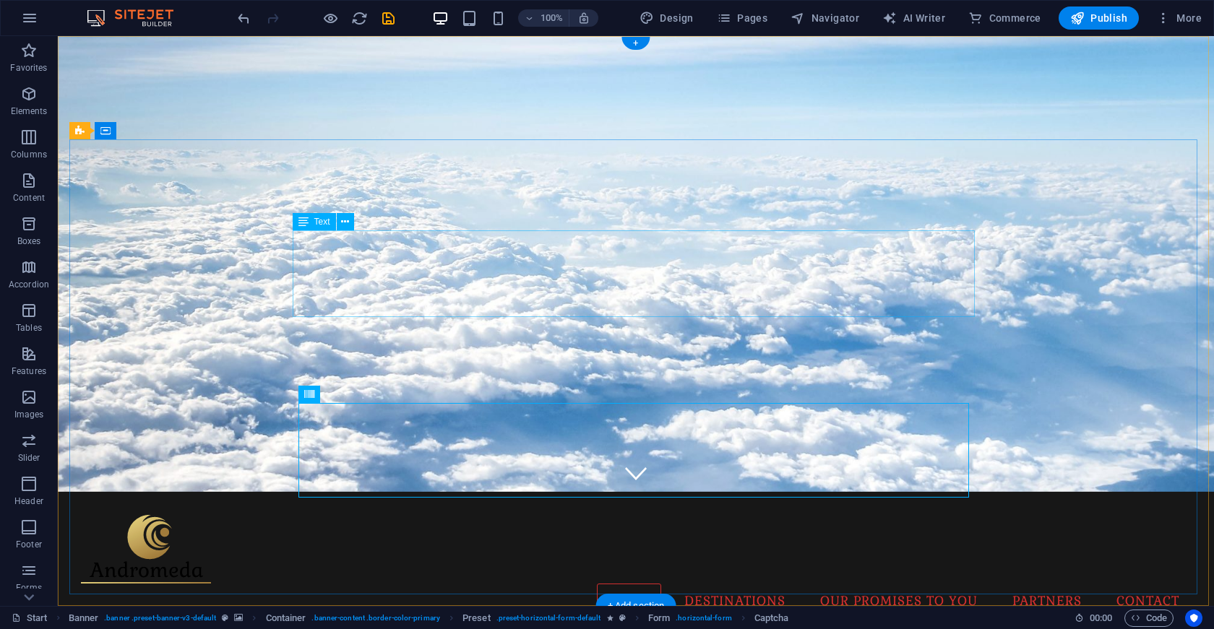
scroll to position [0, 0]
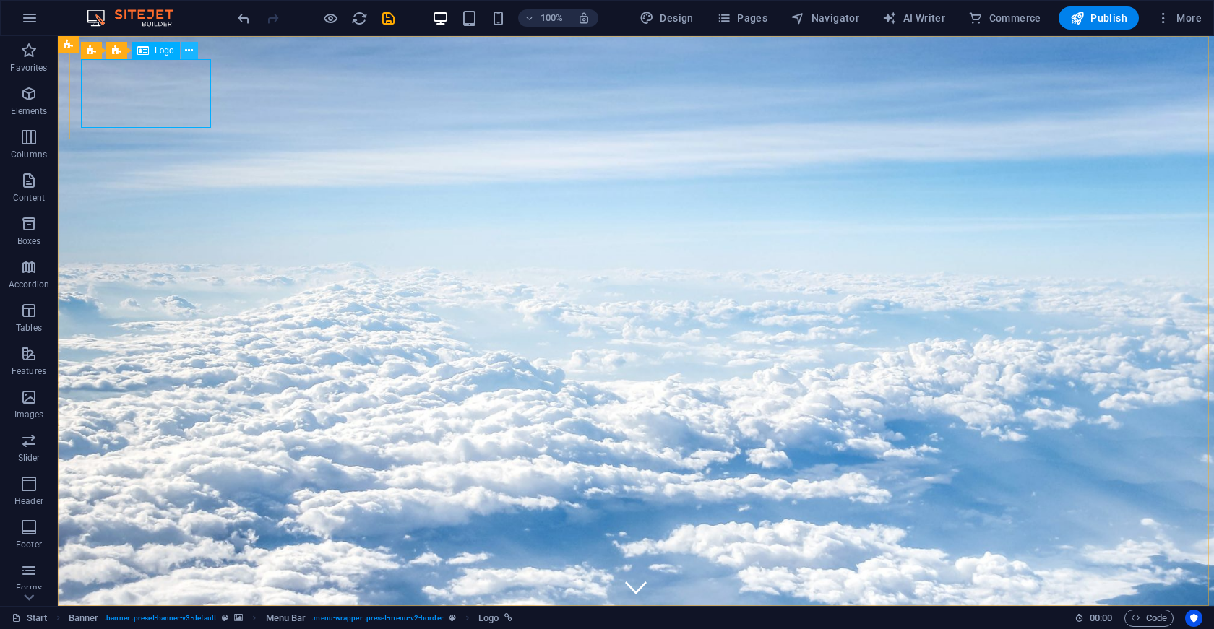
click at [189, 51] on icon at bounding box center [189, 50] width 8 height 15
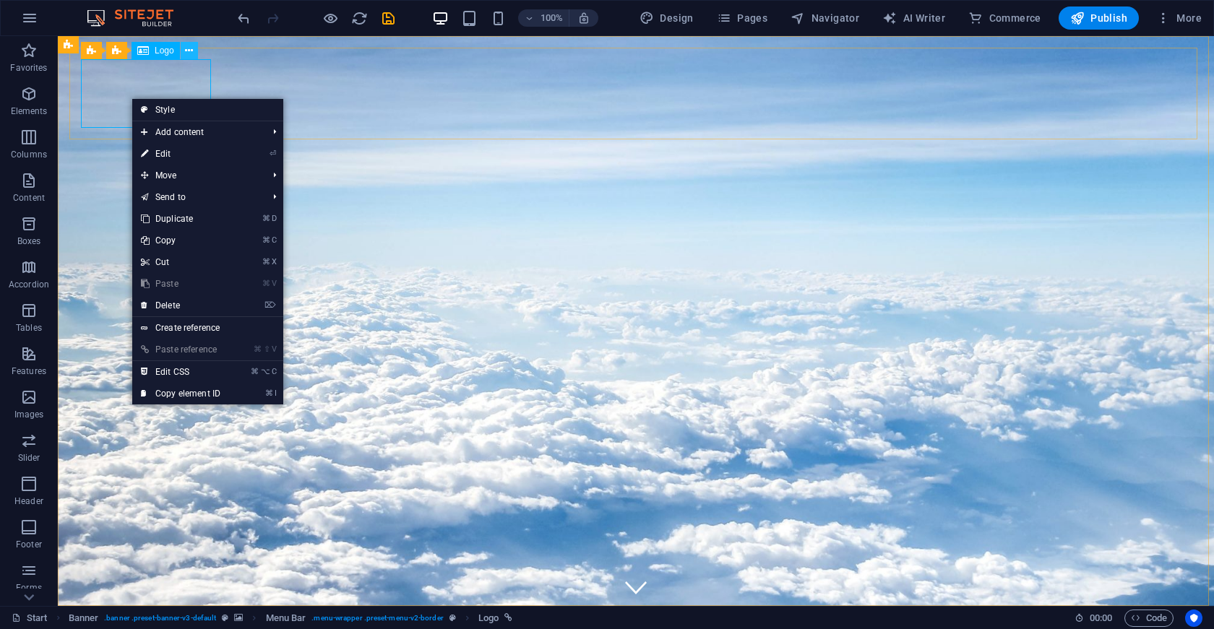
click at [188, 56] on icon at bounding box center [189, 50] width 8 height 15
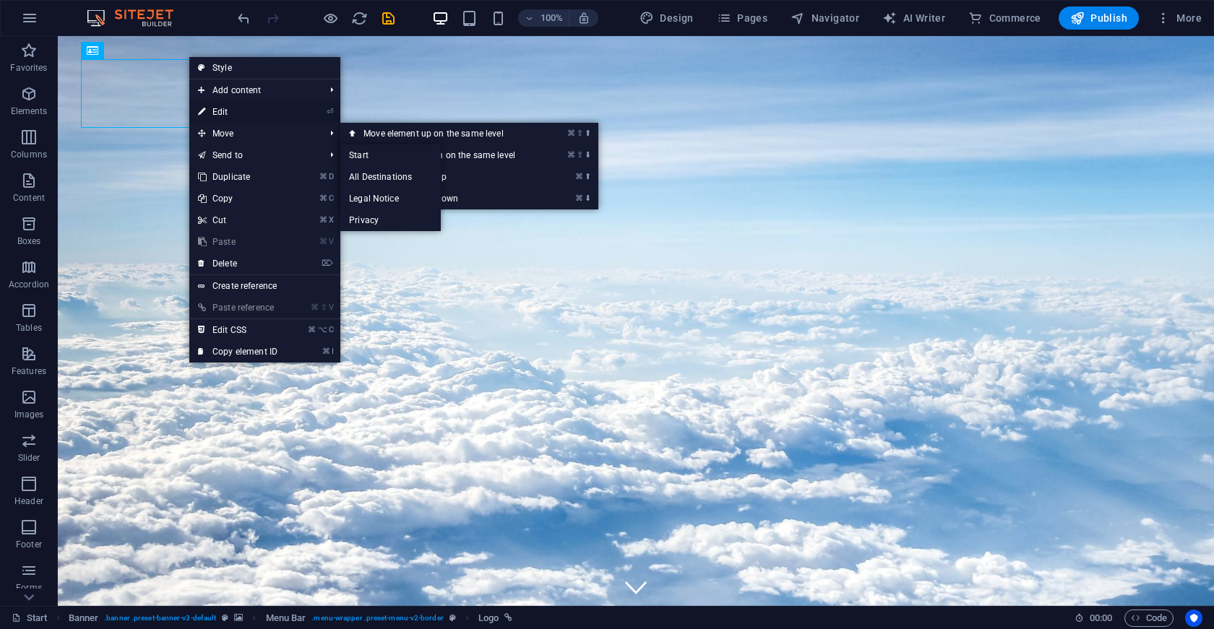
click at [245, 109] on link "⏎ Edit" at bounding box center [237, 112] width 97 height 22
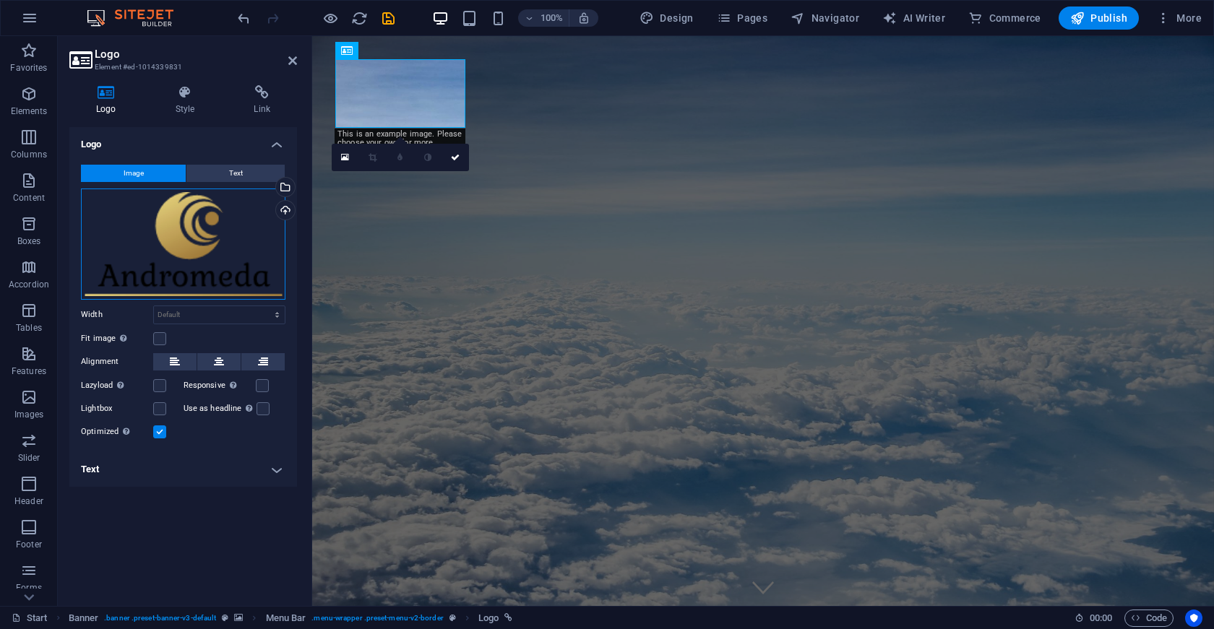
click at [183, 226] on div "Drag files here, click to choose files or select files from Files or our free s…" at bounding box center [183, 244] width 204 height 111
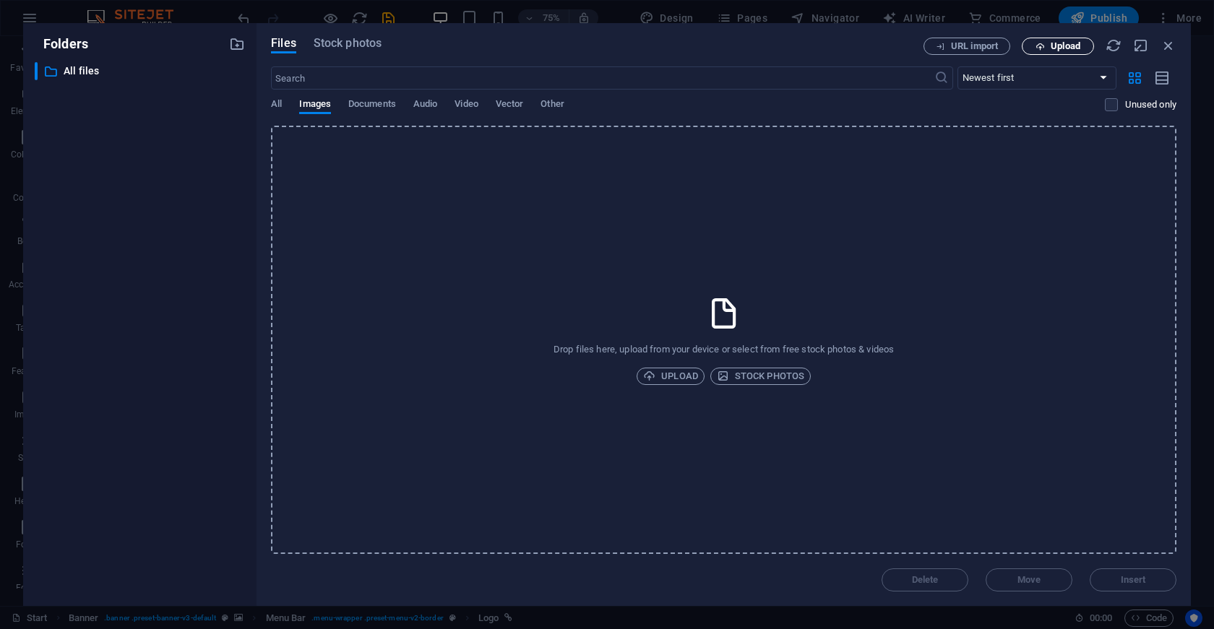
click at [1051, 42] on span "Upload" at bounding box center [1066, 46] width 30 height 9
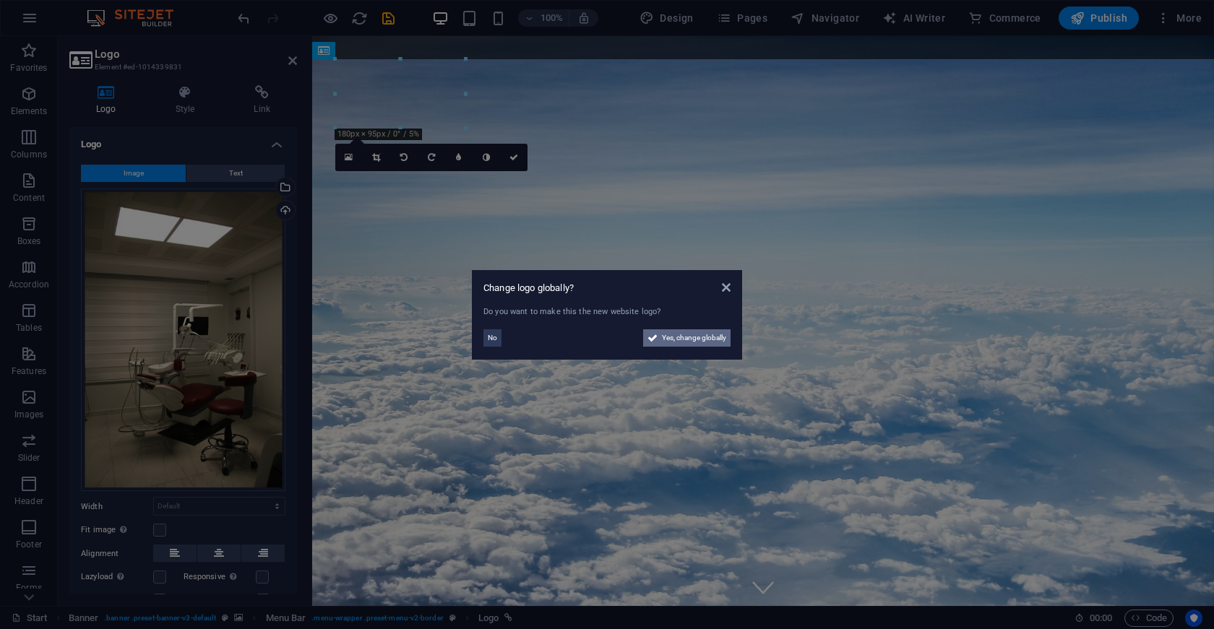
click at [697, 339] on span "Yes, change globally" at bounding box center [694, 338] width 64 height 17
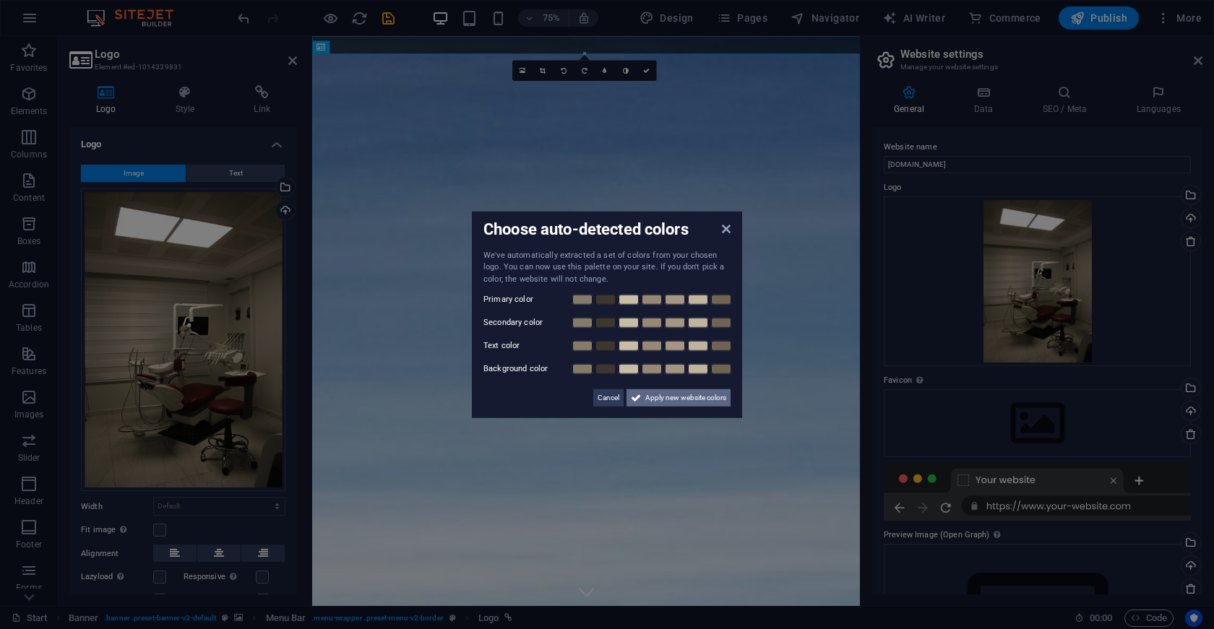
click at [680, 393] on span "Apply new website colors" at bounding box center [685, 397] width 81 height 17
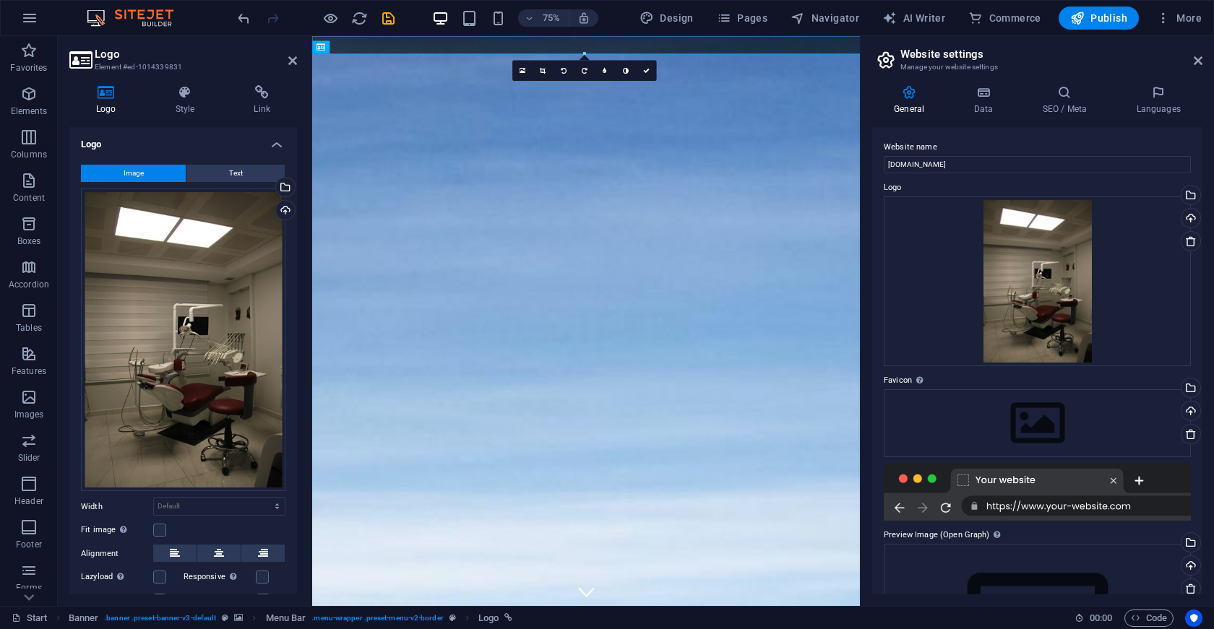
click at [1070, 142] on label "Website name" at bounding box center [1037, 147] width 307 height 17
click at [1070, 156] on input "[DOMAIN_NAME]" at bounding box center [1037, 164] width 307 height 17
click at [293, 61] on icon at bounding box center [292, 61] width 9 height 12
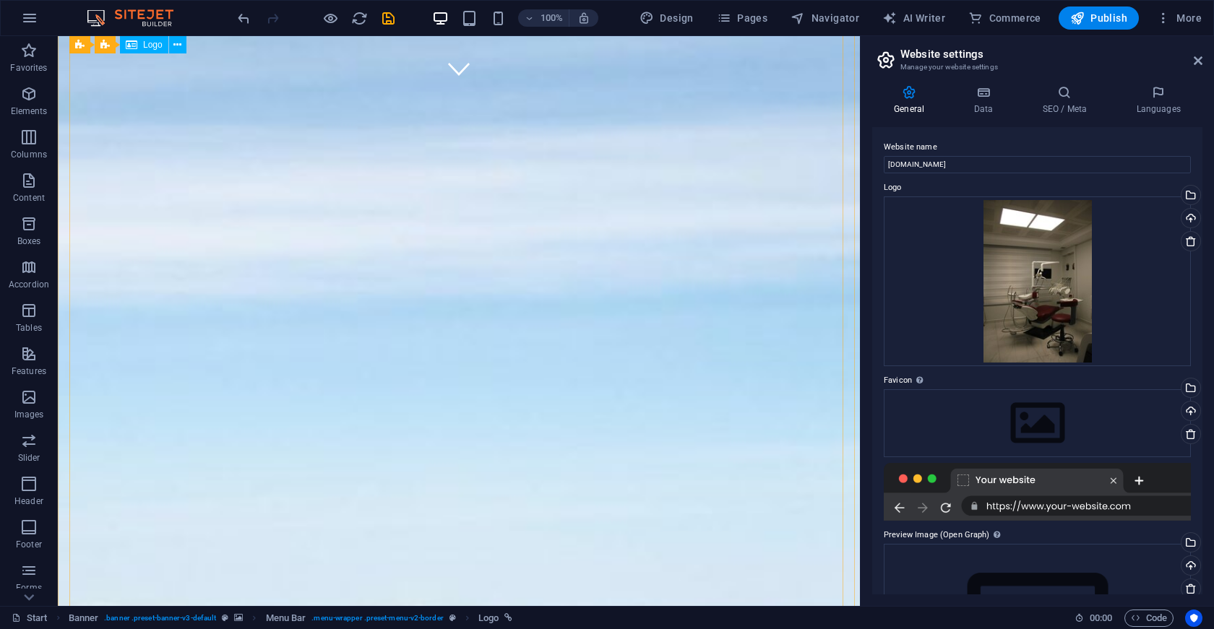
scroll to position [443, 0]
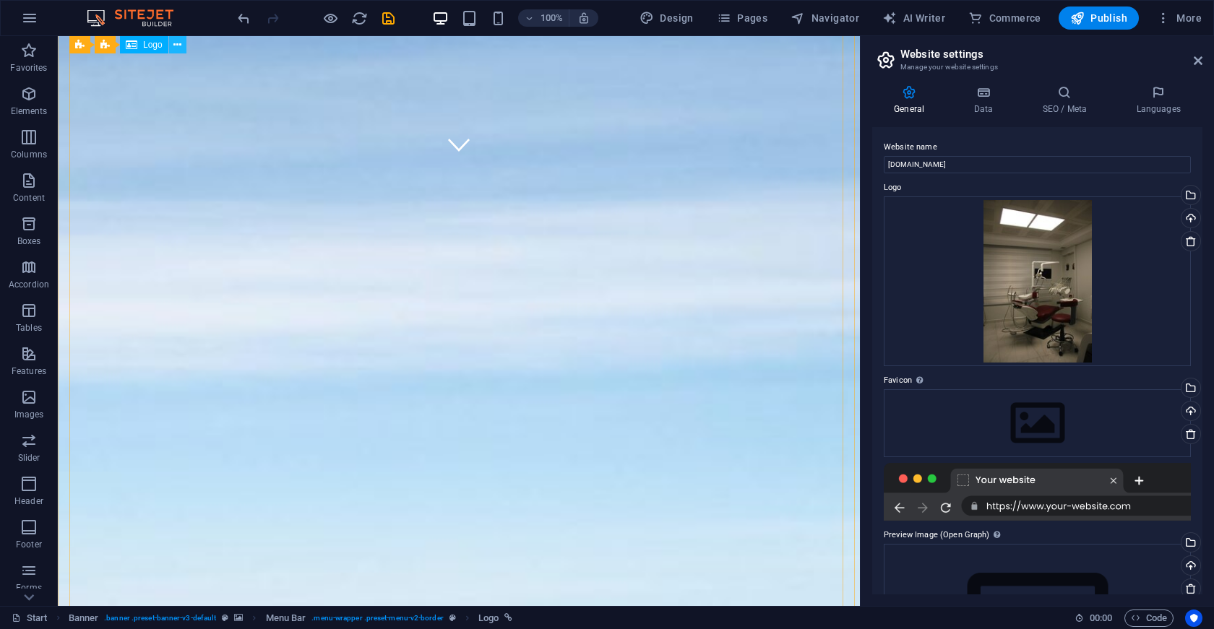
click at [177, 48] on icon at bounding box center [177, 45] width 8 height 15
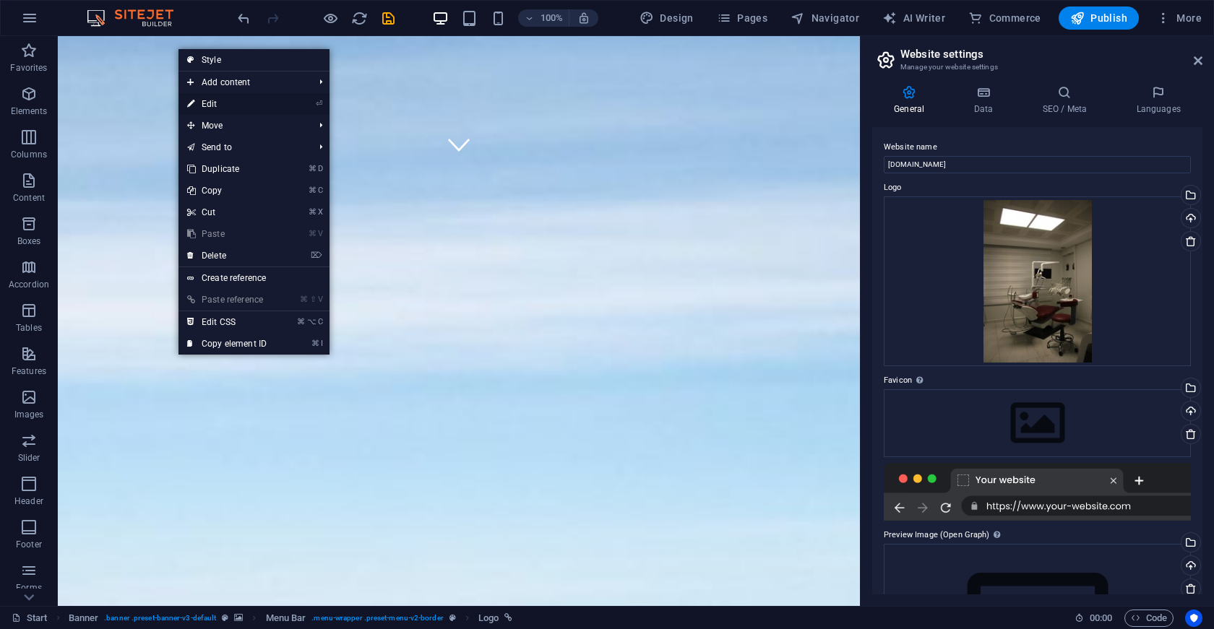
click at [252, 106] on link "⏎ Edit" at bounding box center [226, 104] width 97 height 22
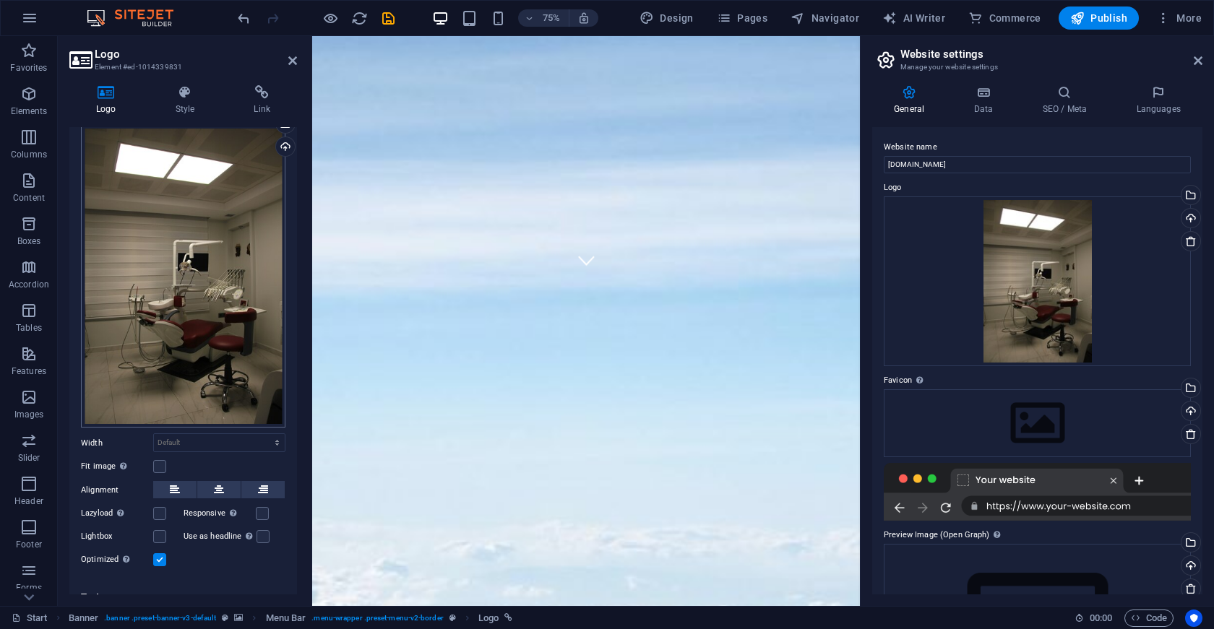
scroll to position [77, 0]
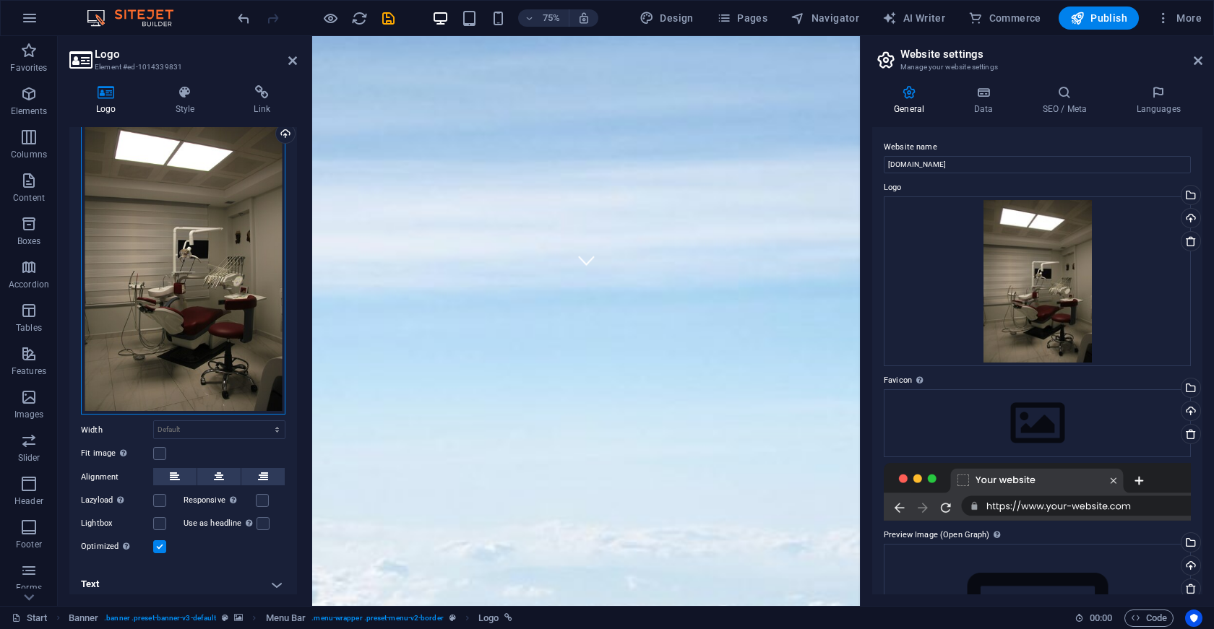
click at [242, 366] on div "Drag files here, click to choose files or select files from Files or our free s…" at bounding box center [183, 263] width 204 height 303
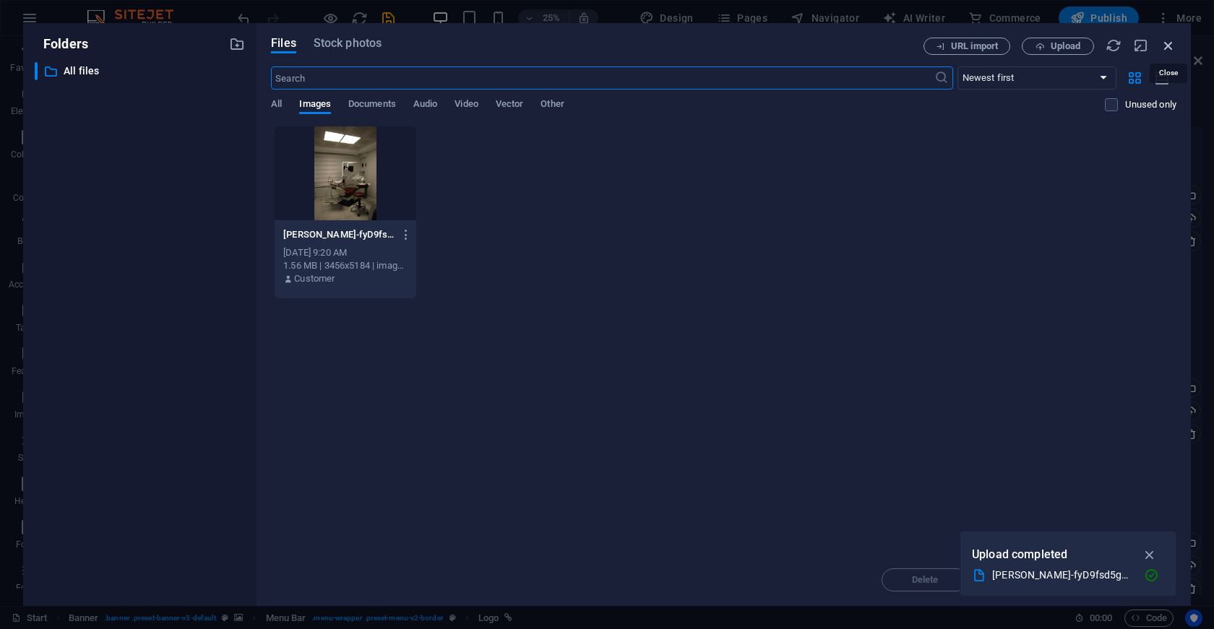
click at [1171, 46] on icon "button" at bounding box center [1169, 46] width 16 height 16
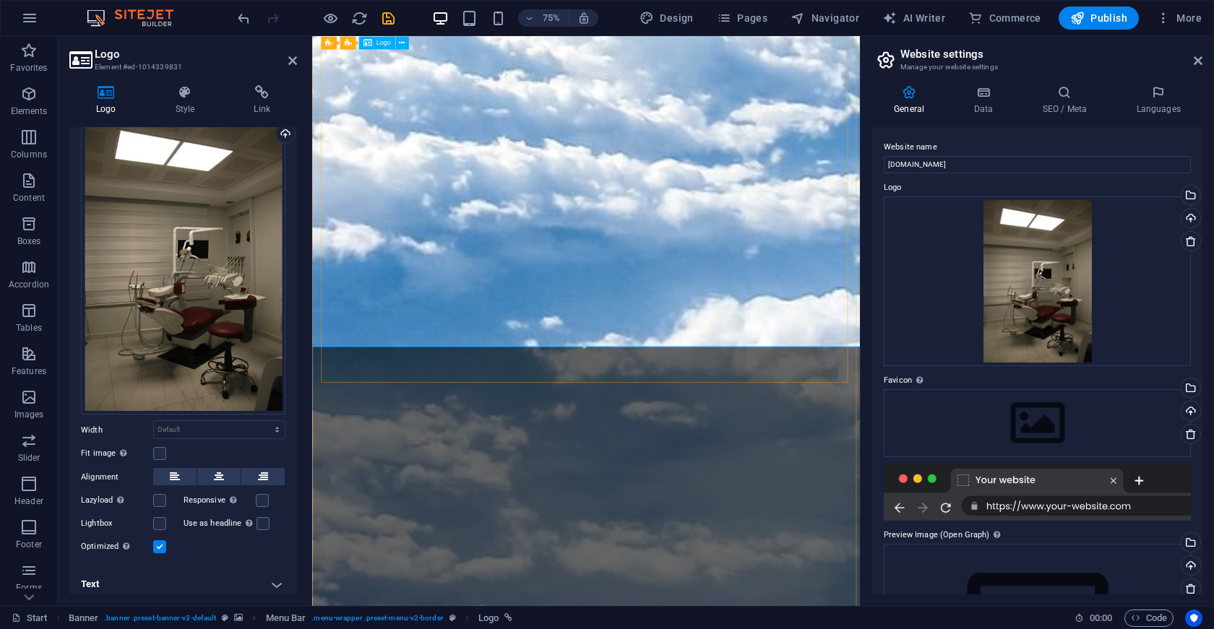
scroll to position [1690, 0]
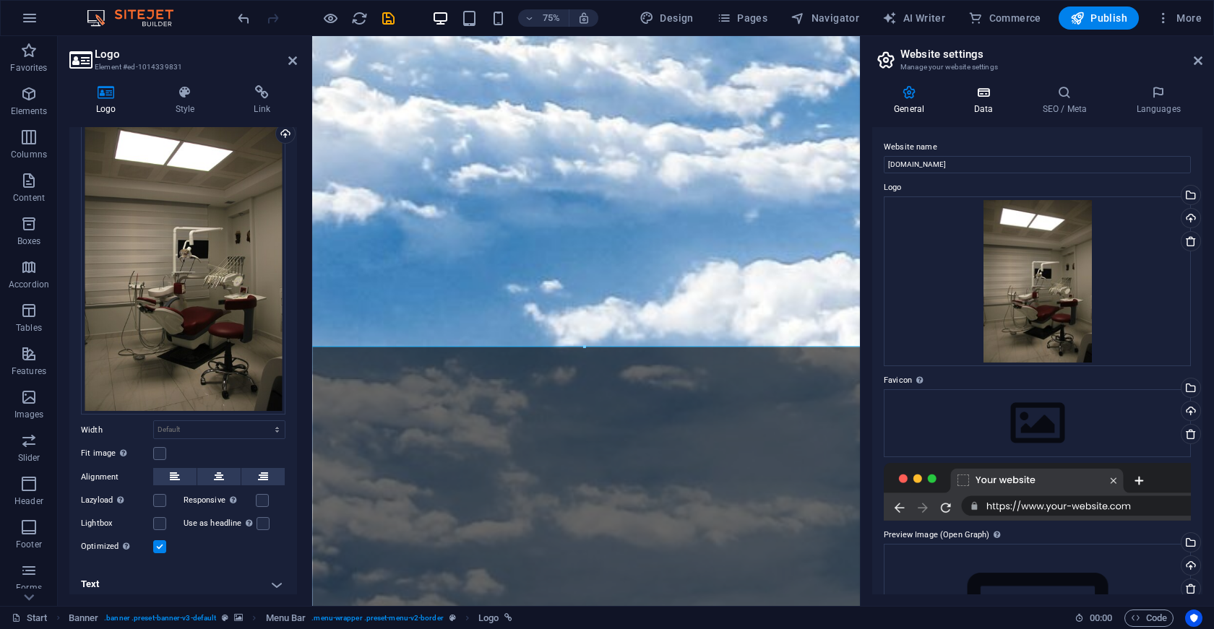
click at [982, 104] on h4 "Data" at bounding box center [986, 100] width 69 height 30
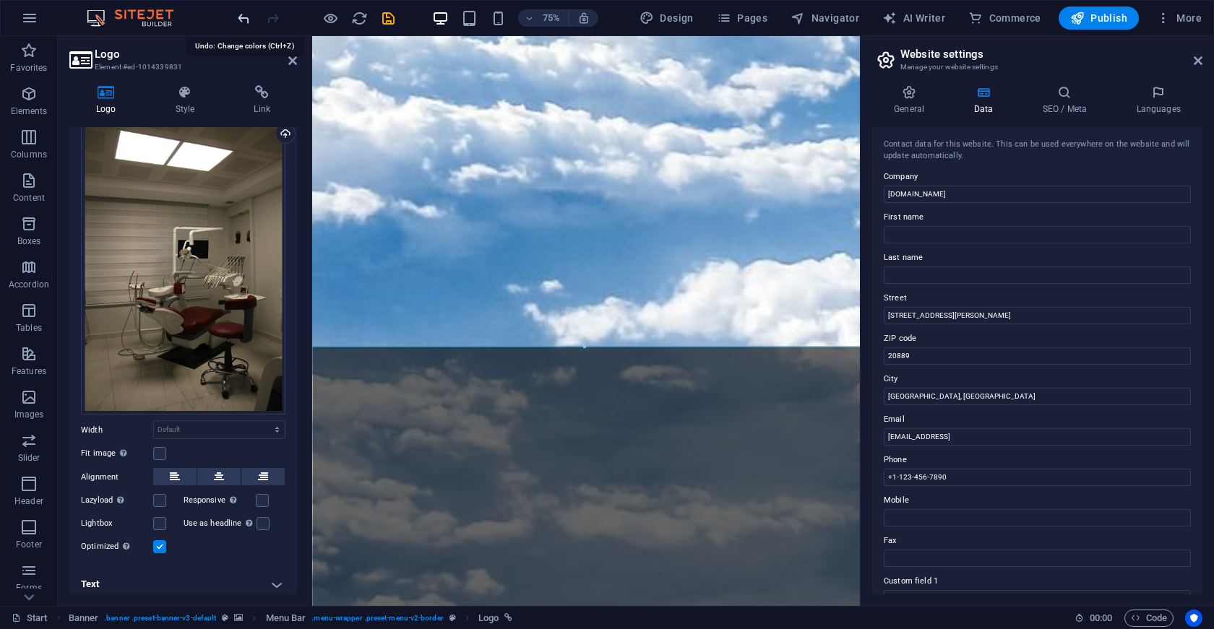
click at [244, 18] on icon "undo" at bounding box center [244, 18] width 17 height 17
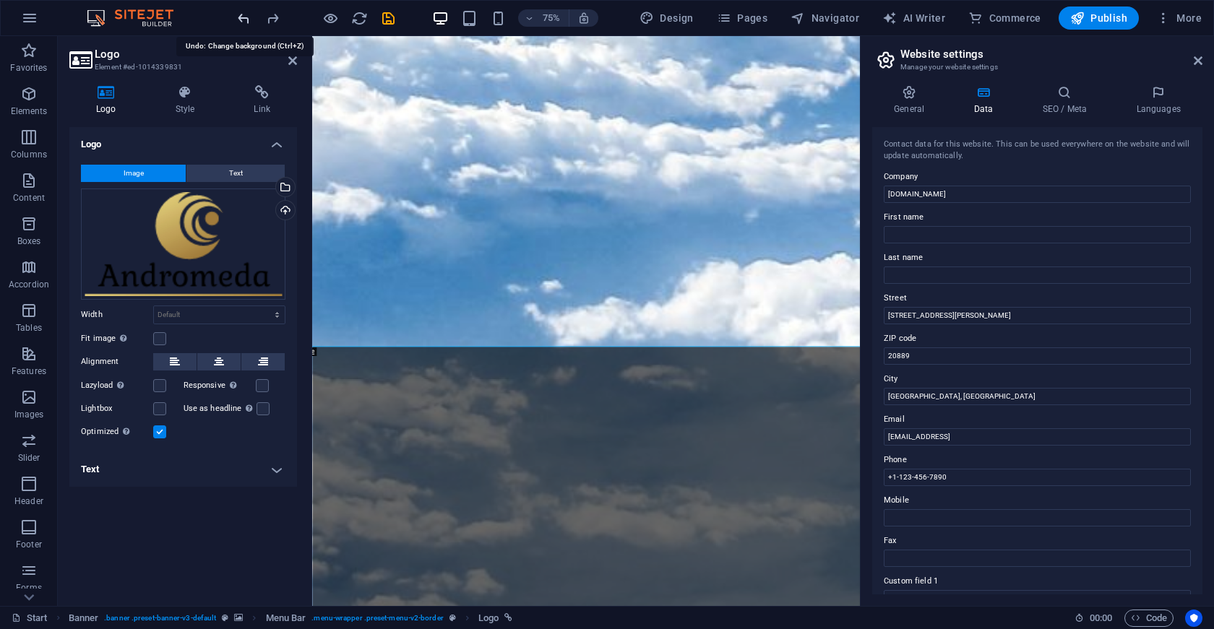
scroll to position [0, 0]
click at [244, 18] on icon "undo" at bounding box center [244, 18] width 17 height 17
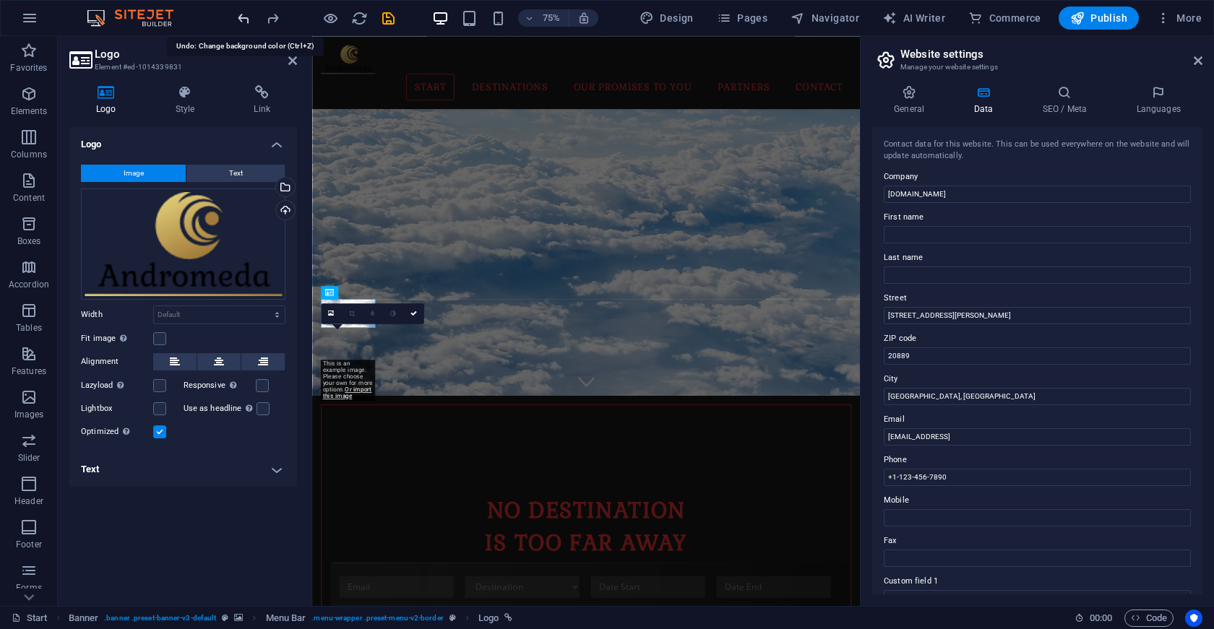
scroll to position [113, 0]
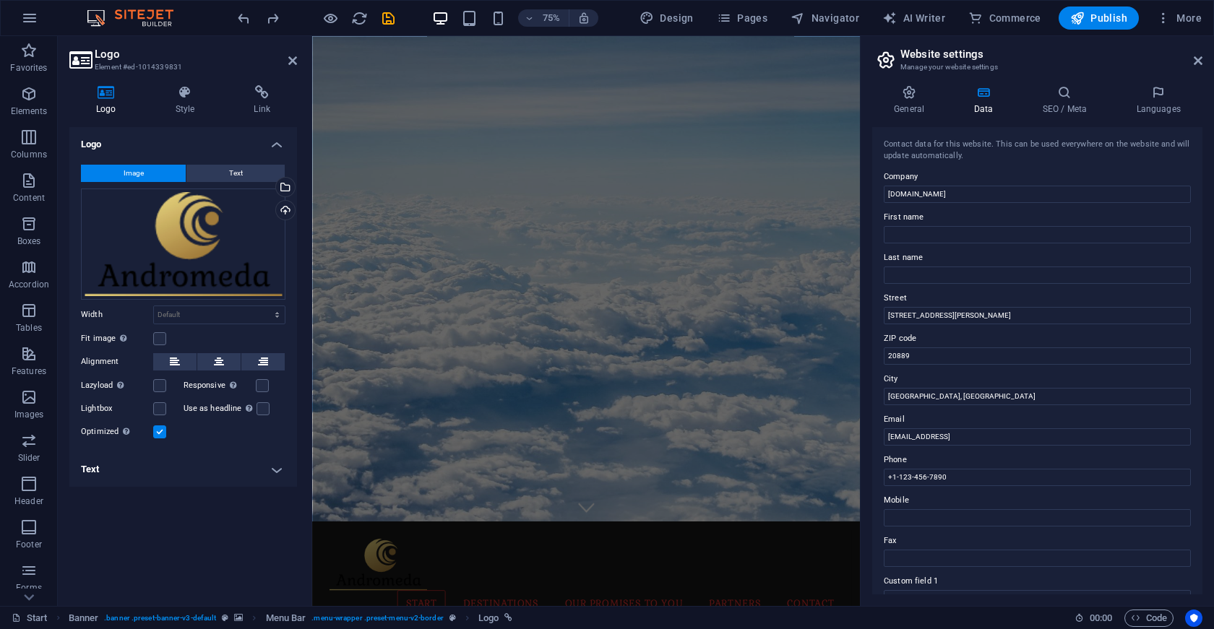
click at [191, 121] on div "Logo Style Link Logo Image Text Drag files here, click to choose files or selec…" at bounding box center [183, 339] width 228 height 509
click at [255, 233] on div "Drag files here, click to choose files or select files from Files or our free s…" at bounding box center [183, 244] width 204 height 111
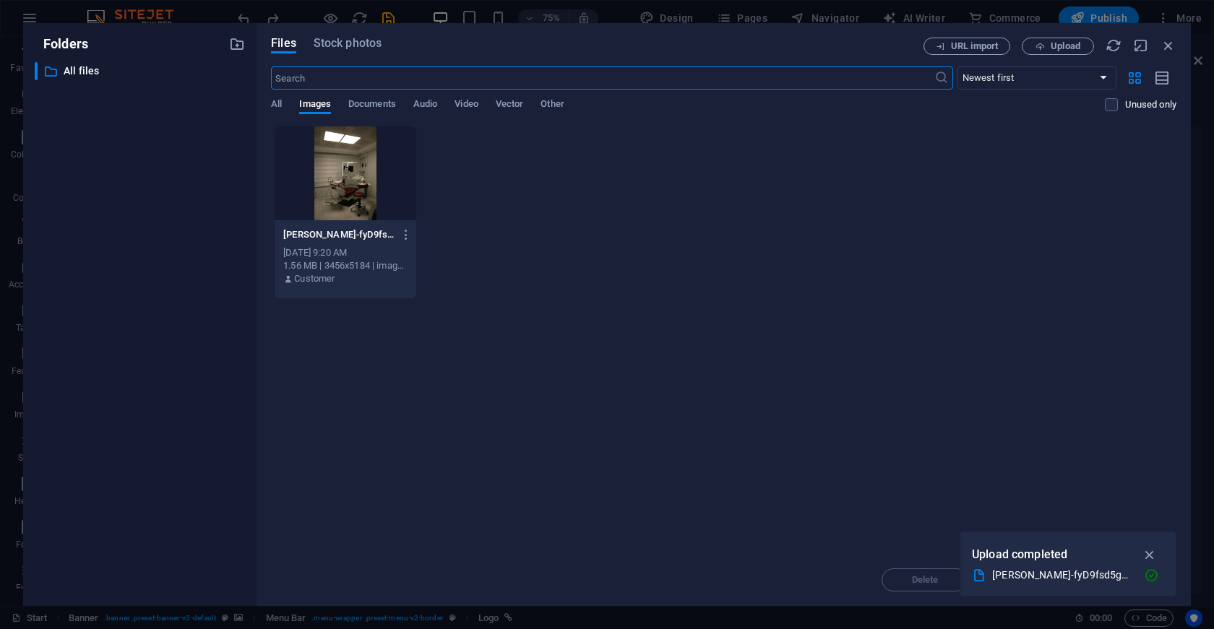
scroll to position [0, 0]
click at [1163, 46] on icon "button" at bounding box center [1169, 46] width 16 height 16
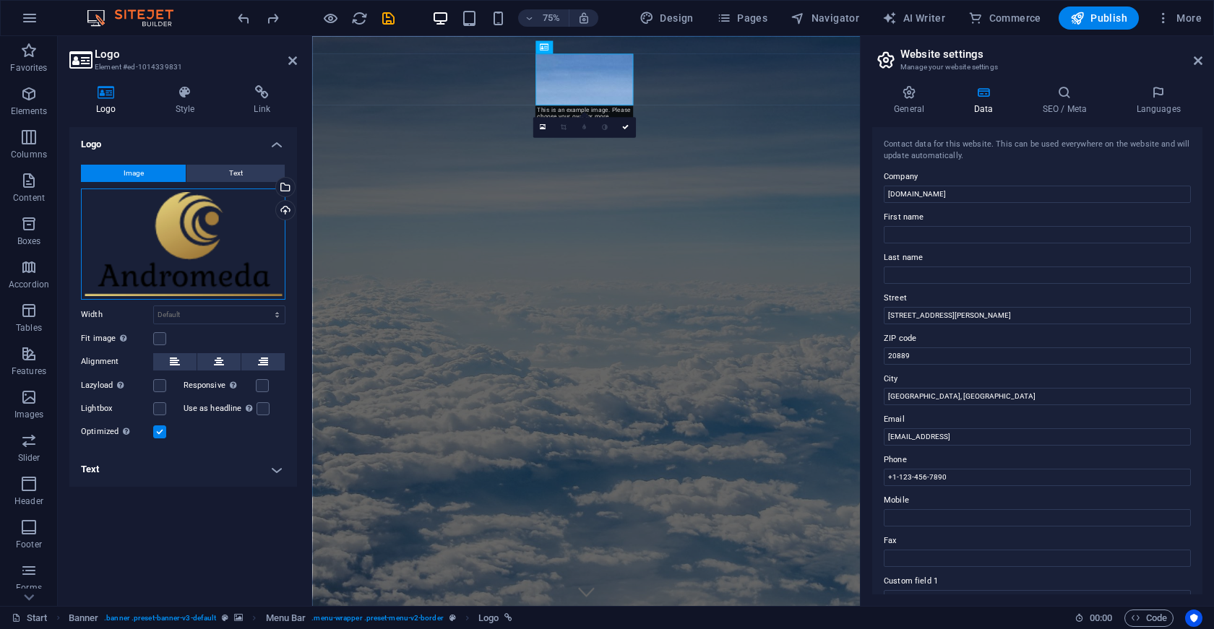
click at [177, 223] on div "Drag files here, click to choose files or select files from Files or our free s…" at bounding box center [183, 244] width 204 height 111
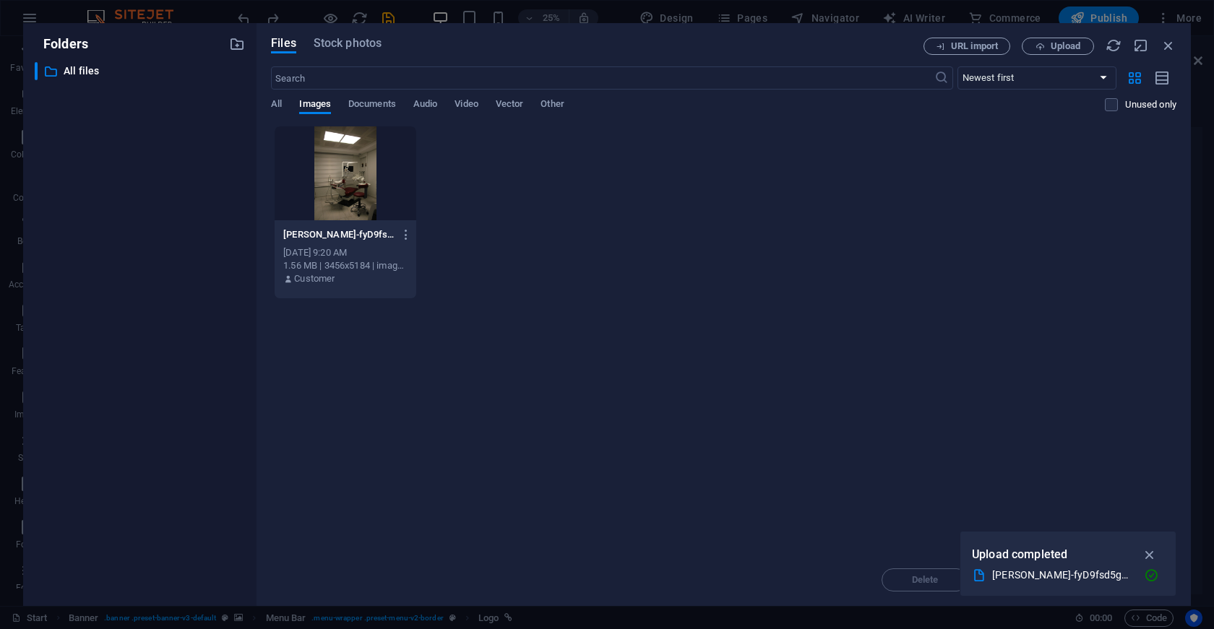
click at [373, 187] on div at bounding box center [345, 173] width 141 height 94
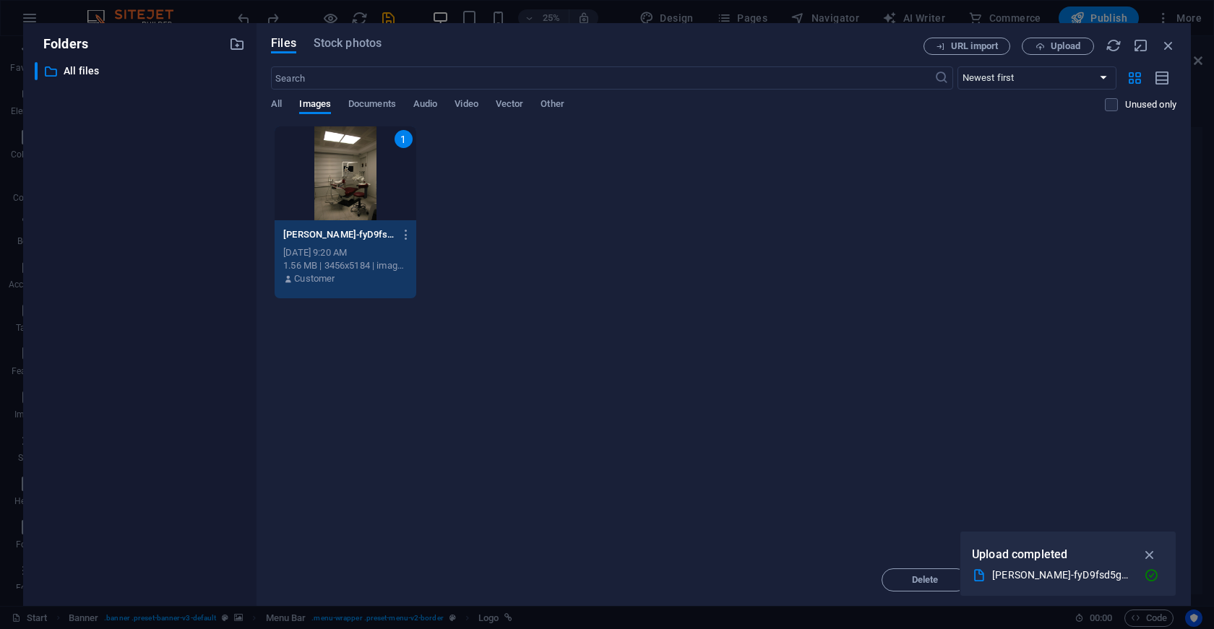
click at [306, 201] on div "1" at bounding box center [345, 173] width 141 height 94
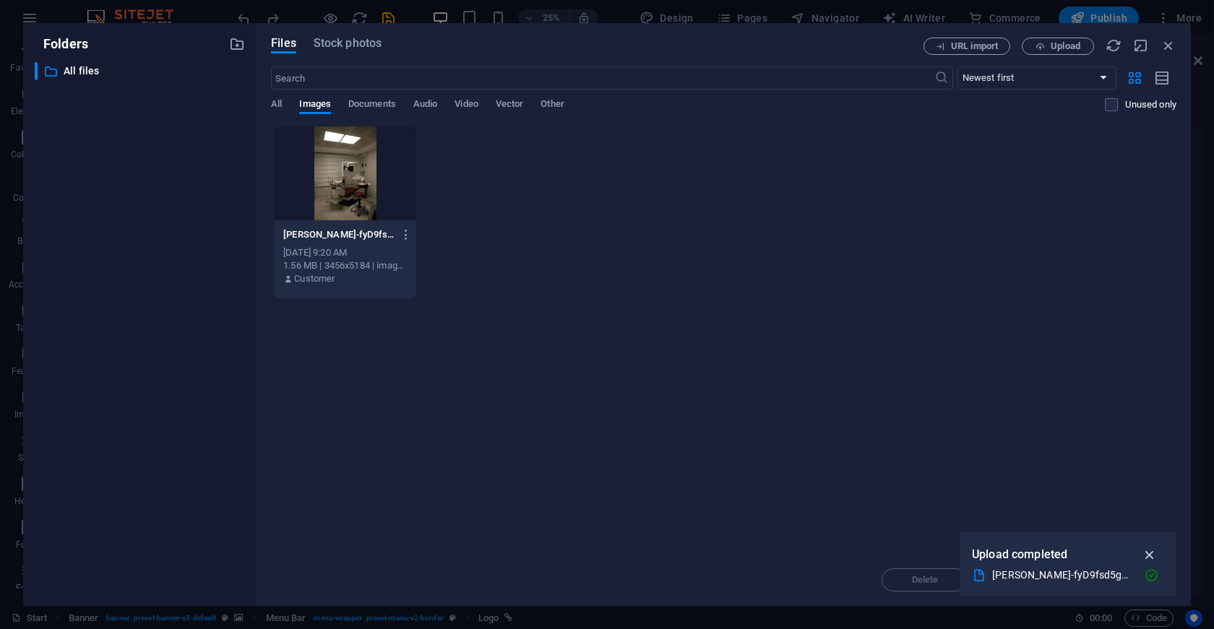
click at [1155, 550] on icon "button" at bounding box center [1150, 555] width 17 height 16
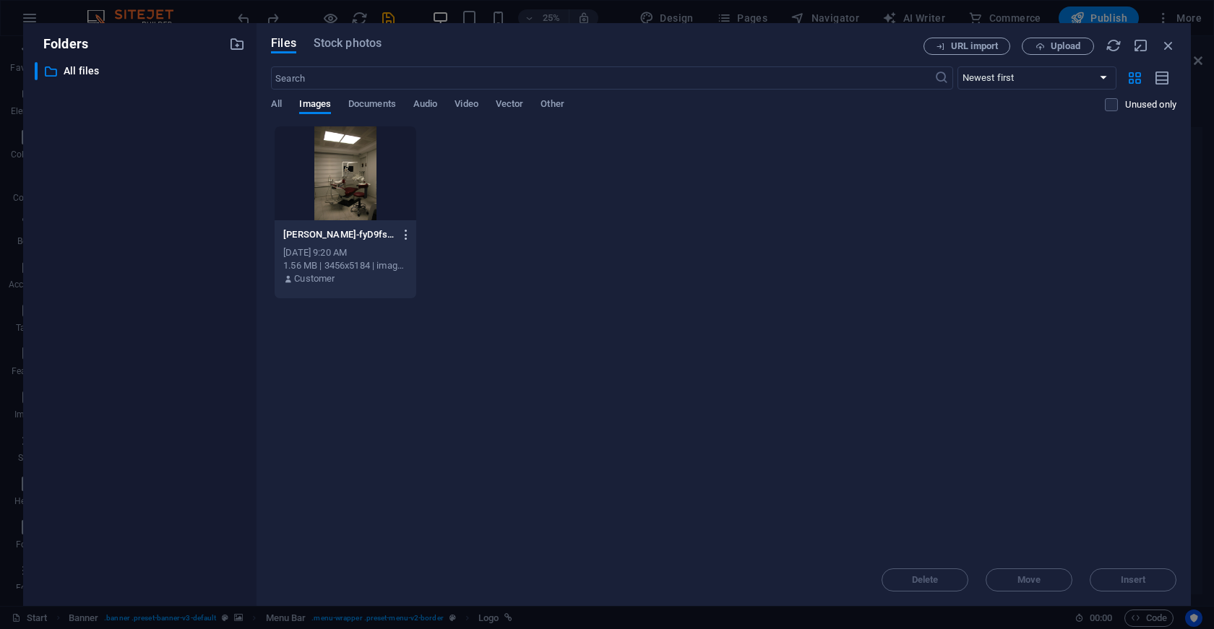
click at [405, 240] on icon "button" at bounding box center [407, 234] width 14 height 13
click at [363, 197] on div at bounding box center [607, 314] width 1214 height 629
click at [384, 189] on div at bounding box center [345, 173] width 141 height 94
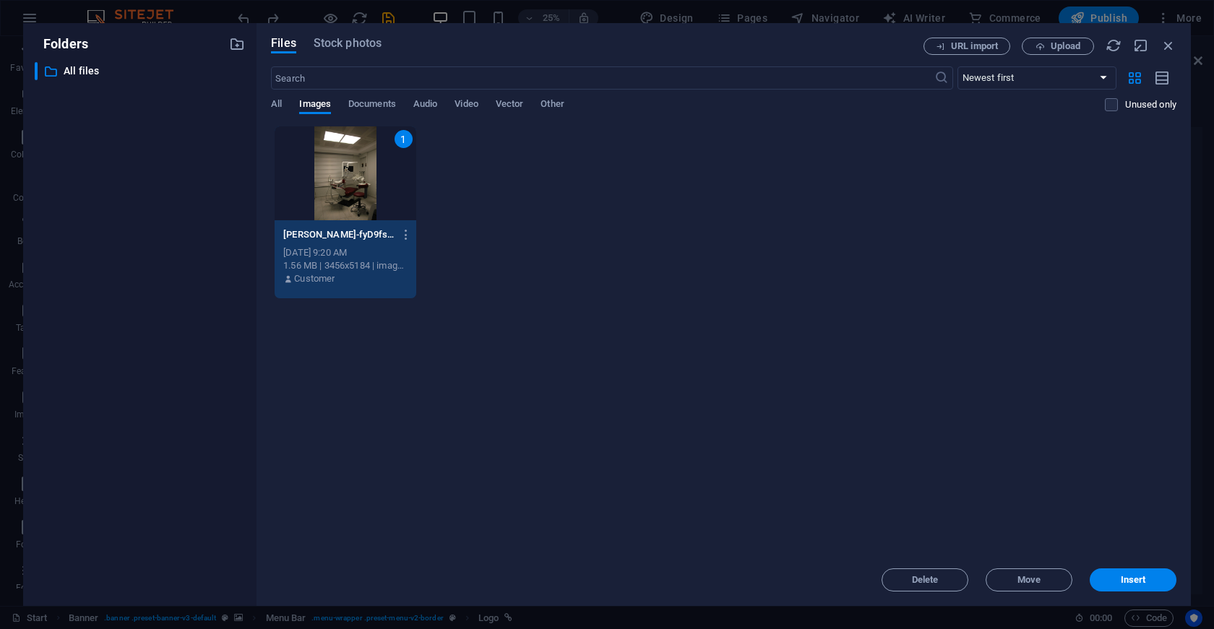
click at [1149, 592] on div "Files Stock photos URL import Upload ​ Newest first Oldest first Name (A-Z) Nam…" at bounding box center [724, 314] width 934 height 583
click at [1135, 585] on span "Insert" at bounding box center [1133, 580] width 25 height 9
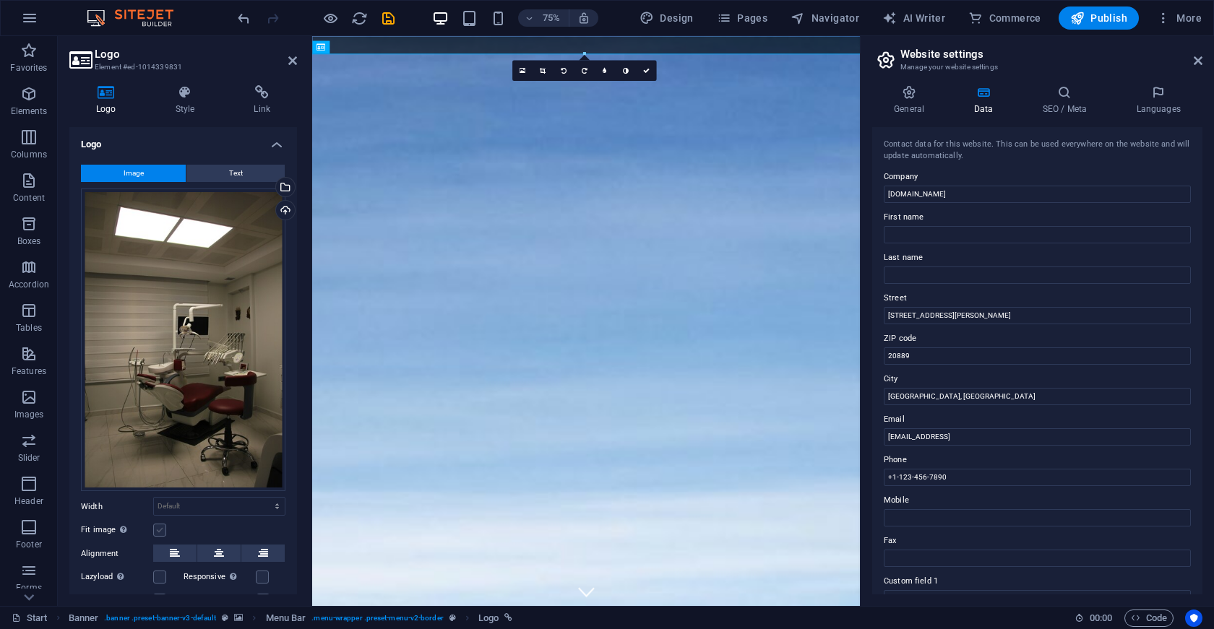
click at [163, 526] on label at bounding box center [159, 530] width 13 height 13
click at [0, 0] on input "Fit image Automatically fit image to a fixed width and height" at bounding box center [0, 0] width 0 height 0
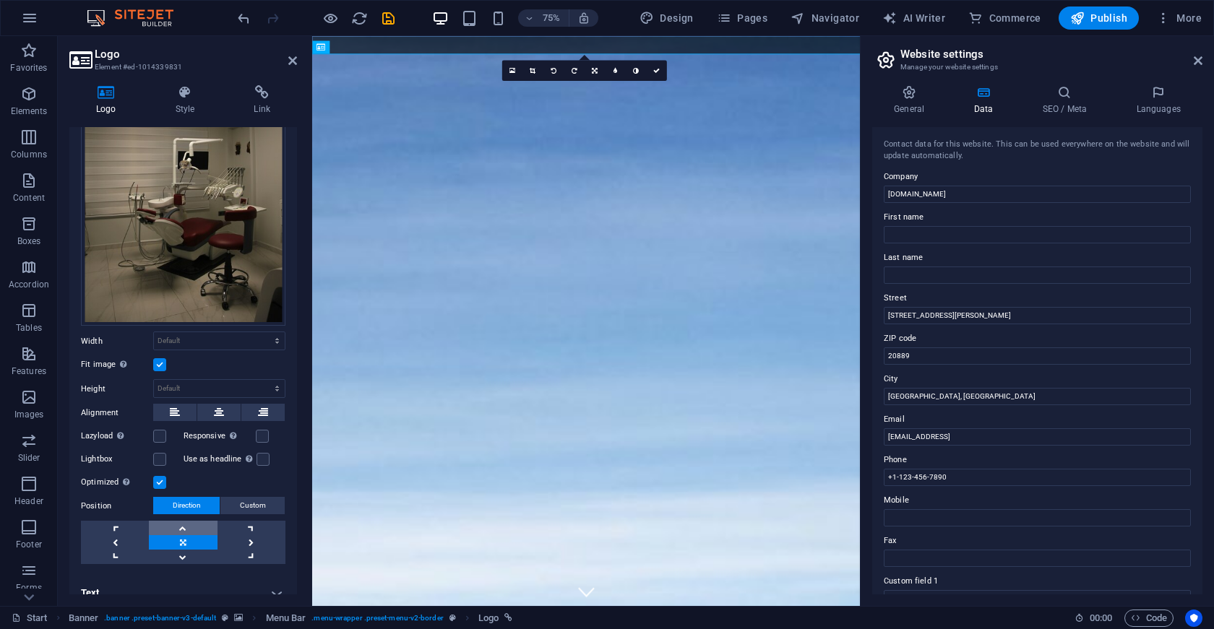
scroll to position [177, 0]
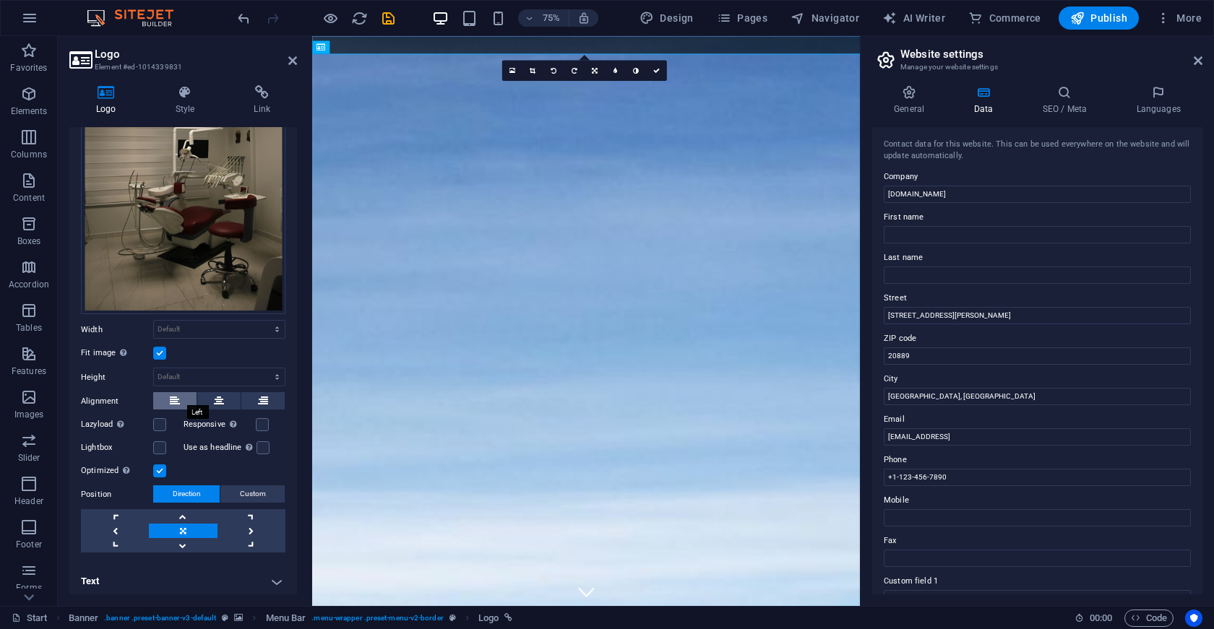
click at [178, 394] on icon at bounding box center [175, 400] width 10 height 17
click at [162, 347] on label at bounding box center [159, 353] width 13 height 13
click at [0, 0] on input "Fit image Automatically fit image to a fixed width and height" at bounding box center [0, 0] width 0 height 0
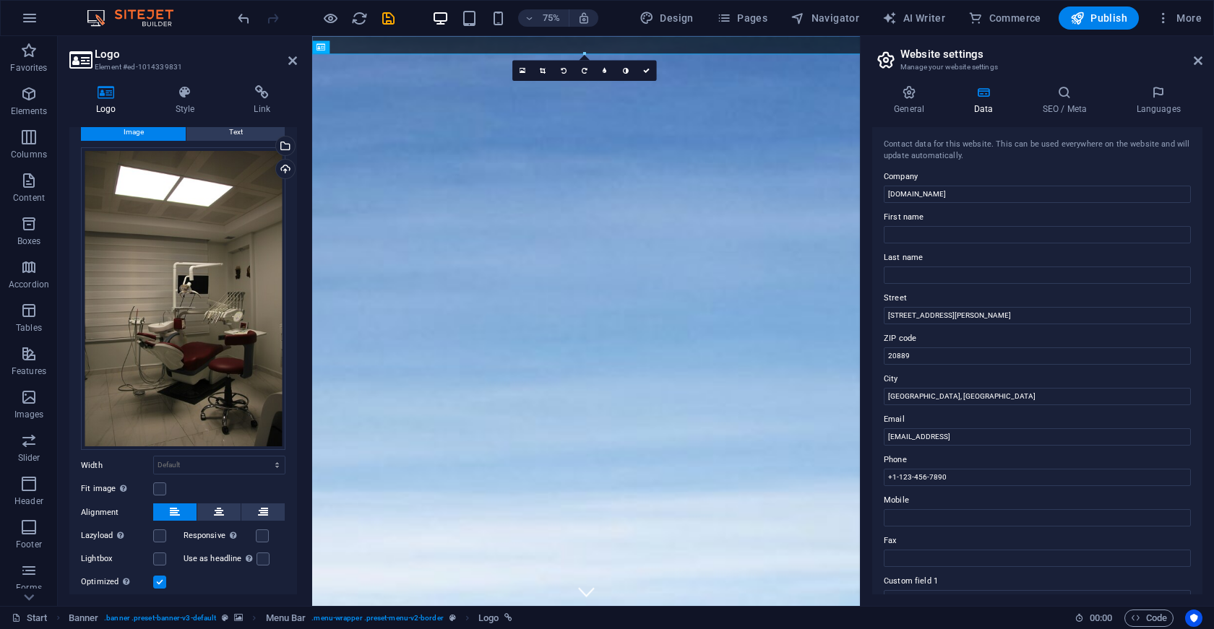
scroll to position [17, 0]
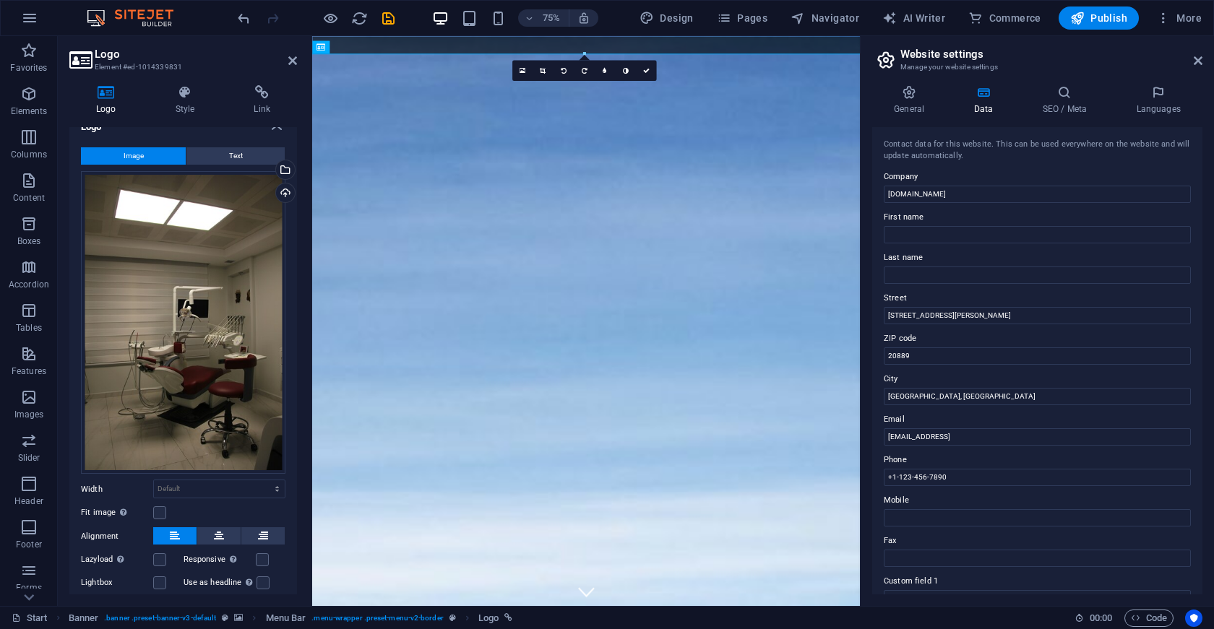
click at [246, 6] on div "75% Design Pages Navigator AI Writer Commerce Publish More" at bounding box center [607, 18] width 1213 height 35
click at [241, 22] on icon "undo" at bounding box center [244, 18] width 17 height 17
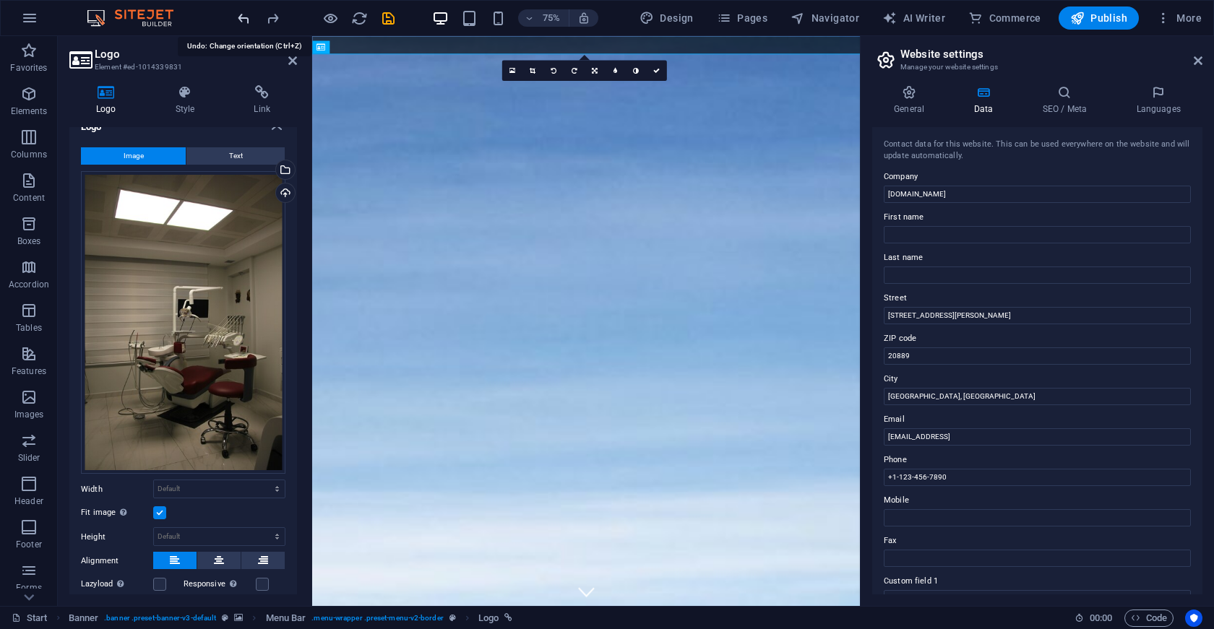
click at [241, 22] on icon "undo" at bounding box center [244, 18] width 17 height 17
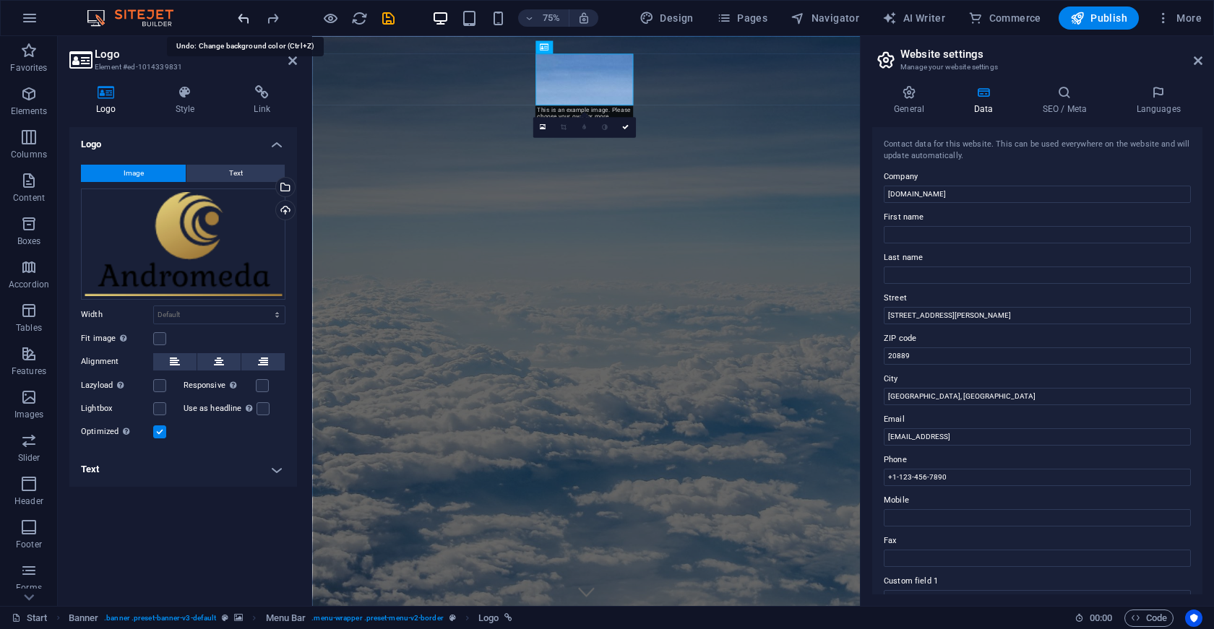
click at [241, 22] on icon "undo" at bounding box center [244, 18] width 17 height 17
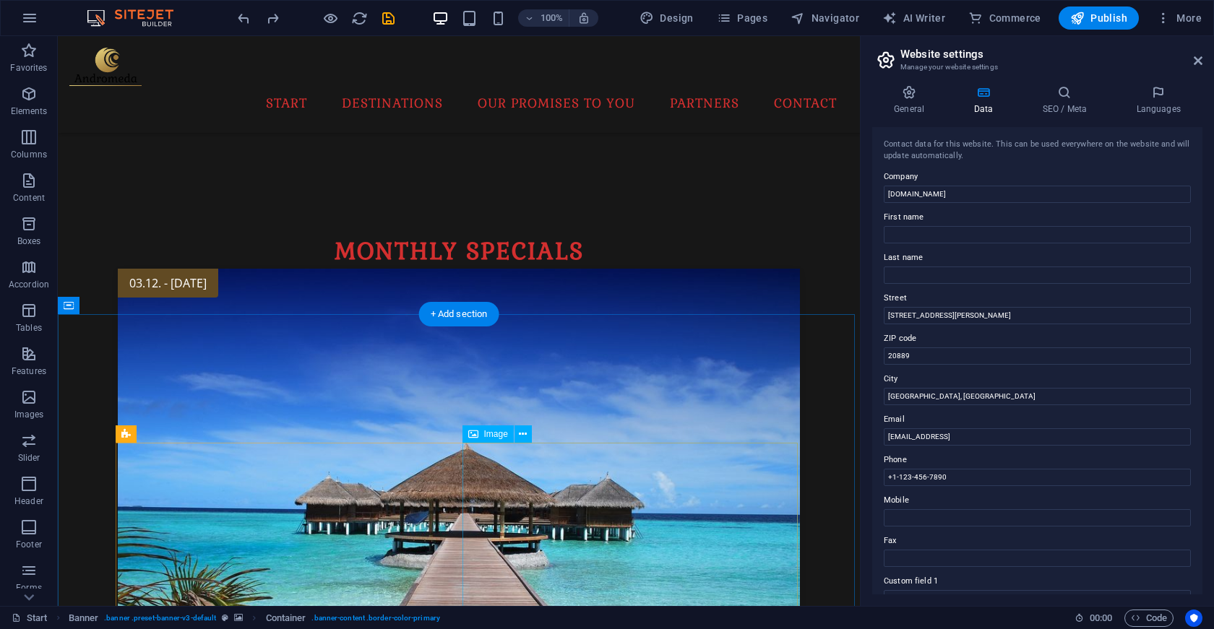
scroll to position [1204, 0]
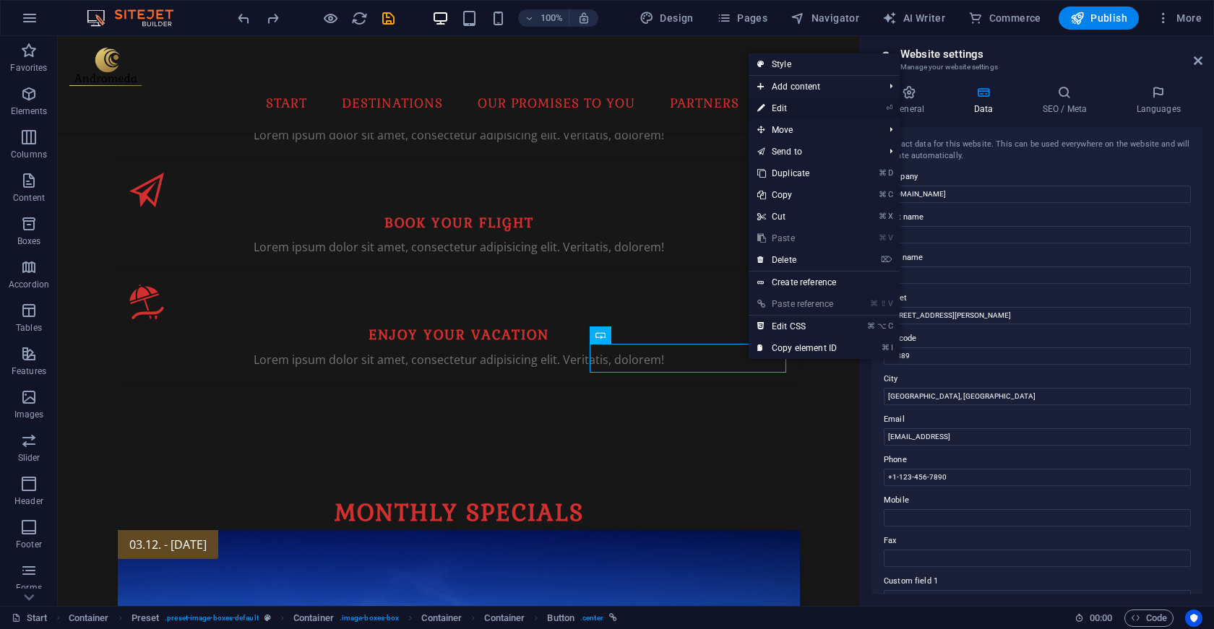
click at [784, 107] on link "⏎ Edit" at bounding box center [797, 109] width 97 height 22
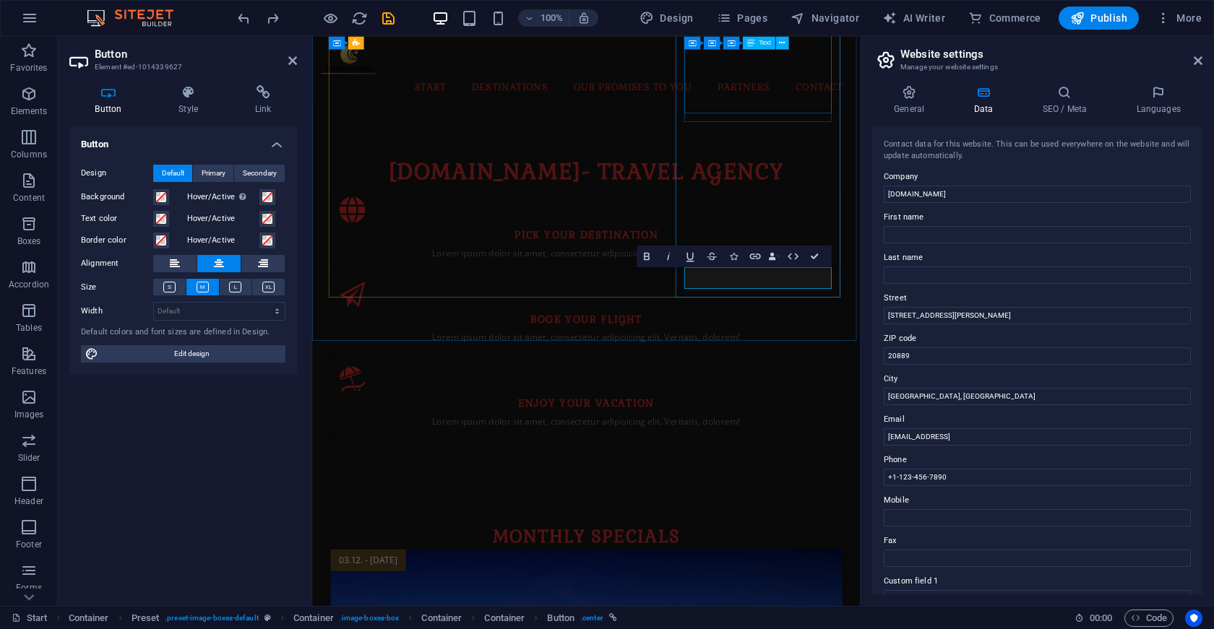
scroll to position [1394, 0]
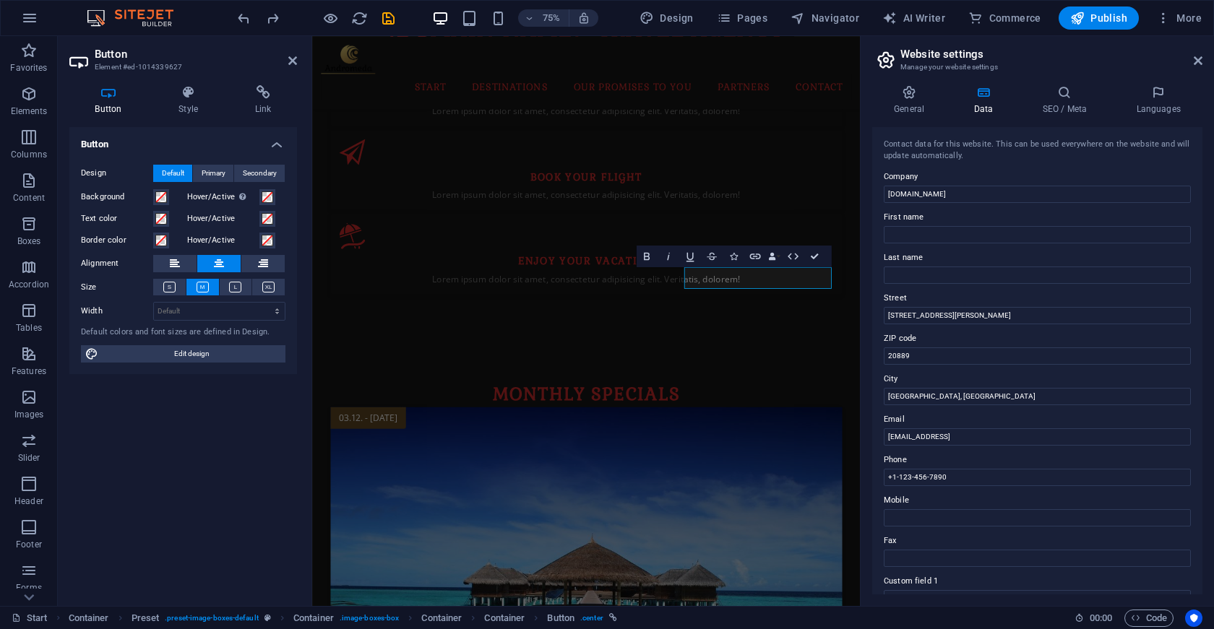
click at [116, 106] on h4 "Button" at bounding box center [111, 100] width 84 height 30
click at [161, 197] on span at bounding box center [161, 197] width 12 height 12
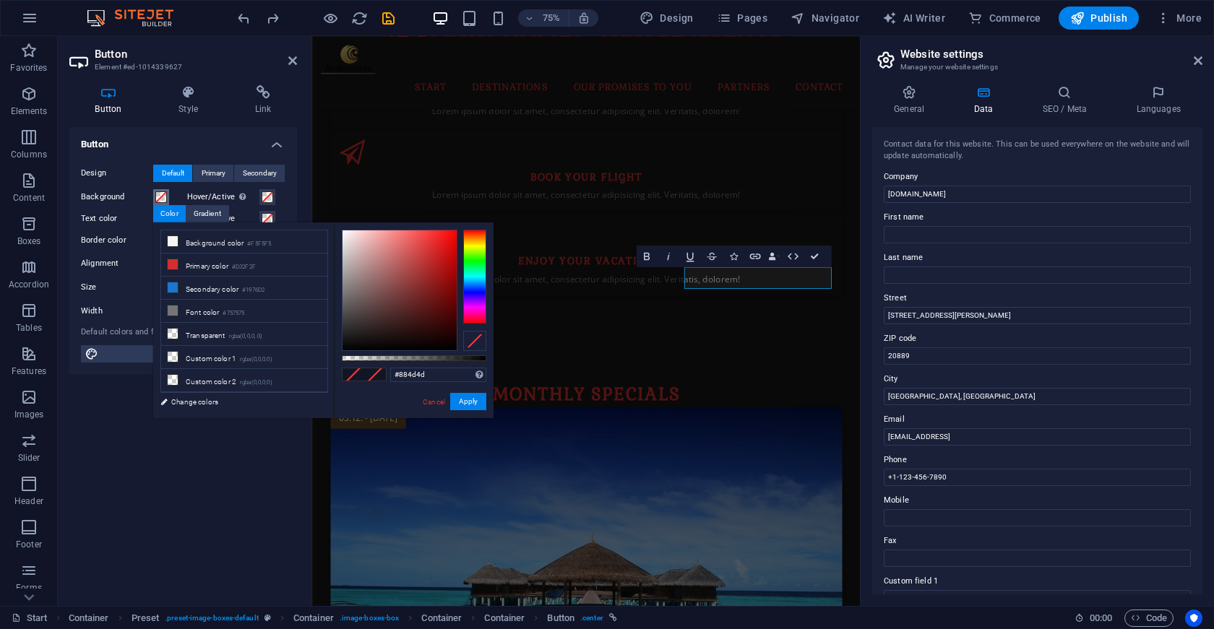
click at [392, 285] on div at bounding box center [400, 291] width 114 height 120
click at [421, 310] on div at bounding box center [400, 291] width 114 height 120
click at [428, 325] on div at bounding box center [400, 291] width 114 height 120
type input "#f72f2f"
click at [434, 233] on div at bounding box center [400, 291] width 114 height 120
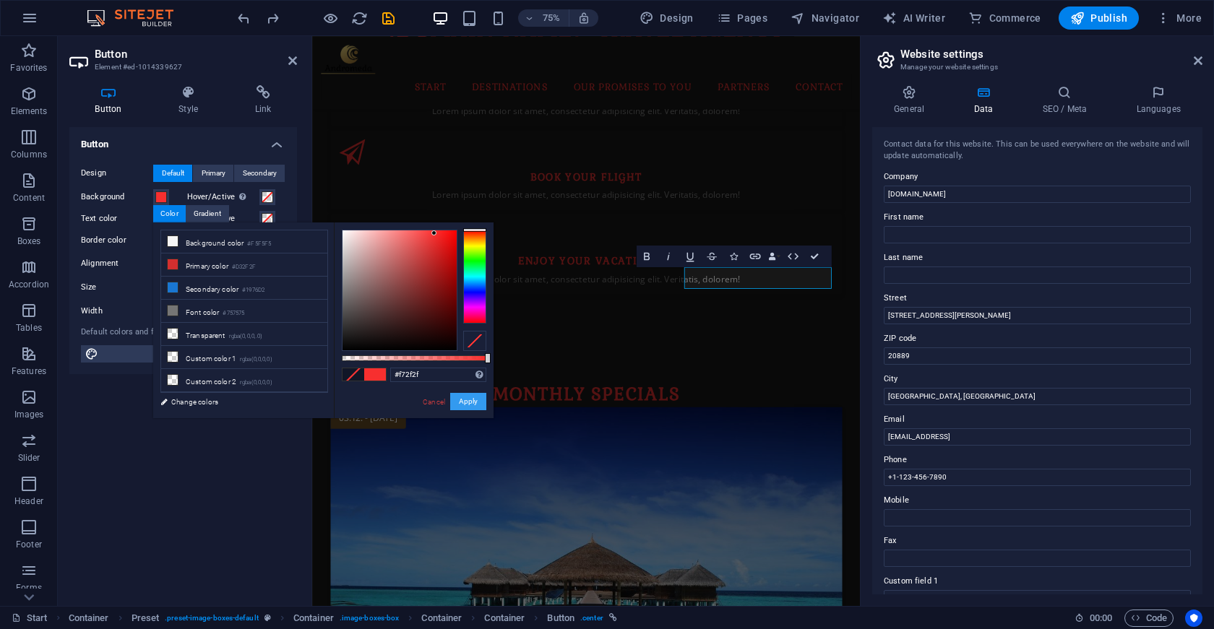
click at [475, 408] on button "Apply" at bounding box center [468, 401] width 36 height 17
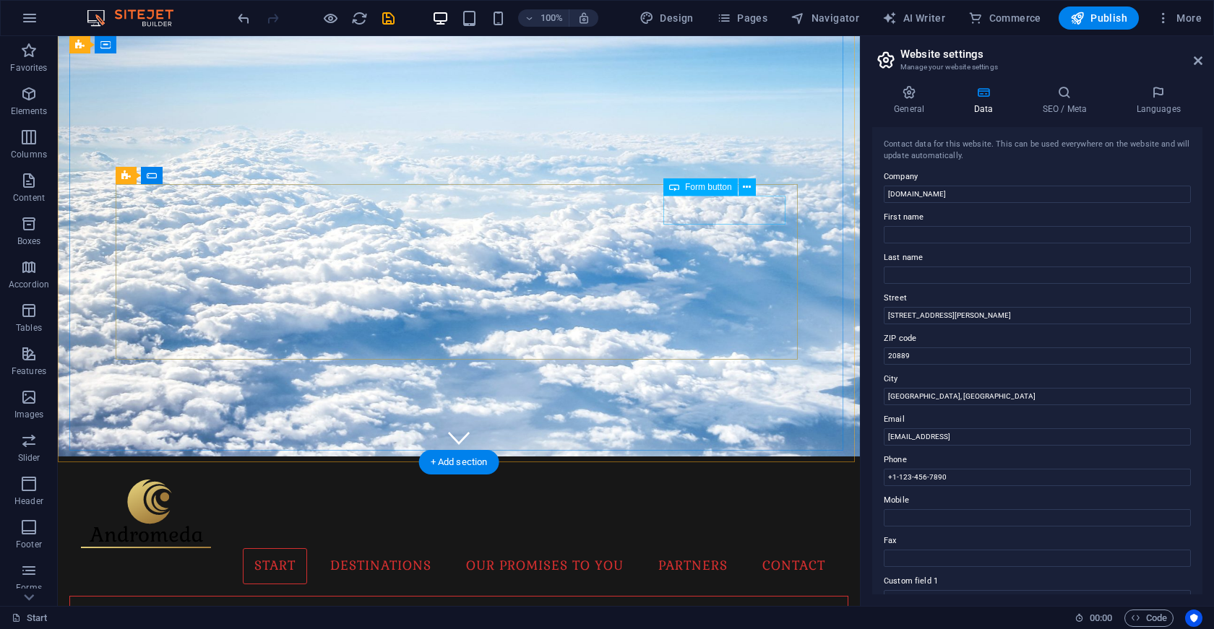
scroll to position [143, 0]
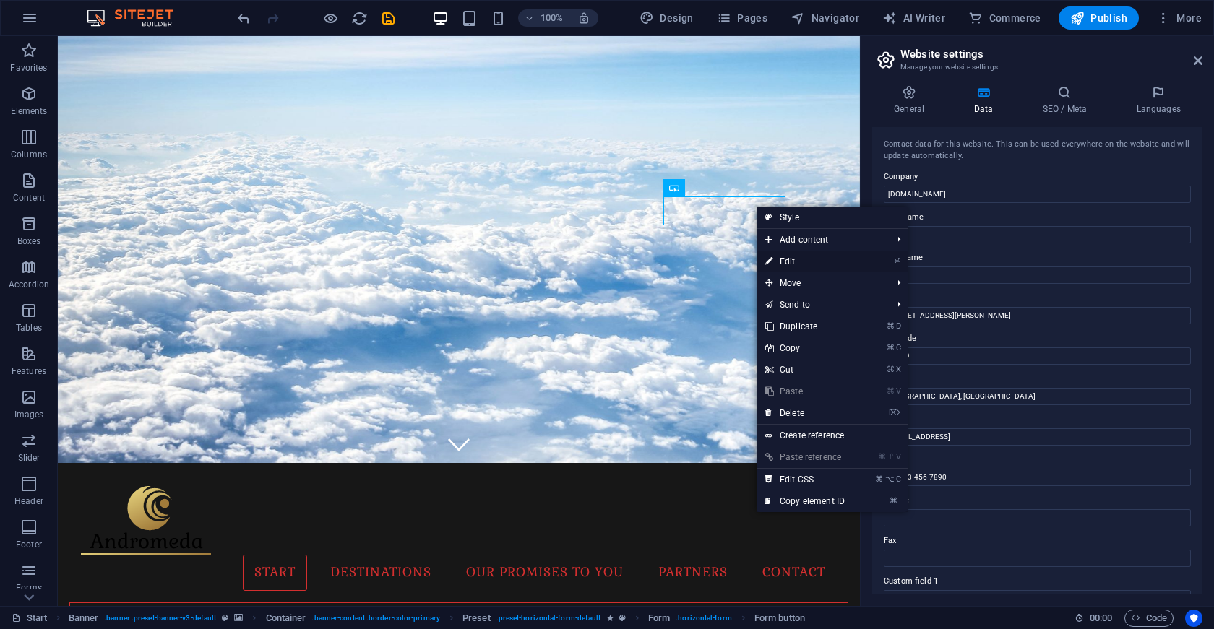
click at [807, 263] on link "⏎ Edit" at bounding box center [805, 262] width 97 height 22
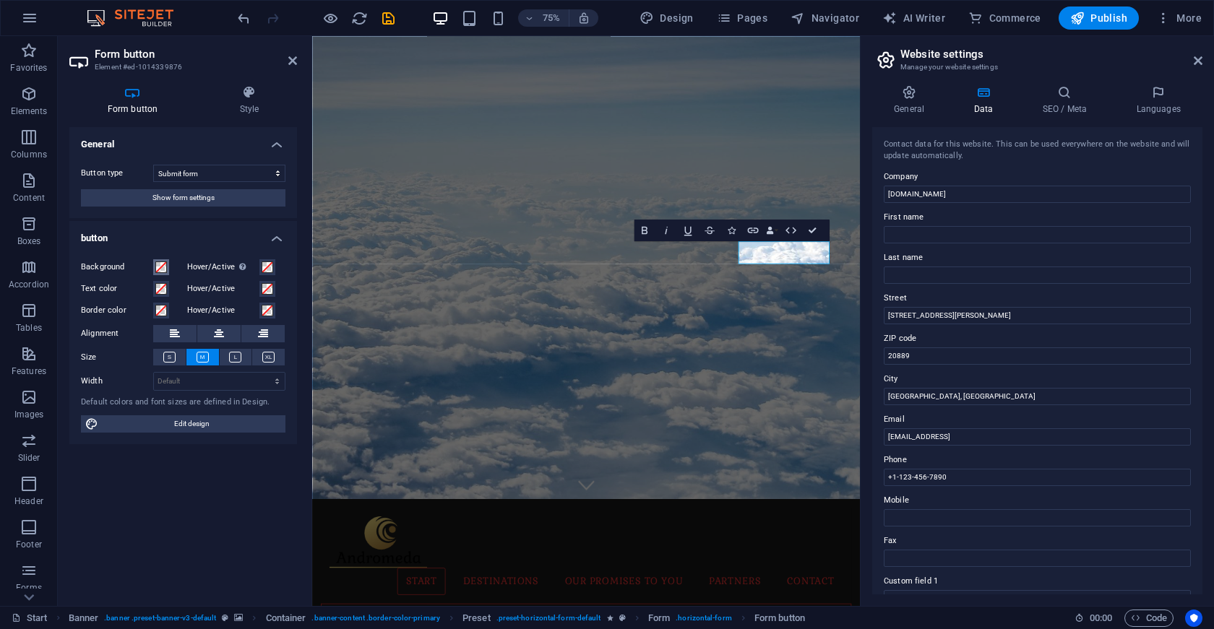
click at [160, 272] on span at bounding box center [161, 268] width 12 height 12
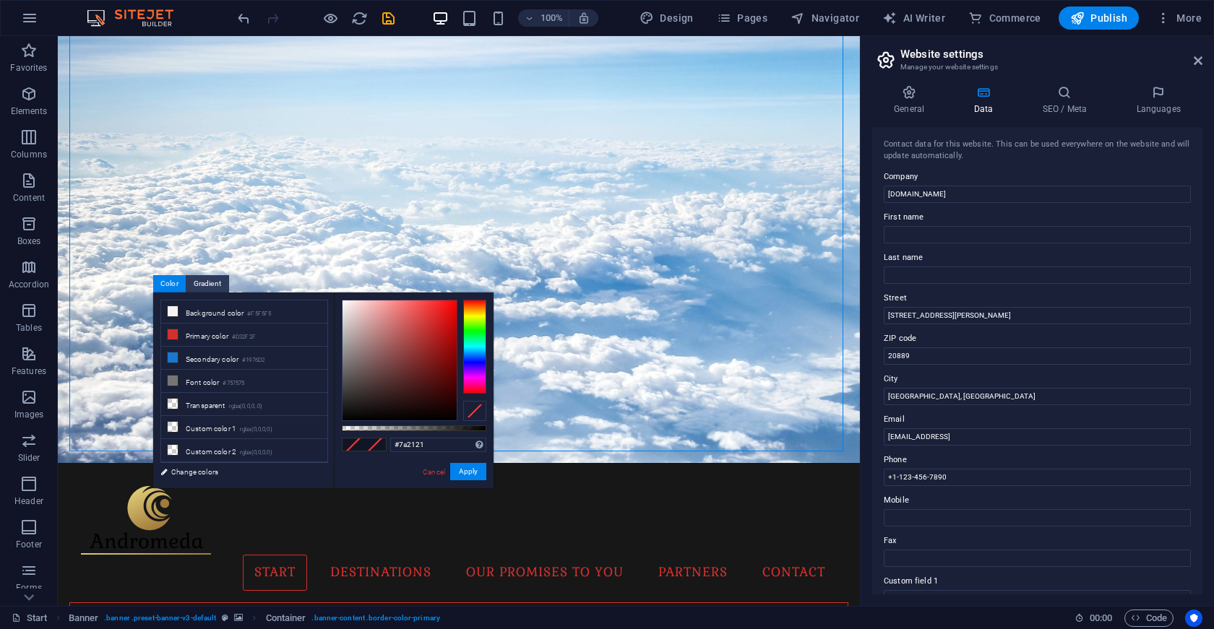
click at [425, 362] on div at bounding box center [400, 361] width 114 height 120
click at [444, 371] on div at bounding box center [400, 361] width 114 height 120
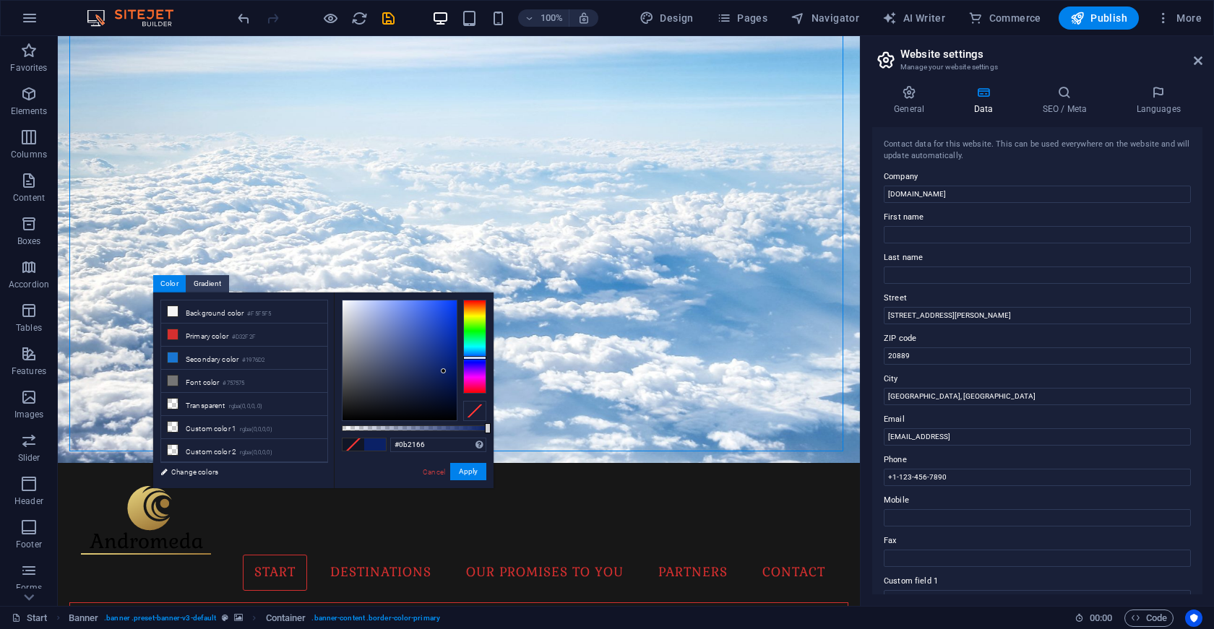
click at [476, 358] on div at bounding box center [474, 347] width 23 height 94
type input "#0b1066"
click at [476, 361] on div at bounding box center [474, 347] width 23 height 94
click at [470, 477] on button "Apply" at bounding box center [468, 471] width 36 height 17
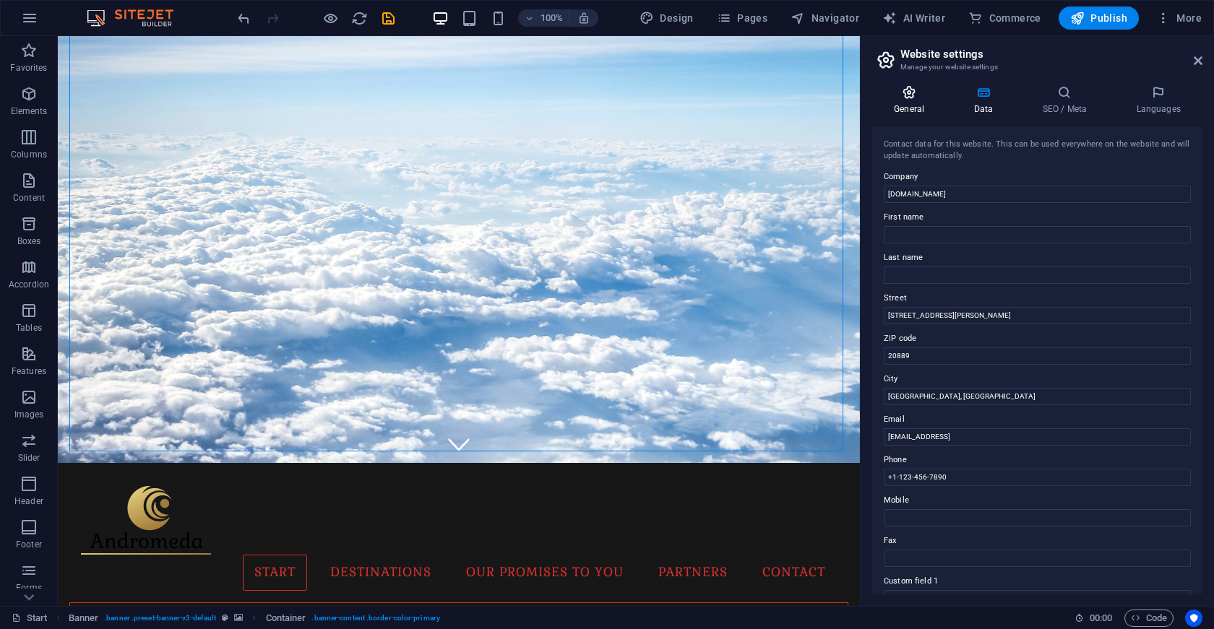
click at [922, 102] on h4 "General" at bounding box center [911, 100] width 79 height 30
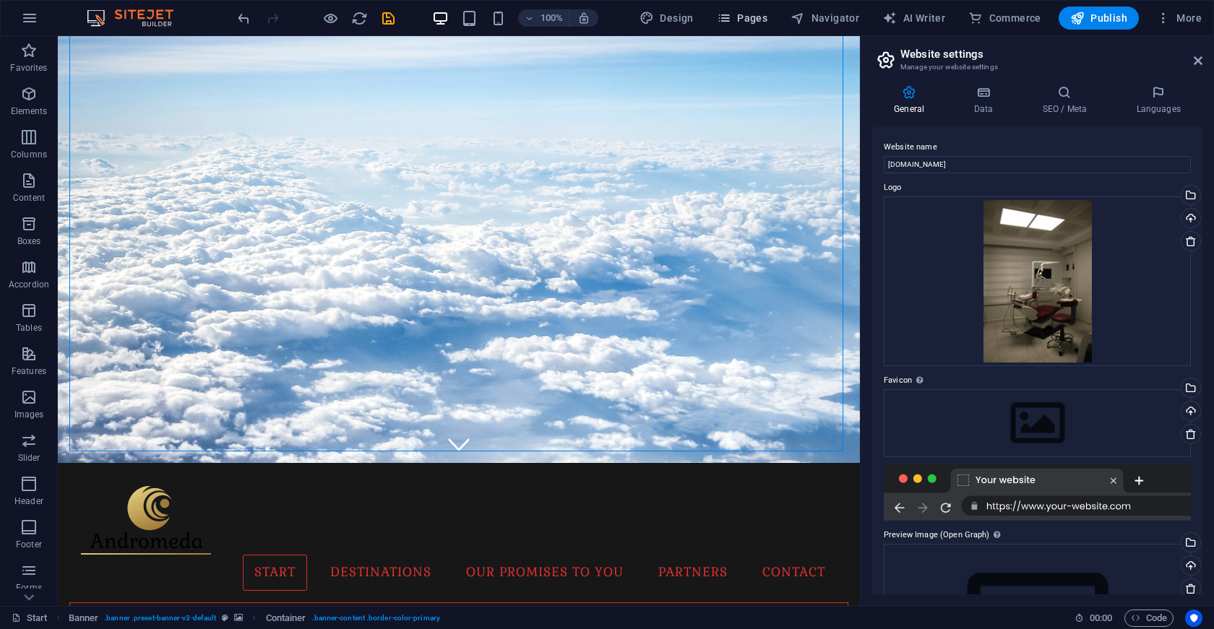
click at [745, 21] on span "Pages" at bounding box center [742, 18] width 51 height 14
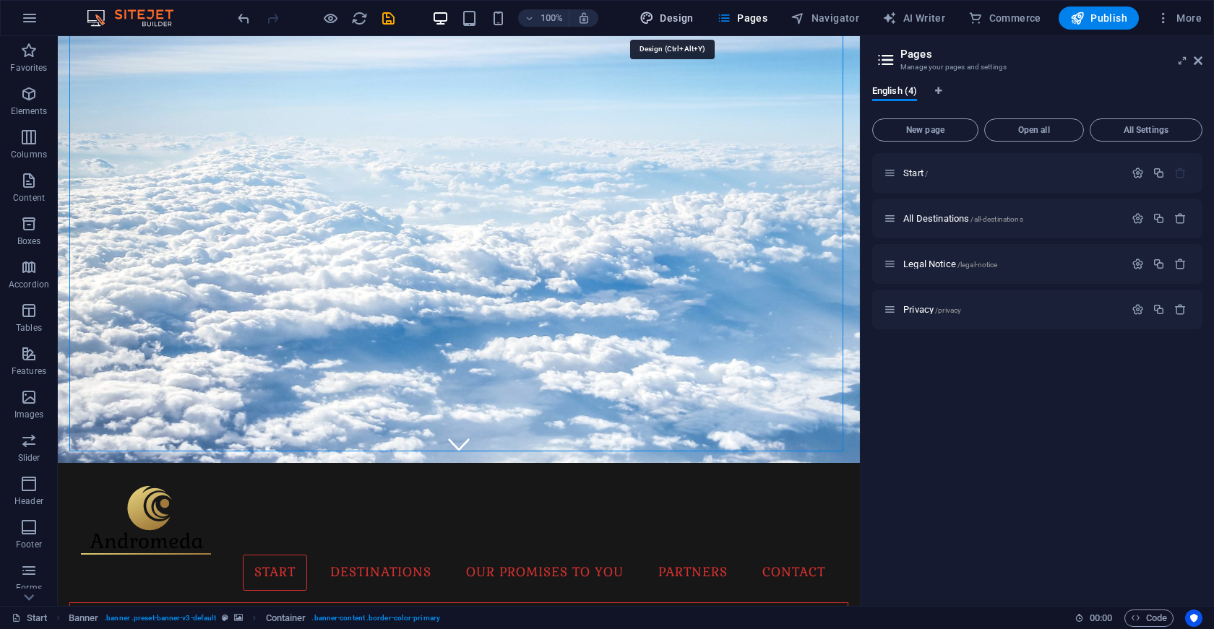
click at [688, 17] on span "Design" at bounding box center [667, 18] width 54 height 14
select select "px"
select select "rem"
select select "ease-in-out"
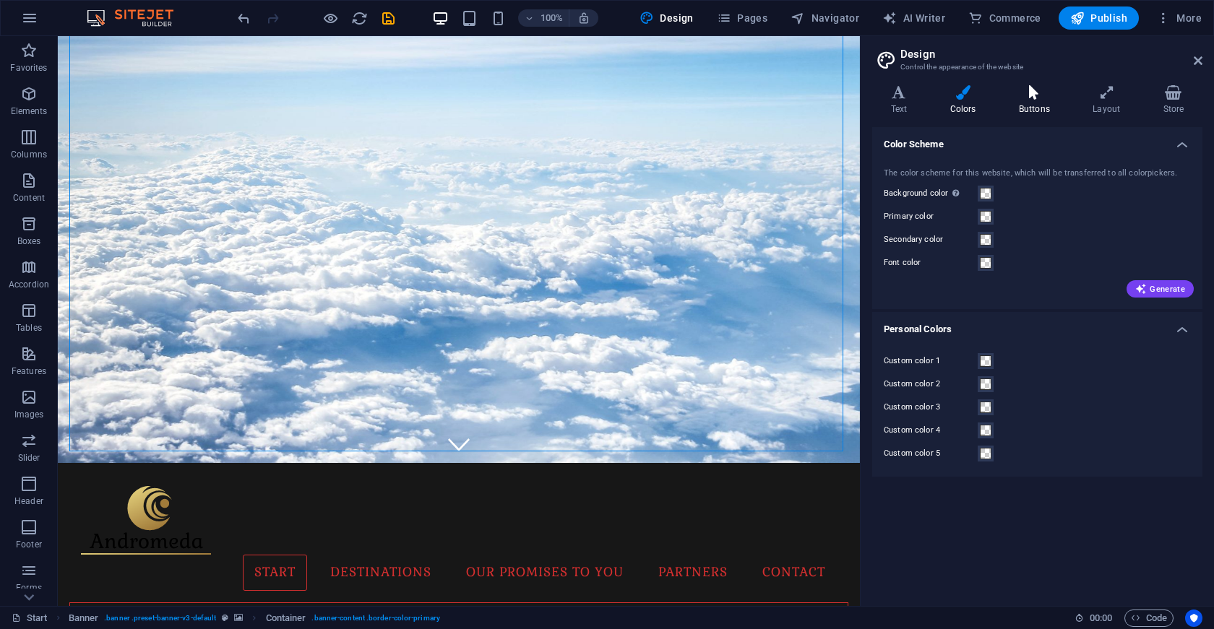
click at [1027, 94] on icon at bounding box center [1034, 92] width 68 height 14
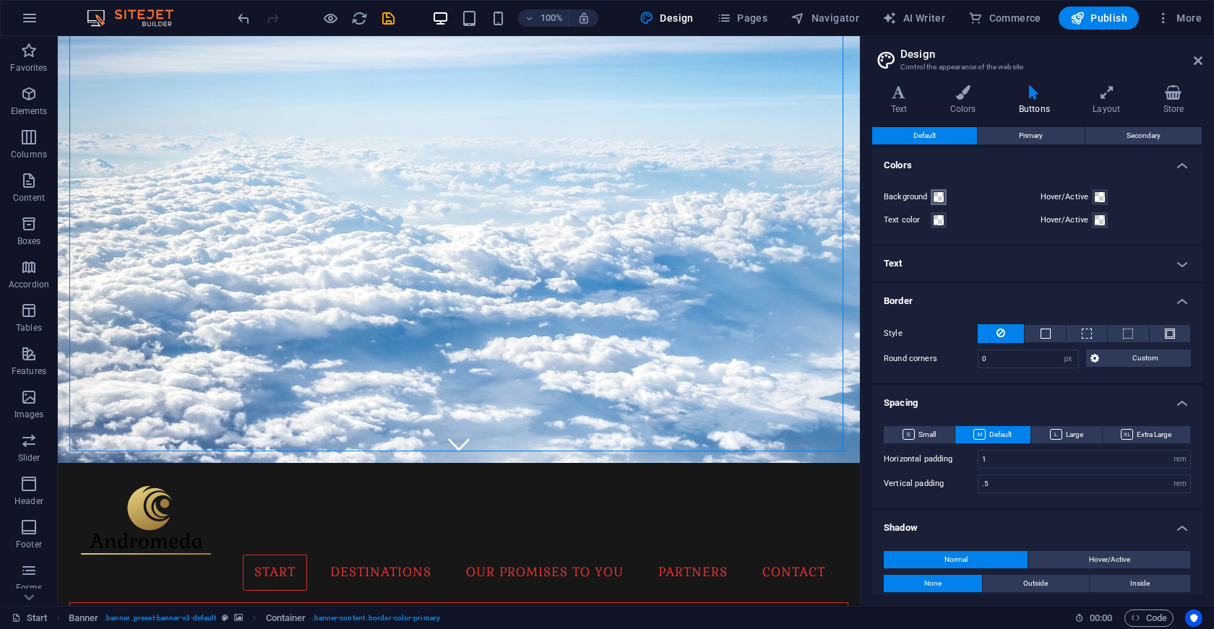
click at [937, 199] on span at bounding box center [939, 197] width 12 height 12
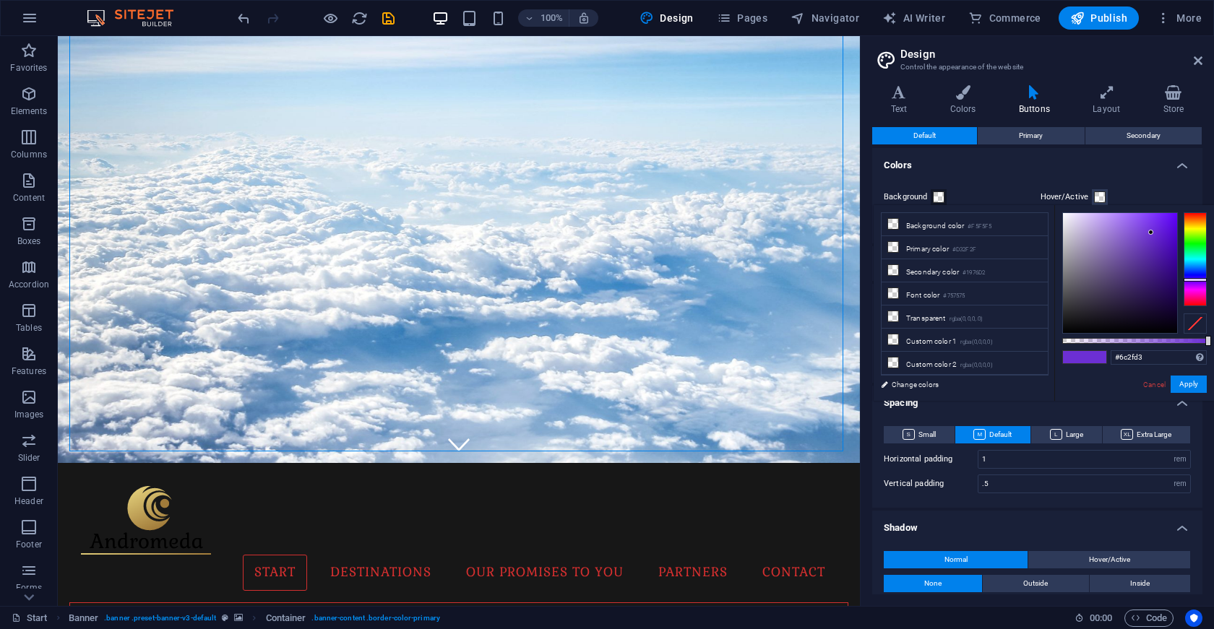
type input "#2f8cd3"
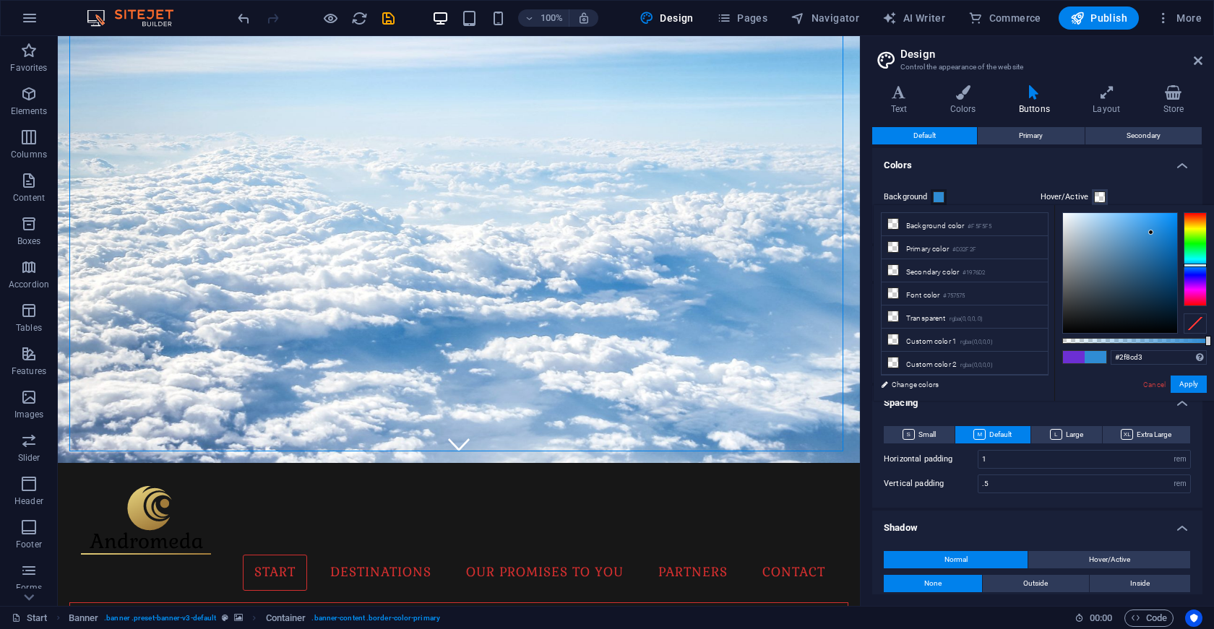
click at [1191, 265] on div at bounding box center [1195, 259] width 23 height 94
click at [1188, 385] on button "Apply" at bounding box center [1189, 384] width 36 height 17
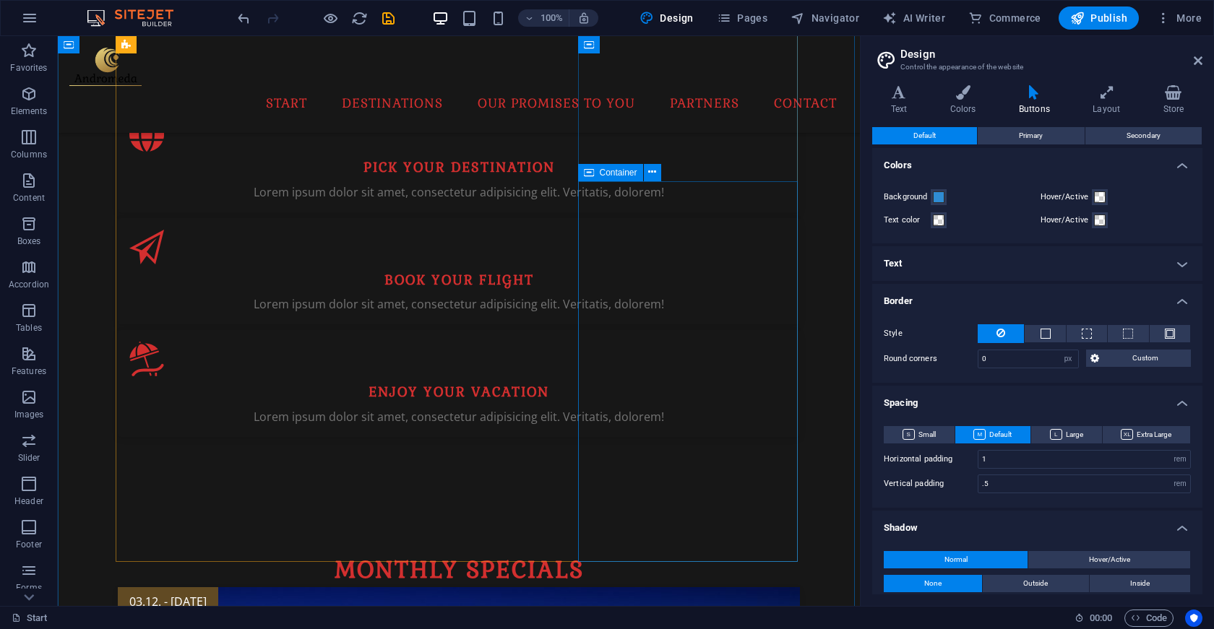
scroll to position [1149, 0]
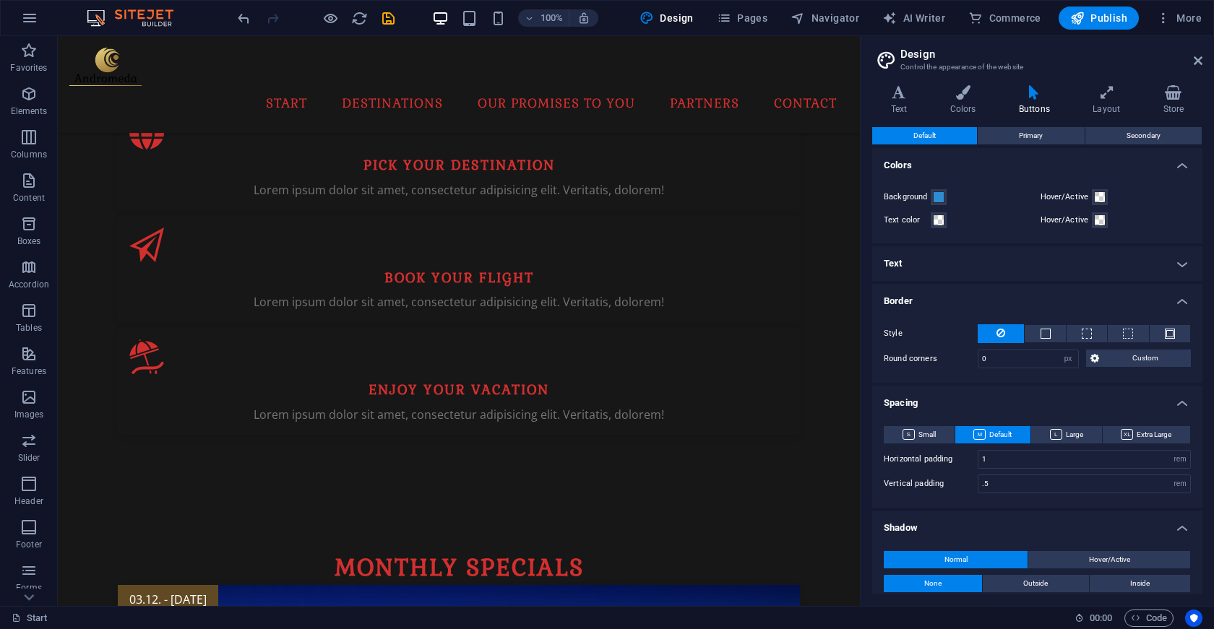
click at [1033, 101] on h4 "Buttons" at bounding box center [1037, 100] width 74 height 30
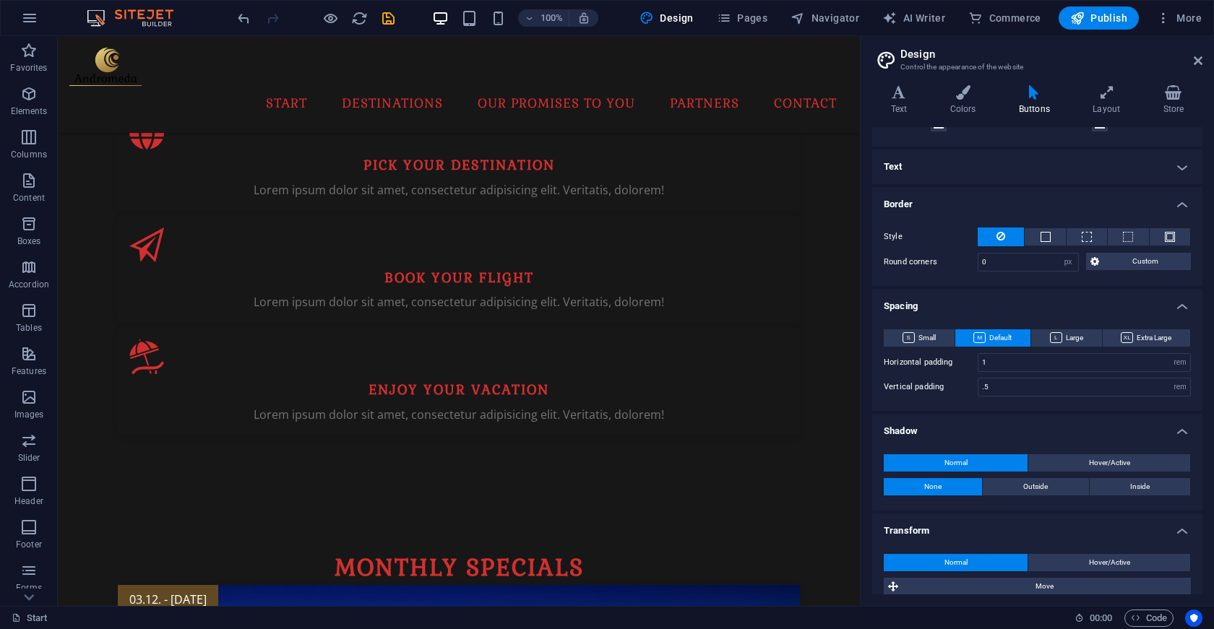
scroll to position [134, 0]
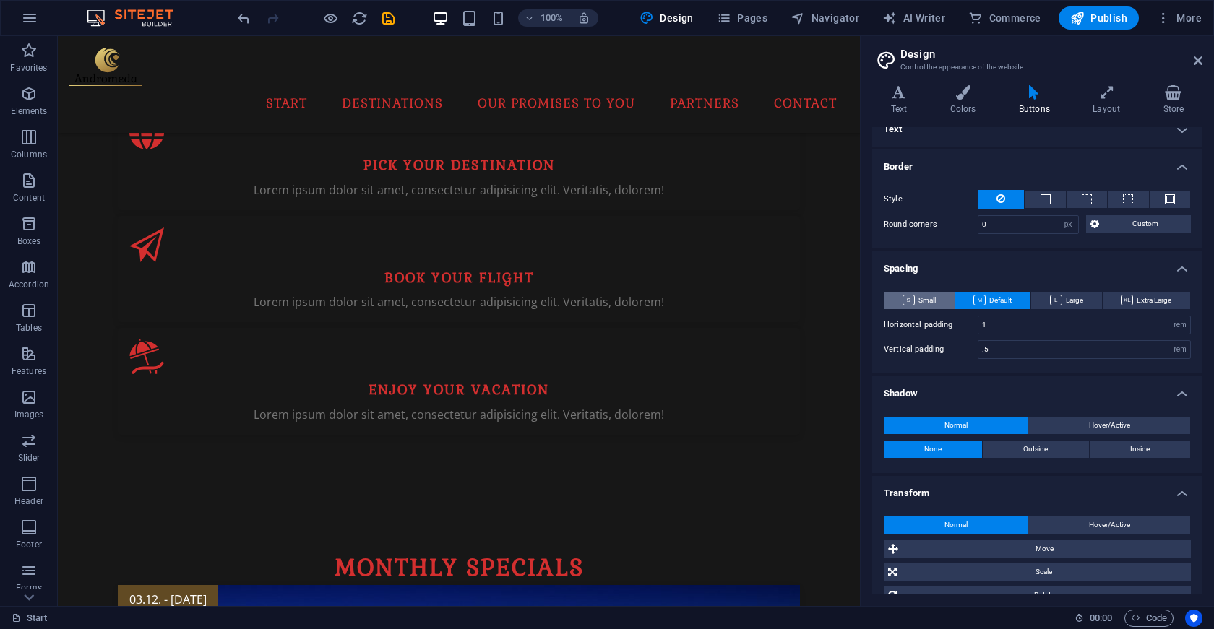
click at [923, 305] on span "Small" at bounding box center [919, 300] width 33 height 17
click at [1007, 301] on span "Default" at bounding box center [992, 300] width 38 height 17
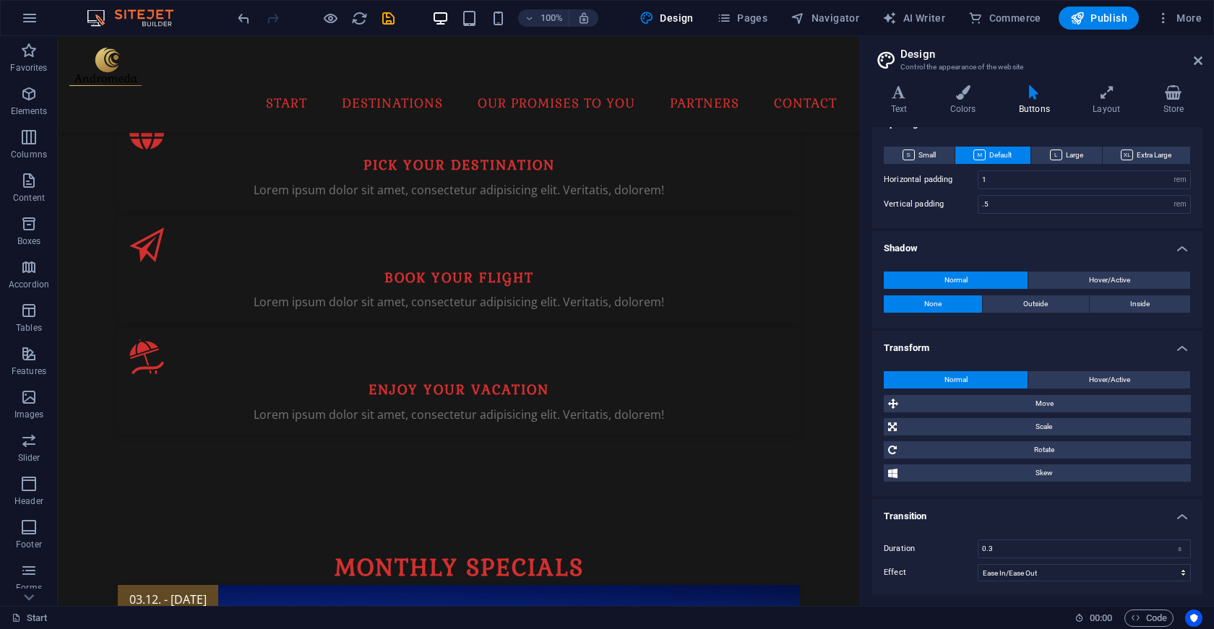
scroll to position [0, 0]
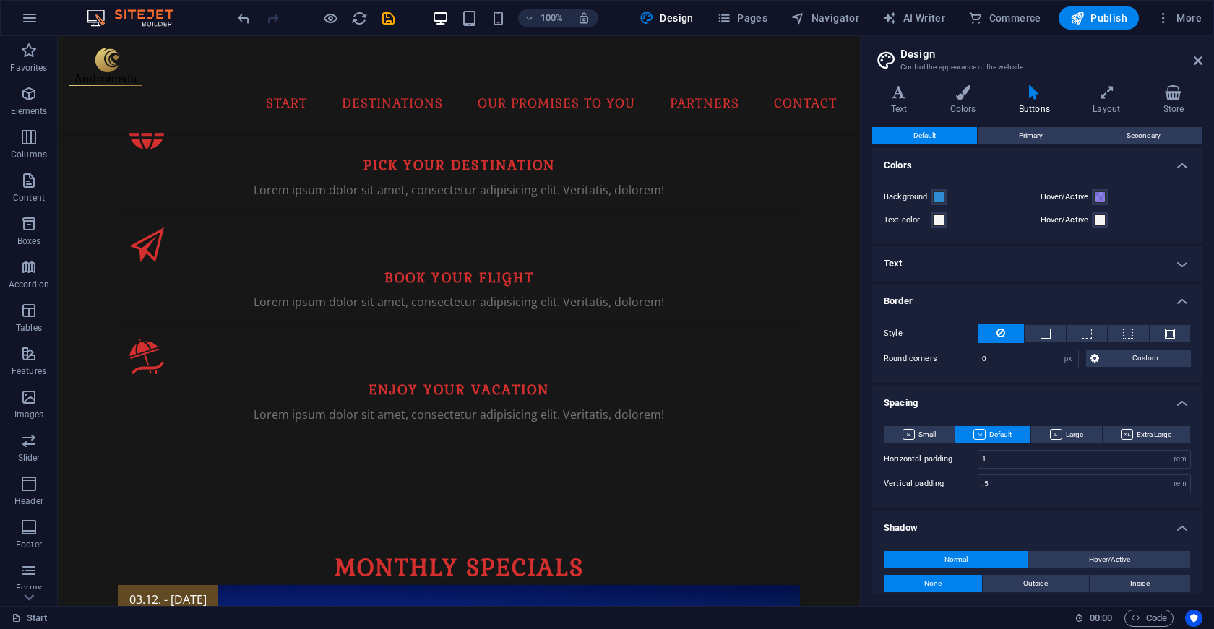
click at [953, 81] on div "Variants Text Colors Buttons Layout Store Text Standard Bold Links Font color F…" at bounding box center [1037, 340] width 353 height 533
click at [958, 102] on h4 "Colors" at bounding box center [965, 100] width 69 height 30
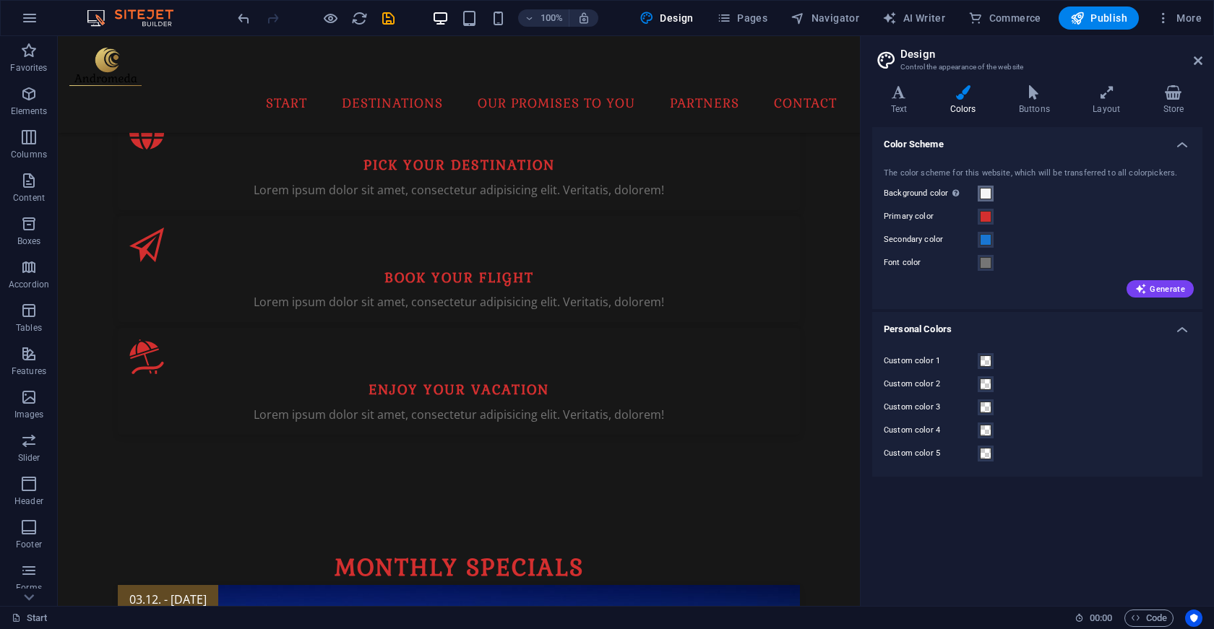
click at [985, 198] on span at bounding box center [986, 194] width 12 height 12
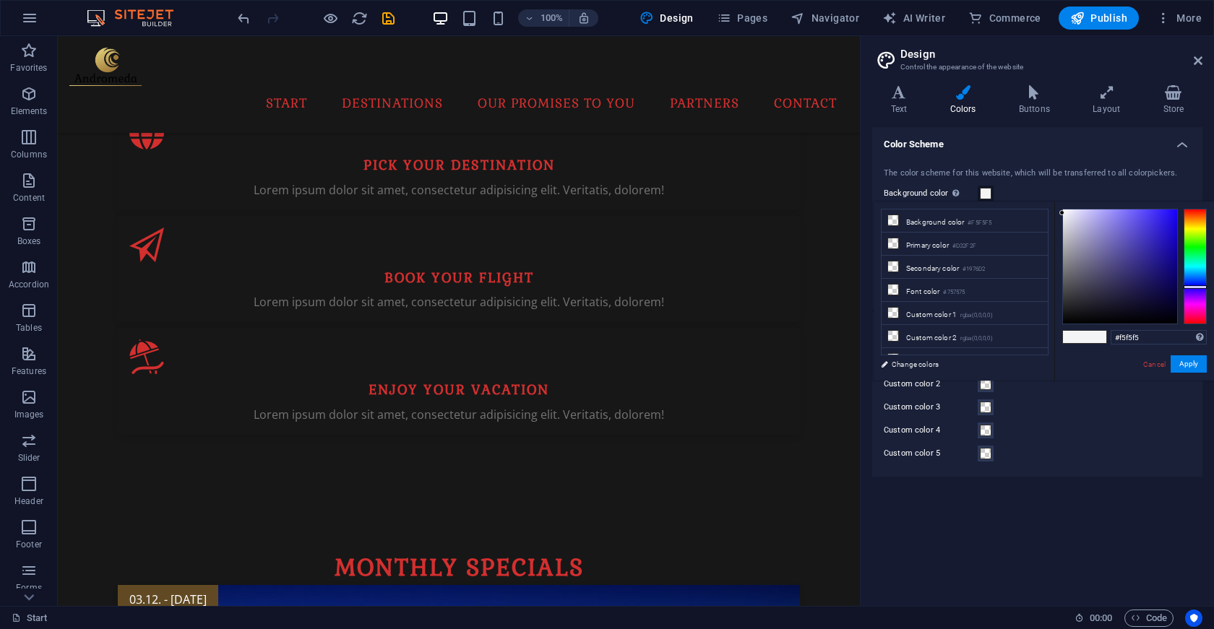
click at [1197, 287] on div at bounding box center [1195, 267] width 23 height 116
click at [1190, 370] on button "Apply" at bounding box center [1189, 364] width 36 height 17
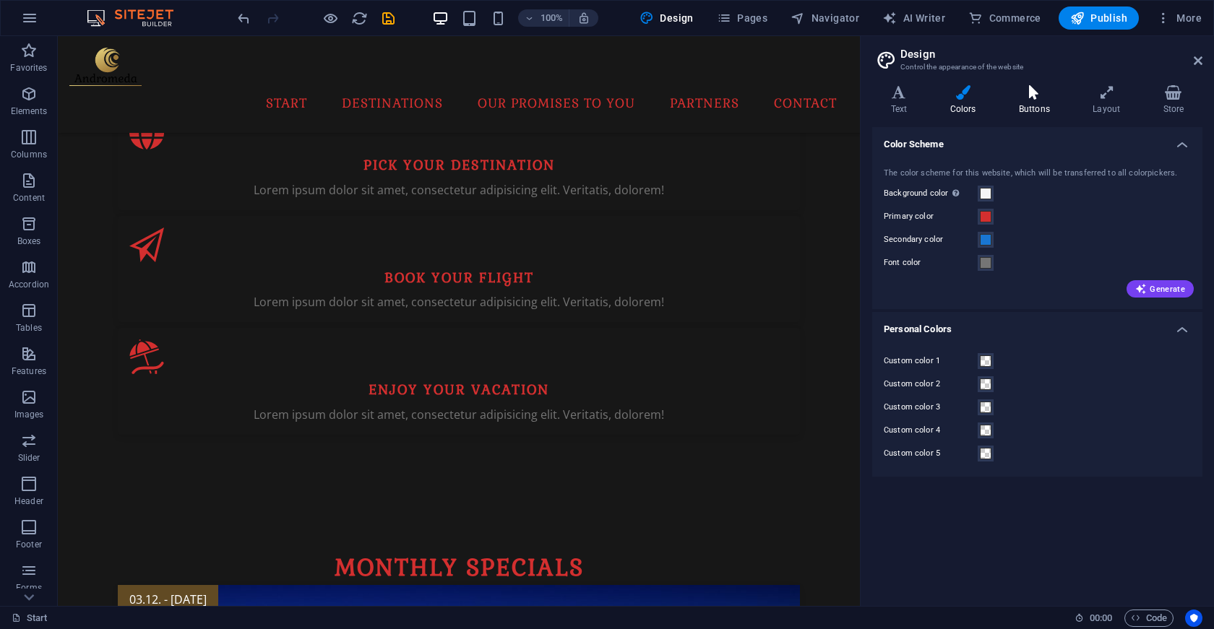
click at [1035, 115] on h4 "Buttons" at bounding box center [1037, 100] width 74 height 30
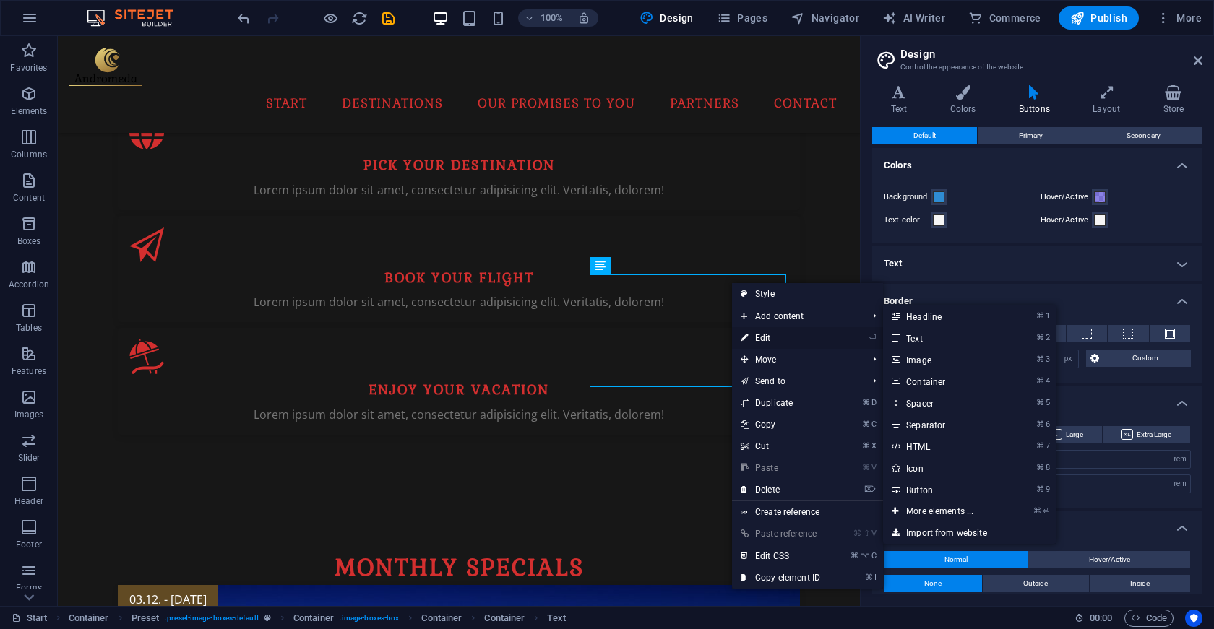
click at [801, 335] on link "⏎ Edit" at bounding box center [780, 338] width 97 height 22
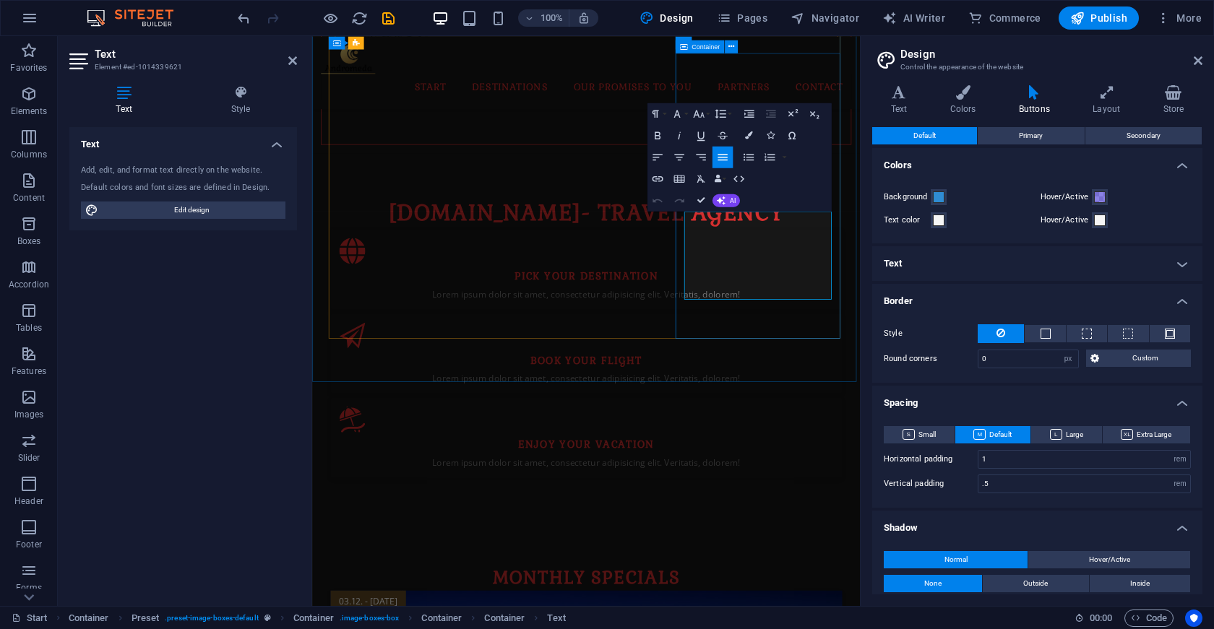
scroll to position [1339, 0]
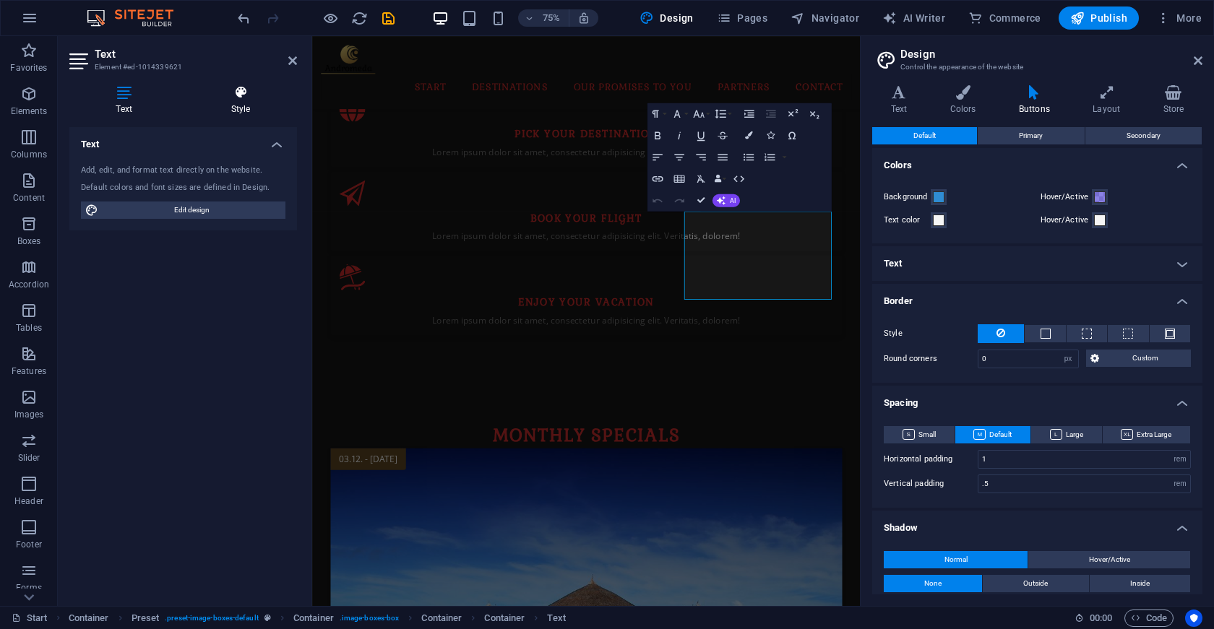
click at [227, 110] on h4 "Style" at bounding box center [240, 100] width 113 height 30
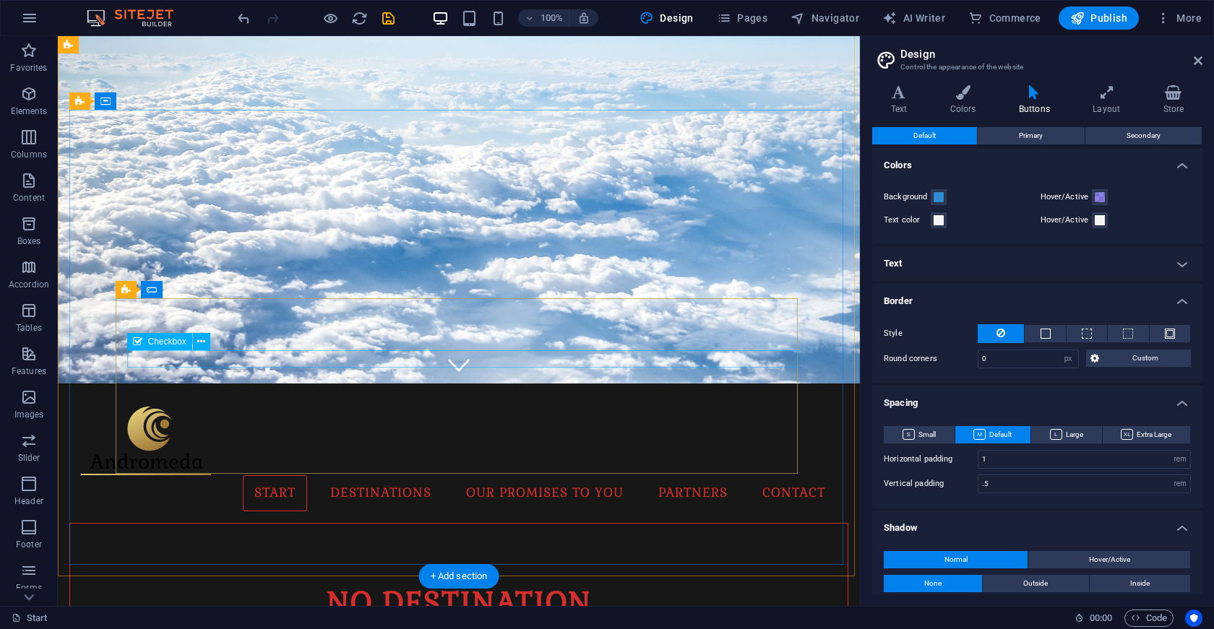
scroll to position [0, 0]
